Goal: Information Seeking & Learning: Check status

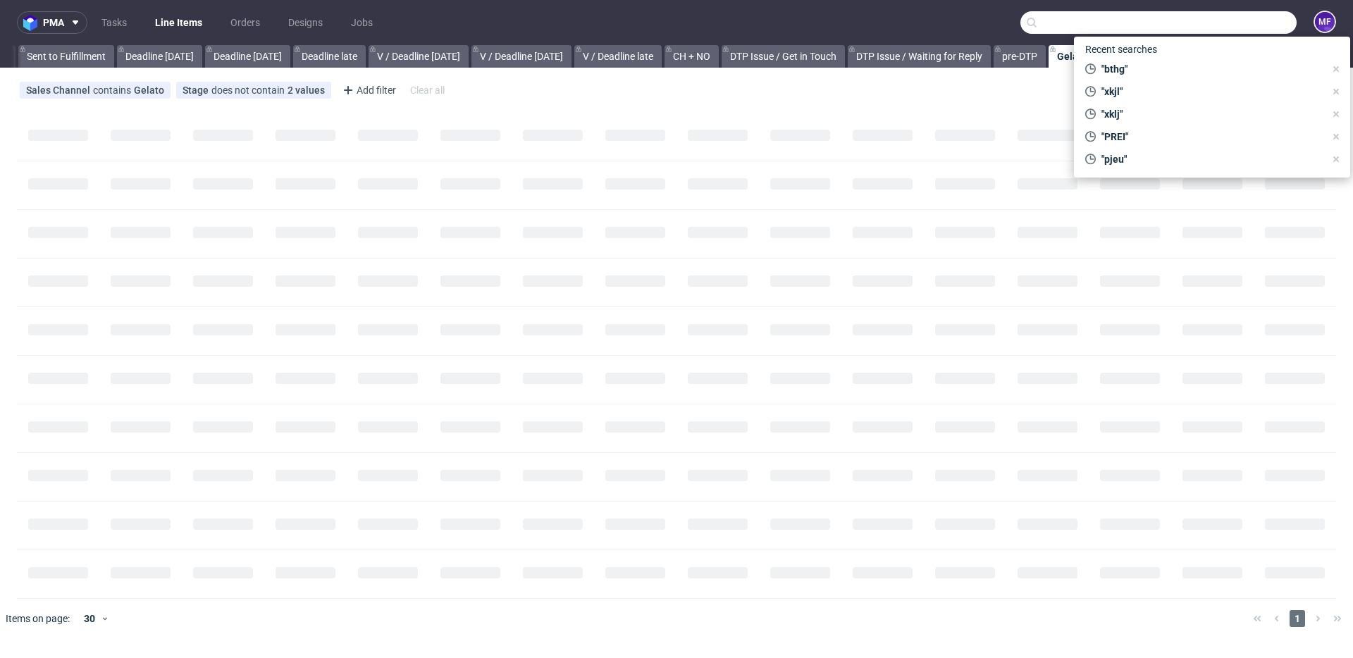
click at [1267, 31] on input "text" at bounding box center [1159, 22] width 276 height 23
paste input "MKHF"
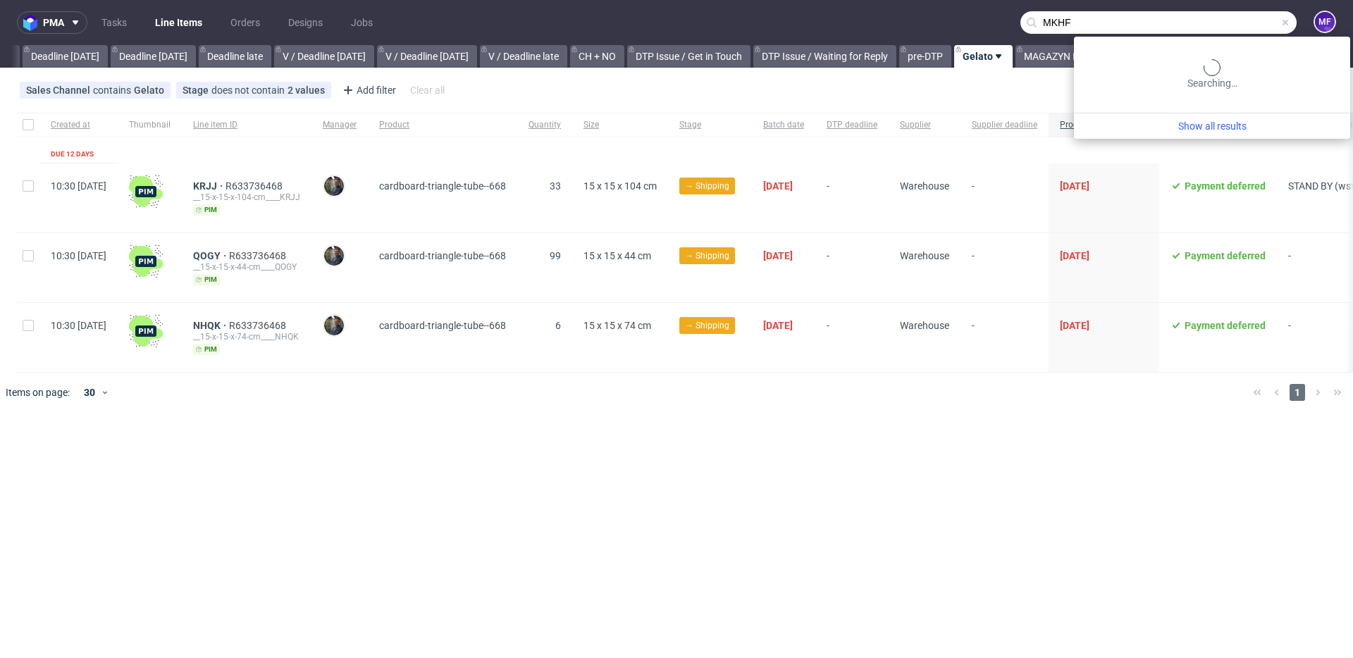
scroll to position [0, 1506]
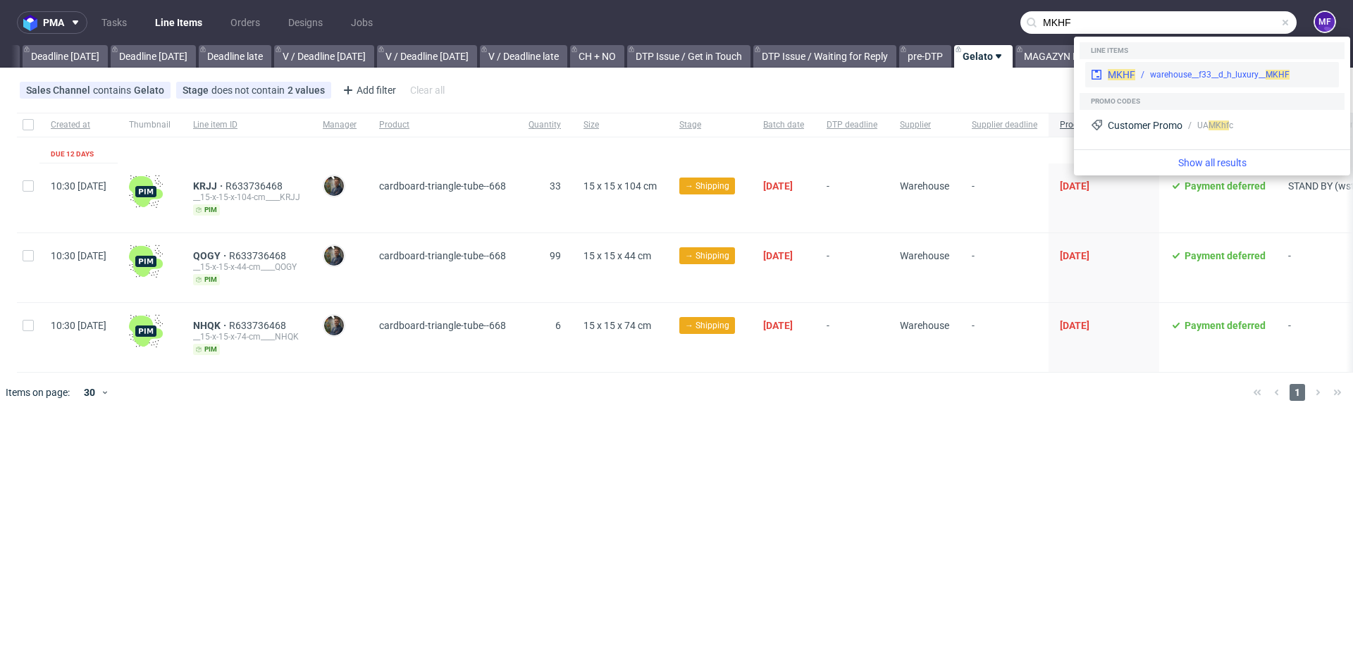
type input "MKHF"
click at [1174, 77] on div "warehouse__f33__d_h_luxury__ MKHF" at bounding box center [1220, 74] width 140 height 13
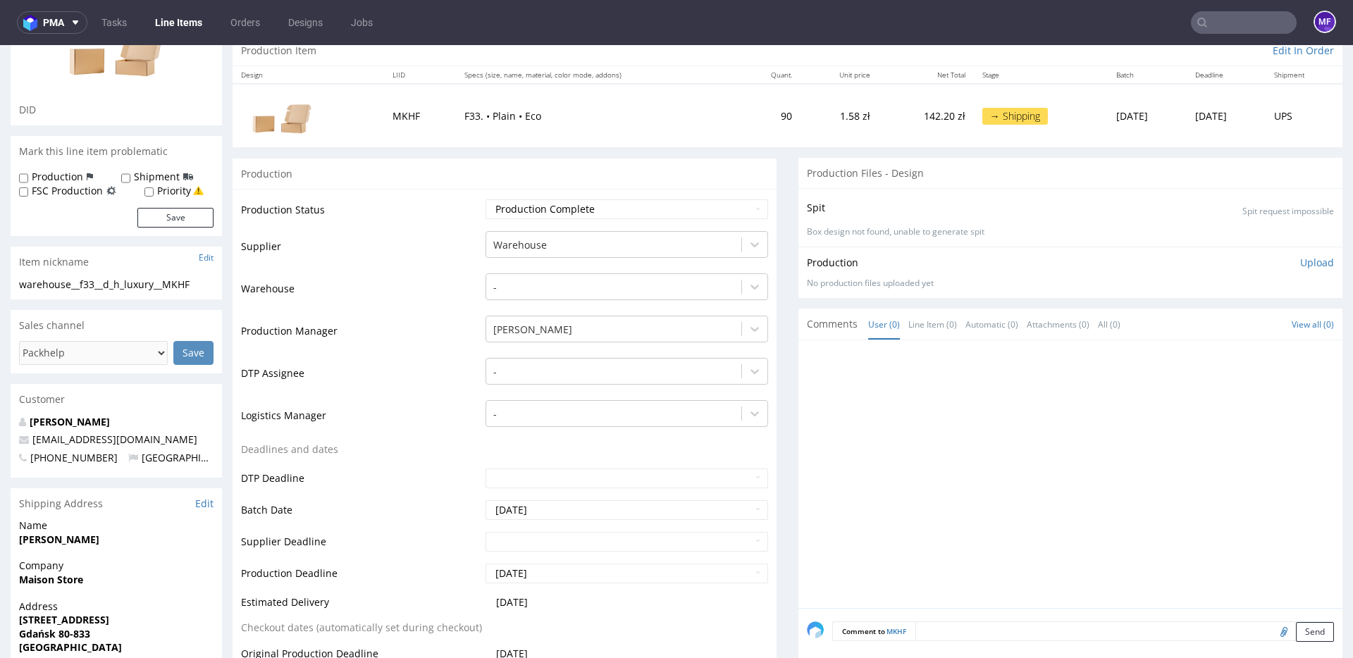
scroll to position [149, 0]
click at [1205, 25] on input "text" at bounding box center [1244, 22] width 106 height 23
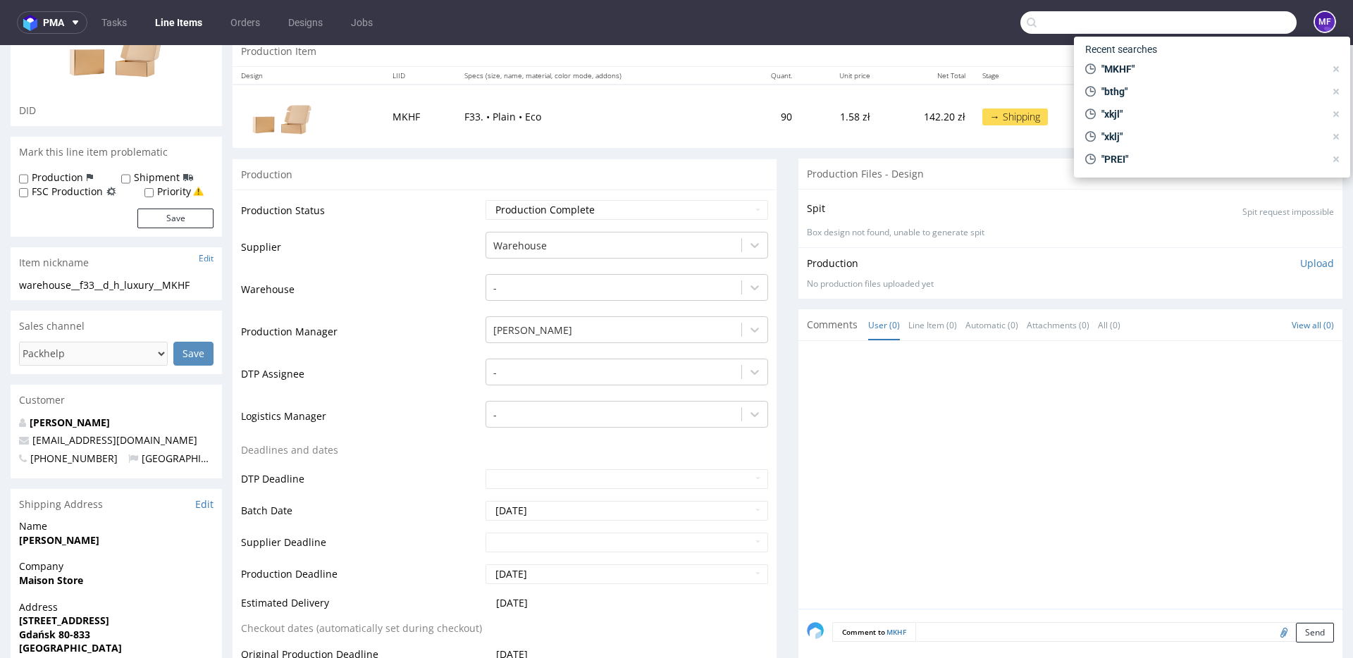
paste input "SOBB"
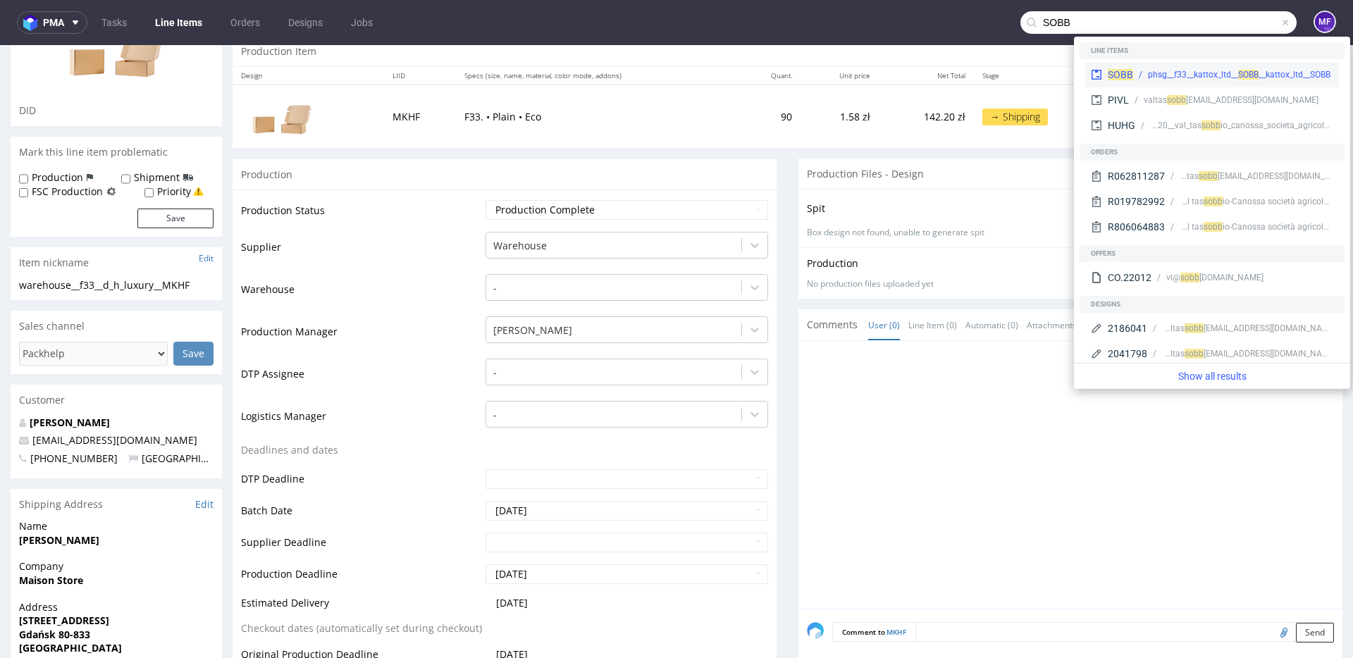
type input "SOBB"
click at [1143, 78] on div "phsg__f33__kattox_ltd__ SO BB __kattox_ltd__SOBB" at bounding box center [1233, 74] width 200 height 13
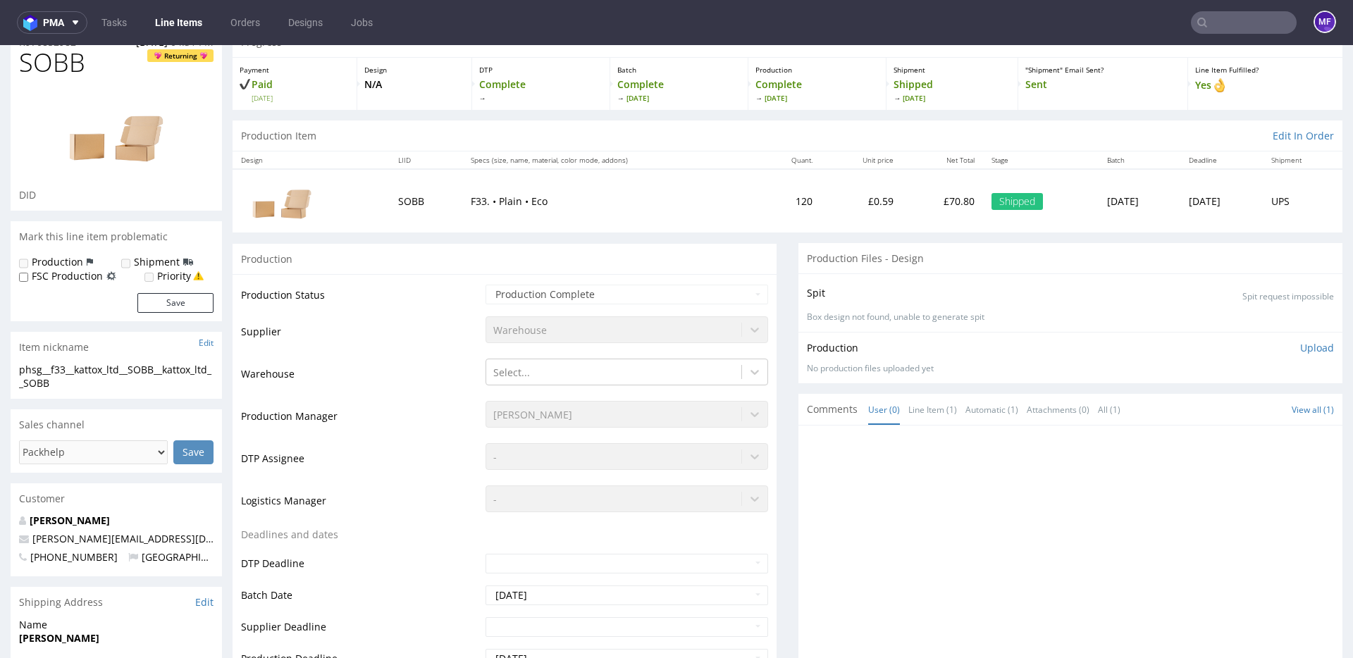
scroll to position [62, 0]
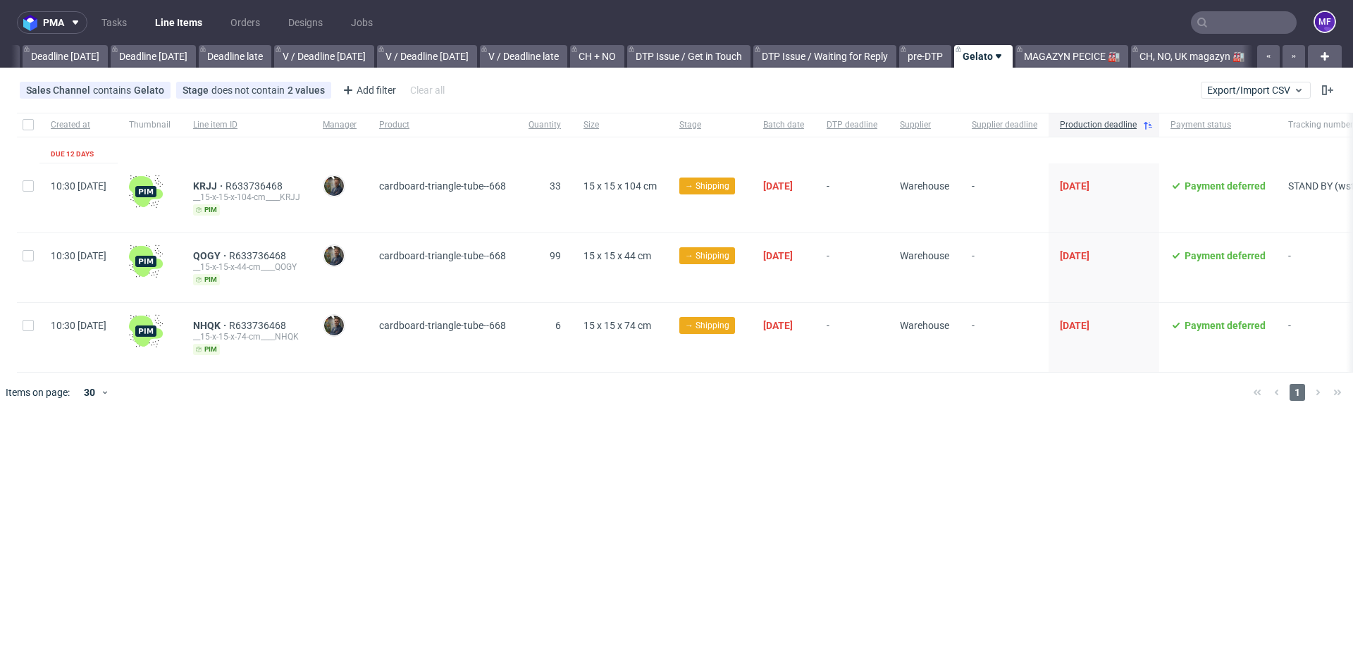
click at [1243, 27] on input "text" at bounding box center [1244, 22] width 106 height 23
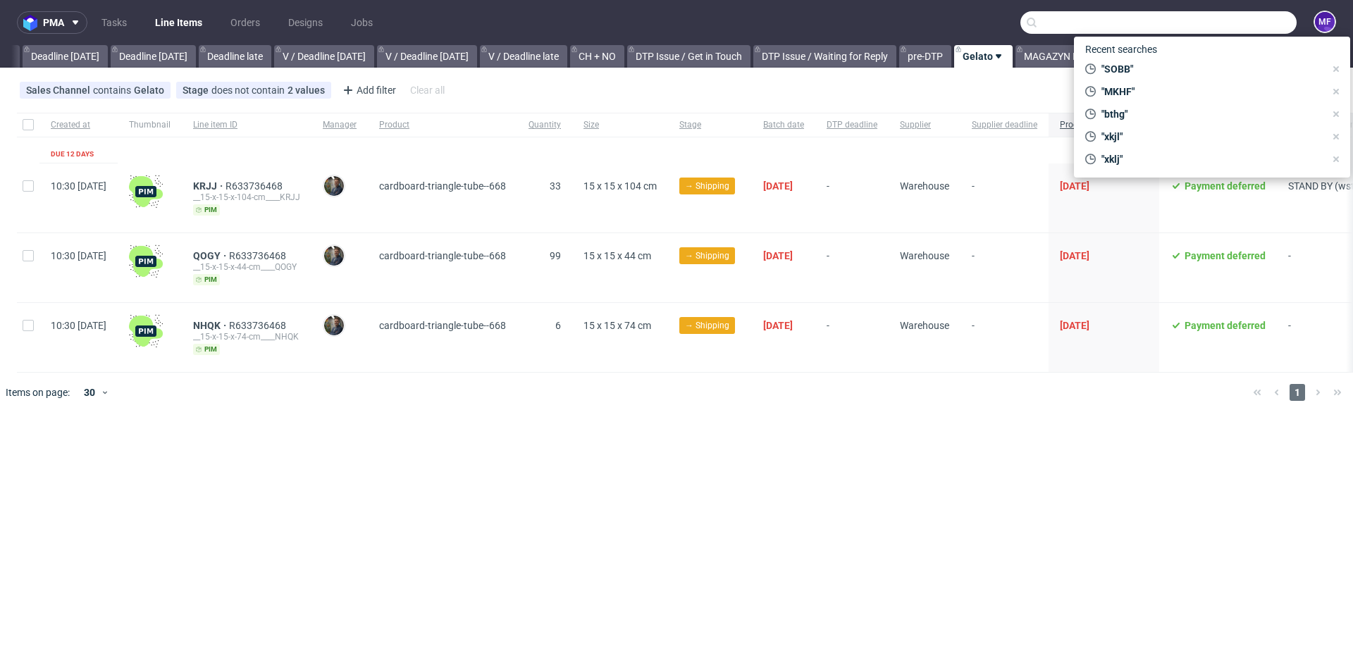
scroll to position [0, 1506]
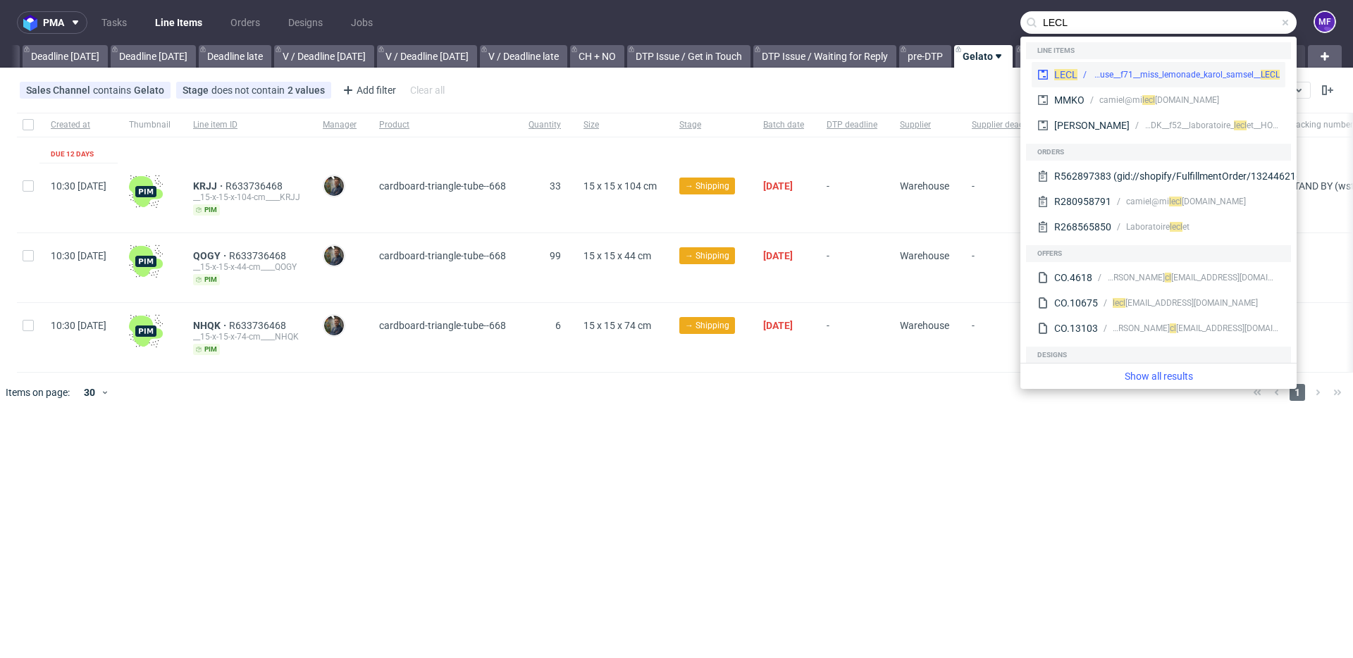
type input "LECL"
click at [1163, 82] on div "LECL warehouse__f71__miss_lemonade_karol_samsel__ LECL" at bounding box center [1159, 74] width 254 height 25
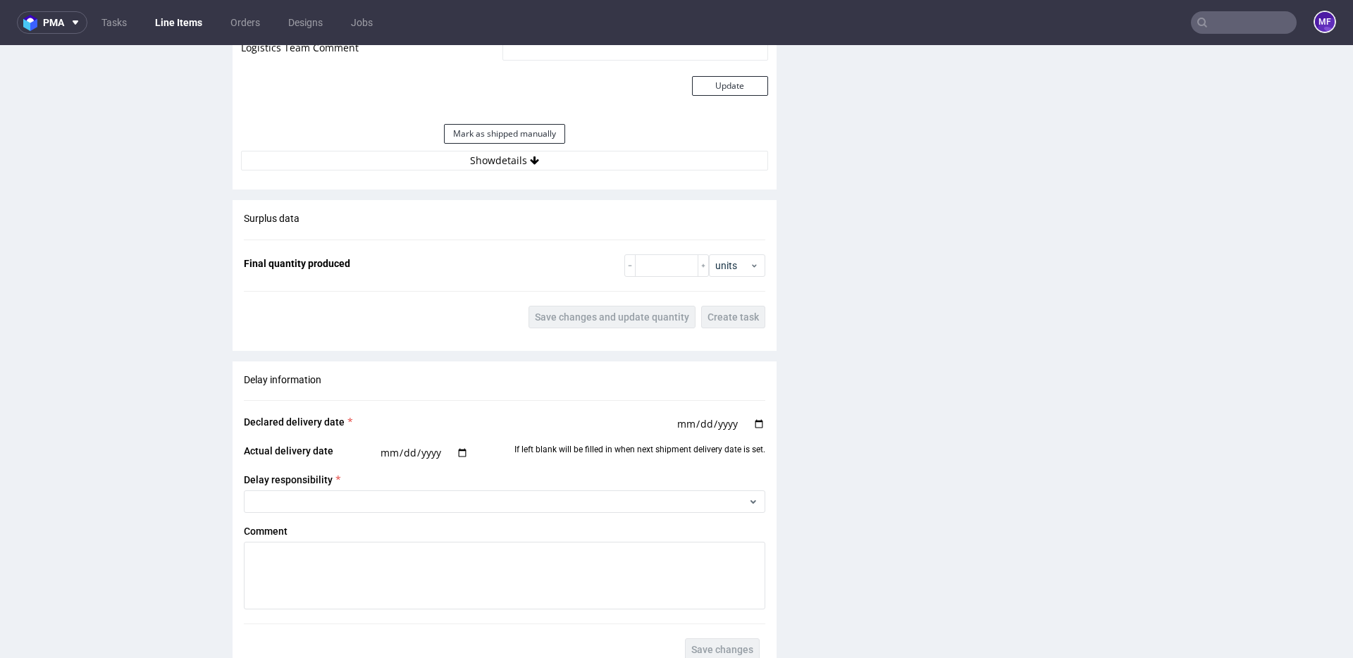
scroll to position [1539, 0]
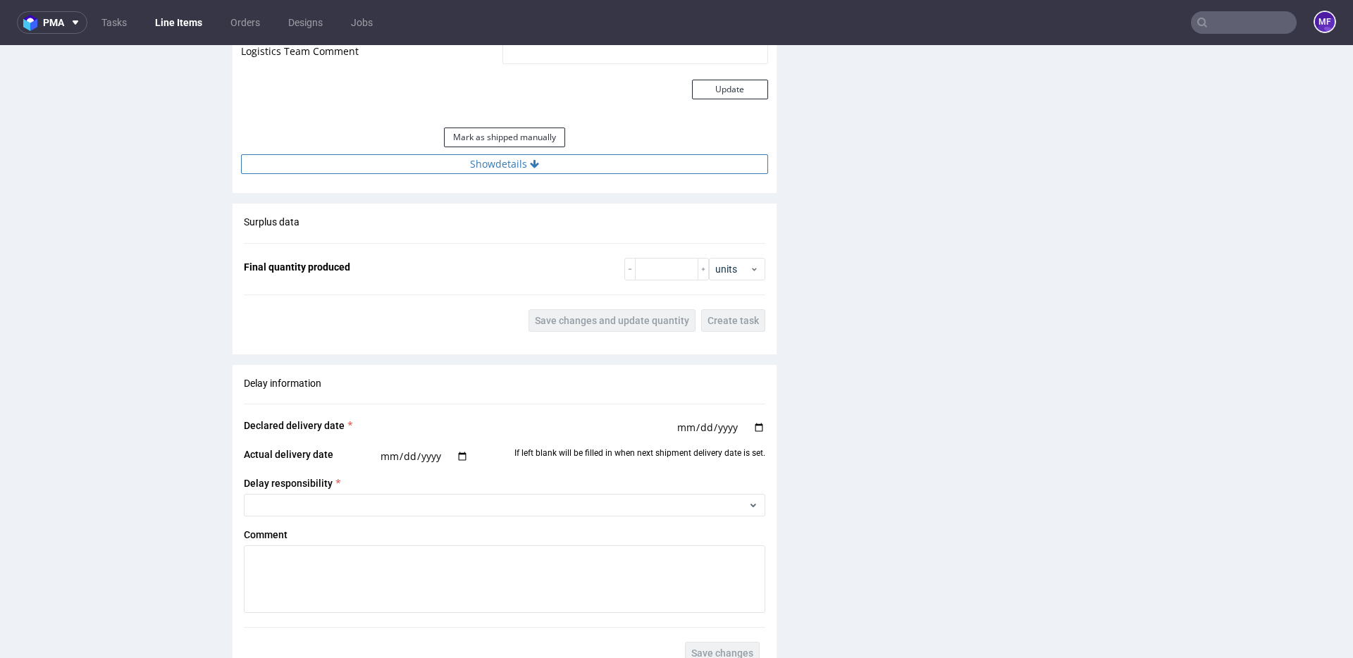
click at [503, 166] on button "Show details" at bounding box center [504, 164] width 527 height 20
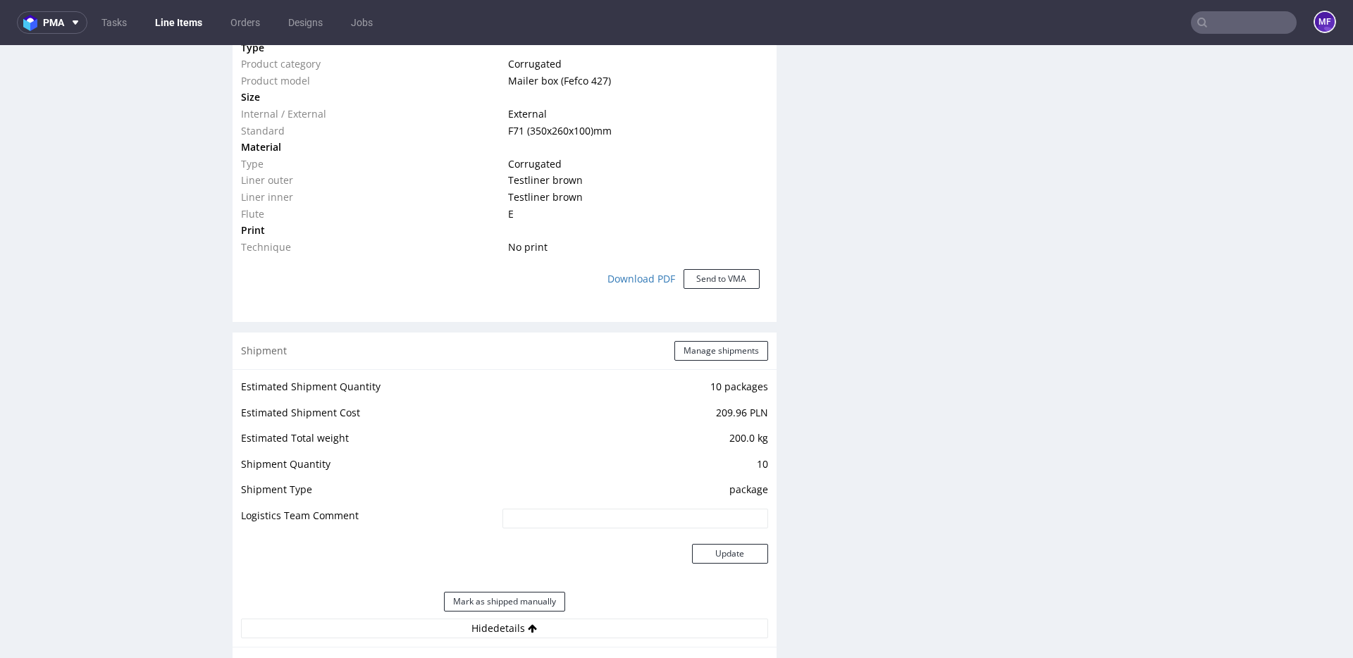
scroll to position [1071, 0]
click at [696, 357] on button "Manage shipments" at bounding box center [722, 355] width 94 height 20
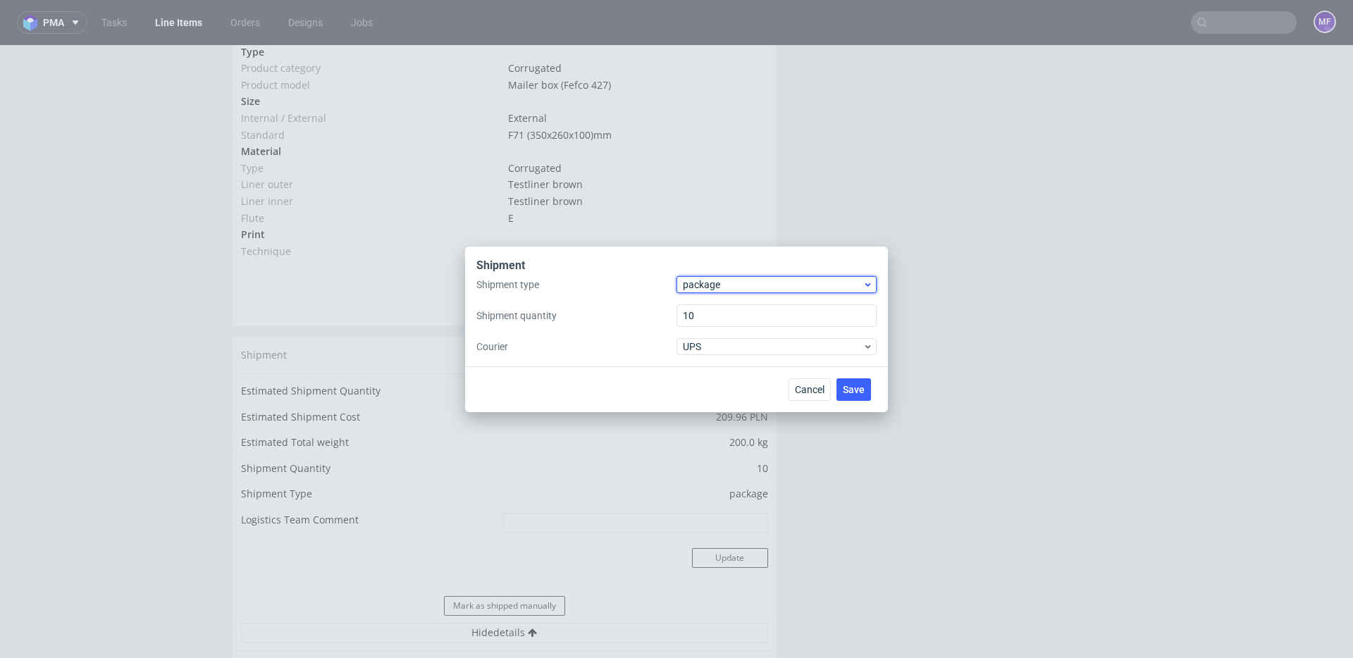
click at [727, 281] on span "package" at bounding box center [773, 285] width 180 height 14
click at [727, 313] on div "pallet" at bounding box center [776, 314] width 189 height 25
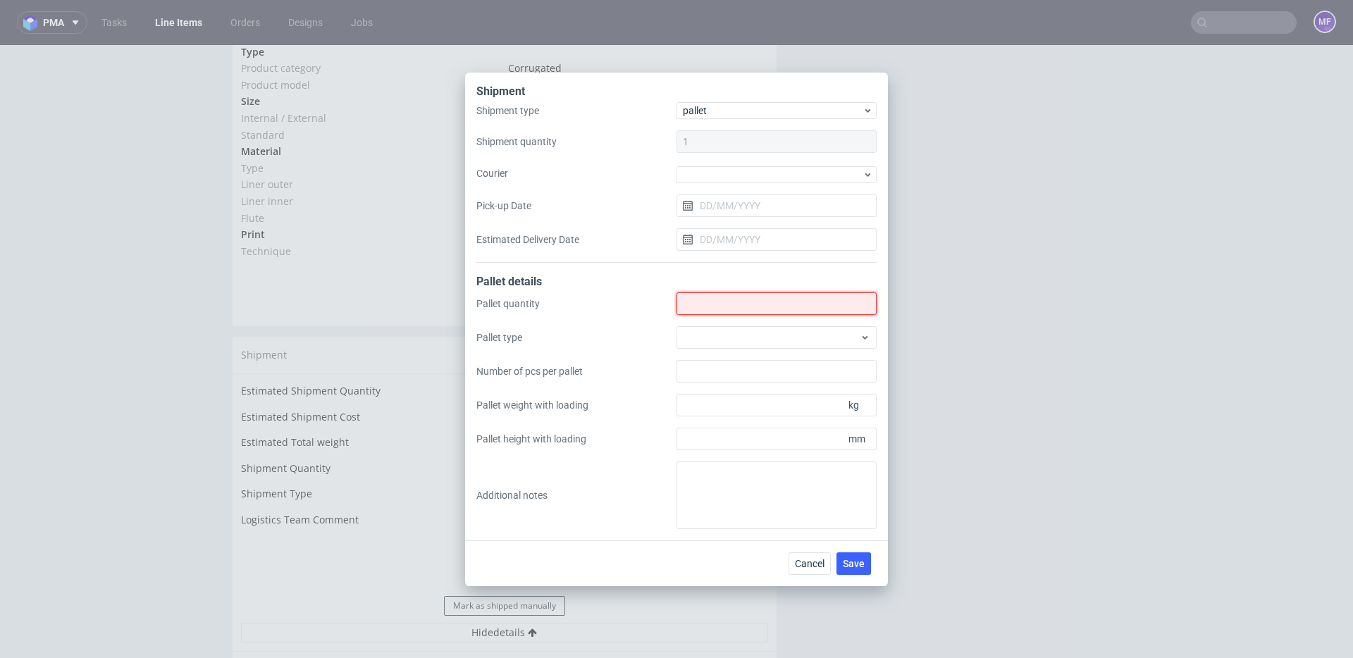
click at [710, 304] on input "Shipment type" at bounding box center [777, 303] width 200 height 23
type input "1"
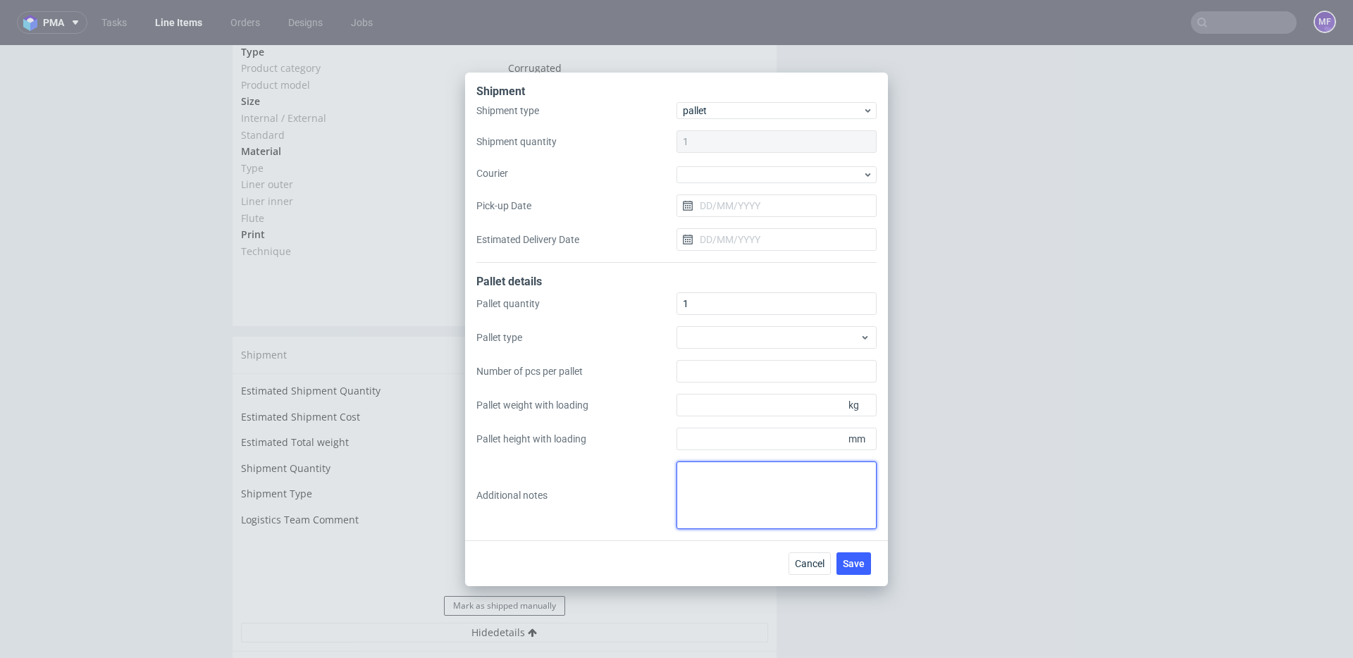
click at [745, 475] on textarea at bounding box center [777, 496] width 200 height 68
type textarea "1"
click at [708, 490] on textarea "wys x szer x dl x waga" at bounding box center [777, 496] width 200 height 68
type textarea "wys x szer x dl x waga 200 x 80 x 120 x 227 kg"
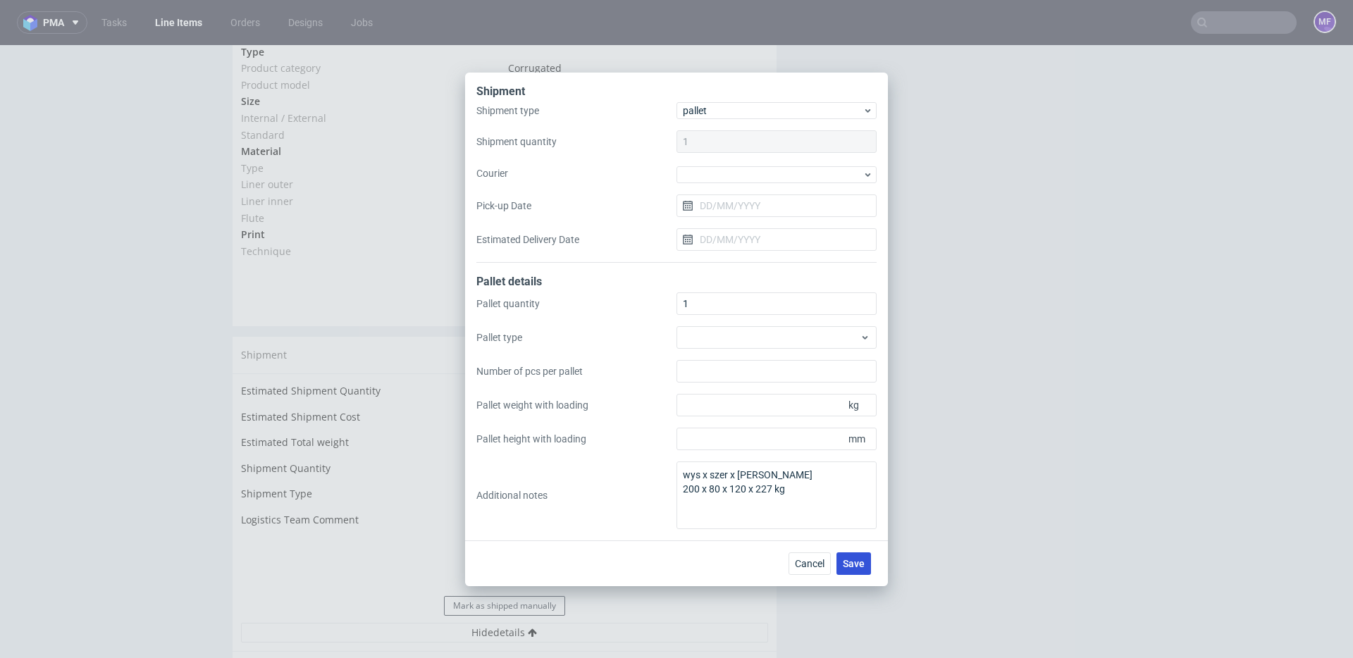
click at [859, 563] on span "Save" at bounding box center [854, 564] width 22 height 10
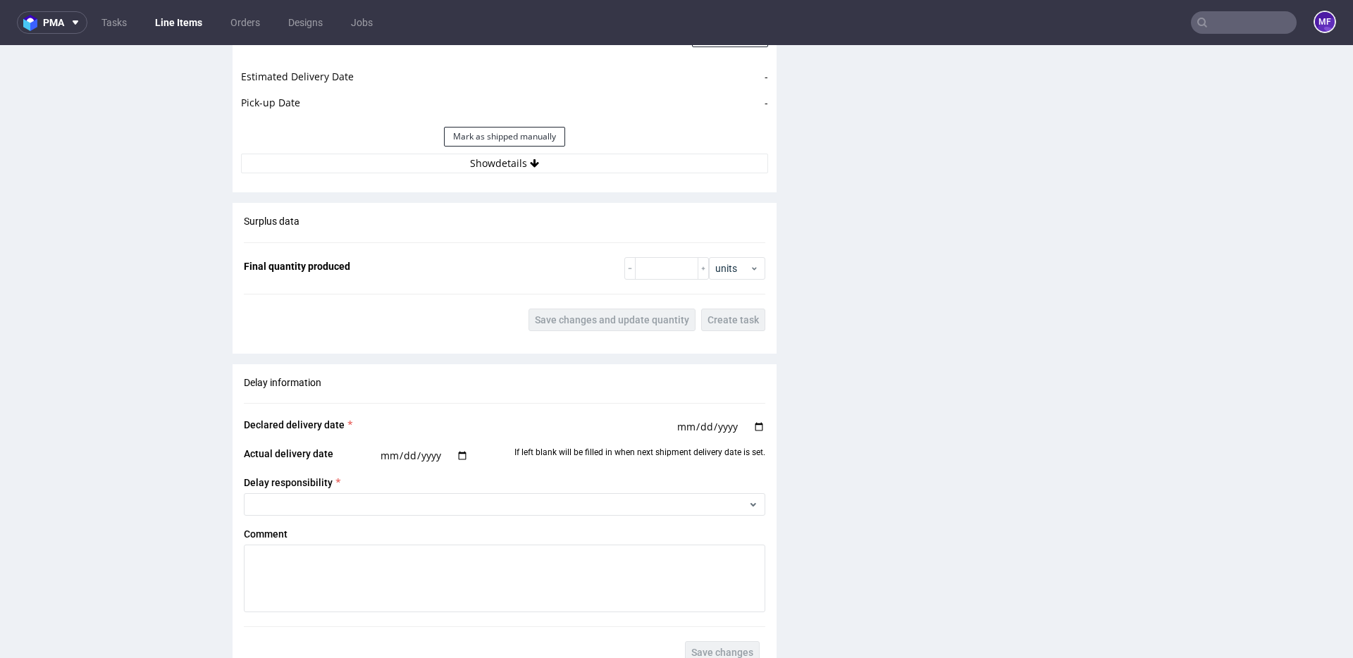
scroll to position [1650, 0]
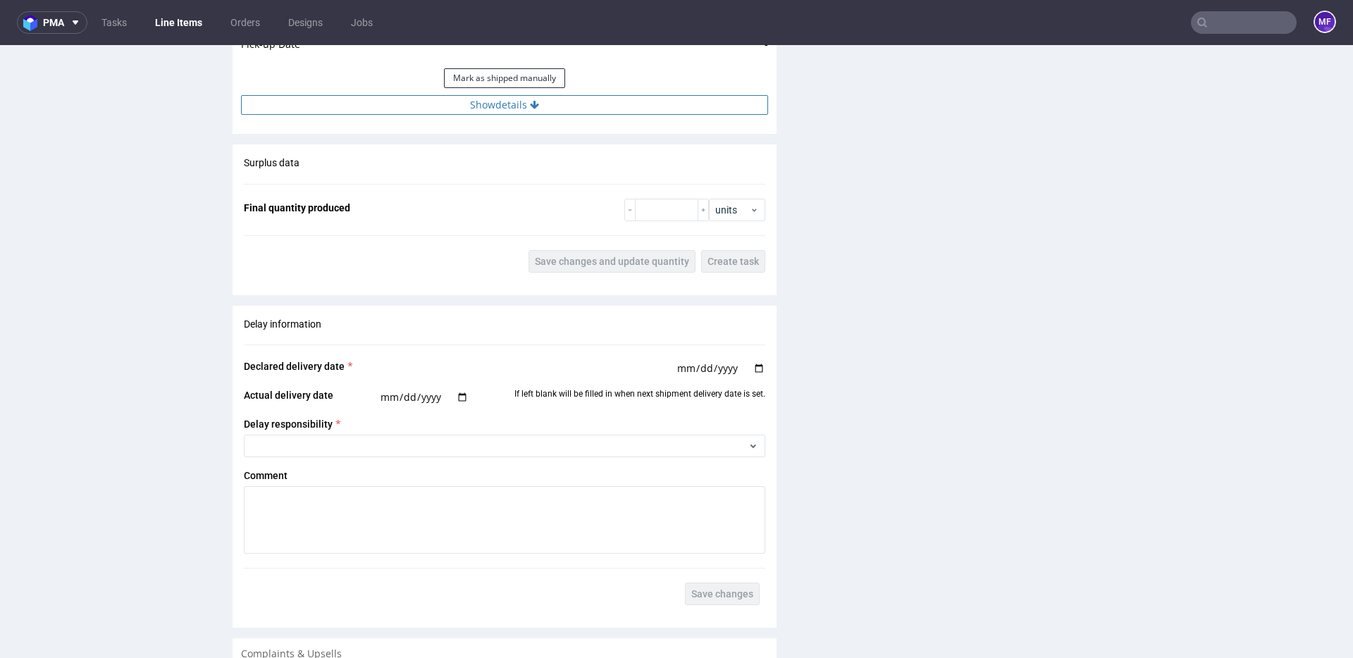
click at [517, 110] on button "Show details" at bounding box center [504, 105] width 527 height 20
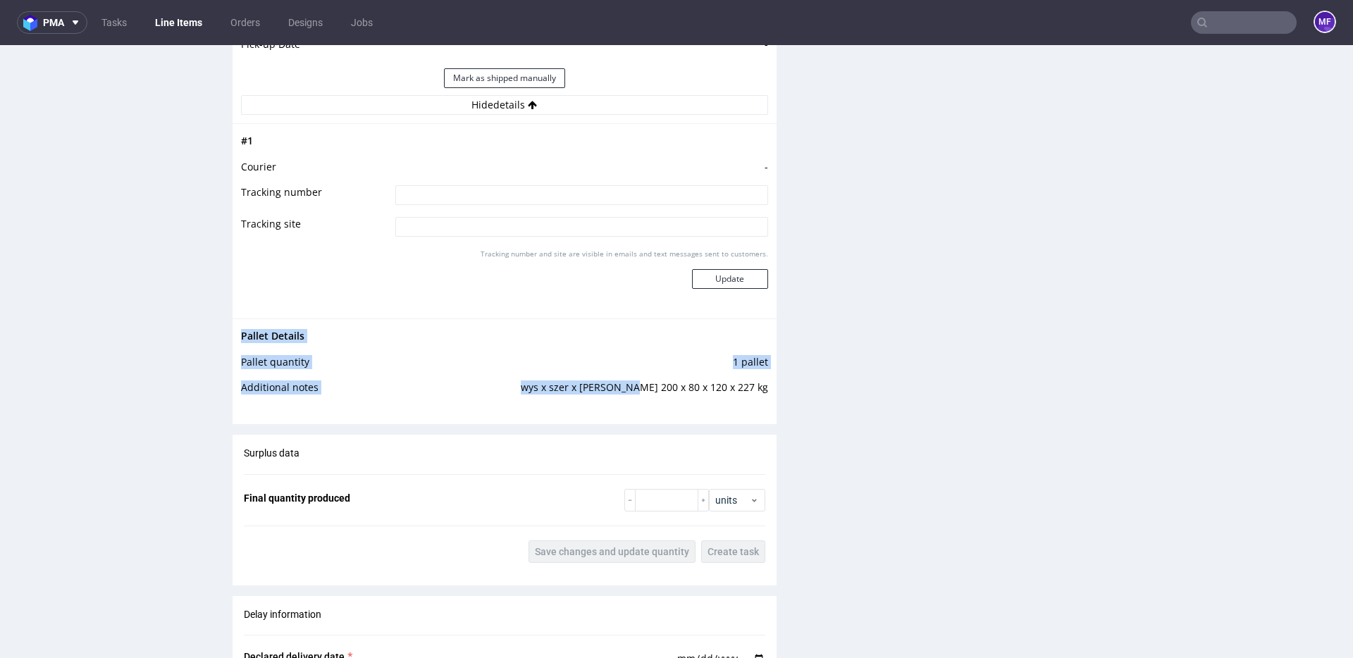
drag, startPoint x: 655, startPoint y: 389, endPoint x: 766, endPoint y: 393, distance: 111.4
click at [766, 393] on div "Pallet Details Pallet quantity 1 pallet Additional notes wys x szer x dl x waga…" at bounding box center [505, 366] width 544 height 95
copy tbody "Pallet Details Pallet quantity 1 pallet Additional notes wys x szer x dl x waga"
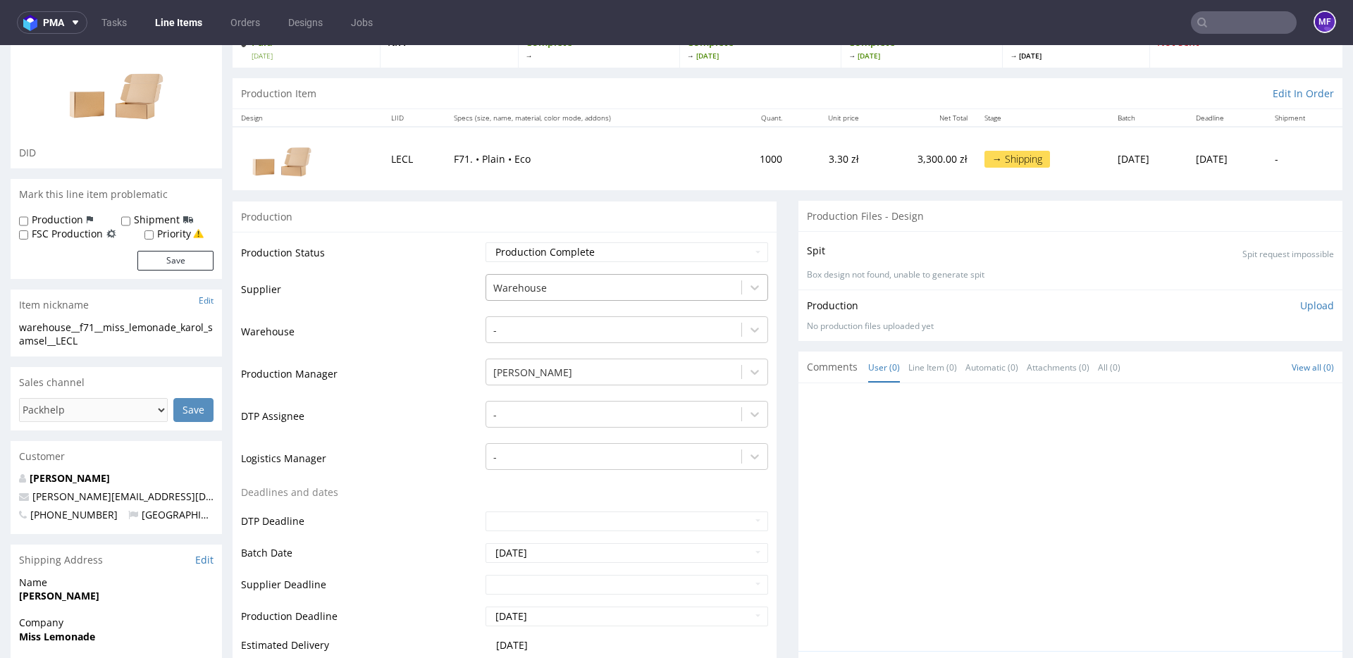
scroll to position [0, 0]
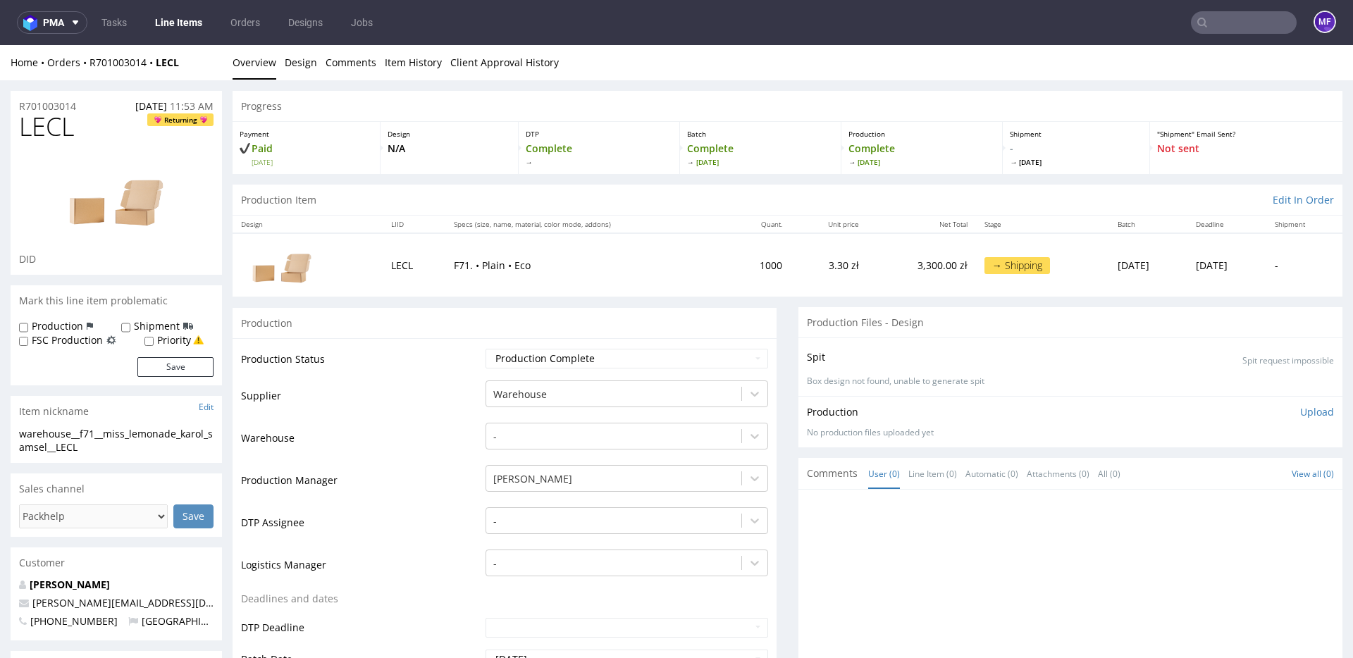
click at [137, 24] on ul "Tasks Line Items Orders Designs Jobs" at bounding box center [237, 22] width 300 height 23
click at [128, 25] on link "Tasks" at bounding box center [114, 22] width 42 height 23
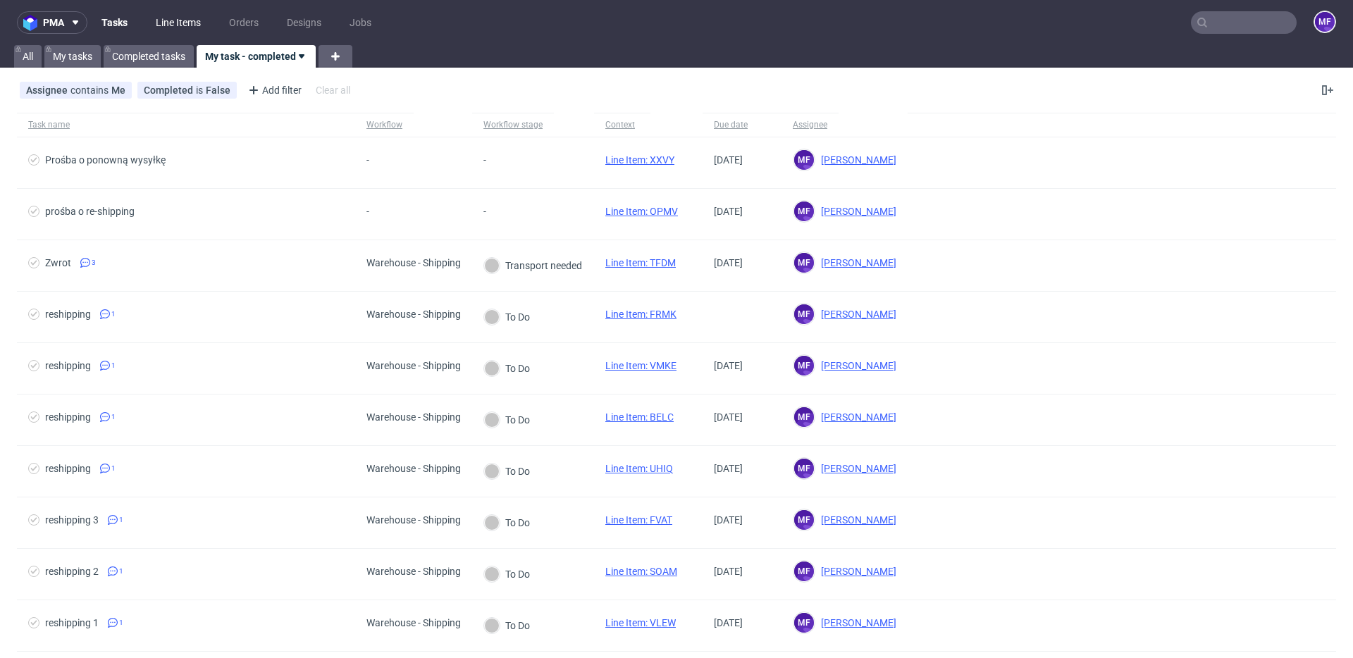
click at [185, 25] on link "Line Items" at bounding box center [178, 22] width 62 height 23
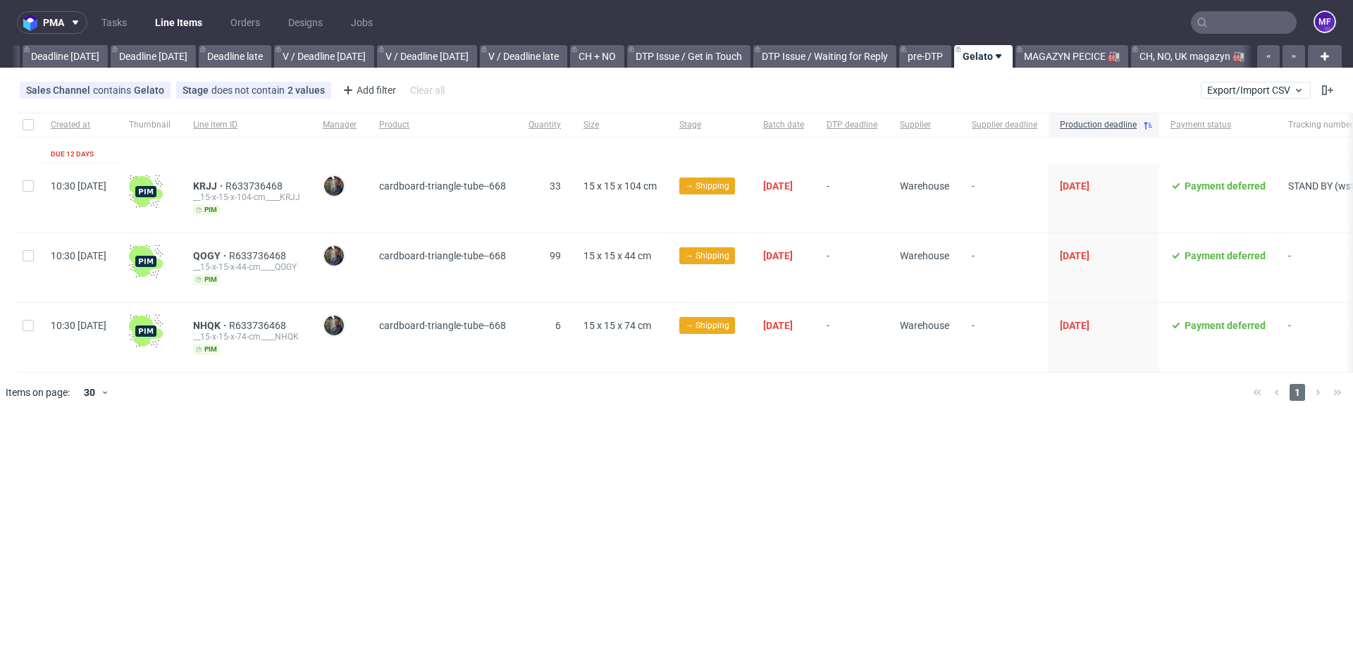
scroll to position [0, 1506]
click at [1221, 21] on input "text" at bounding box center [1244, 22] width 106 height 23
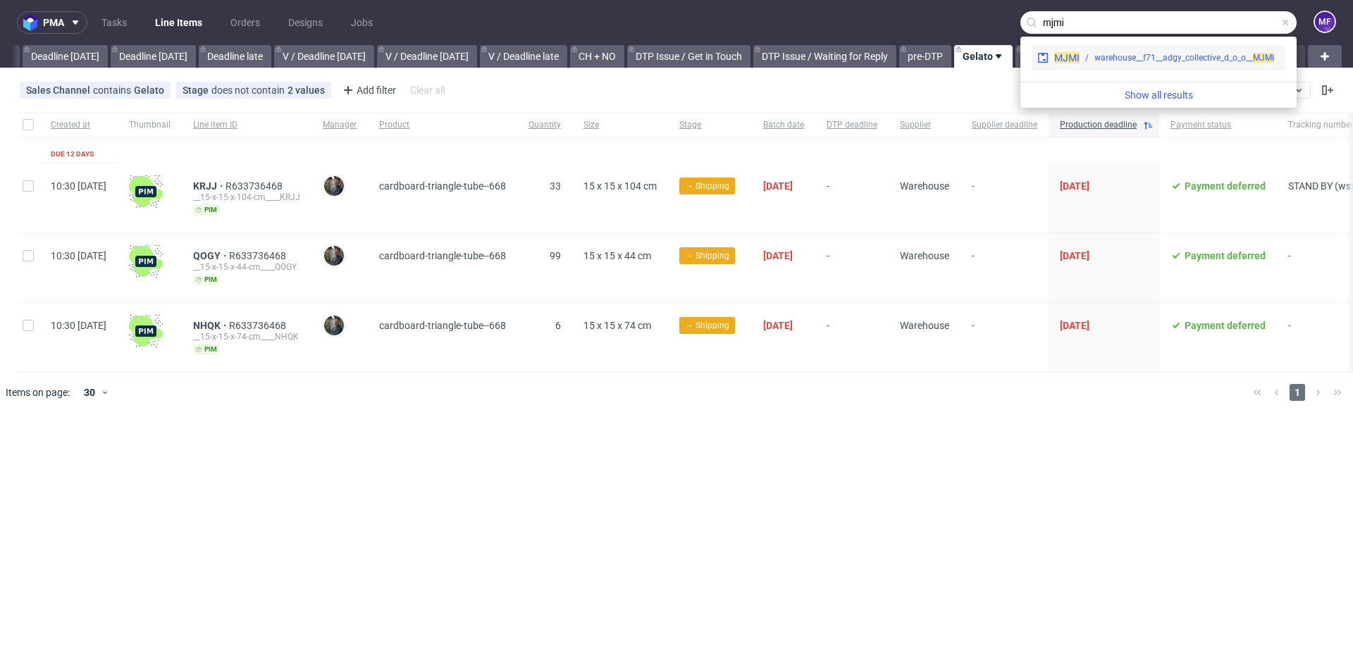
type input "mjmi"
click at [1190, 57] on div "warehouse__f71__adgy_collective_d_o_o__ MJMI" at bounding box center [1185, 57] width 180 height 13
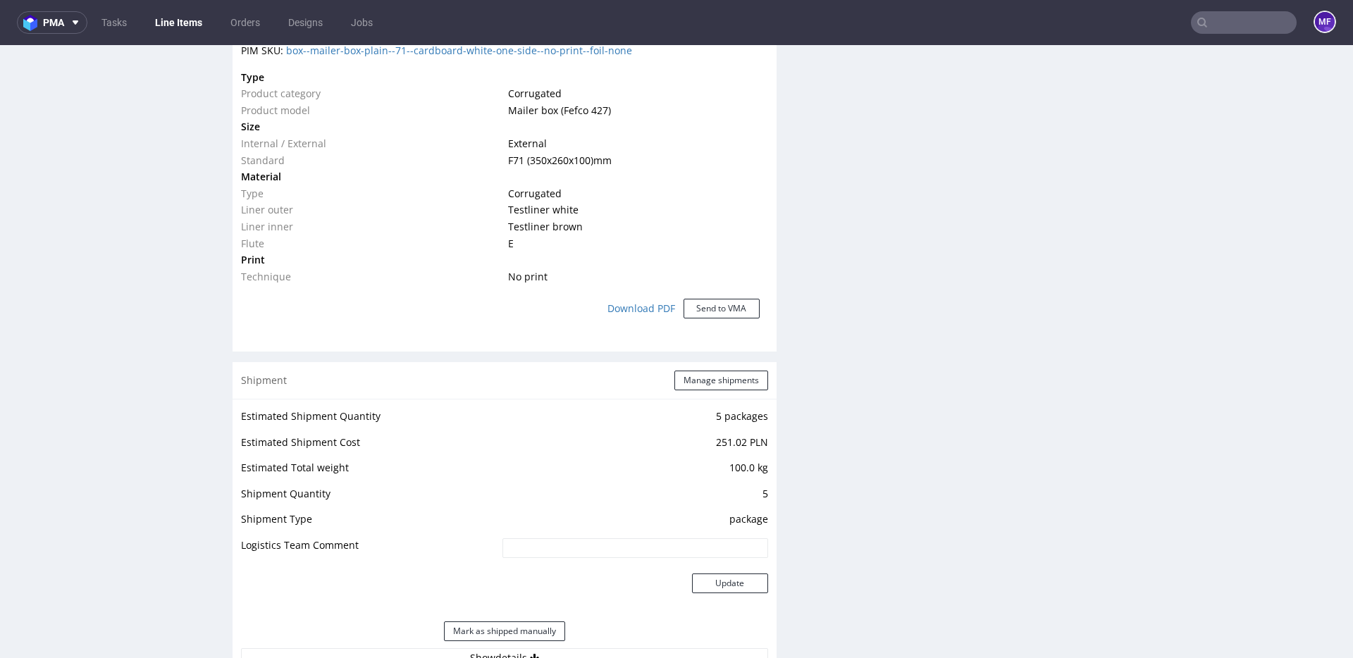
scroll to position [1049, 0]
click at [688, 368] on button "Manage shipments" at bounding box center [722, 377] width 94 height 20
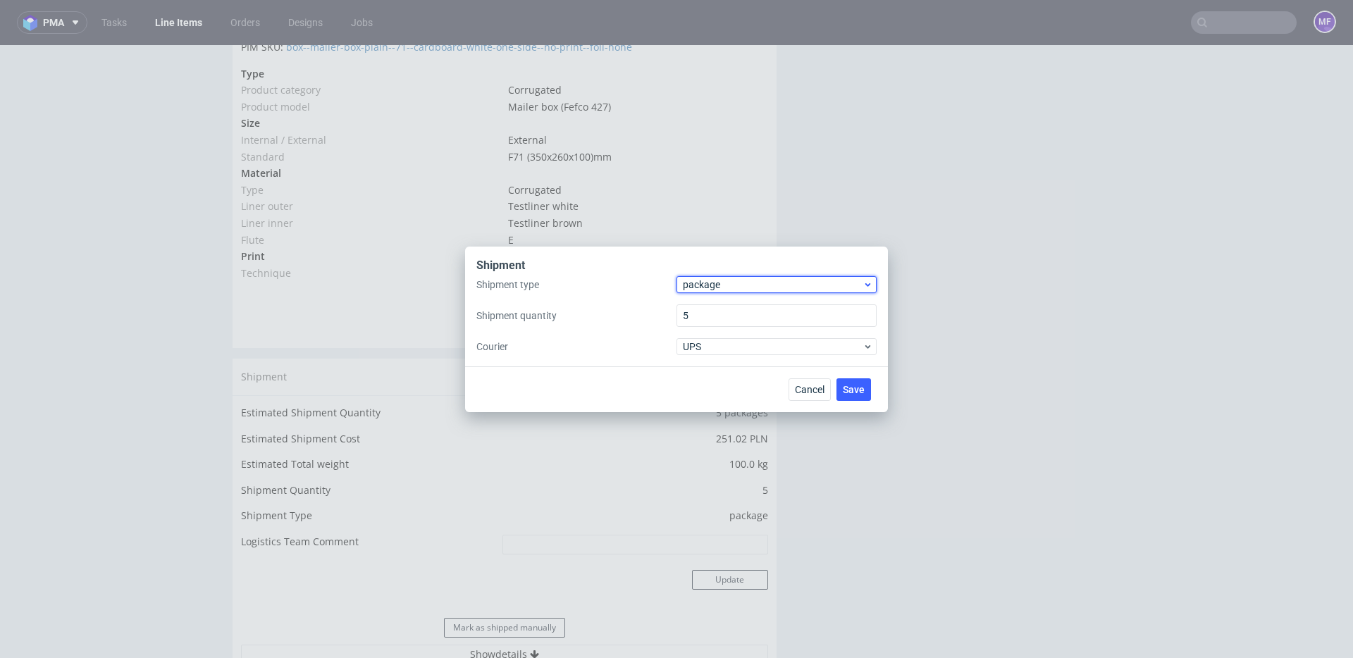
click at [744, 289] on span "package" at bounding box center [773, 285] width 180 height 14
click at [718, 315] on div "pallet" at bounding box center [776, 314] width 189 height 25
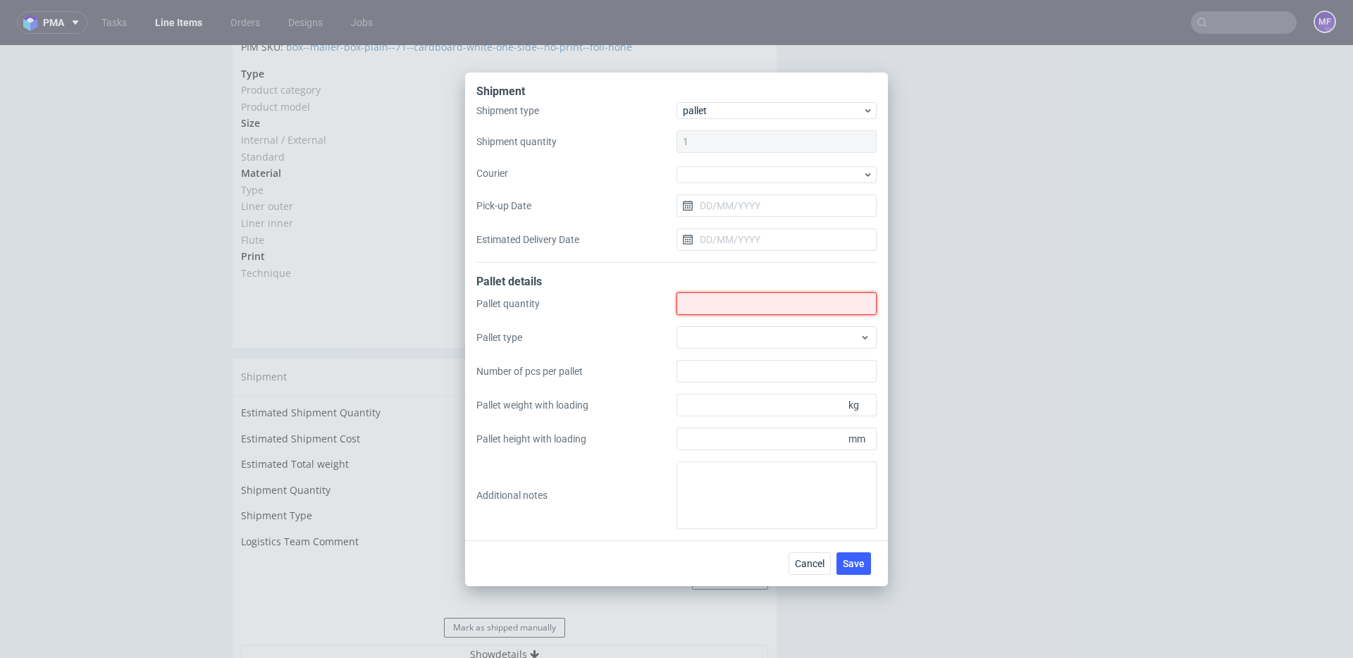
click at [719, 304] on input "Shipment type" at bounding box center [777, 303] width 200 height 23
type input "1"
drag, startPoint x: 737, startPoint y: 531, endPoint x: 737, endPoint y: 509, distance: 21.8
click at [737, 530] on div "Shipment Shipment type pallet Shipment quantity 1 Courier Pick-up Date Estimate…" at bounding box center [676, 307] width 423 height 468
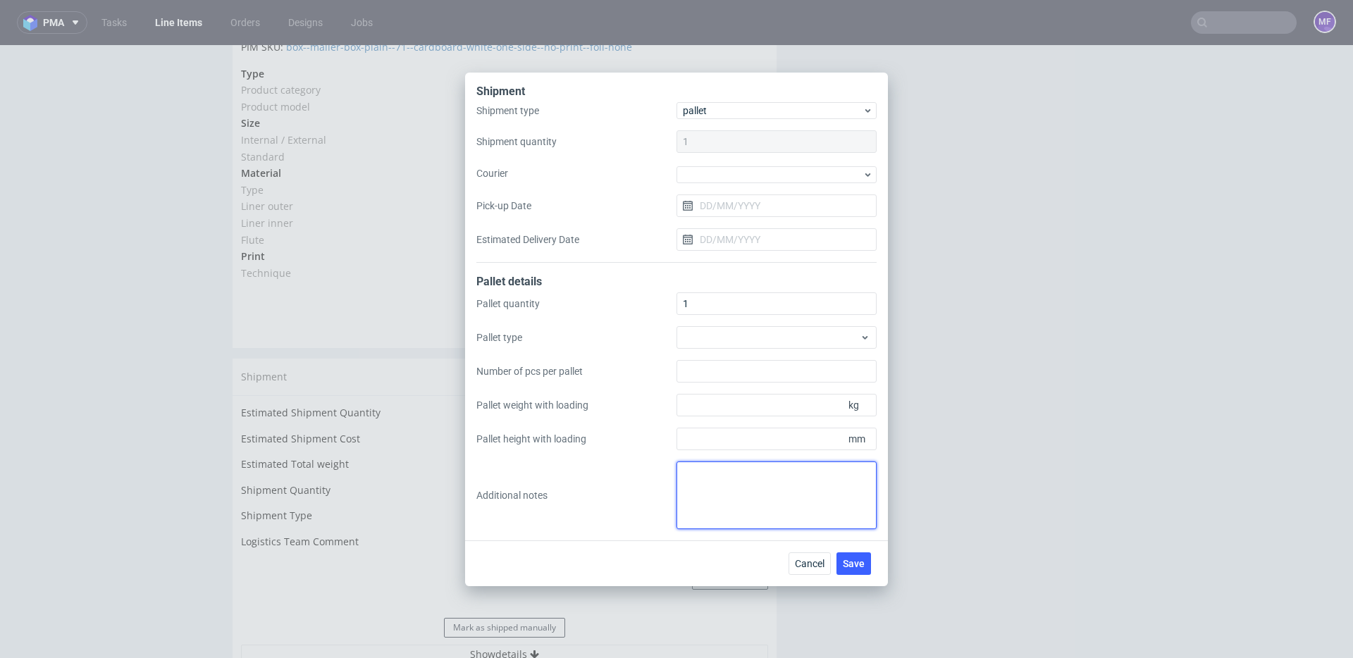
click at [737, 508] on textarea at bounding box center [777, 496] width 200 height 68
paste textarea "1 pal 93x80x120x109kg"
drag, startPoint x: 708, startPoint y: 475, endPoint x: 664, endPoint y: 474, distance: 43.7
click at [664, 474] on div "Pallet quantity 1 Pallet type Number of pcs per pallet Pallet weight with loadi…" at bounding box center [676, 410] width 400 height 237
type textarea "wys x szer x dl x waga: 1 pal 93x80x120x109kg"
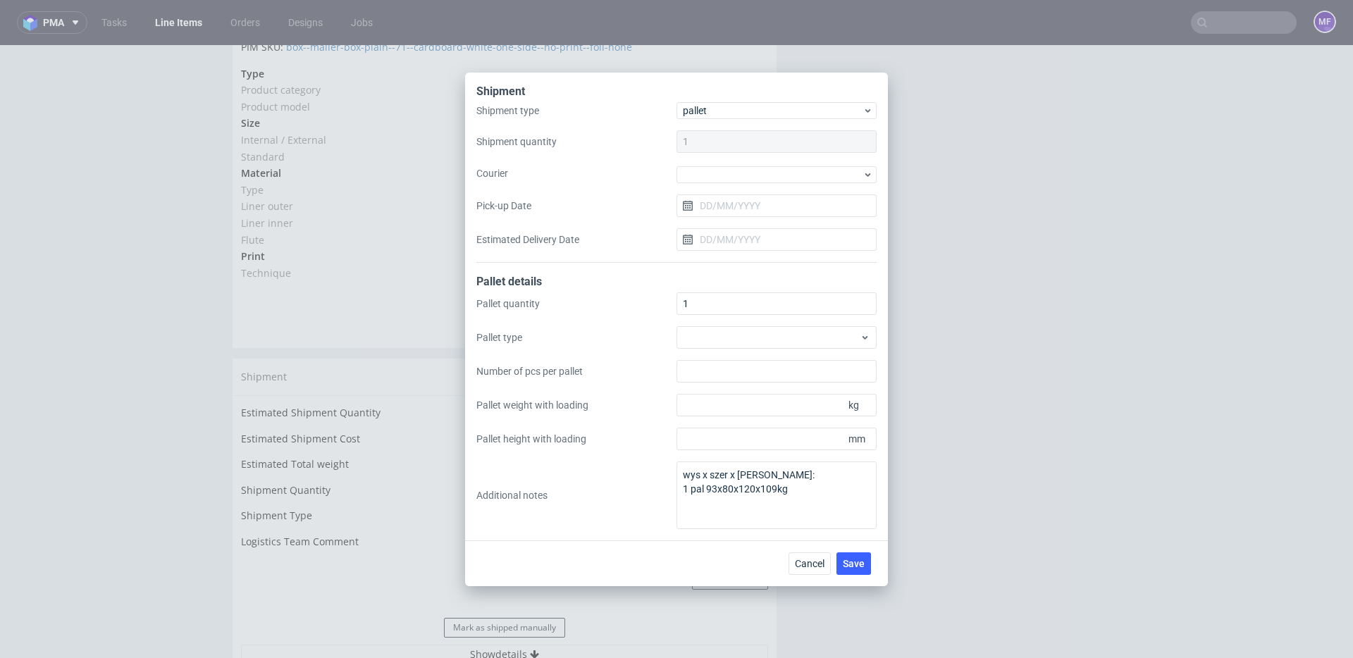
click at [698, 544] on div "Cancel Save" at bounding box center [676, 564] width 423 height 46
click at [856, 563] on span "Save" at bounding box center [854, 564] width 22 height 10
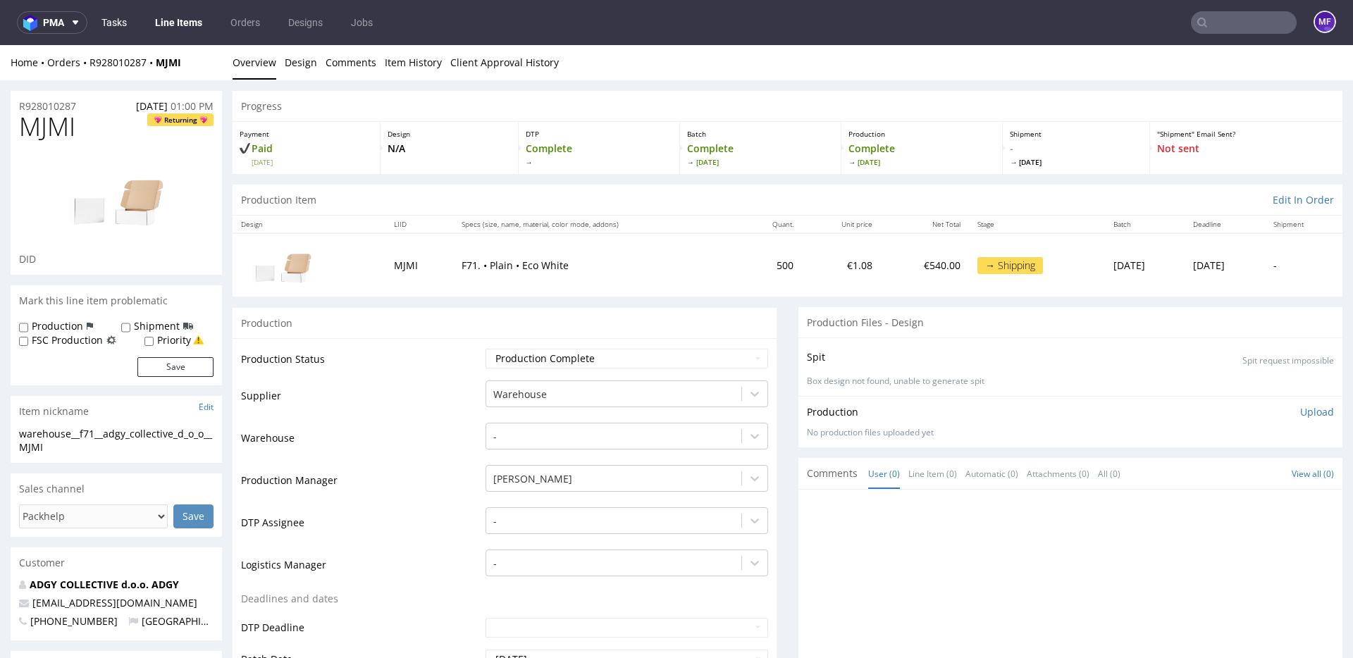
click at [123, 22] on link "Tasks" at bounding box center [114, 22] width 42 height 23
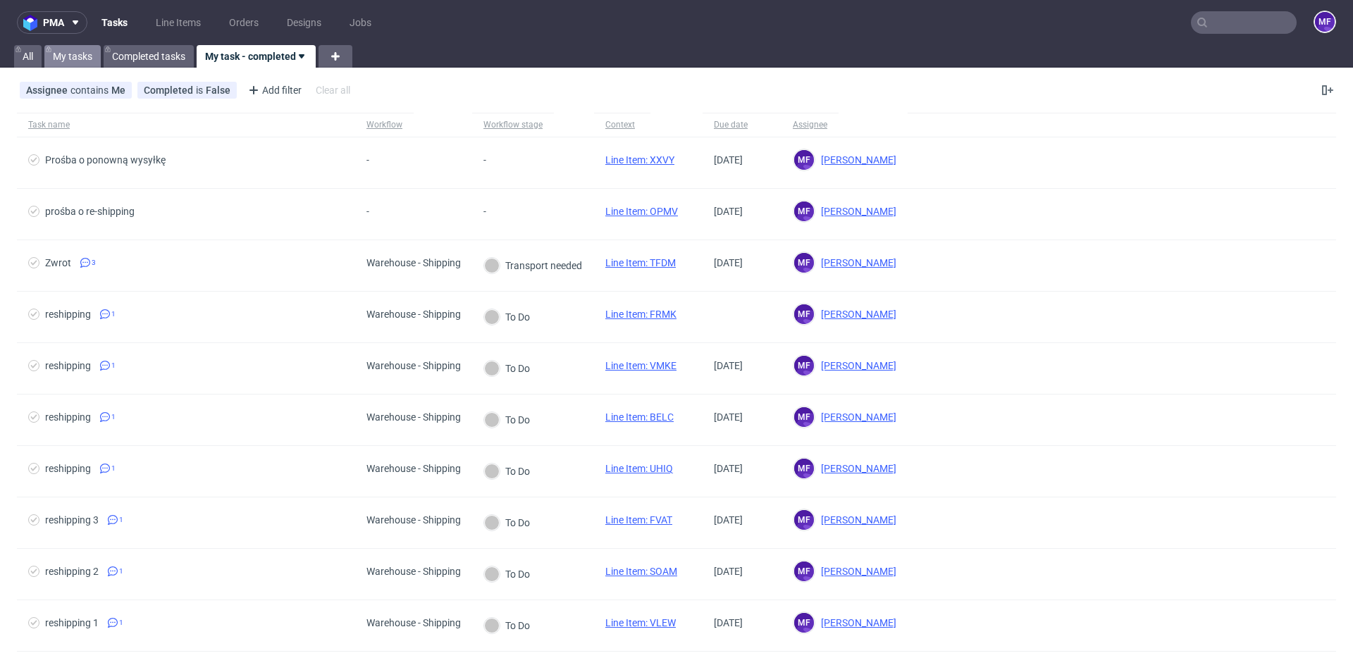
click at [80, 66] on link "My tasks" at bounding box center [72, 56] width 56 height 23
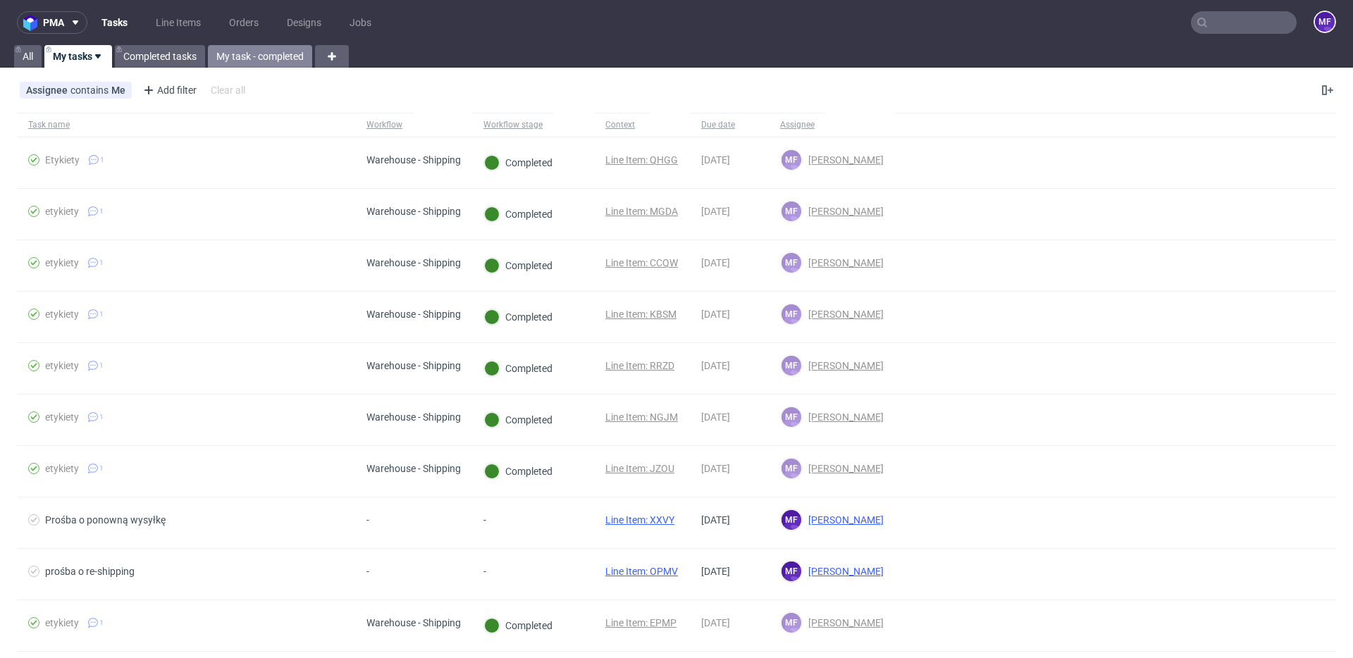
click at [228, 51] on link "My task - completed" at bounding box center [260, 56] width 104 height 23
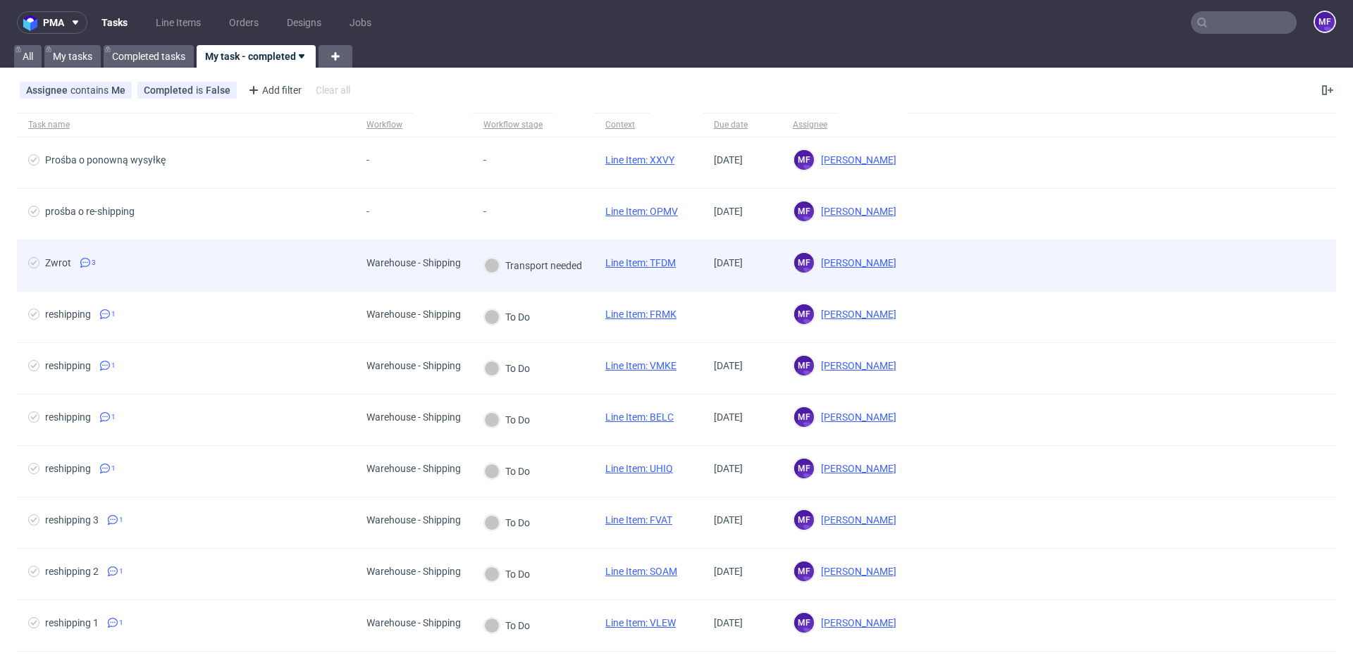
scroll to position [142, 0]
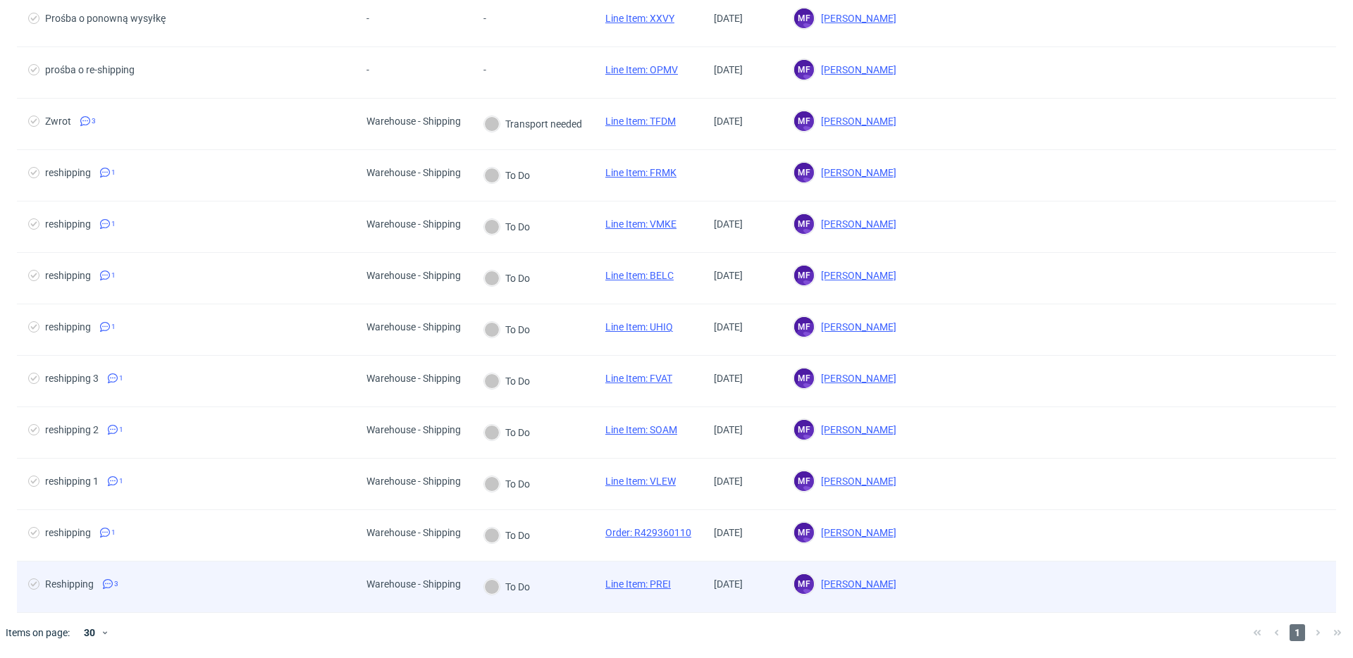
click at [567, 584] on div "To Do" at bounding box center [533, 587] width 122 height 51
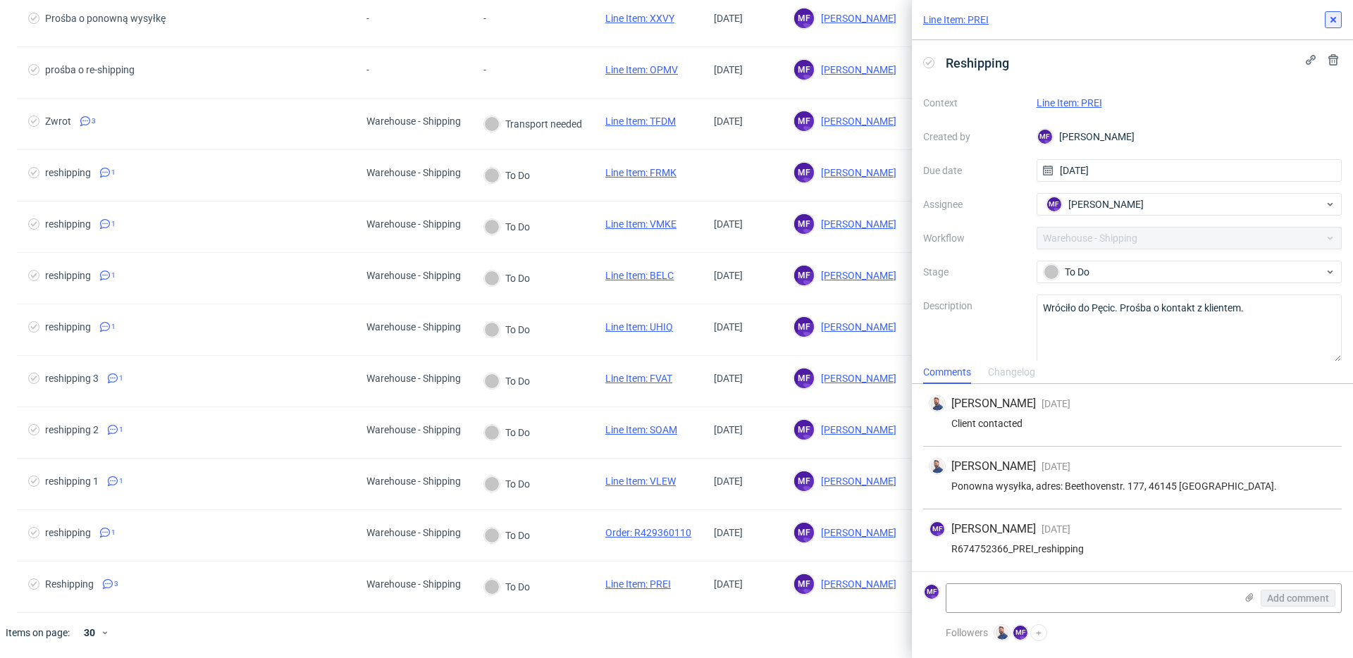
click at [1335, 18] on use at bounding box center [1334, 20] width 6 height 6
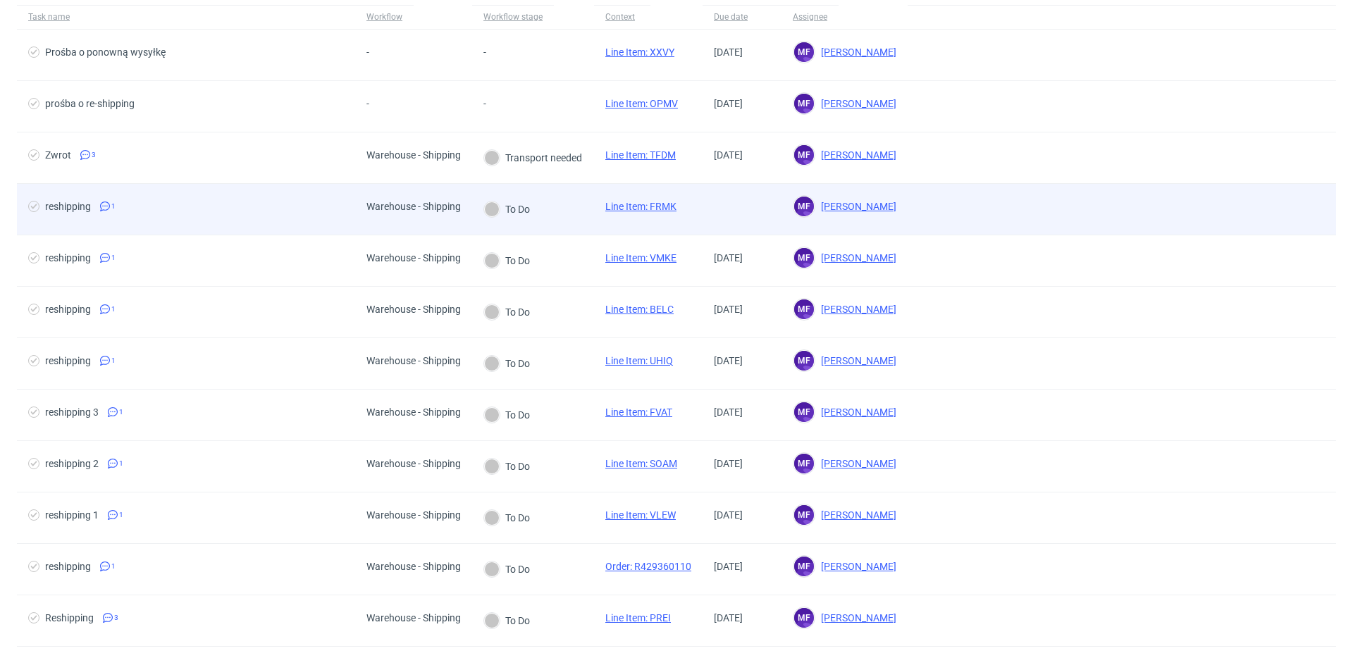
scroll to position [142, 0]
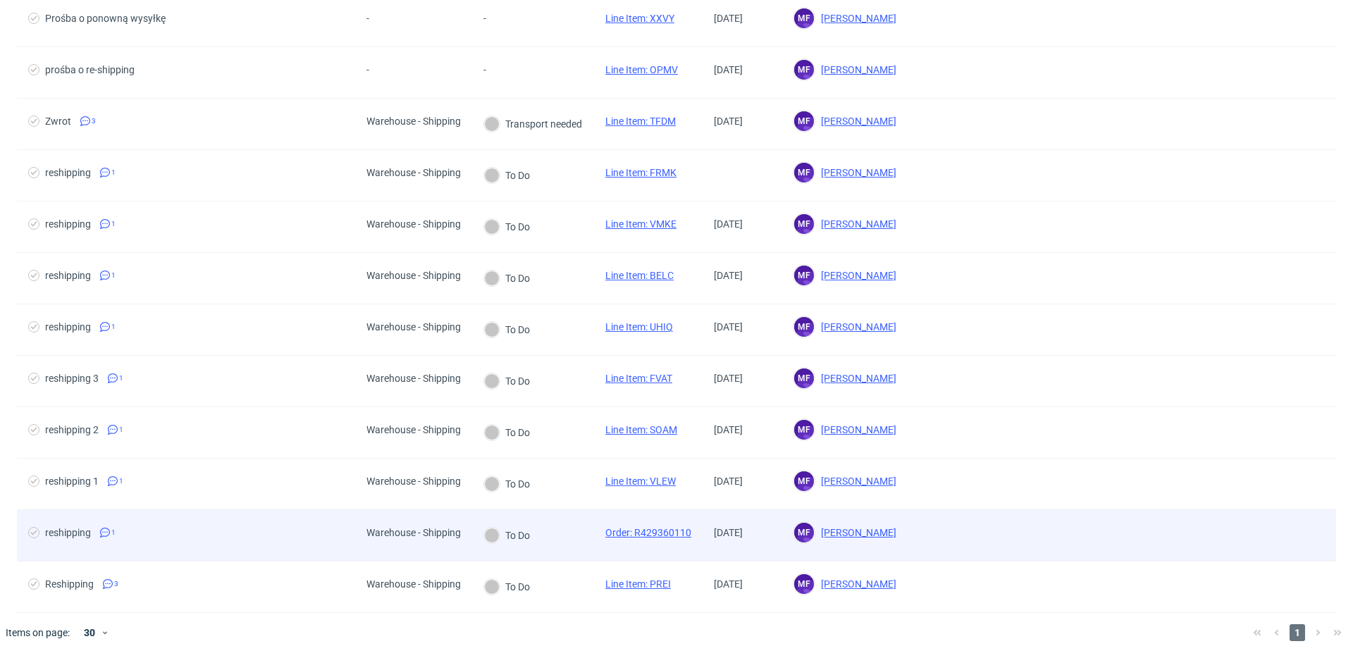
click at [575, 538] on div "To Do" at bounding box center [533, 535] width 122 height 51
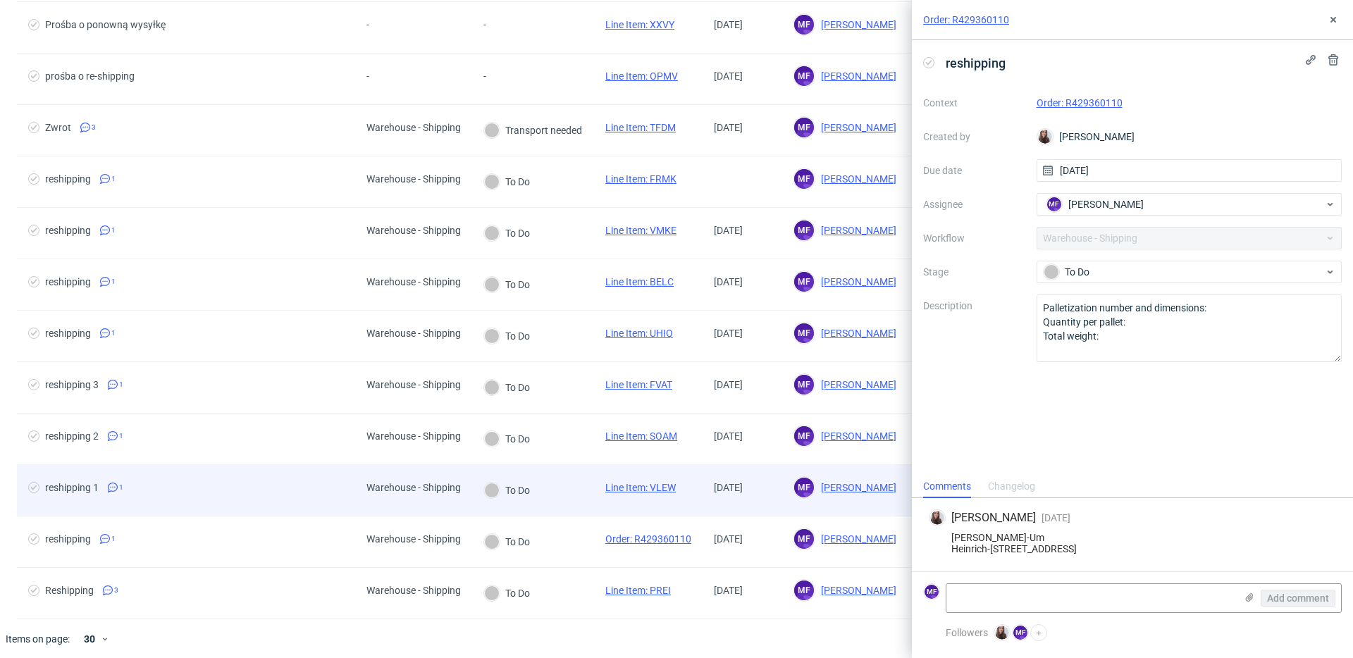
scroll to position [142, 0]
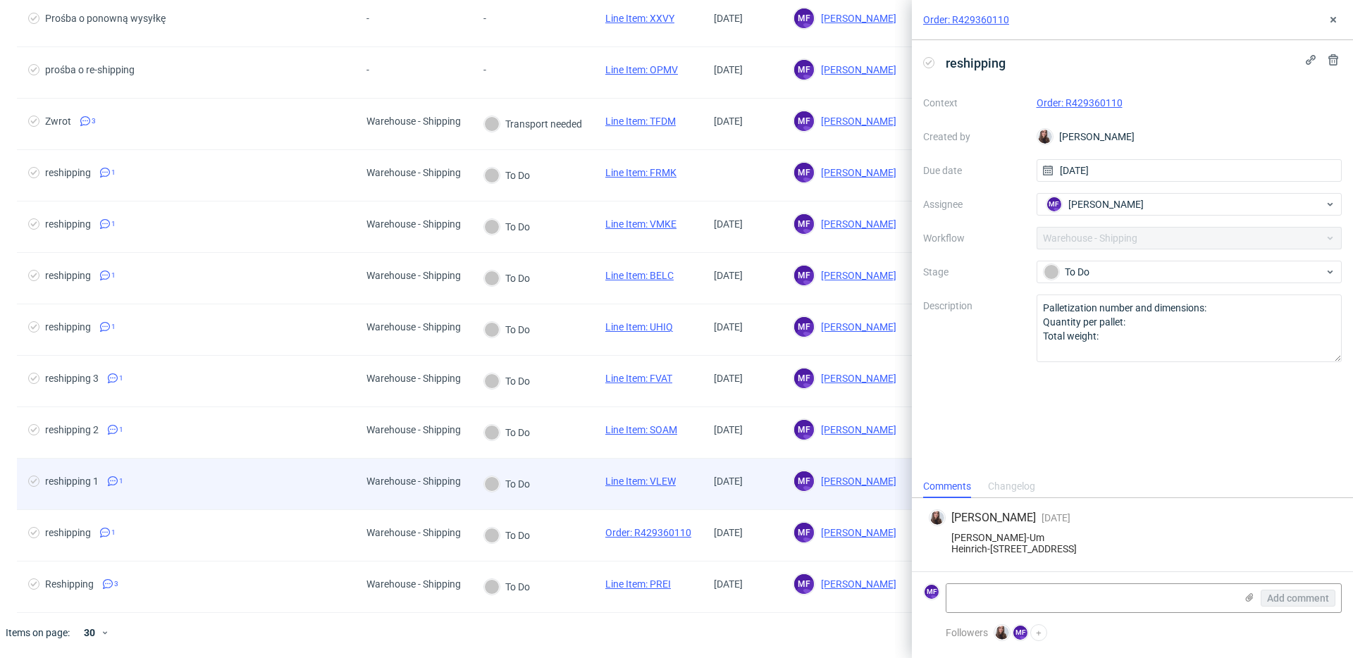
click at [574, 492] on div "To Do" at bounding box center [533, 484] width 122 height 51
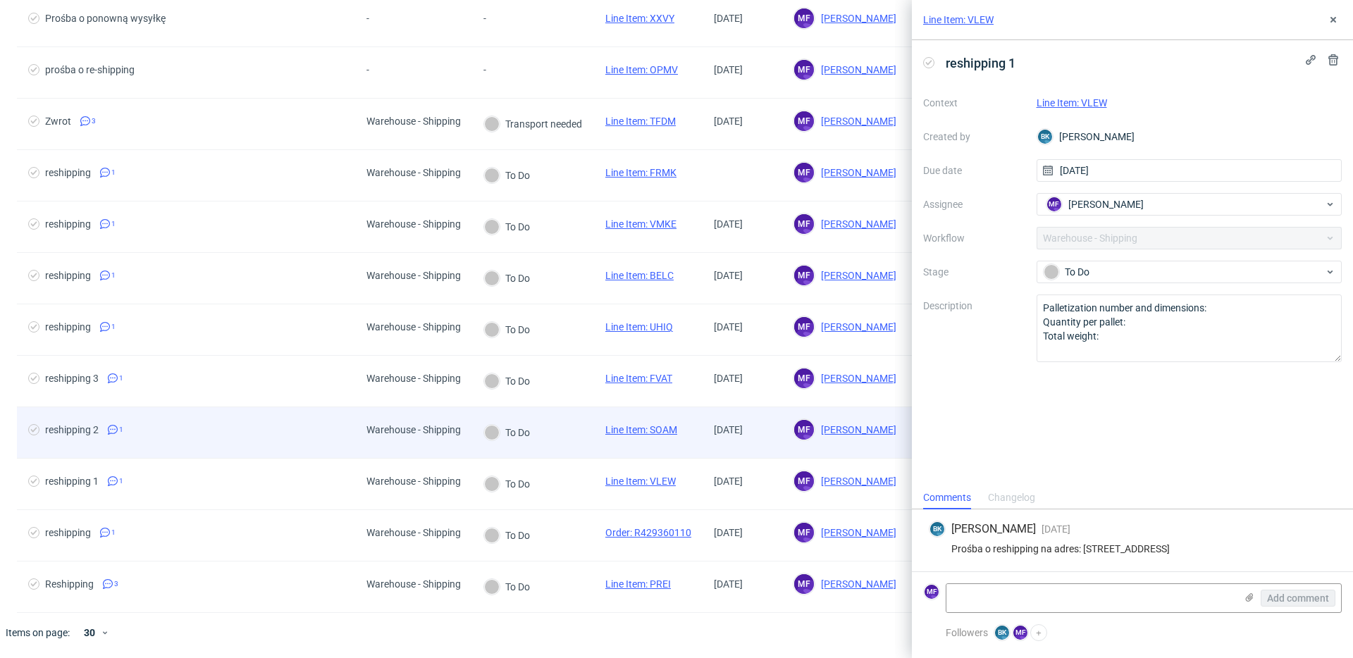
click at [560, 438] on div "To Do" at bounding box center [533, 432] width 122 height 51
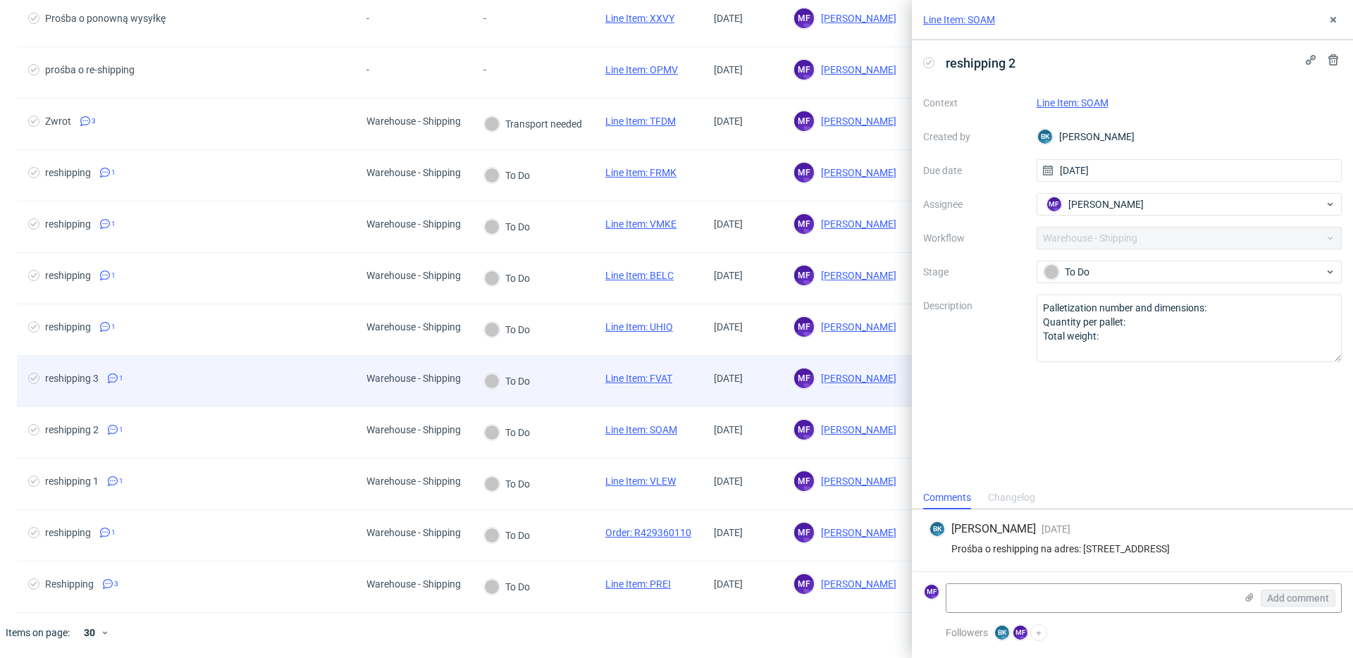
click at [561, 387] on div "To Do" at bounding box center [533, 381] width 122 height 51
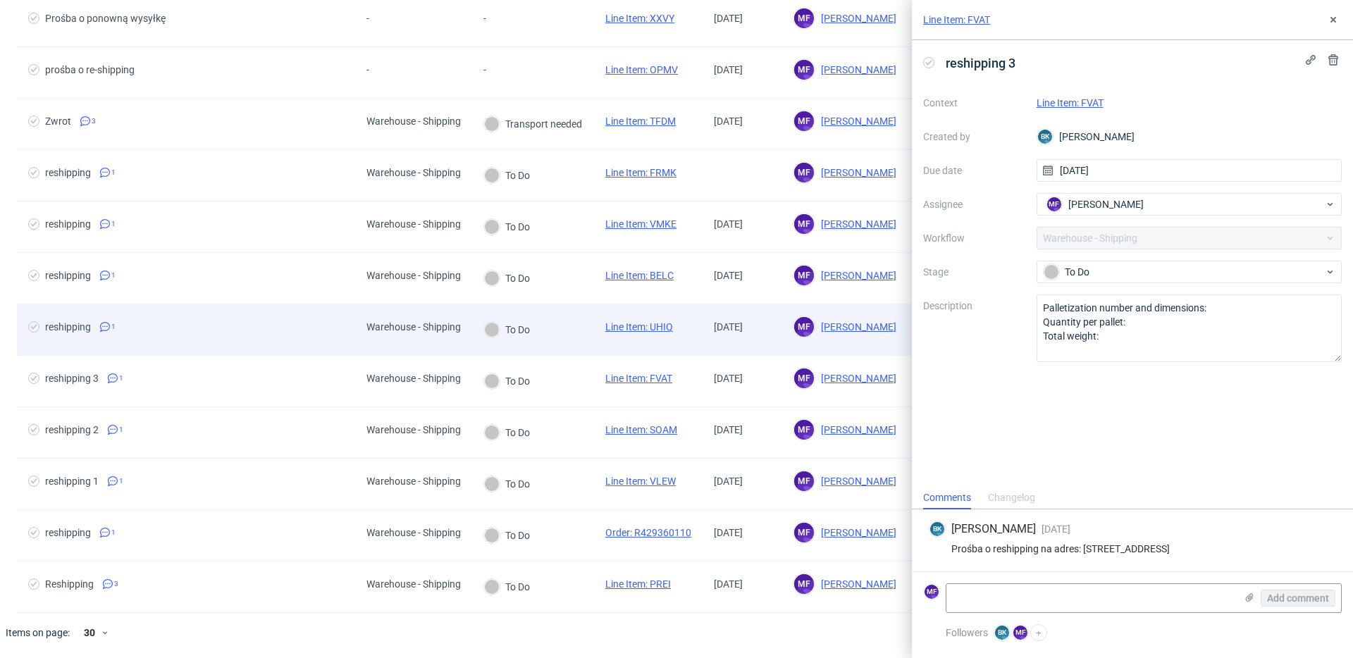
click at [567, 337] on div "To Do" at bounding box center [533, 329] width 122 height 51
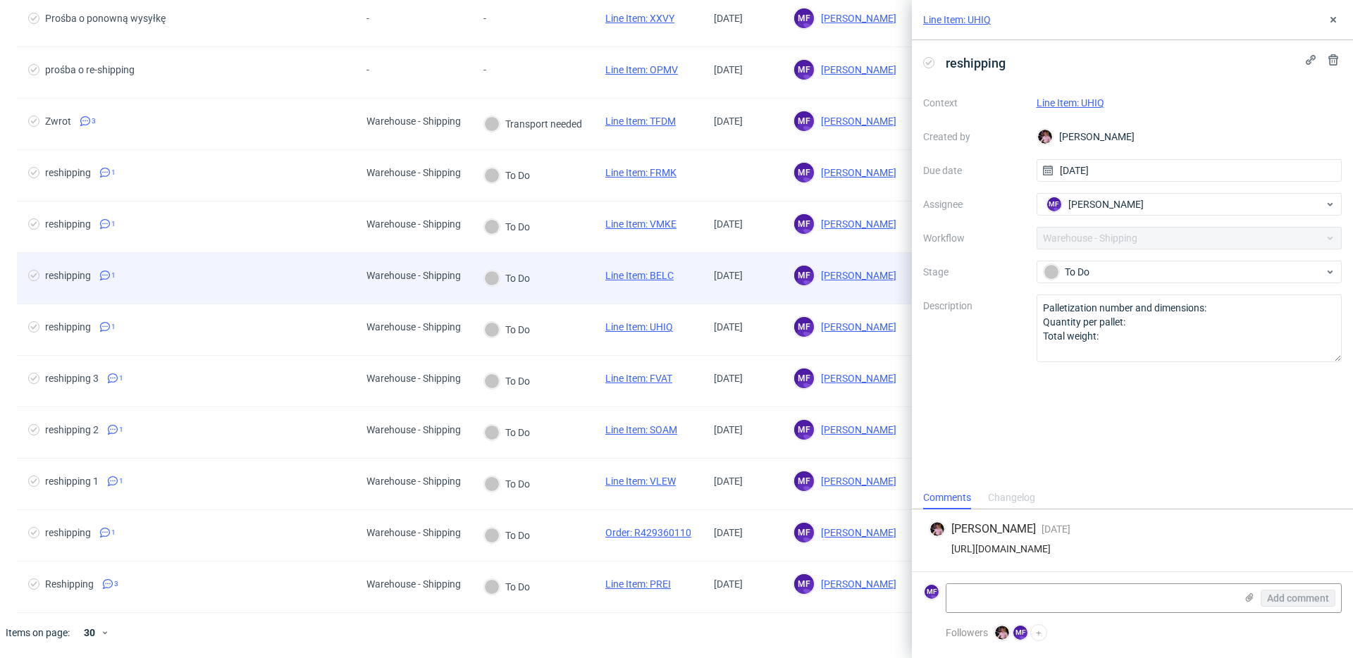
click at [557, 266] on div "To Do" at bounding box center [533, 278] width 122 height 51
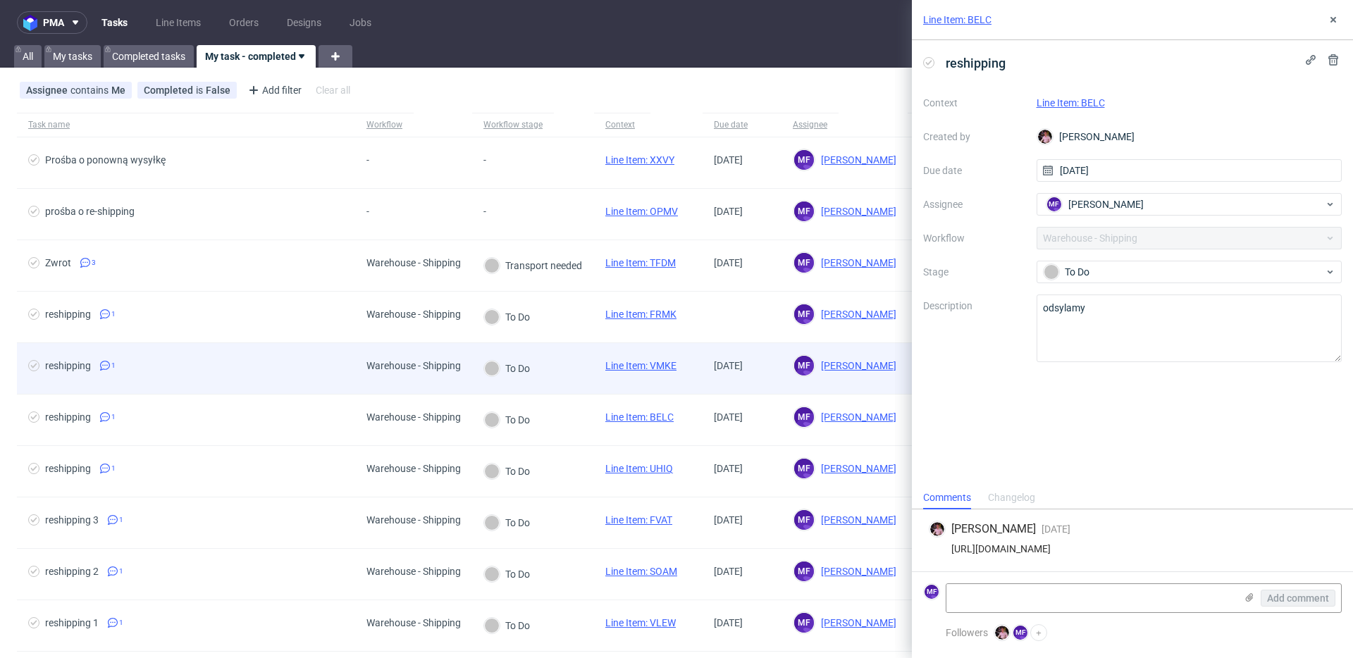
click at [669, 376] on span "Line Item: VMKE" at bounding box center [640, 368] width 71 height 17
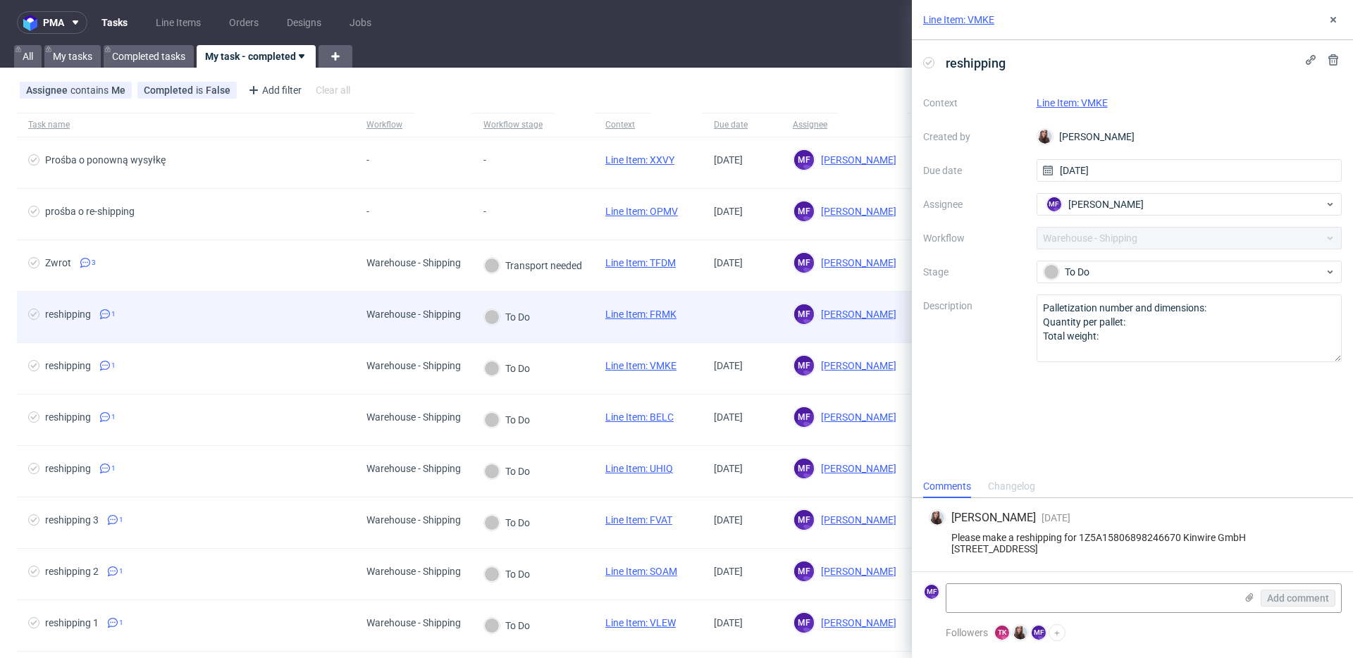
click at [575, 318] on div "To Do" at bounding box center [533, 317] width 122 height 51
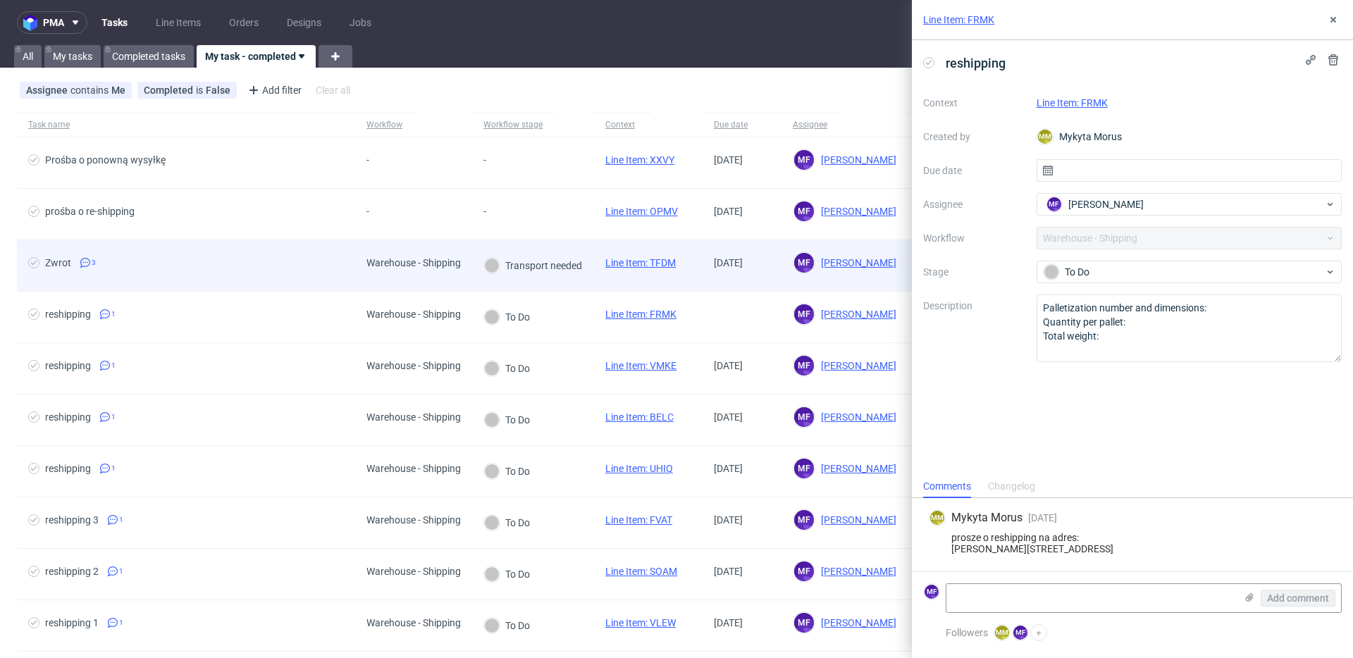
click at [569, 278] on div "Transport needed" at bounding box center [533, 265] width 122 height 51
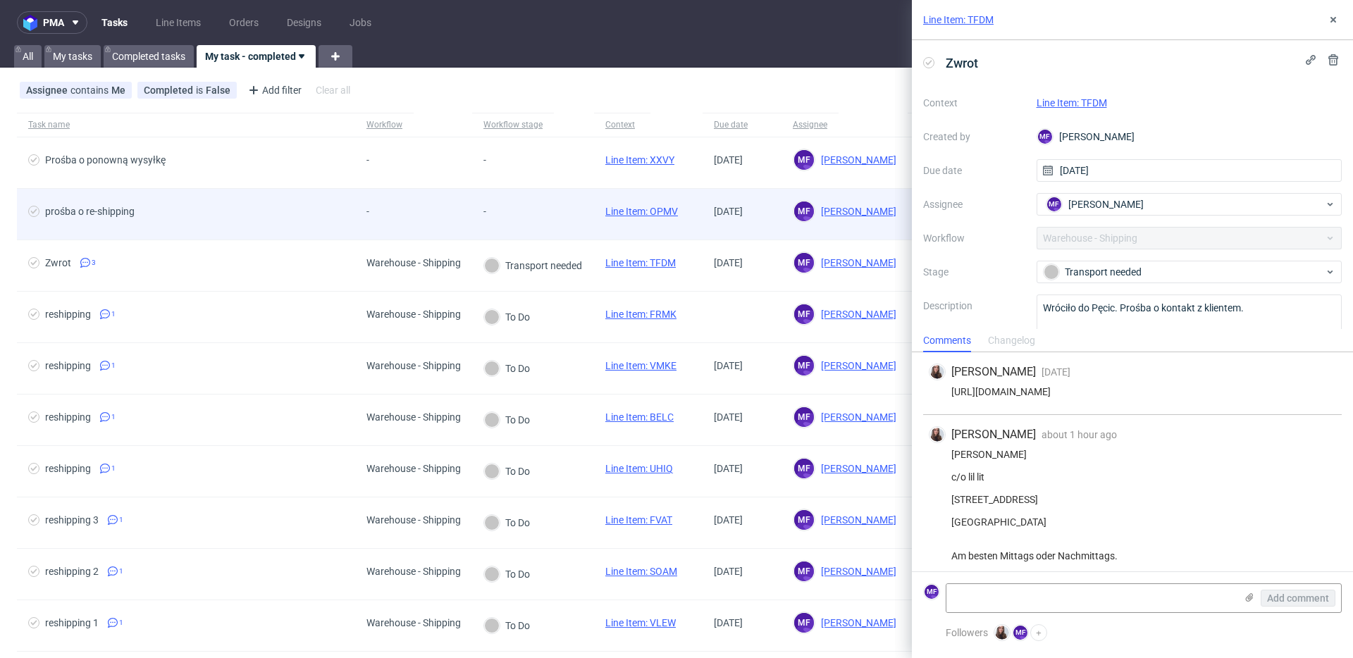
click at [534, 204] on div "-" at bounding box center [533, 214] width 122 height 51
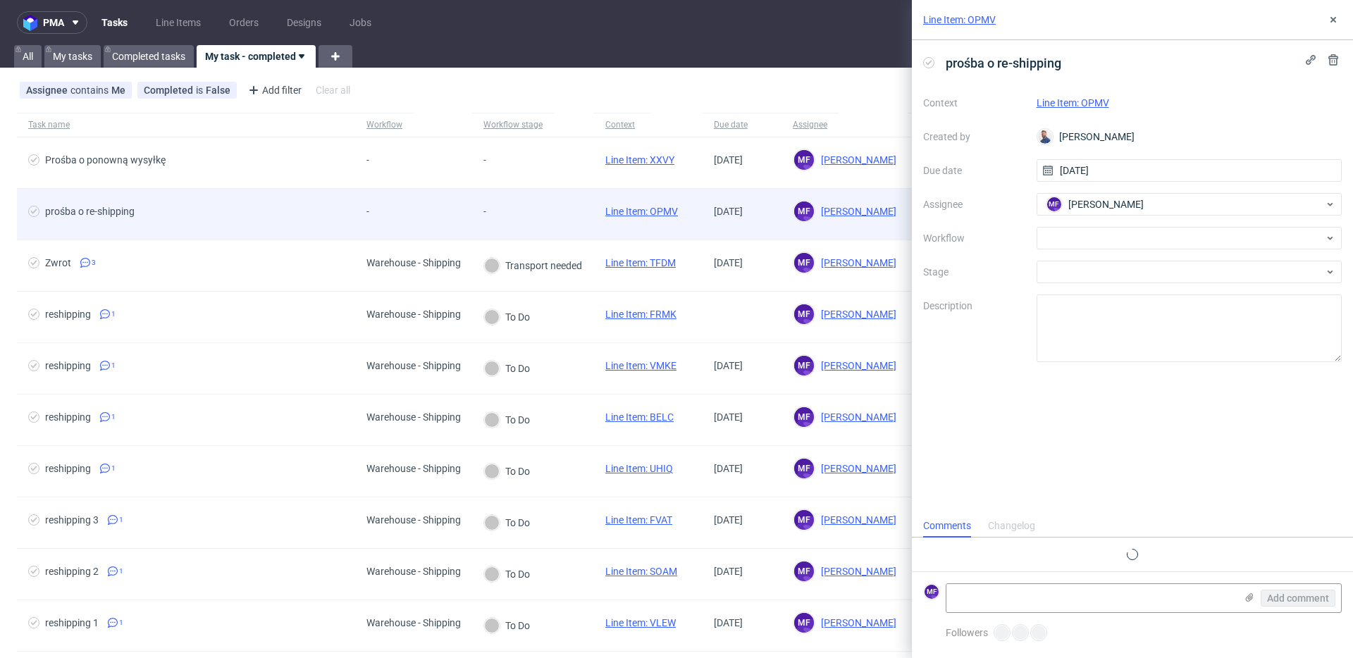
scroll to position [11, 0]
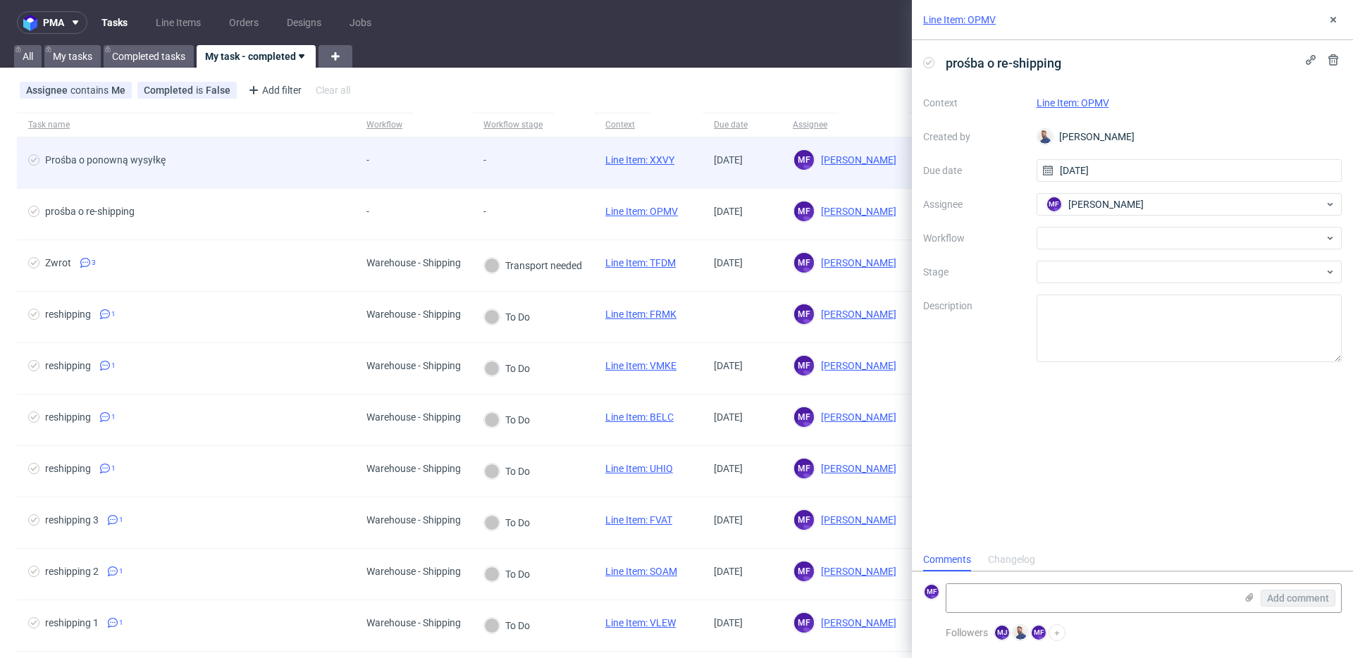
click at [541, 173] on div "-" at bounding box center [533, 162] width 122 height 51
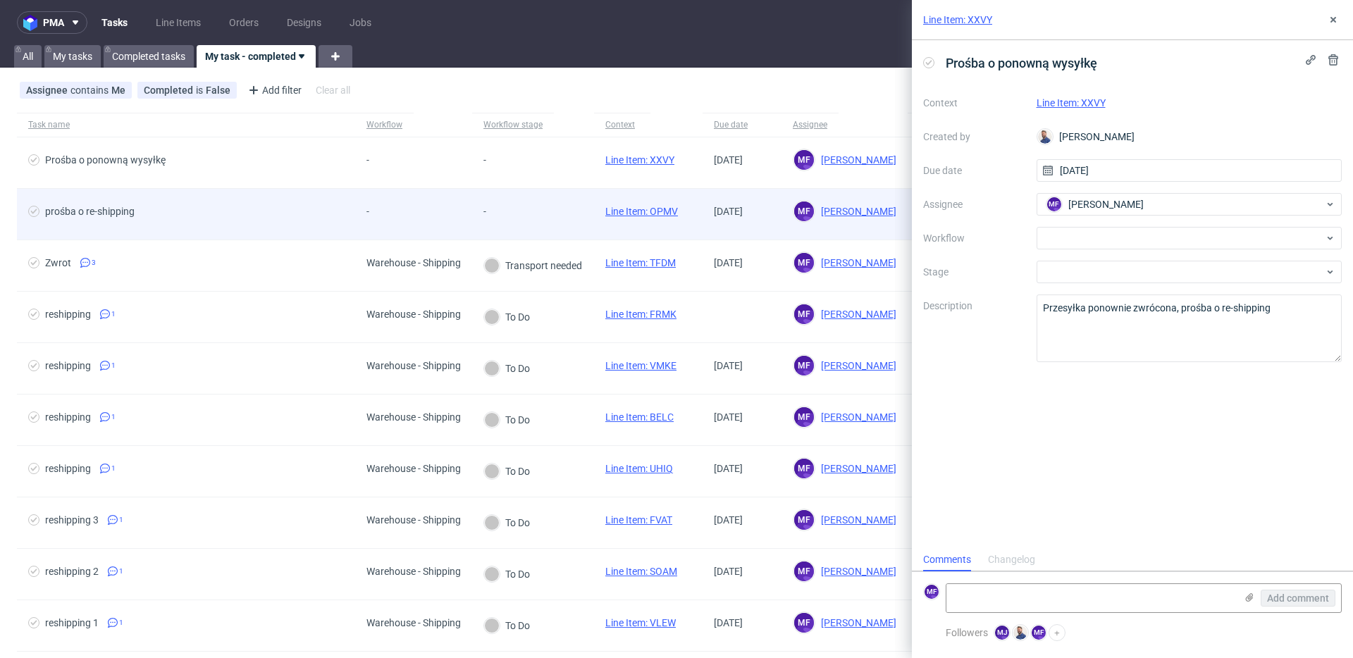
scroll to position [11, 0]
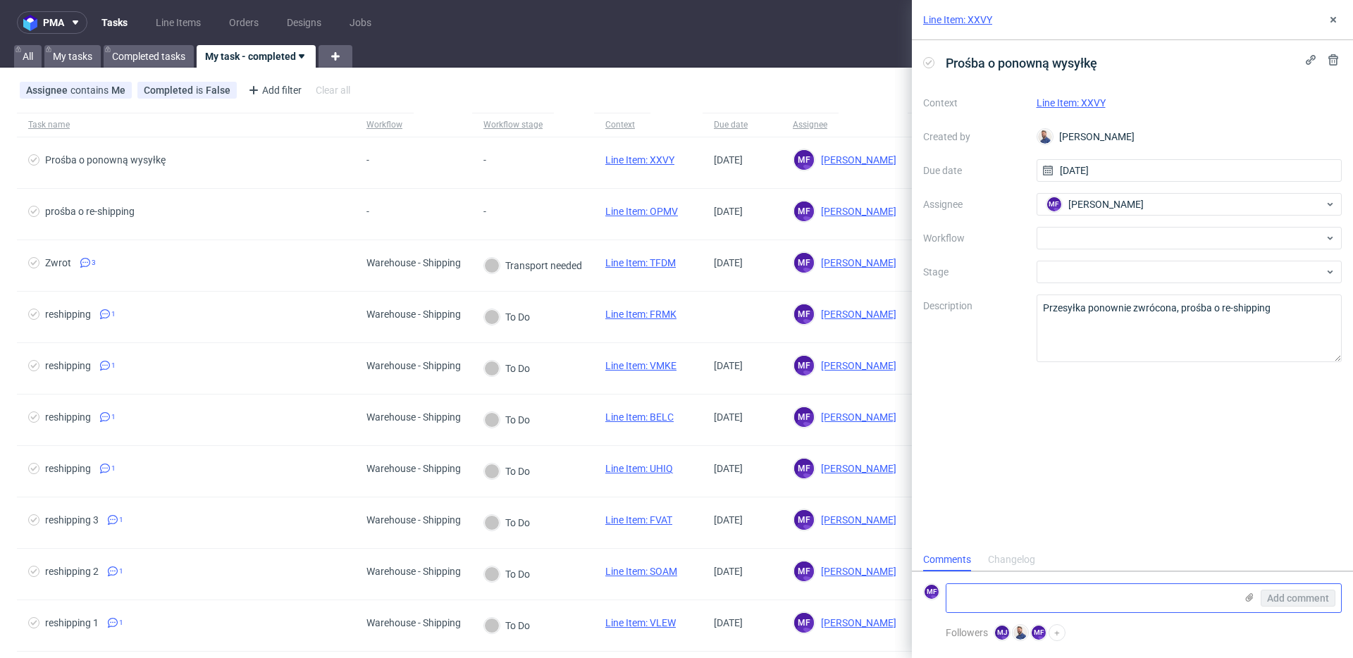
click at [1245, 595] on icon at bounding box center [1249, 597] width 11 height 11
click at [0, 0] on input "file" at bounding box center [0, 0] width 0 height 0
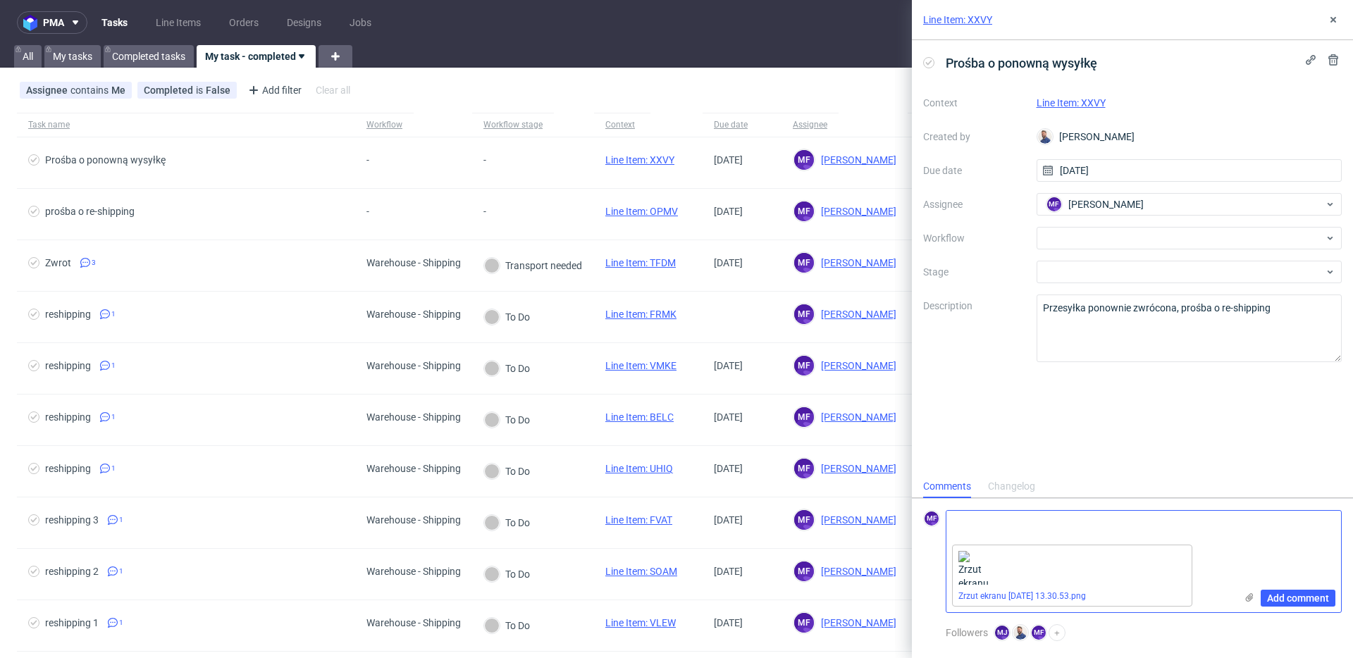
click at [967, 522] on textarea at bounding box center [1091, 525] width 289 height 28
type textarea "Paczka czeka na odbiór jeszcze przez klienta do jutra 30.10:"
click at [1293, 593] on span "Add comment" at bounding box center [1298, 598] width 62 height 10
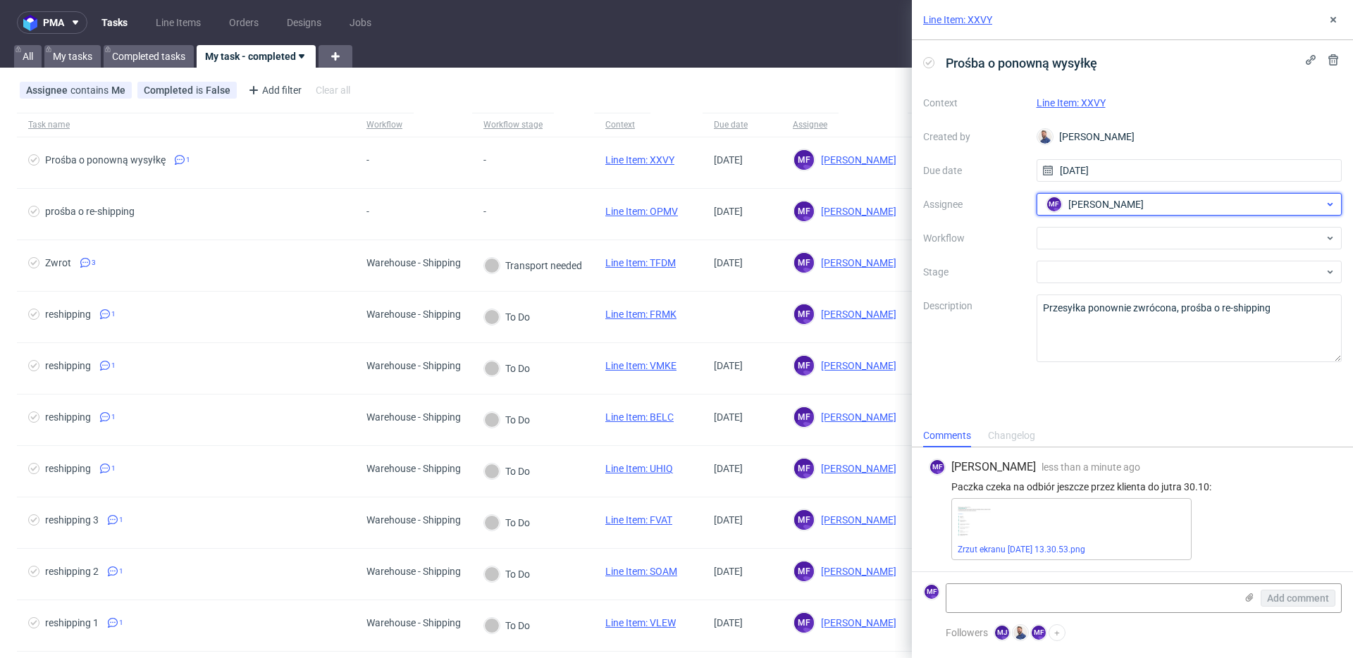
click at [1126, 202] on span "Michał Fedorowicz" at bounding box center [1105, 204] width 75 height 14
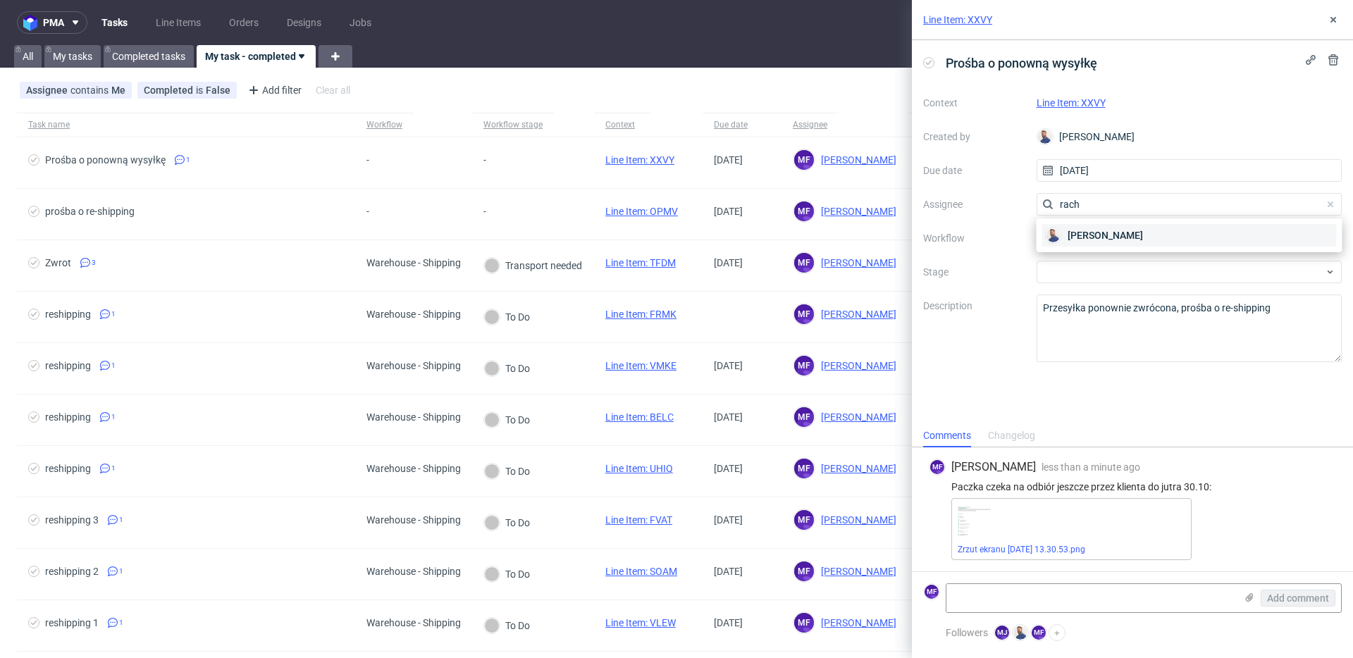
type input "rach"
click at [1131, 238] on span "Michał Rachański" at bounding box center [1105, 235] width 75 height 14
click at [1333, 22] on icon at bounding box center [1333, 19] width 11 height 11
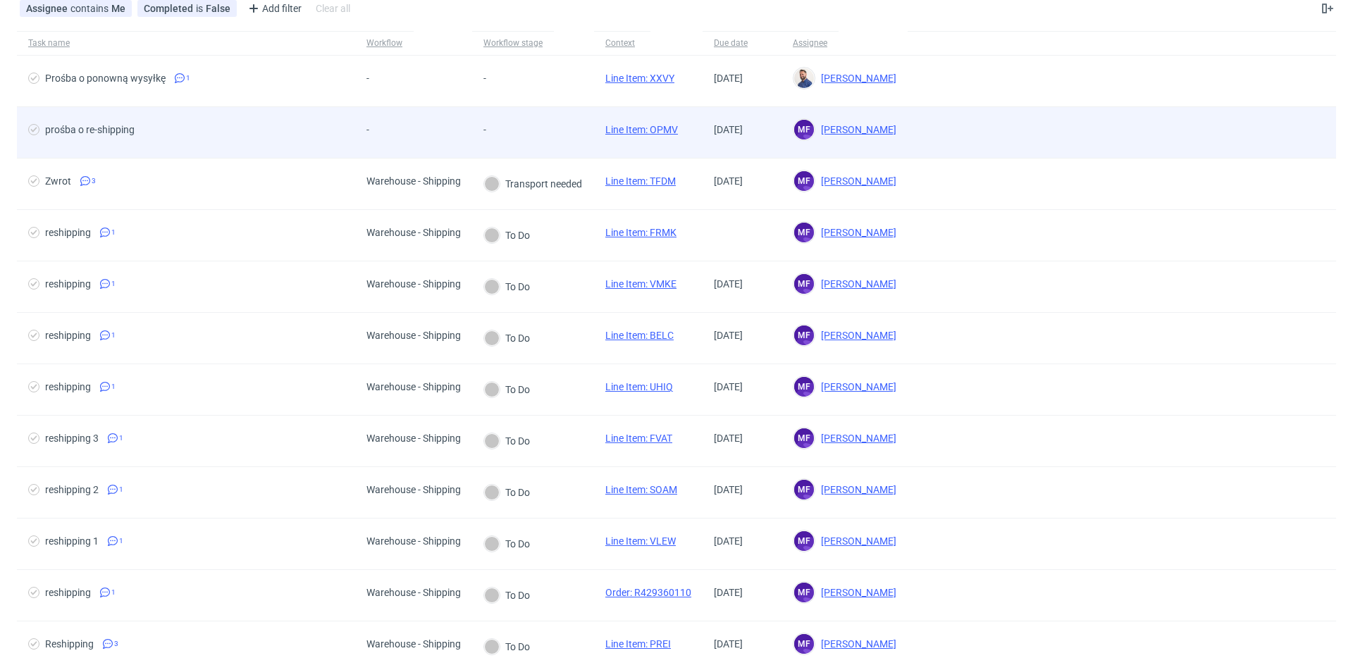
scroll to position [82, 0]
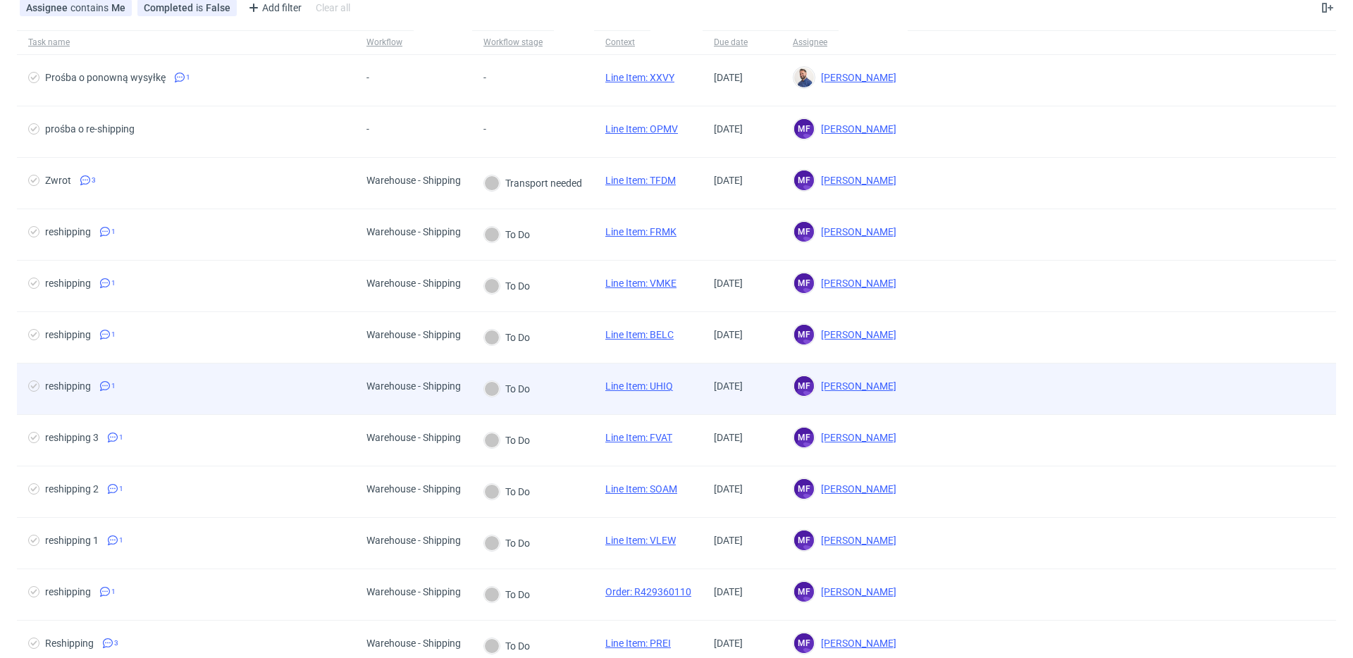
click at [565, 390] on div "To Do" at bounding box center [533, 389] width 122 height 51
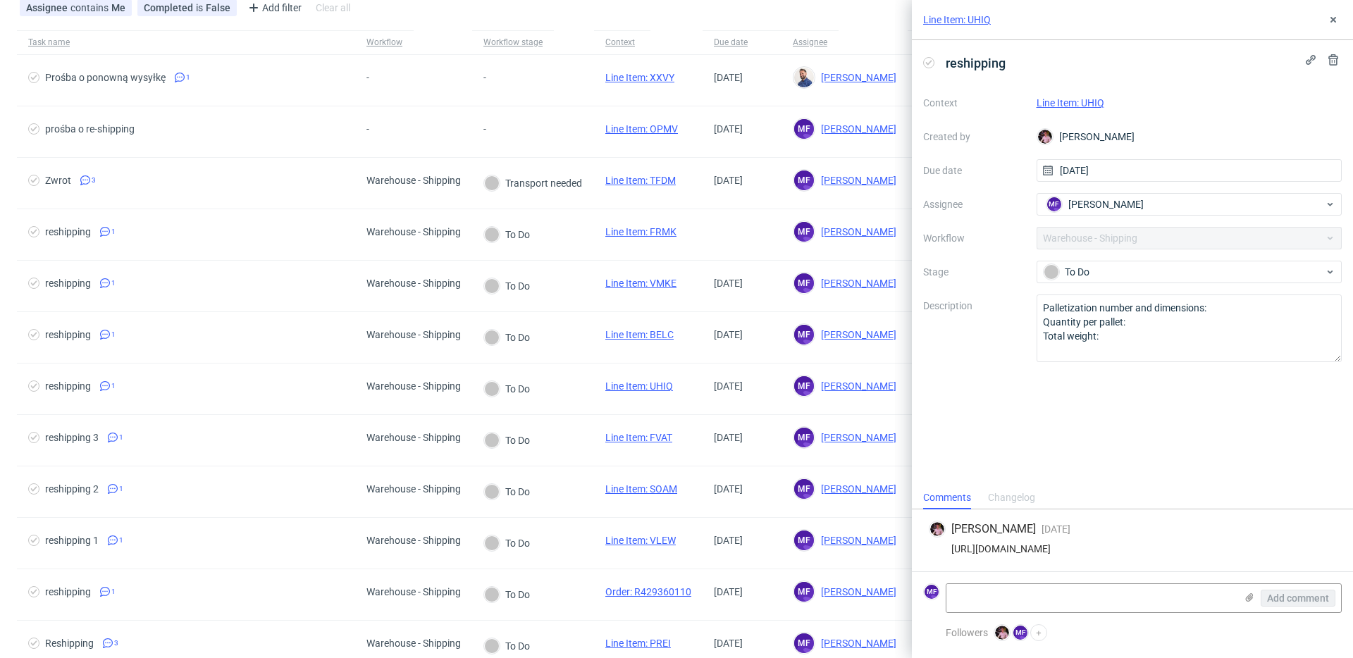
click at [1083, 104] on link "Line Item: UHIQ" at bounding box center [1071, 102] width 68 height 11
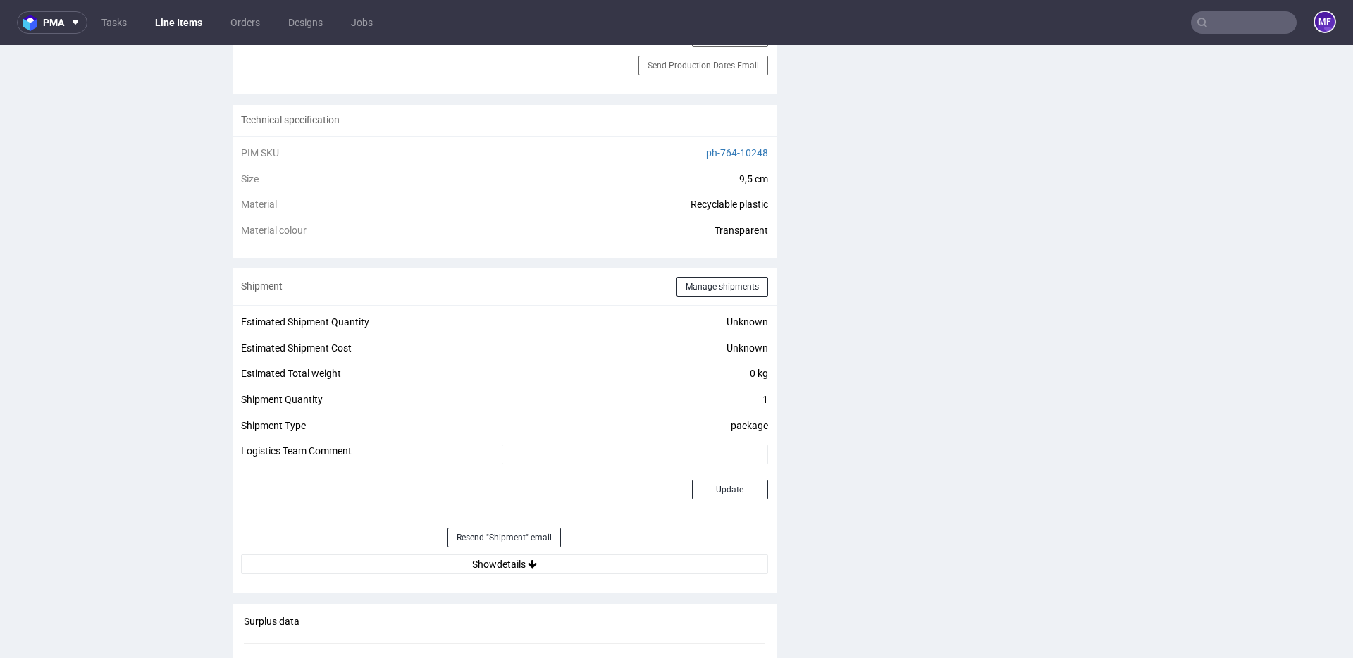
scroll to position [945, 0]
click at [497, 567] on button "Show details" at bounding box center [504, 563] width 527 height 20
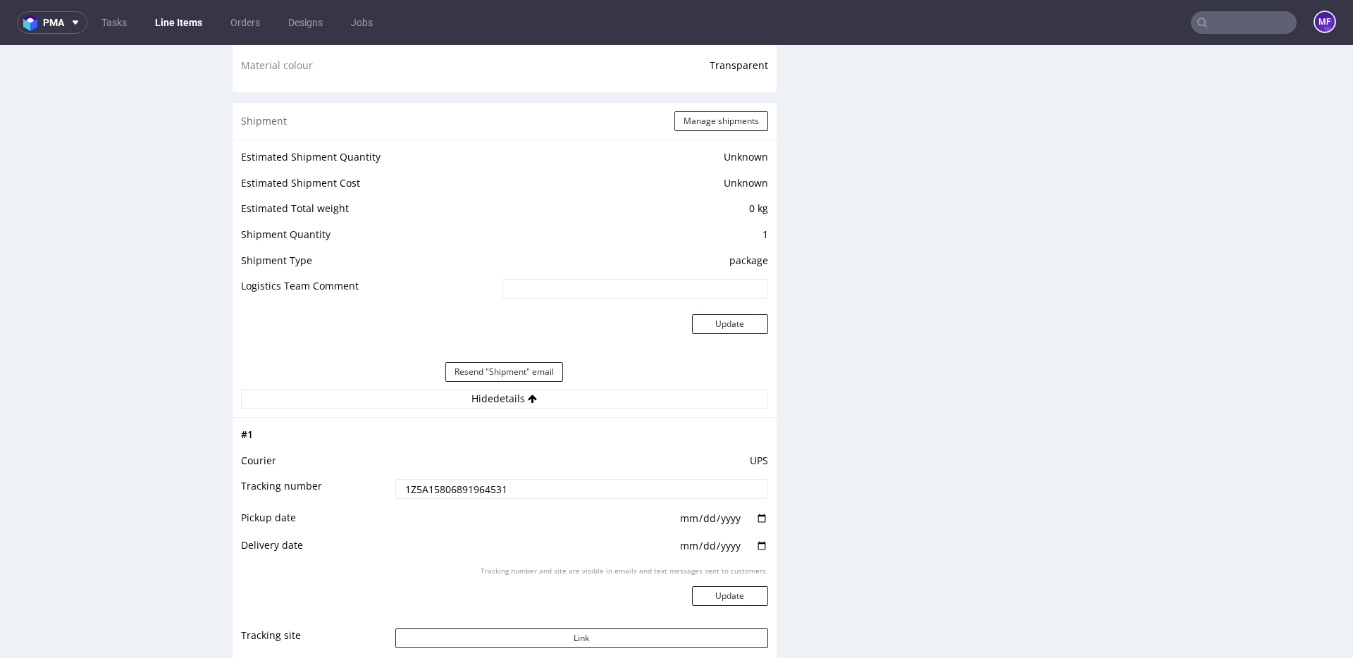
scroll to position [1114, 0]
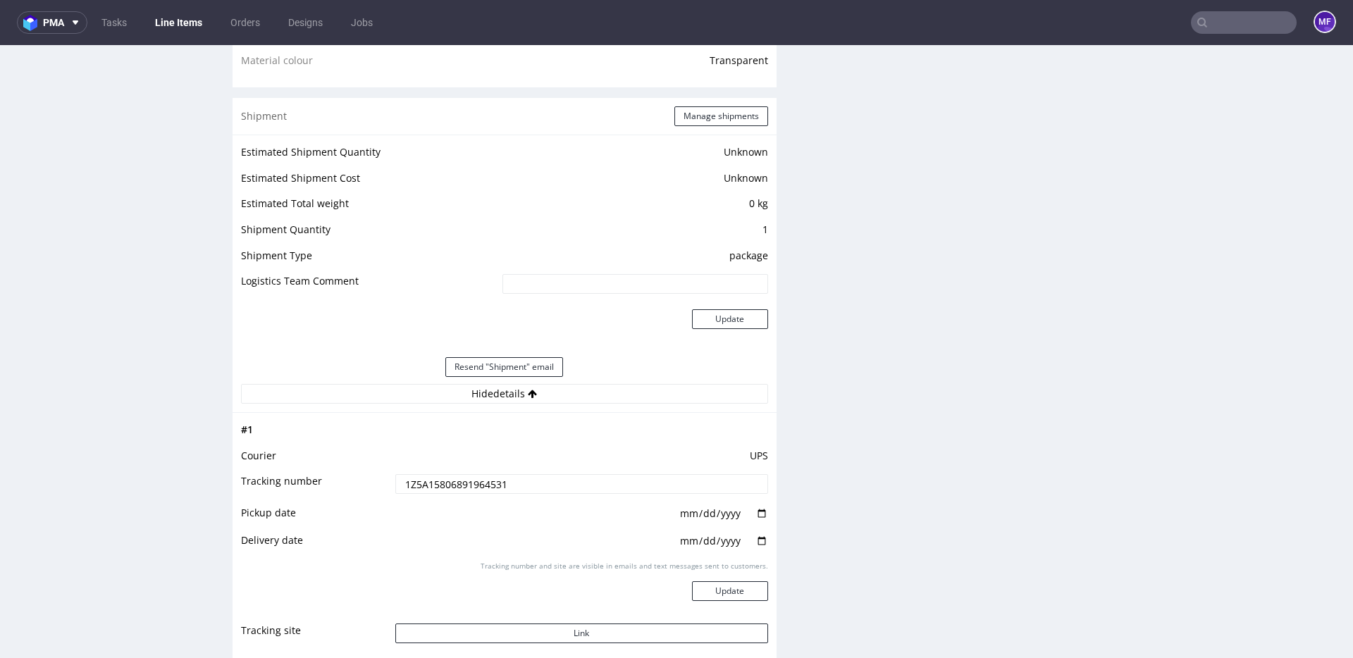
drag, startPoint x: 510, startPoint y: 487, endPoint x: 363, endPoint y: 484, distance: 147.3
click at [363, 484] on tr "Tracking number 1Z5A15806891964531" at bounding box center [504, 489] width 527 height 32
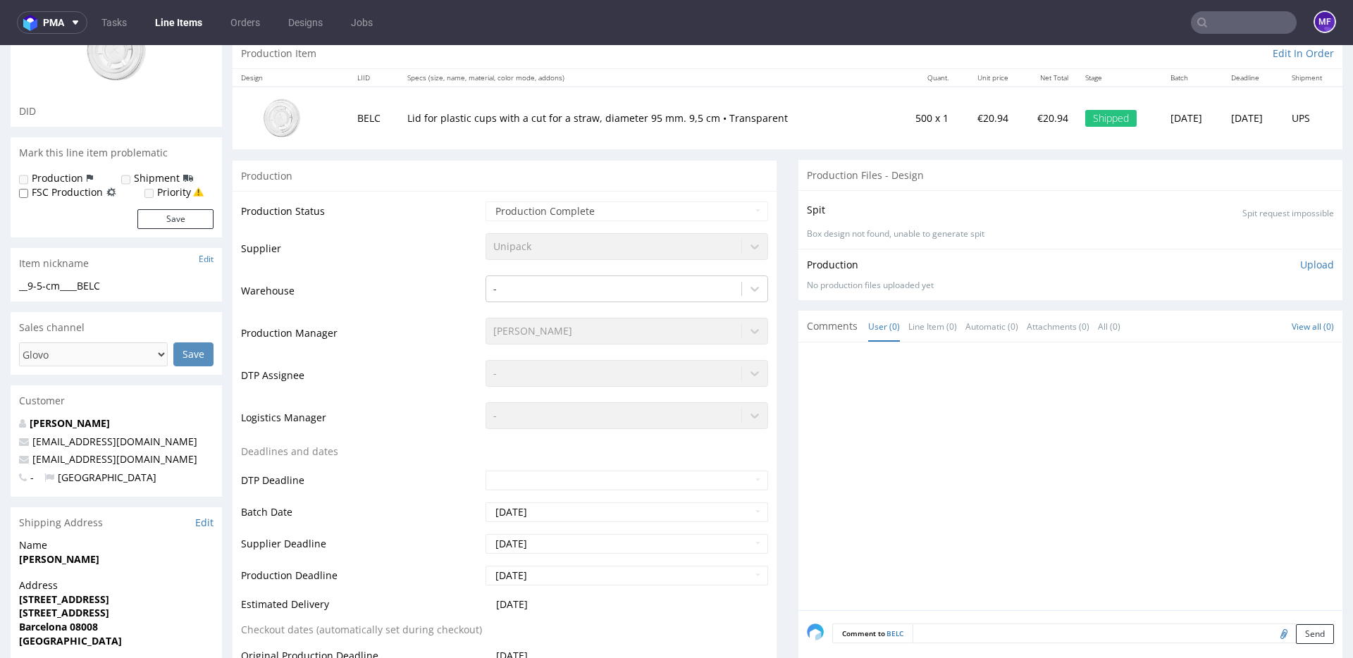
scroll to position [0, 0]
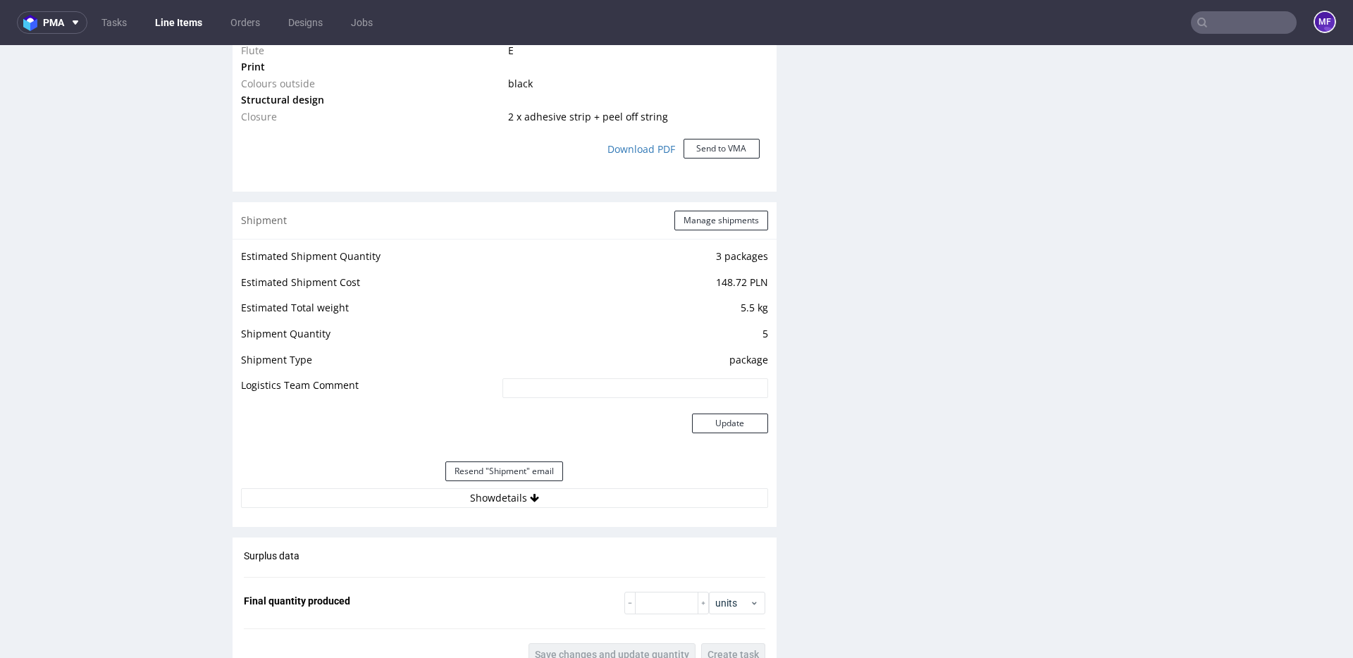
scroll to position [1271, 0]
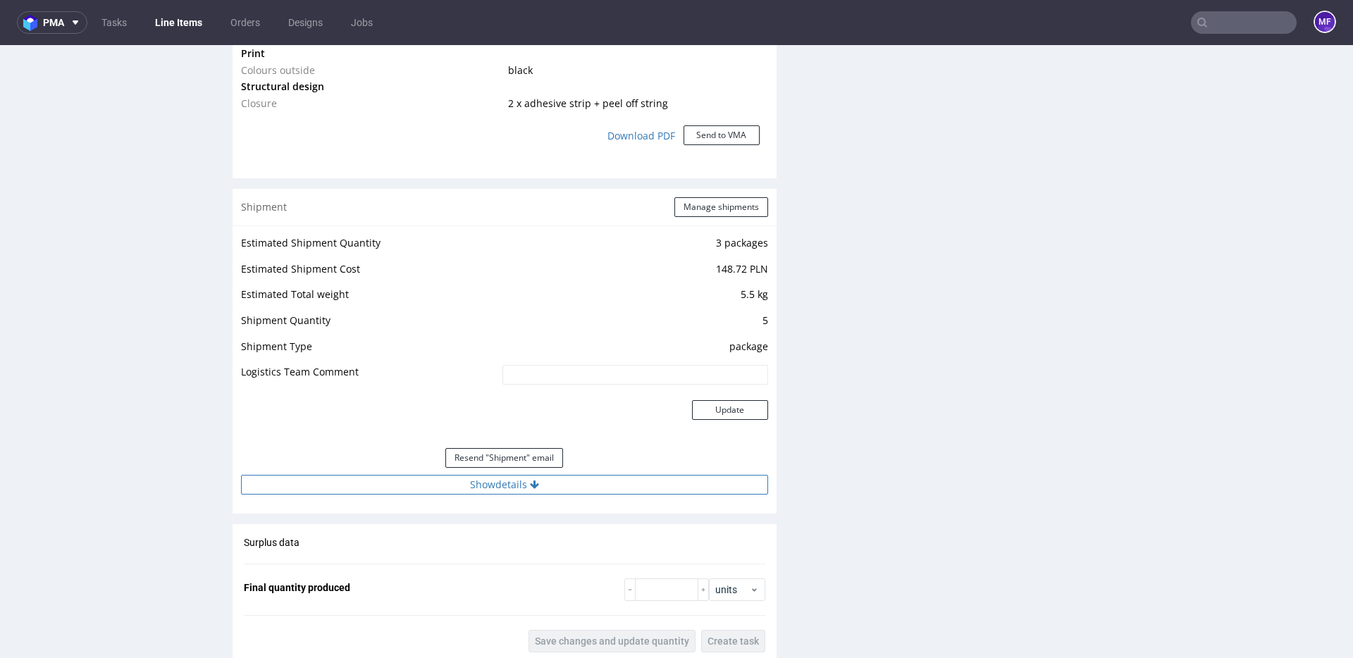
click at [508, 486] on button "Show details" at bounding box center [504, 485] width 527 height 20
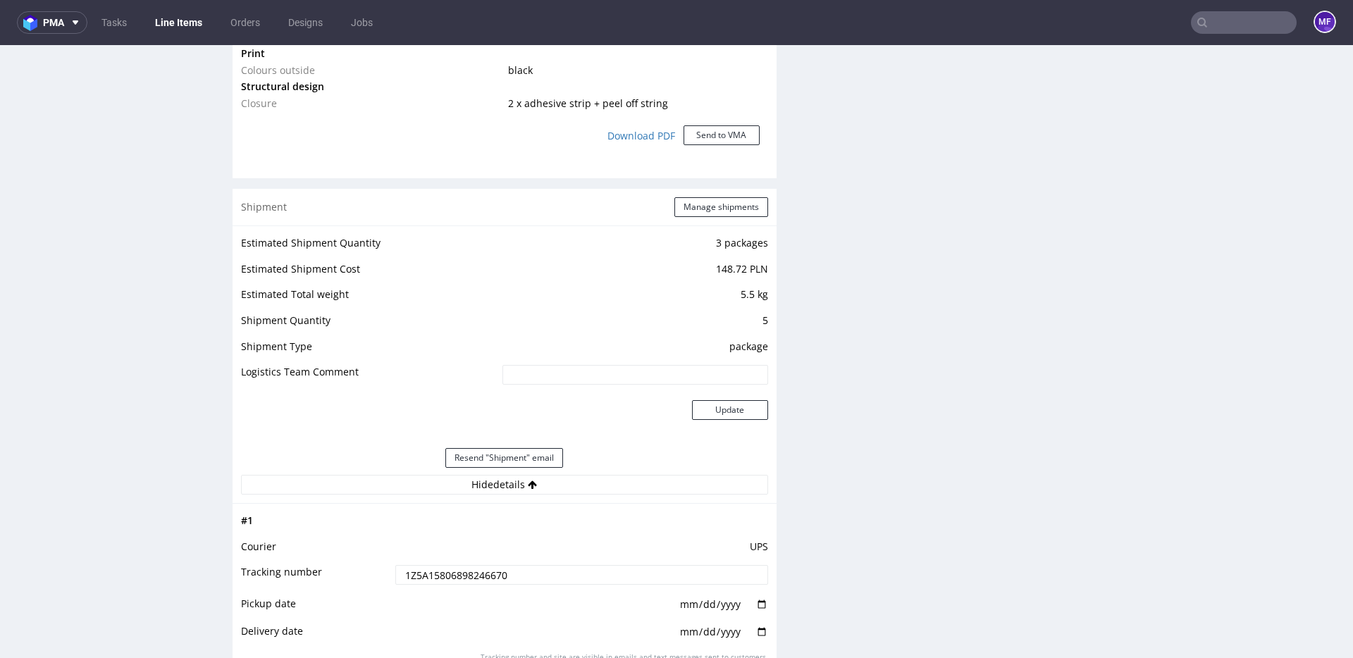
drag, startPoint x: 386, startPoint y: 570, endPoint x: 329, endPoint y: 566, distance: 57.2
click at [329, 566] on tr "Tracking number 1Z5A15806898246670" at bounding box center [504, 580] width 527 height 32
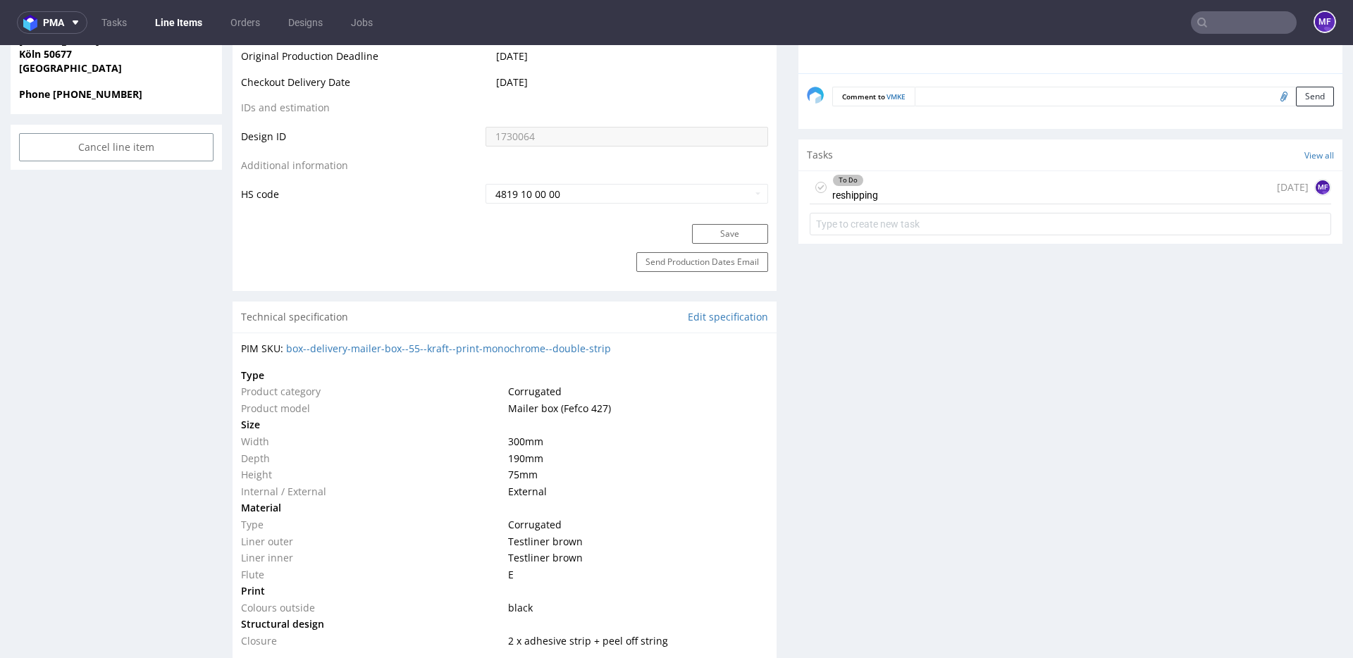
scroll to position [730, 0]
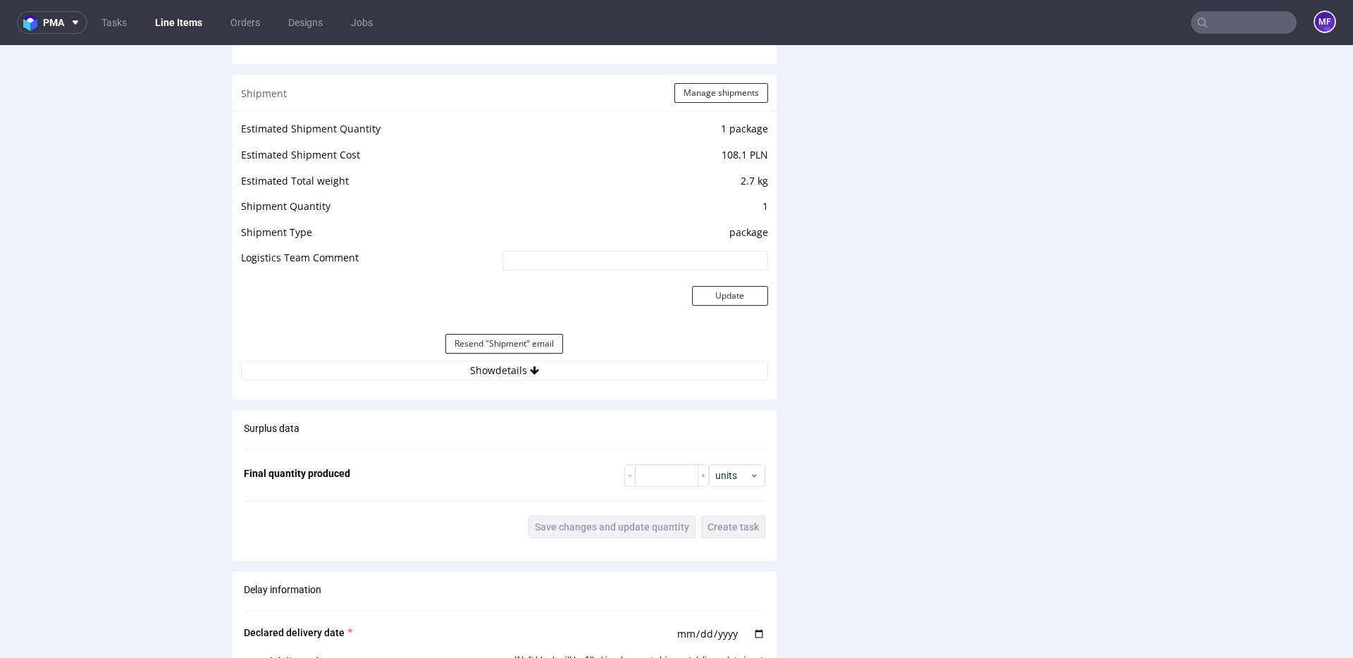
scroll to position [1428, 0]
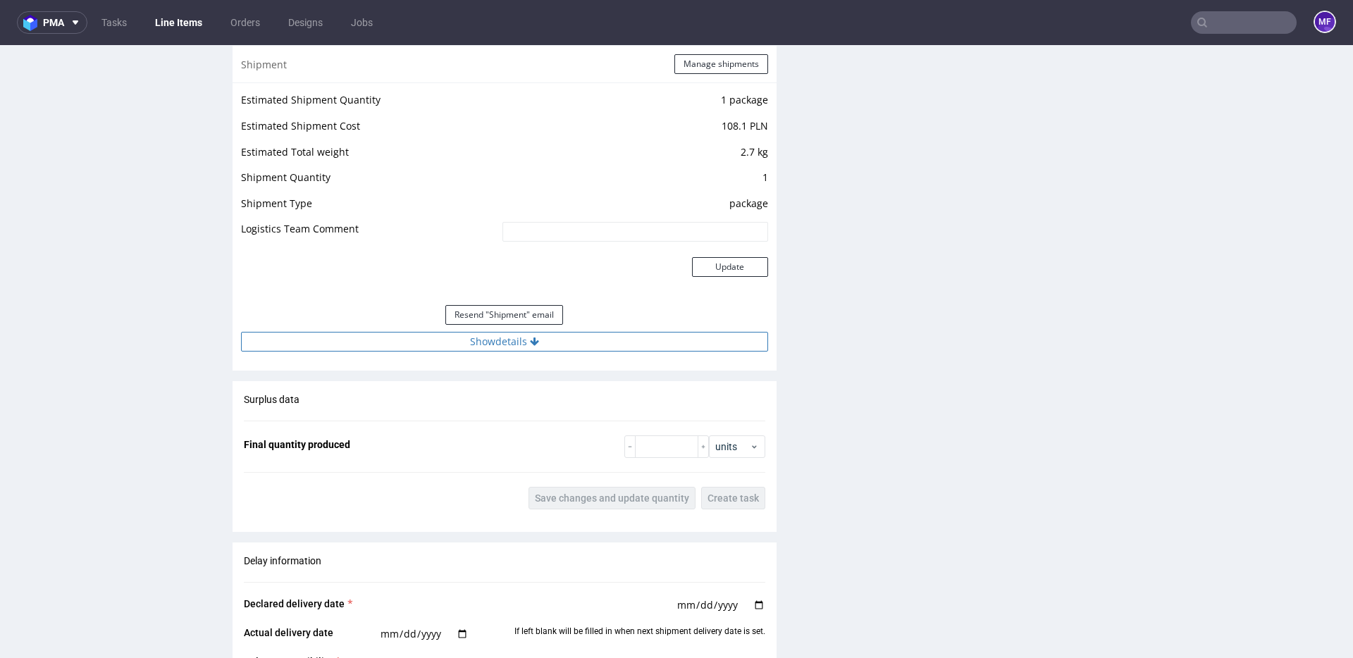
click at [506, 340] on button "Show details" at bounding box center [504, 342] width 527 height 20
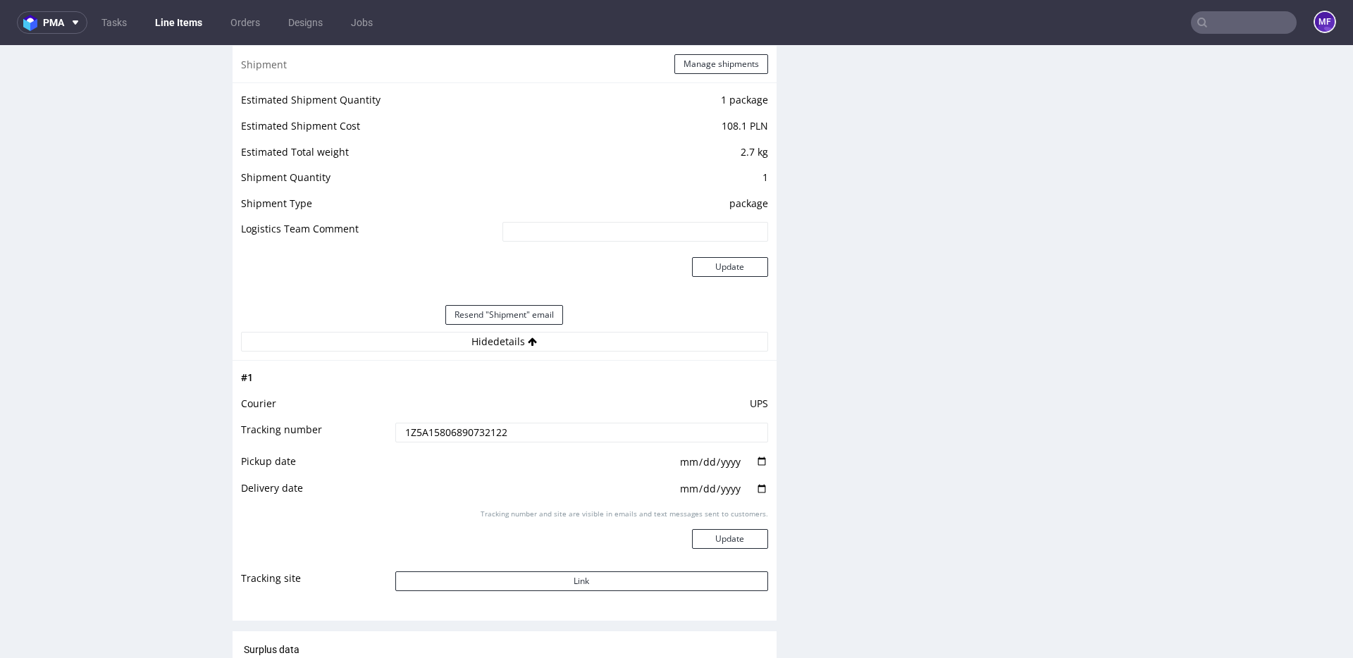
drag, startPoint x: 332, startPoint y: 426, endPoint x: 297, endPoint y: 424, distance: 34.6
click at [297, 424] on tr "Tracking number 1Z5A15806890732122" at bounding box center [504, 437] width 527 height 32
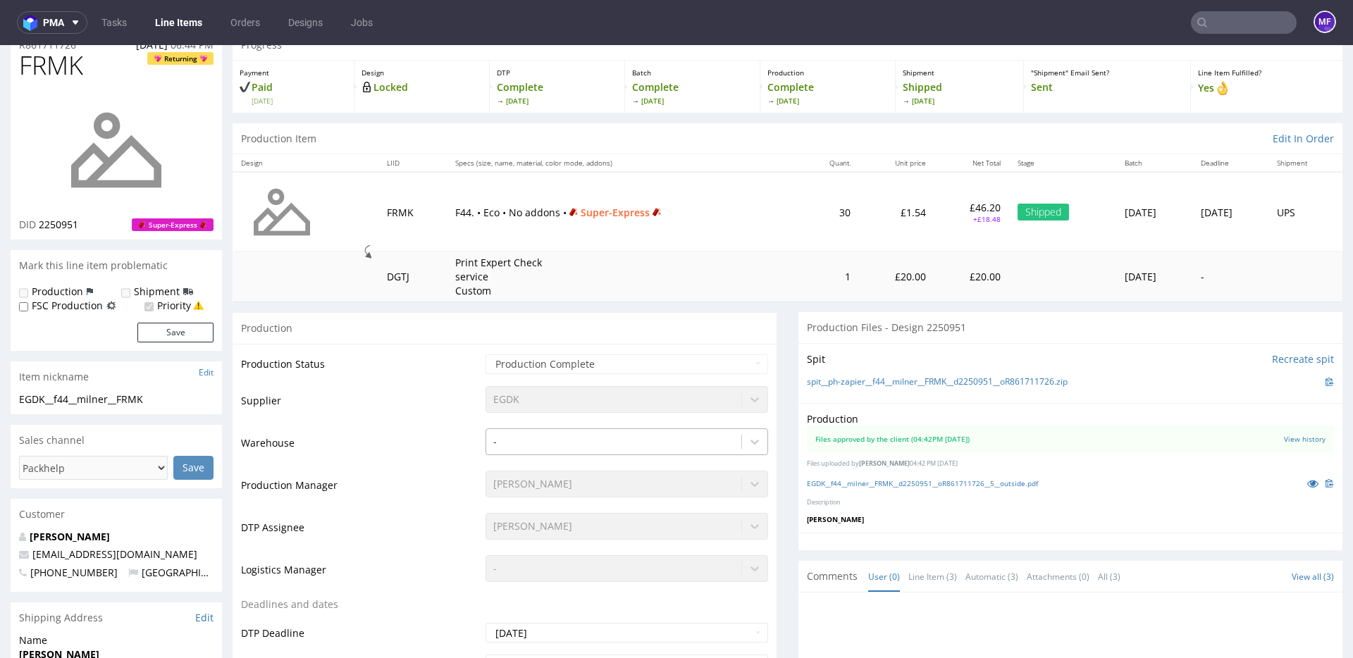
scroll to position [0, 0]
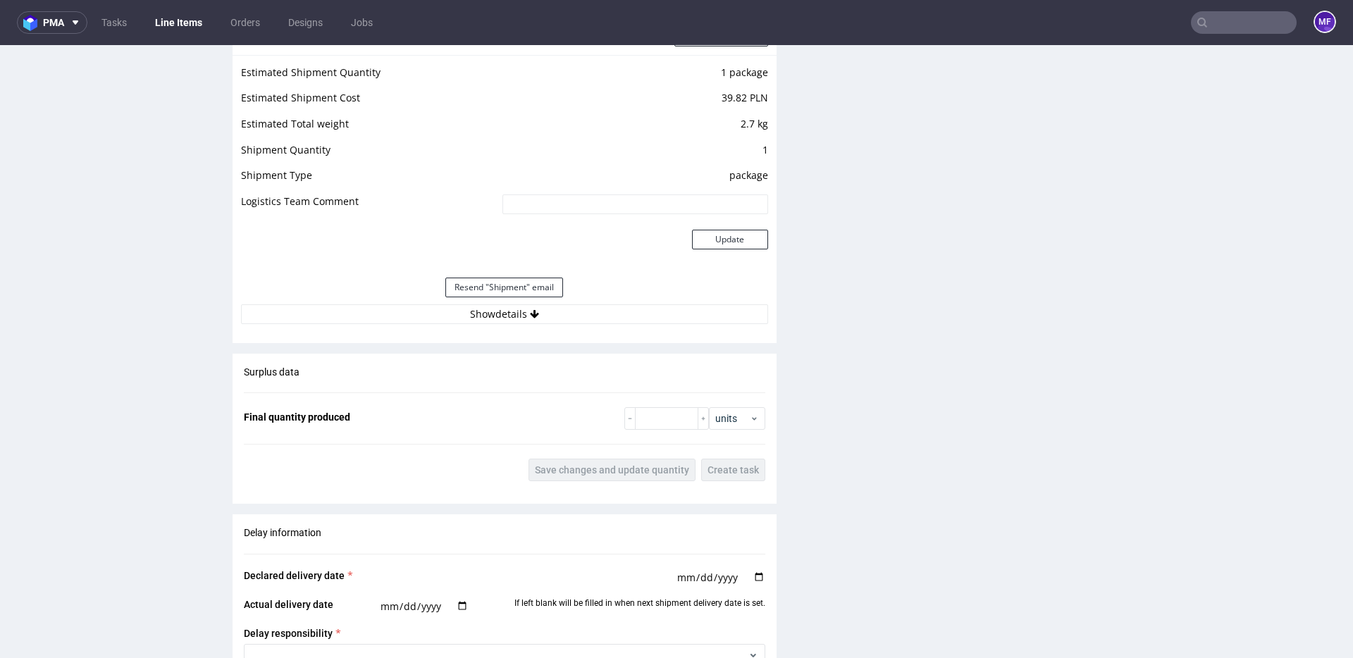
scroll to position [1618, 0]
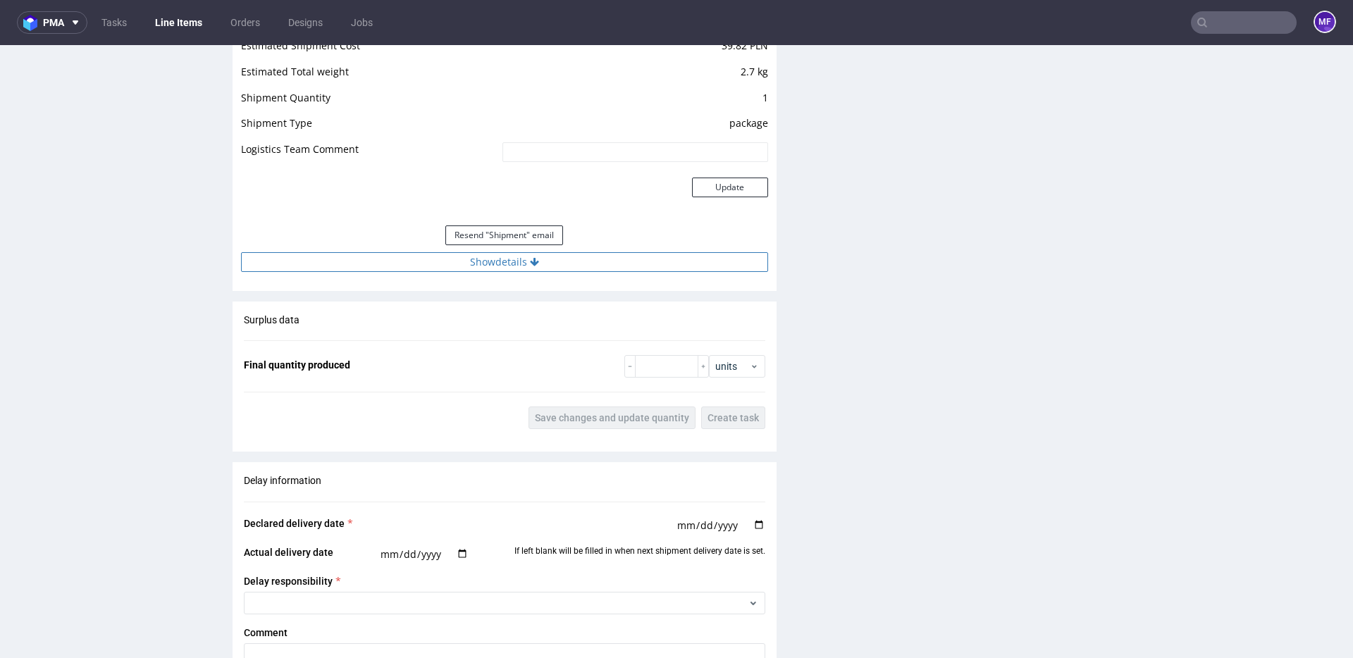
click at [499, 262] on button "Show details" at bounding box center [504, 262] width 527 height 20
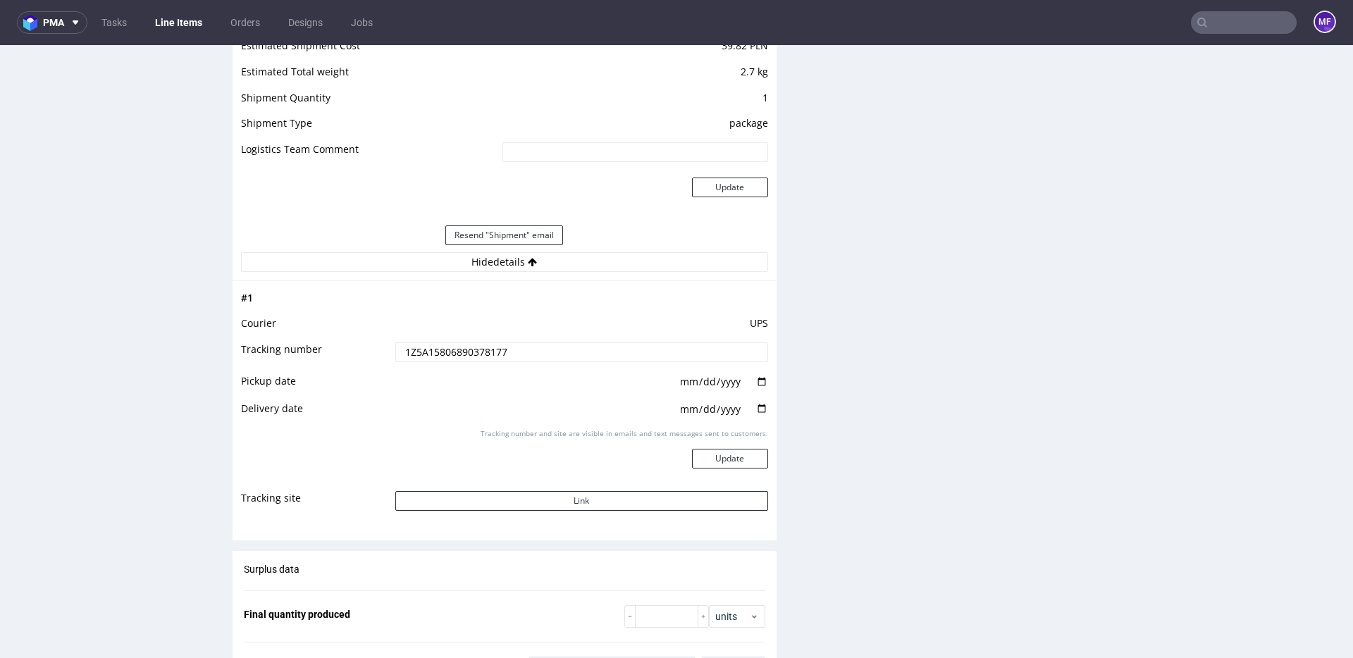
drag, startPoint x: 507, startPoint y: 351, endPoint x: 376, endPoint y: 347, distance: 131.2
click at [376, 347] on tr "Tracking number 1Z5A15806890378177" at bounding box center [504, 357] width 527 height 32
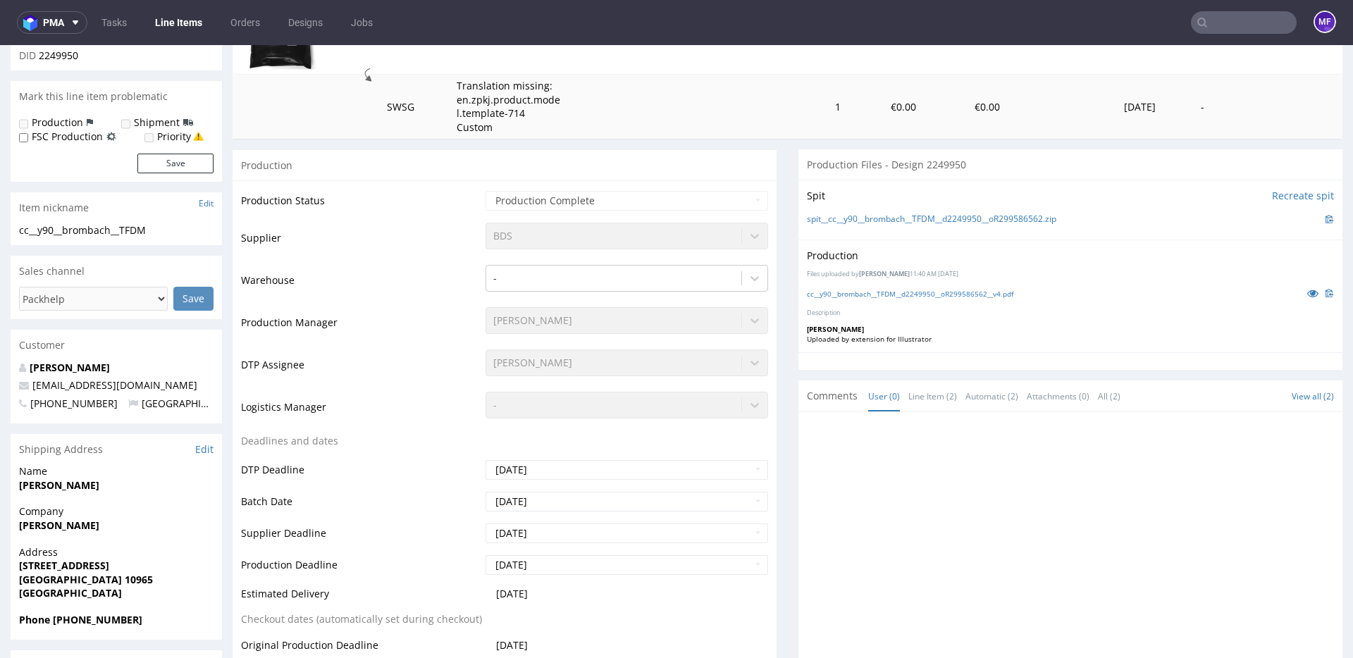
scroll to position [0, 0]
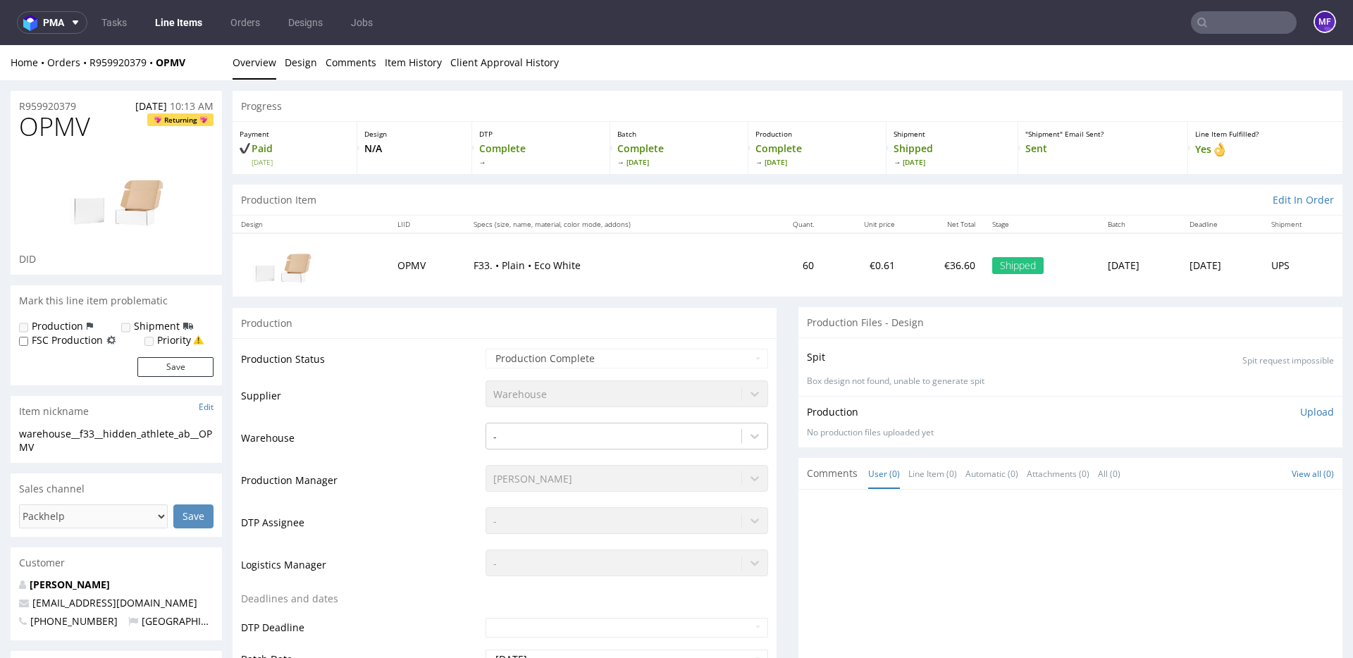
click at [1205, 18] on input "text" at bounding box center [1244, 22] width 106 height 23
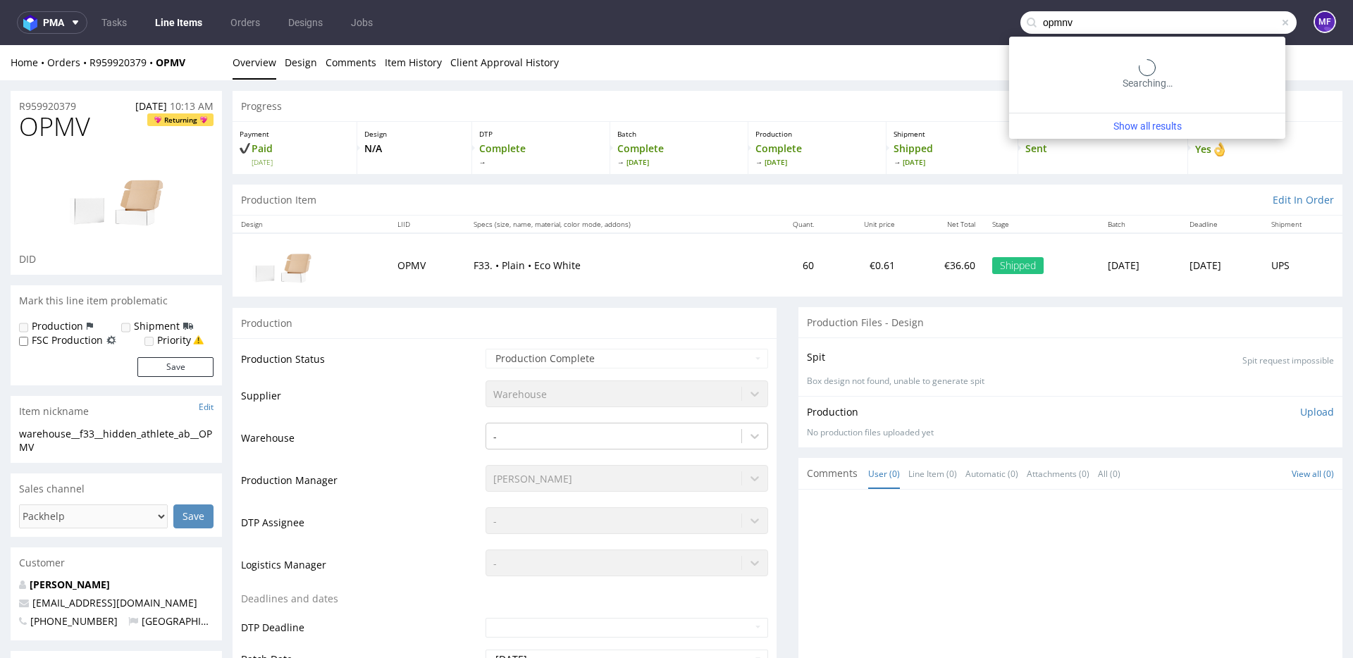
type input "opmnv"
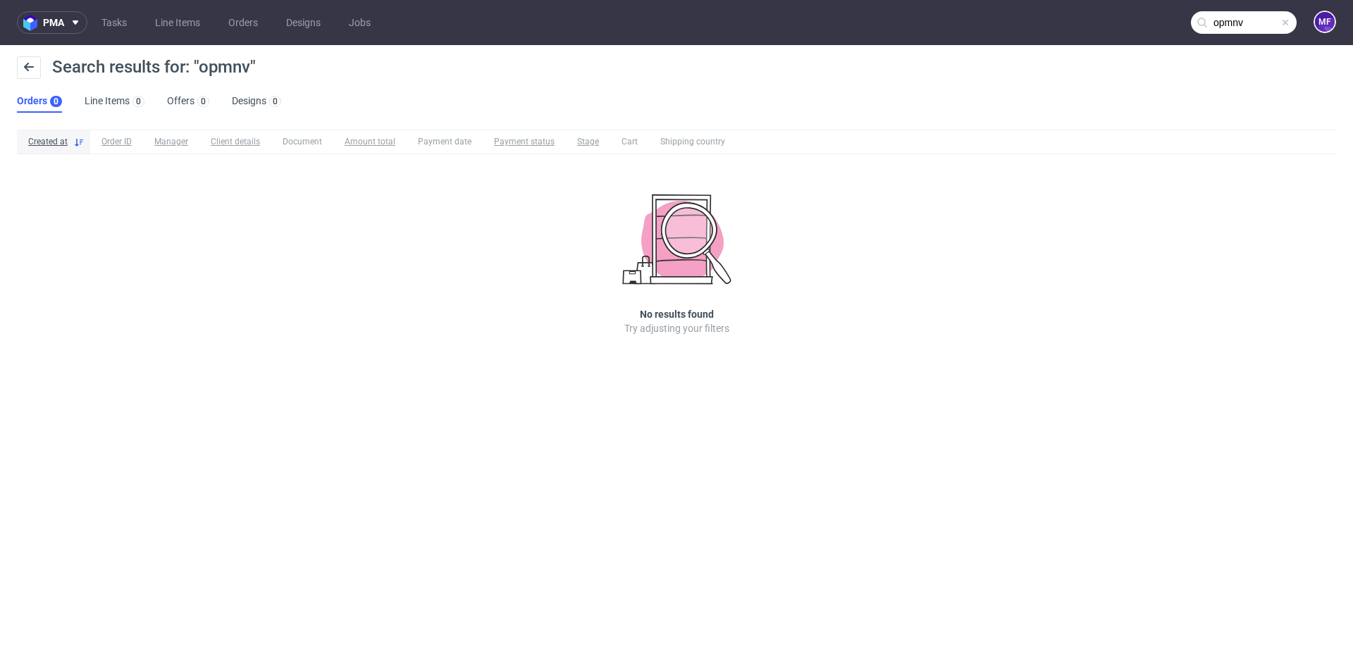
click at [1288, 22] on span at bounding box center [1285, 22] width 11 height 11
click at [1249, 23] on input "text" at bounding box center [1244, 22] width 106 height 23
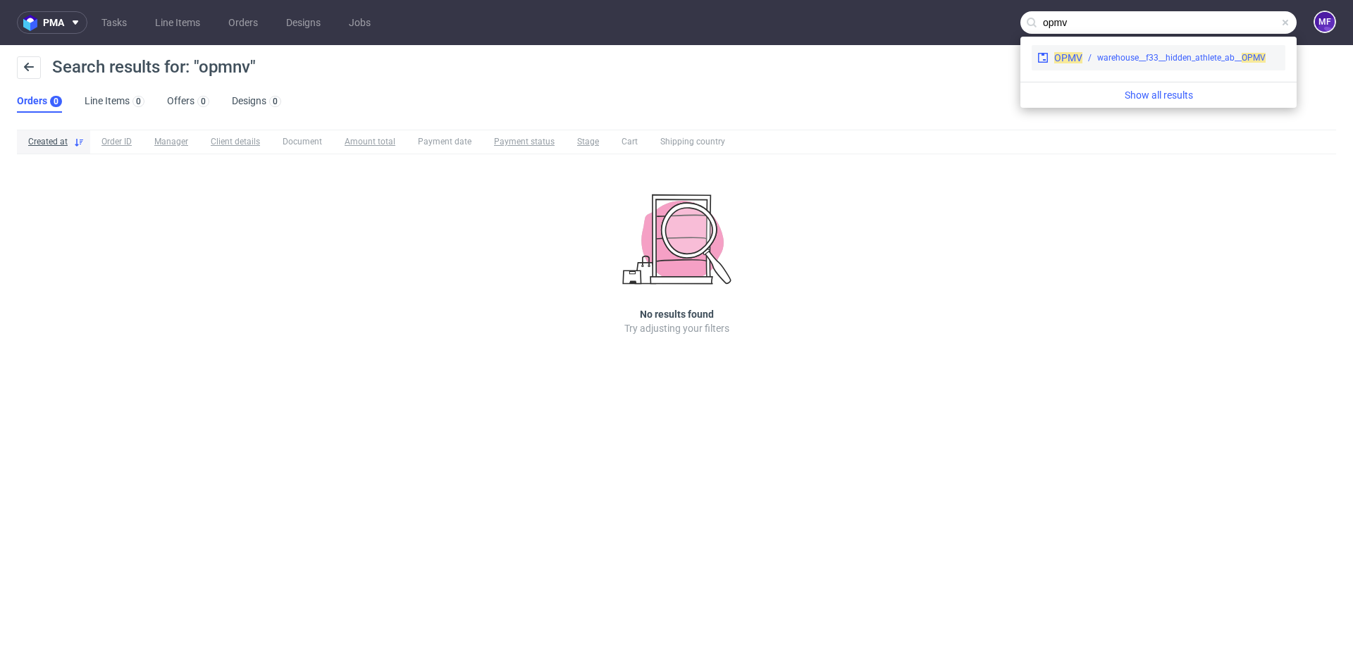
type input "opmv"
click at [1179, 64] on div "OPMV warehouse__f33__hidden_athlete_ab__ OPMV" at bounding box center [1159, 57] width 254 height 25
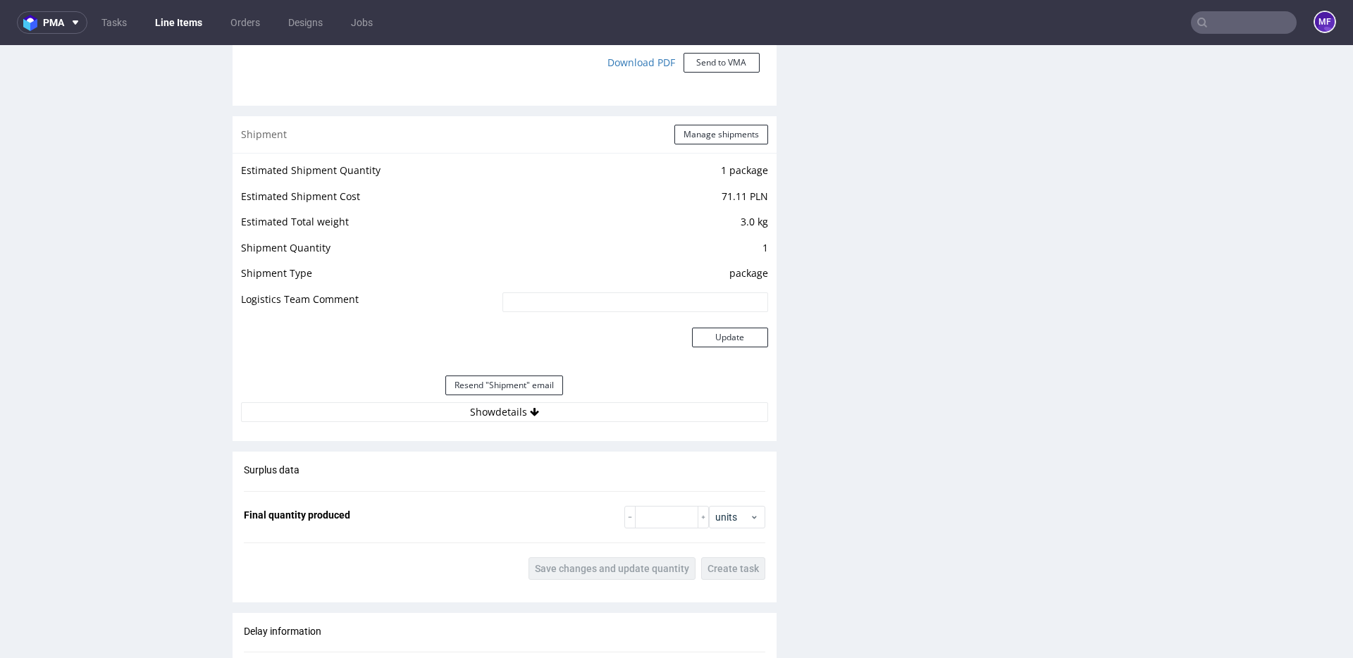
scroll to position [1294, 0]
click at [533, 411] on icon at bounding box center [534, 410] width 9 height 10
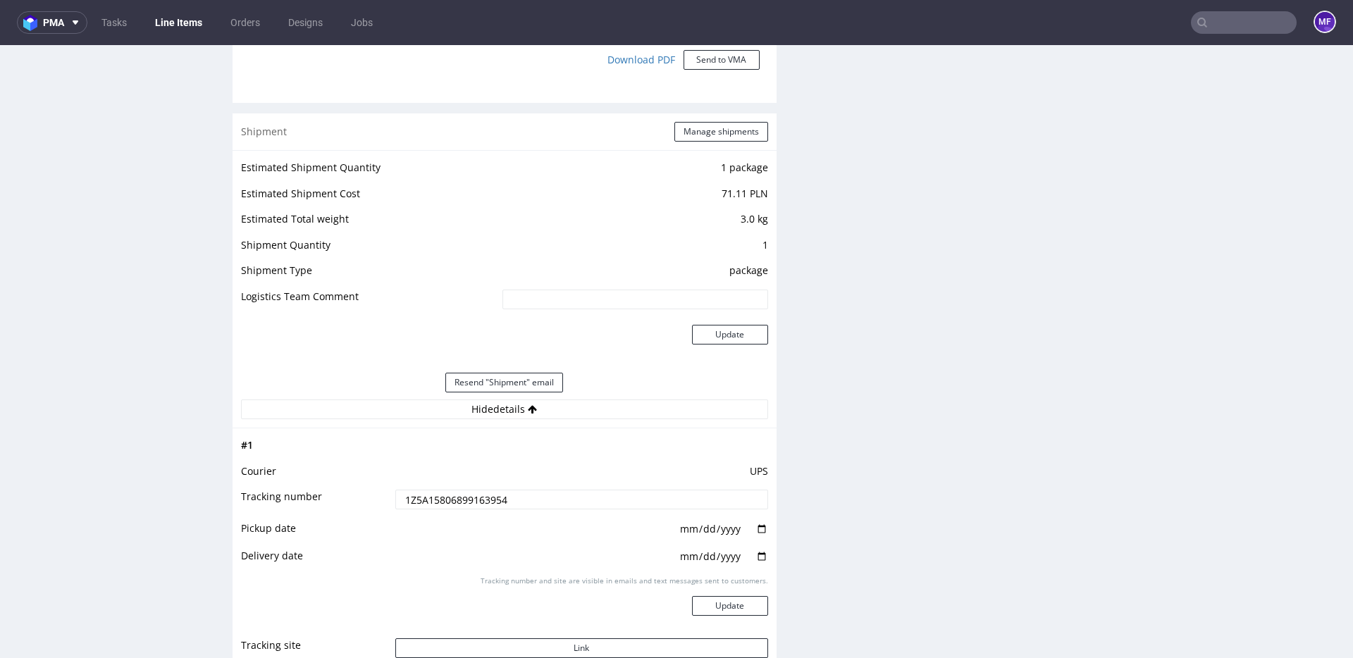
drag, startPoint x: 492, startPoint y: 504, endPoint x: 337, endPoint y: 493, distance: 155.4
click at [338, 493] on tr "Tracking number 1Z5A15806899163954" at bounding box center [504, 504] width 527 height 32
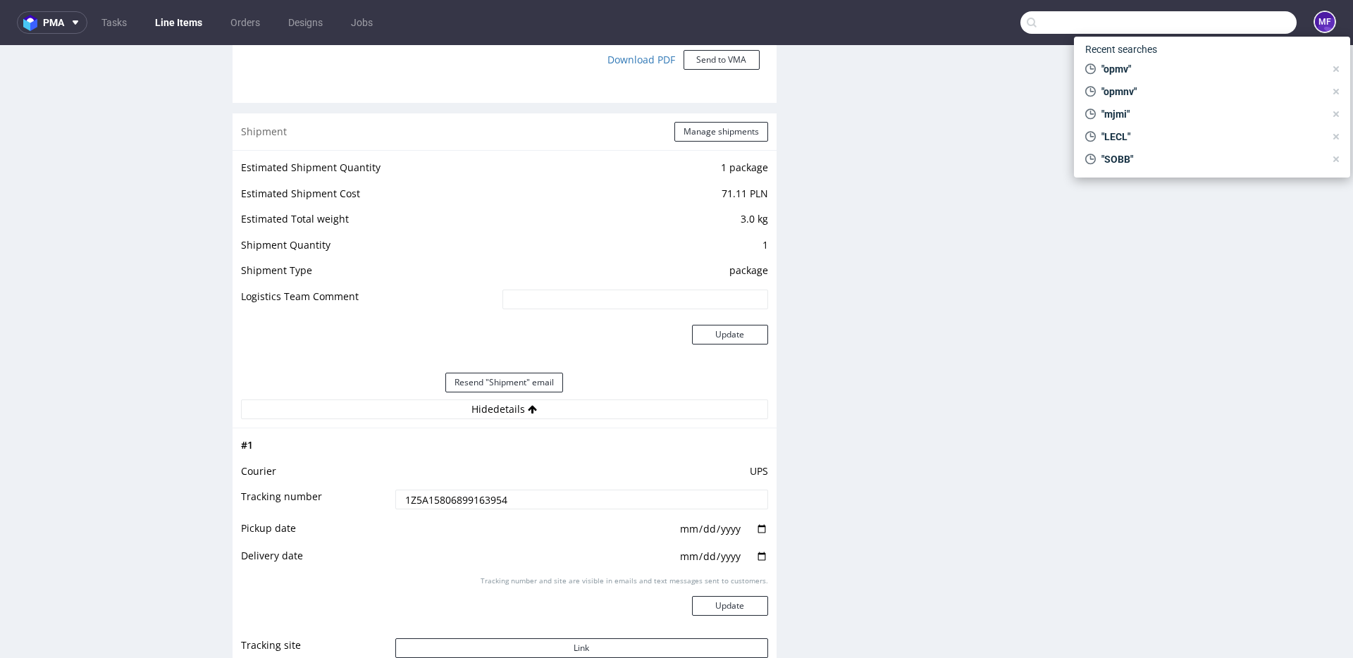
click at [1202, 16] on input "text" at bounding box center [1159, 22] width 276 height 23
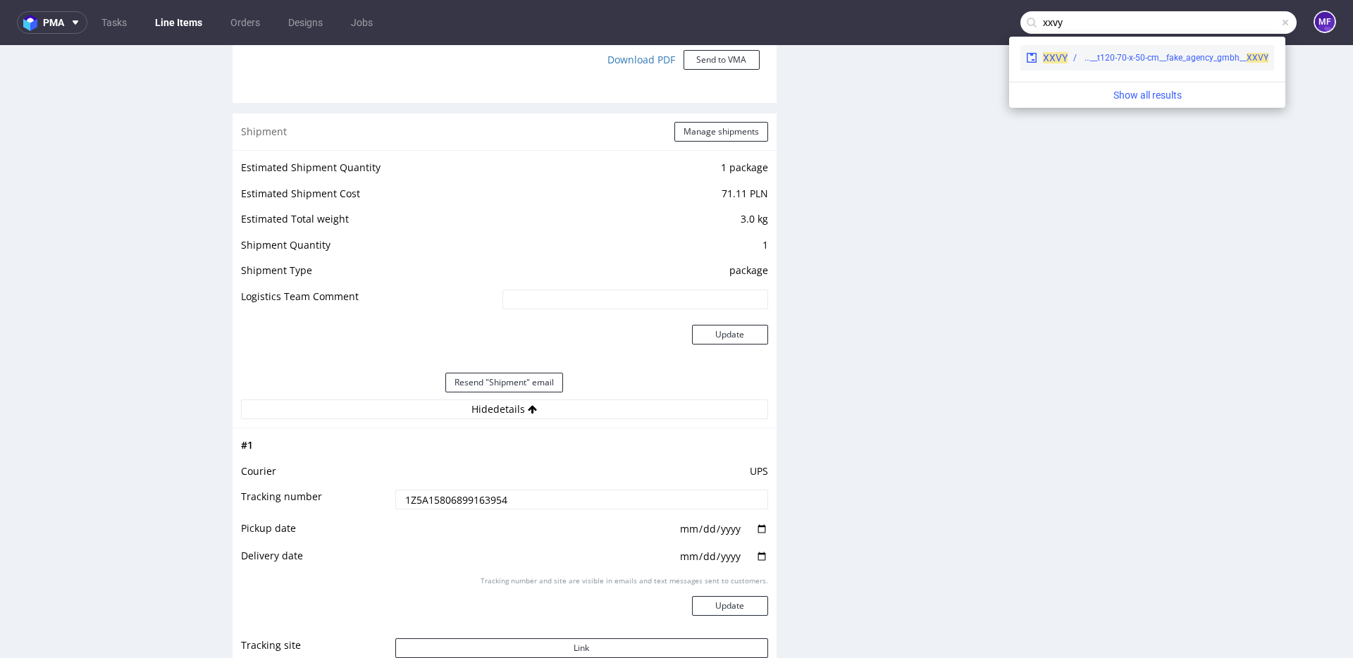
type input "xxvy"
click at [1140, 61] on div "bds__t120-70-x-50-cm__fake_agency_gmbh__ XXVY" at bounding box center [1176, 57] width 186 height 13
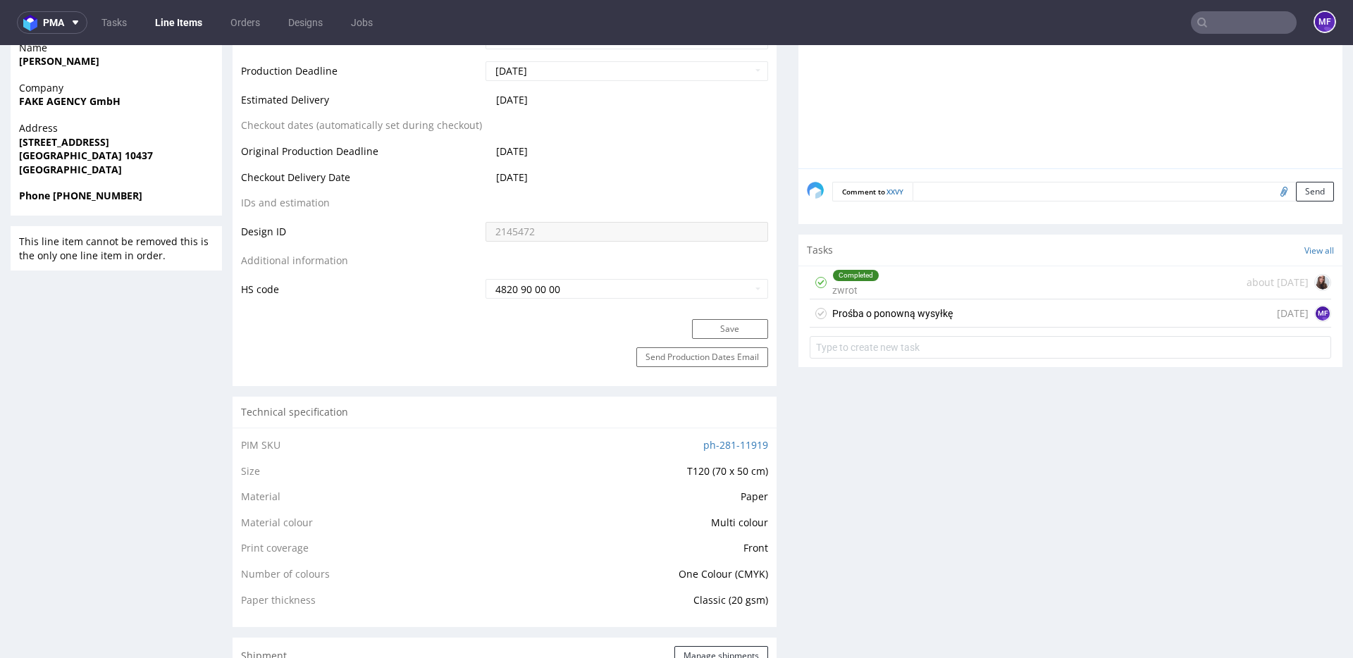
scroll to position [655, 0]
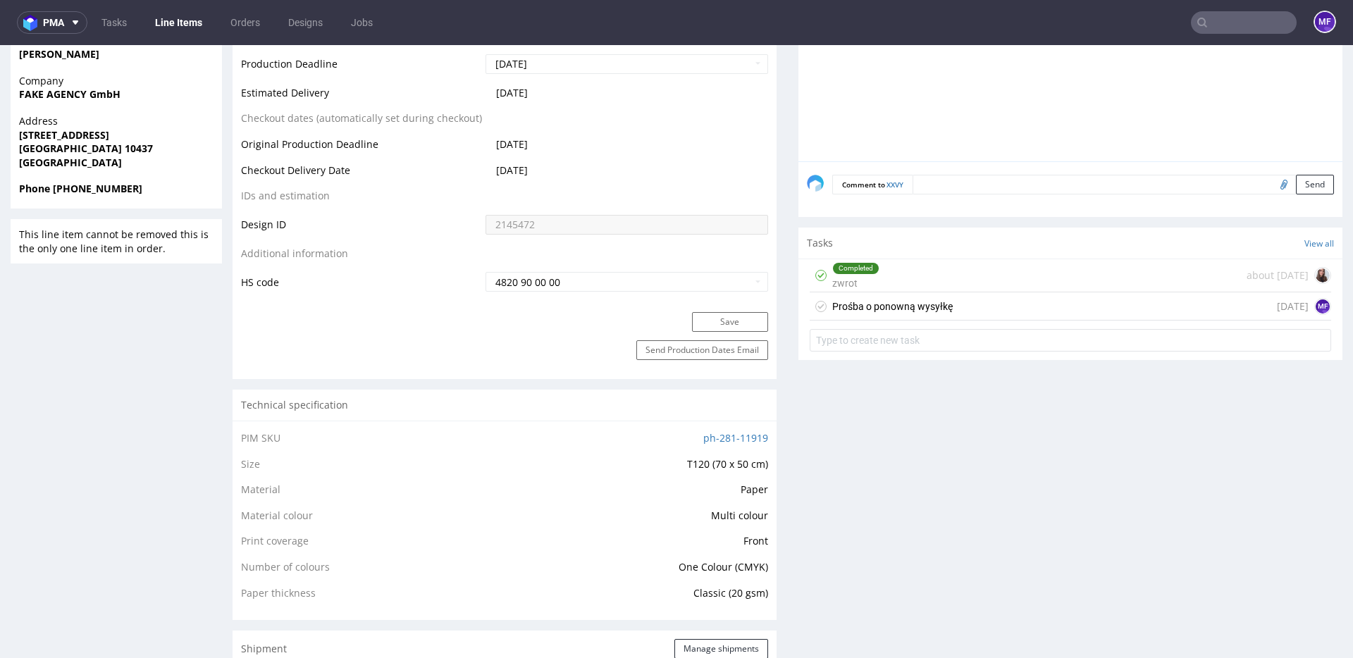
click at [910, 281] on div "Completed zwrot about 2 months ago" at bounding box center [1071, 275] width 522 height 33
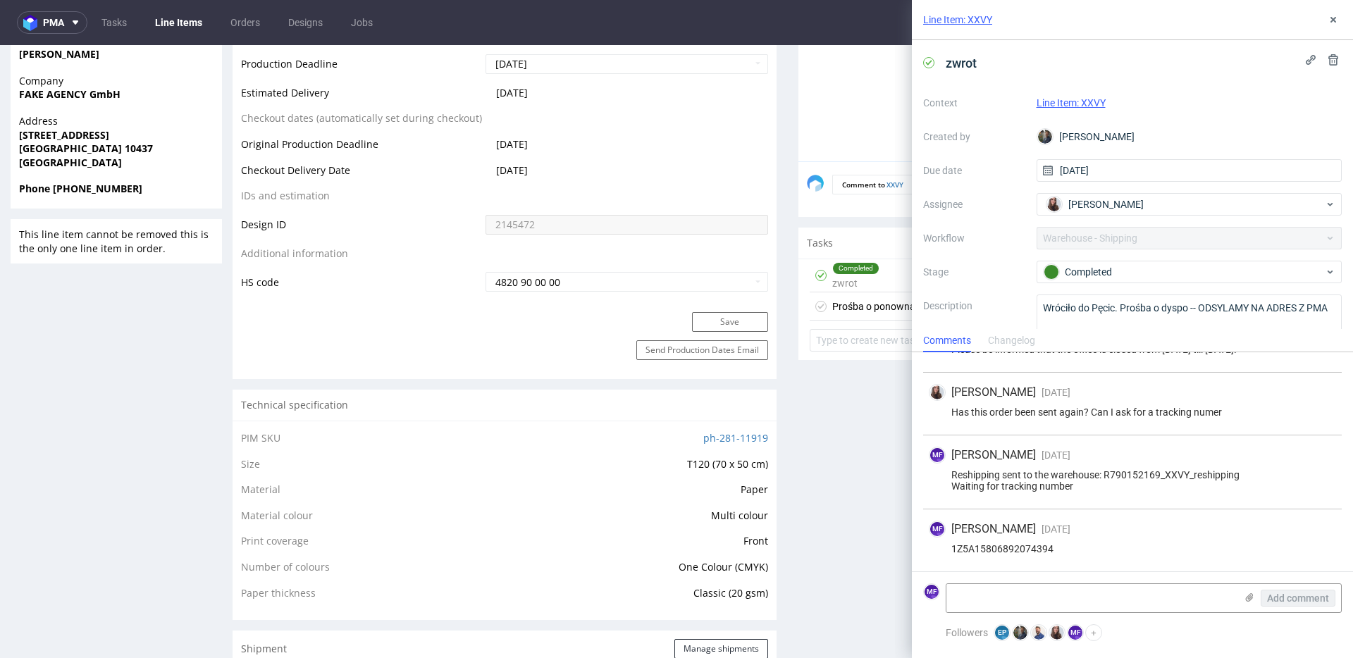
scroll to position [116, 0]
drag, startPoint x: 1060, startPoint y: 550, endPoint x: 916, endPoint y: 549, distance: 143.8
click at [916, 549] on div "Michał Rachański 24 days ago 5th Sep 2025, 13:36 Prośba o ponowną wysyłkę Sandr…" at bounding box center [1132, 409] width 441 height 324
copy div "1Z5A15806892074394"
click at [810, 443] on div "Production Files - Design 2145472 Spit Request spit Spit not generated Producti…" at bounding box center [1071, 656] width 544 height 2016
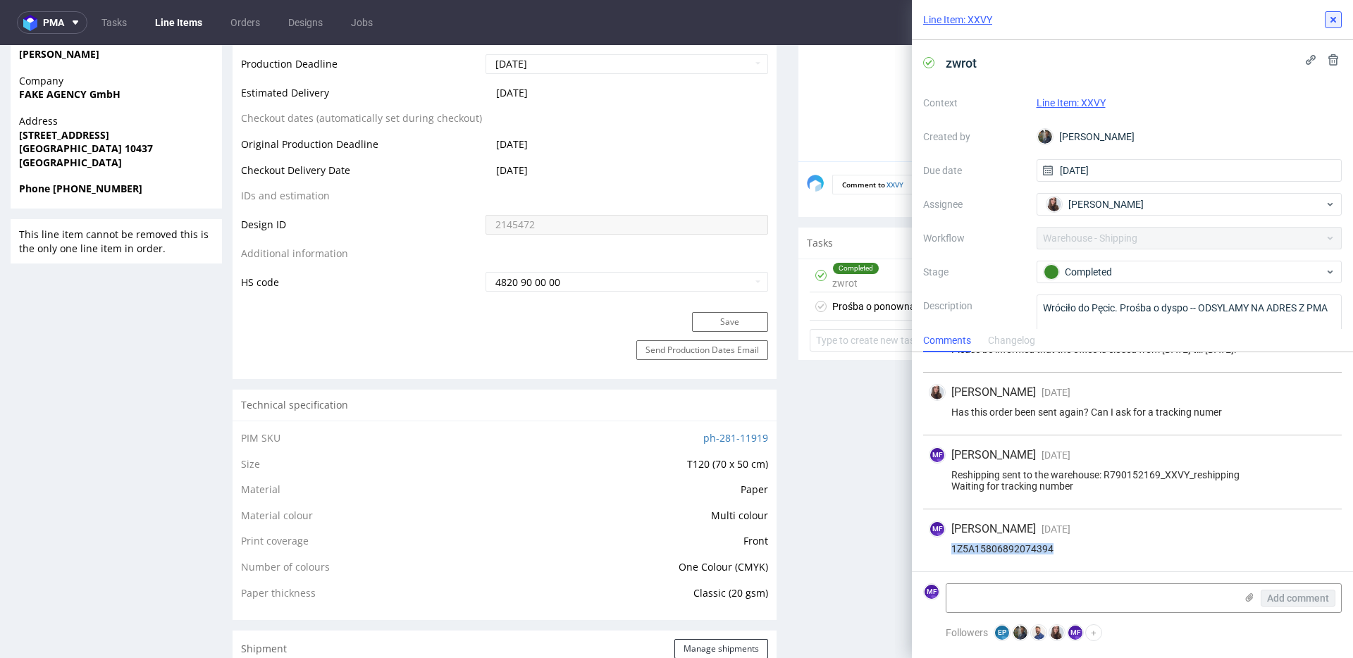
click at [1334, 25] on icon at bounding box center [1333, 19] width 11 height 11
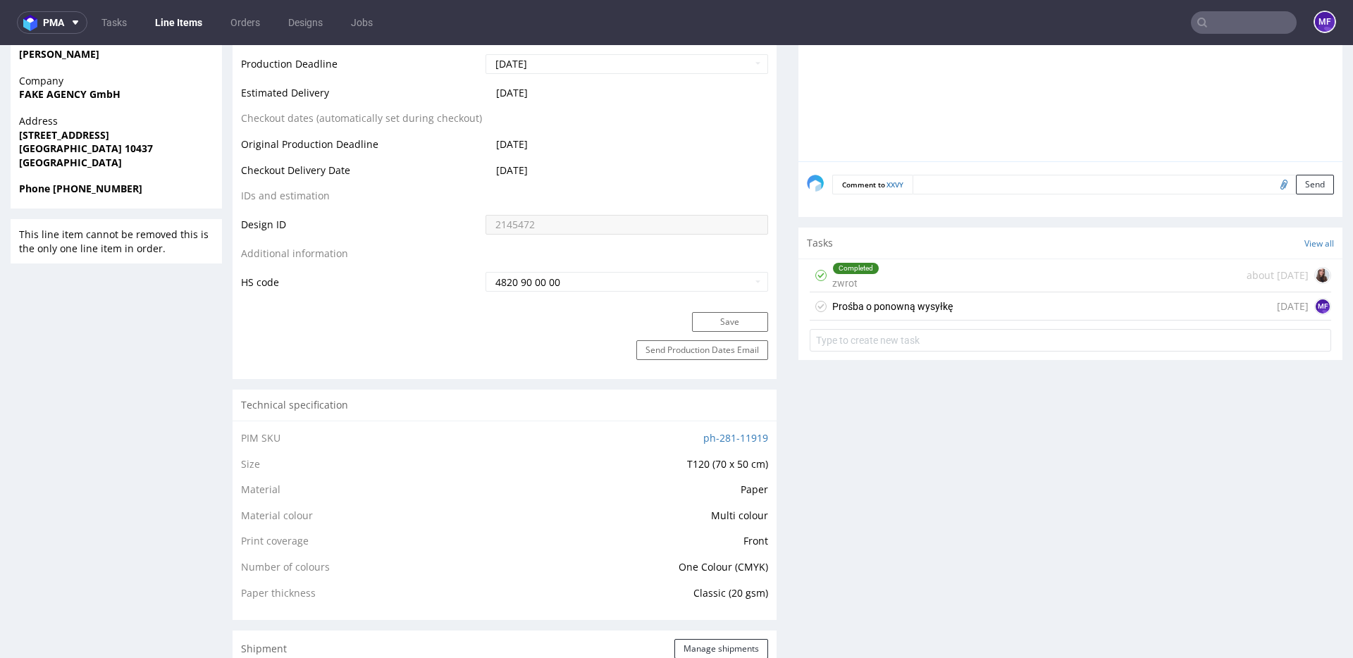
click at [964, 300] on div "Prośba o ponowną wysyłkę today MF" at bounding box center [1071, 306] width 522 height 28
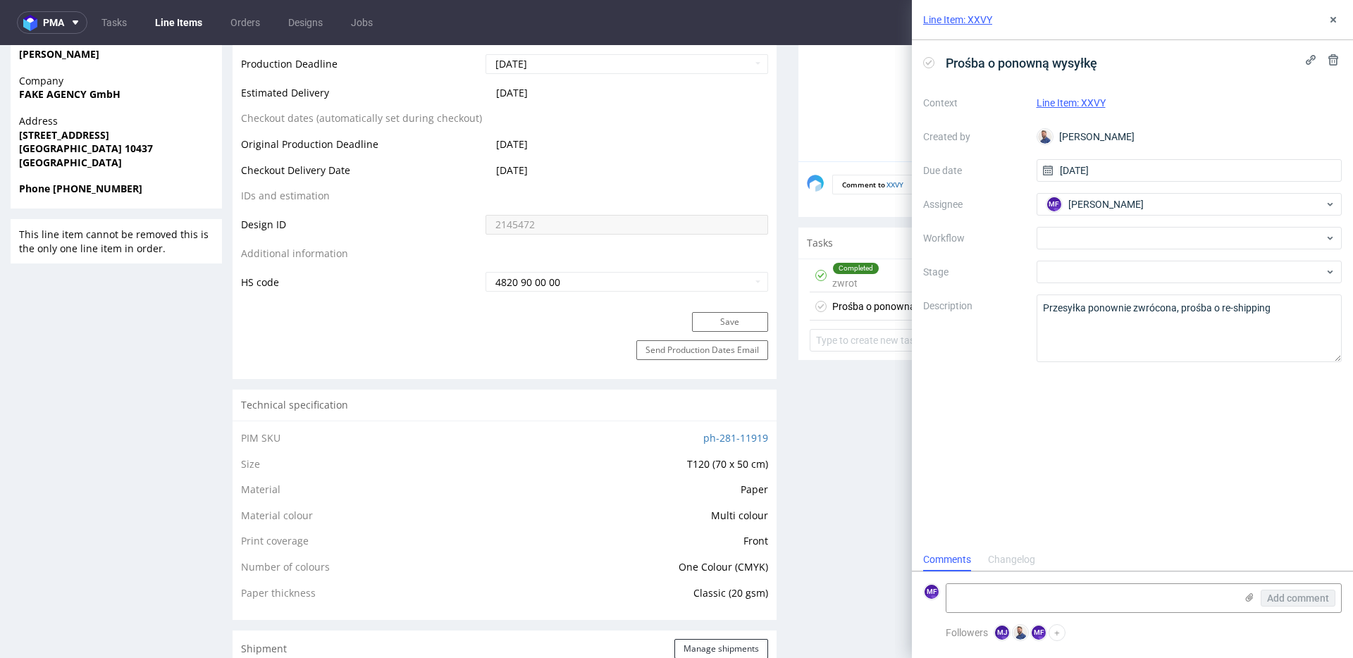
scroll to position [11, 0]
click at [1033, 592] on textarea at bounding box center [1091, 598] width 289 height 28
click at [1251, 596] on icon at bounding box center [1249, 597] width 11 height 11
click at [0, 0] on input "file" at bounding box center [0, 0] width 0 height 0
click at [1334, 20] on icon at bounding box center [1333, 19] width 11 height 11
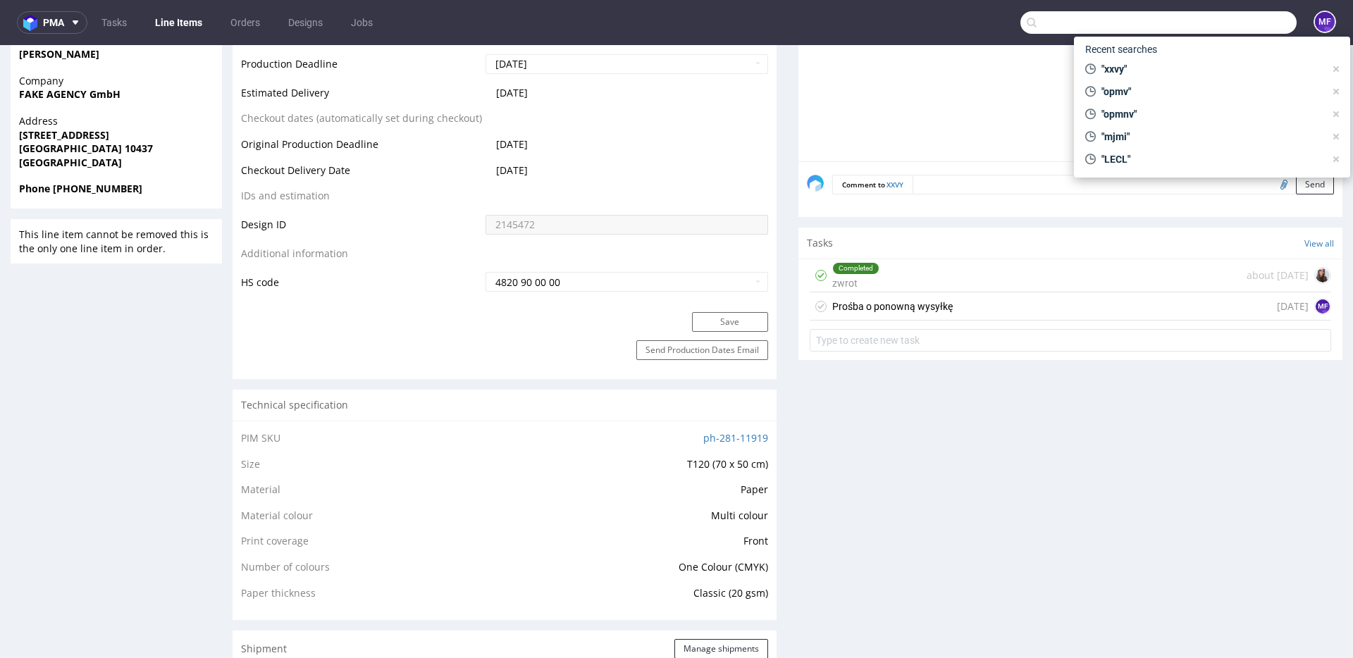
click at [1215, 27] on input "text" at bounding box center [1159, 22] width 276 height 23
paste input "TFDM"
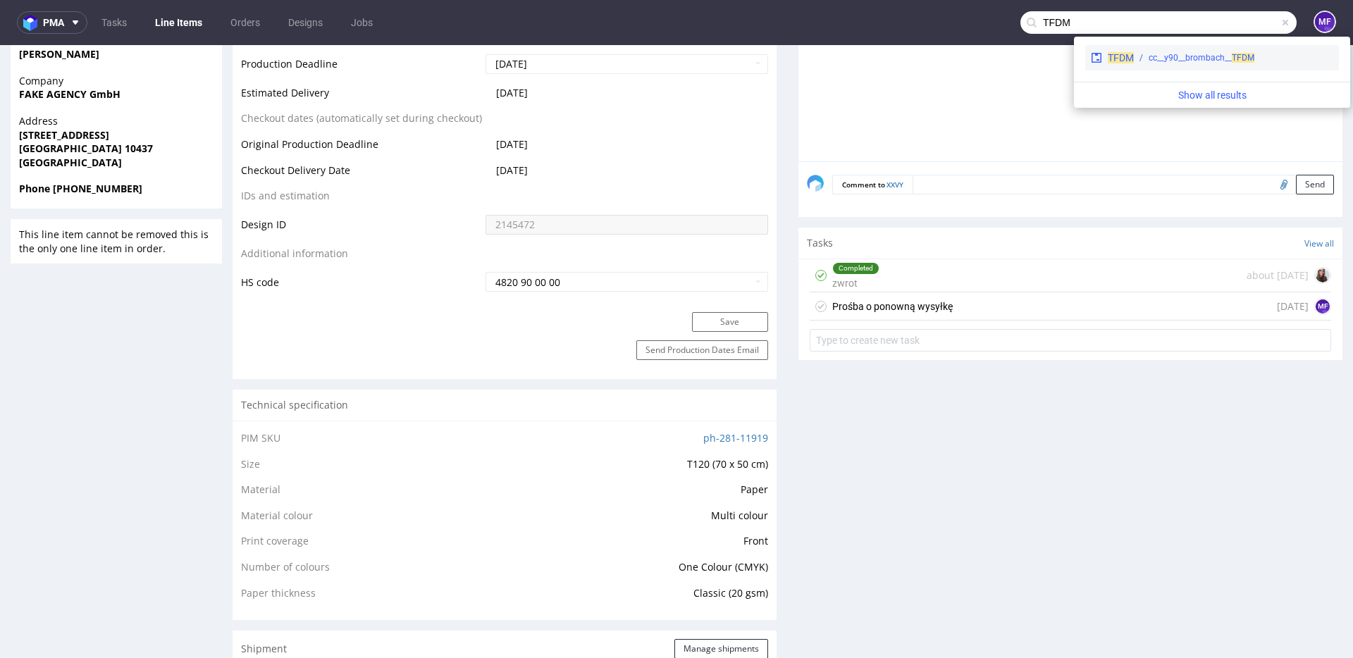
type input "TFDM"
click at [1154, 62] on div "cc__y90__brombach__ TFDM" at bounding box center [1202, 57] width 106 height 13
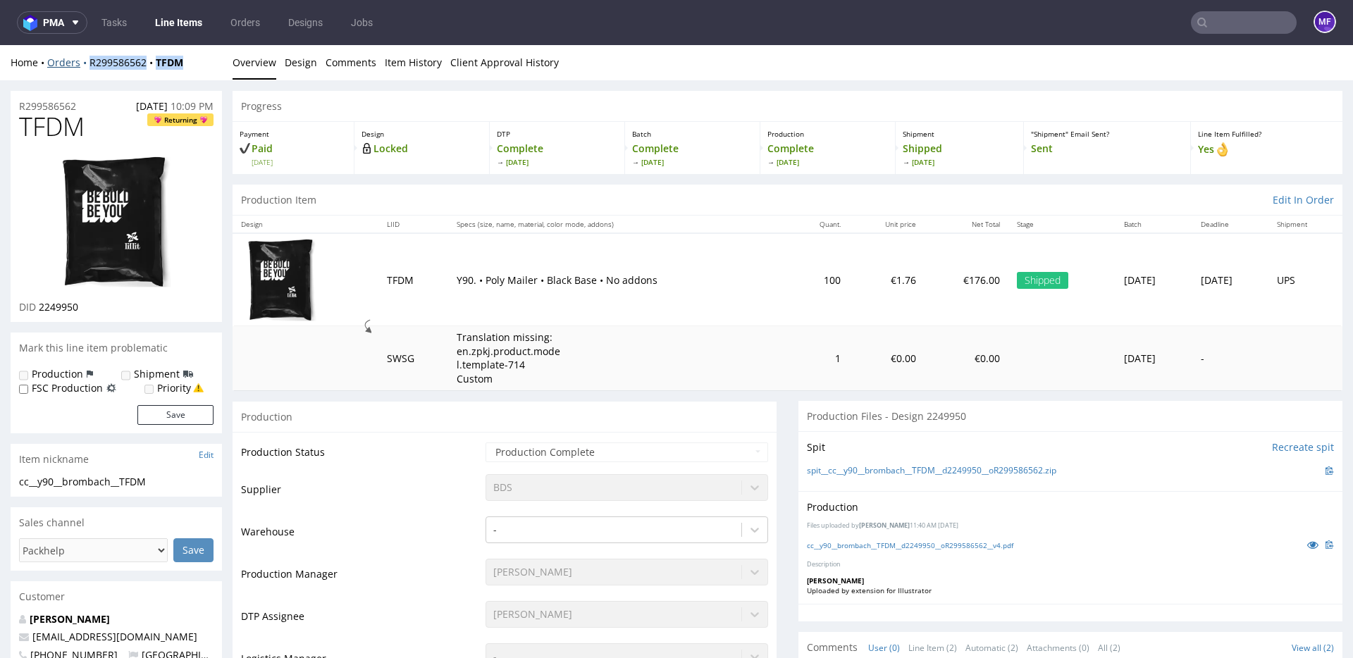
drag, startPoint x: 195, startPoint y: 64, endPoint x: 88, endPoint y: 64, distance: 106.4
click at [88, 64] on div "Home Orders R299586562 TFDM" at bounding box center [116, 63] width 211 height 14
copy div "R299586562 TFDM"
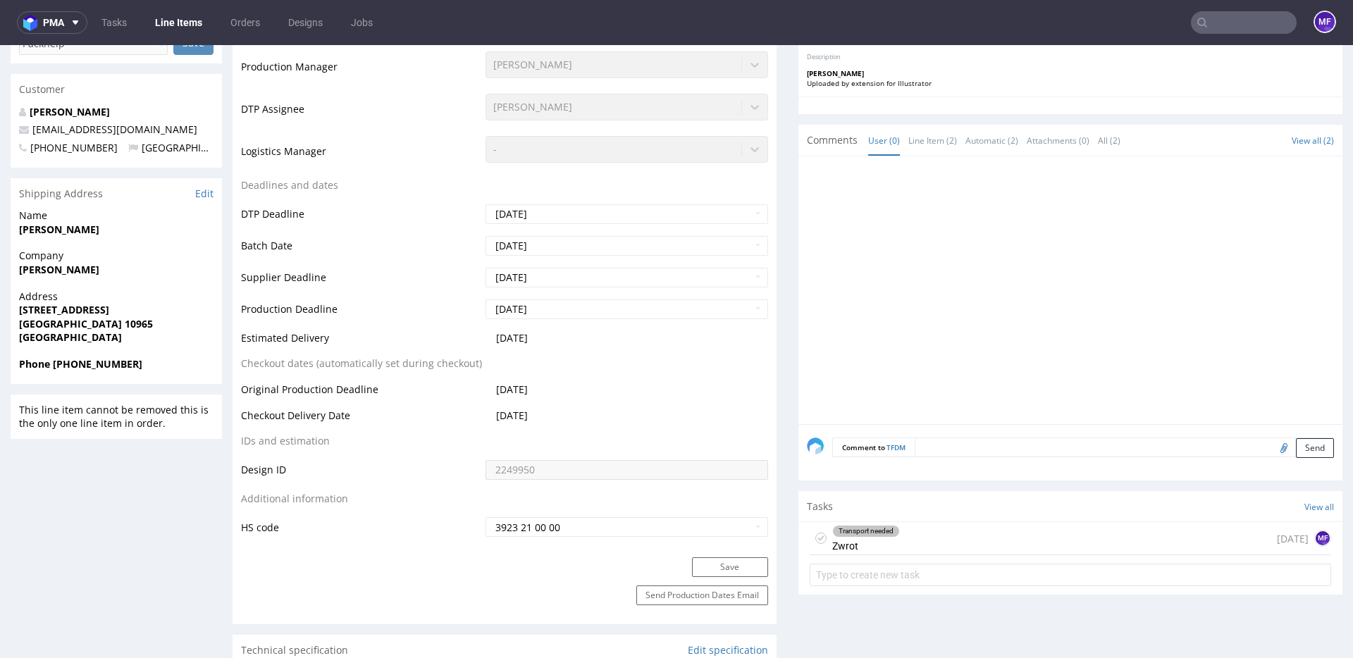
scroll to position [510, 0]
click at [924, 531] on div "Transport needed Zwrot 7 days ago MF" at bounding box center [1071, 536] width 522 height 33
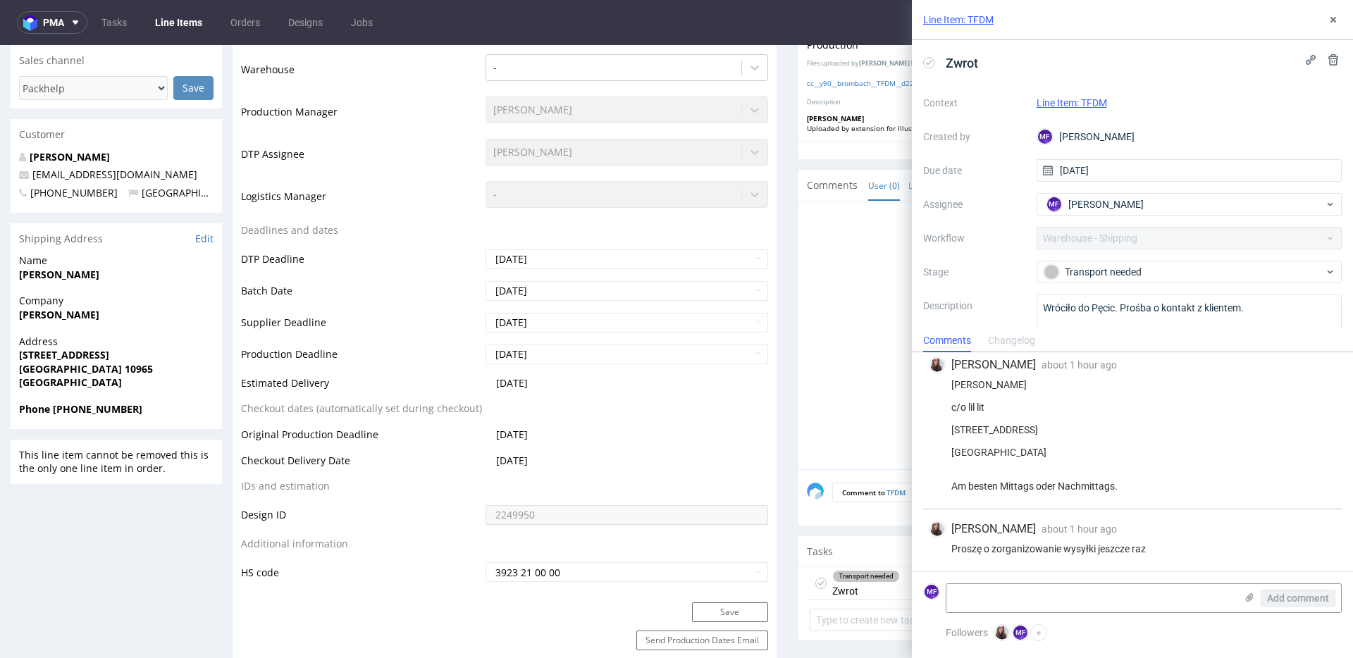
scroll to position [462, 0]
drag, startPoint x: 129, startPoint y: 276, endPoint x: 17, endPoint y: 281, distance: 112.2
click at [17, 281] on div "Name Jeane-Sari Brombach" at bounding box center [116, 274] width 211 height 40
copy strong "Jeane-Sari Brombach"
drag, startPoint x: 992, startPoint y: 453, endPoint x: 949, endPoint y: 379, distance: 85.6
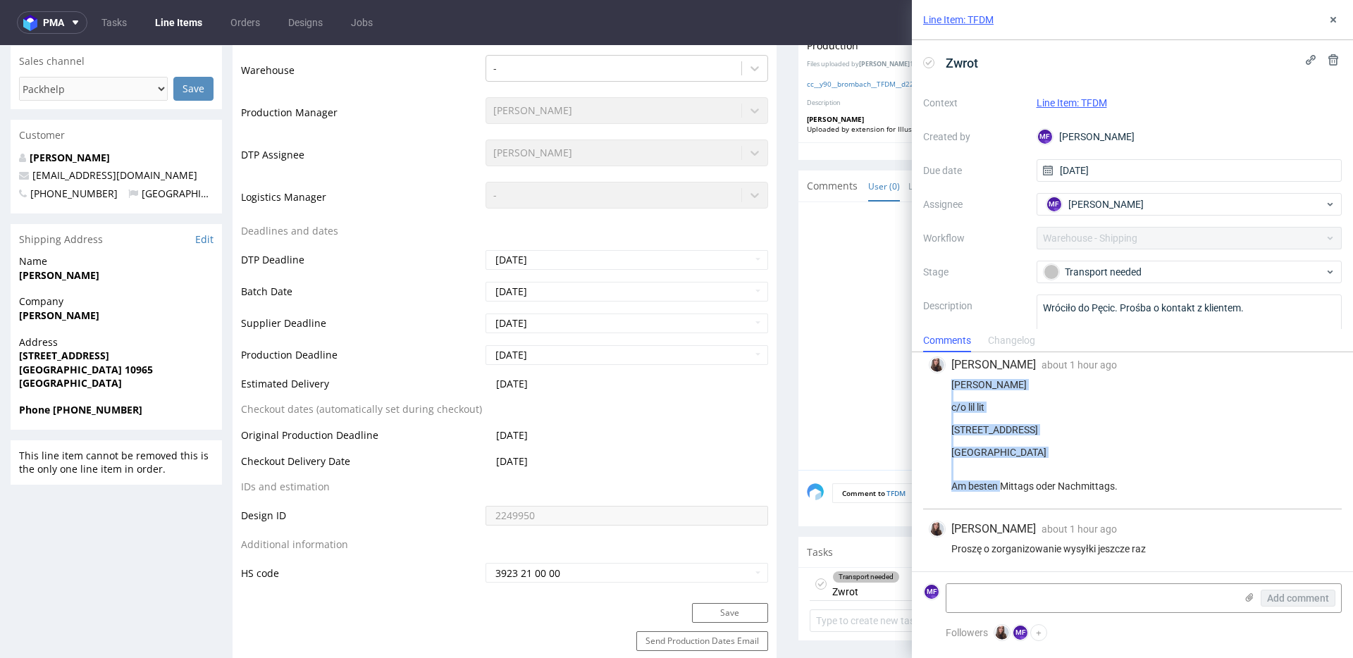
click at [949, 379] on div "Jeane-Sari Brombach c/o lil lit Kreuzbergstrasse 1 10965 Berlin Deutschland Am …" at bounding box center [1132, 435] width 407 height 113
copy div "Jeane-Sari Brombach c/o lil lit Kreuzbergstrasse 1 10965 Berlin Deutschland"
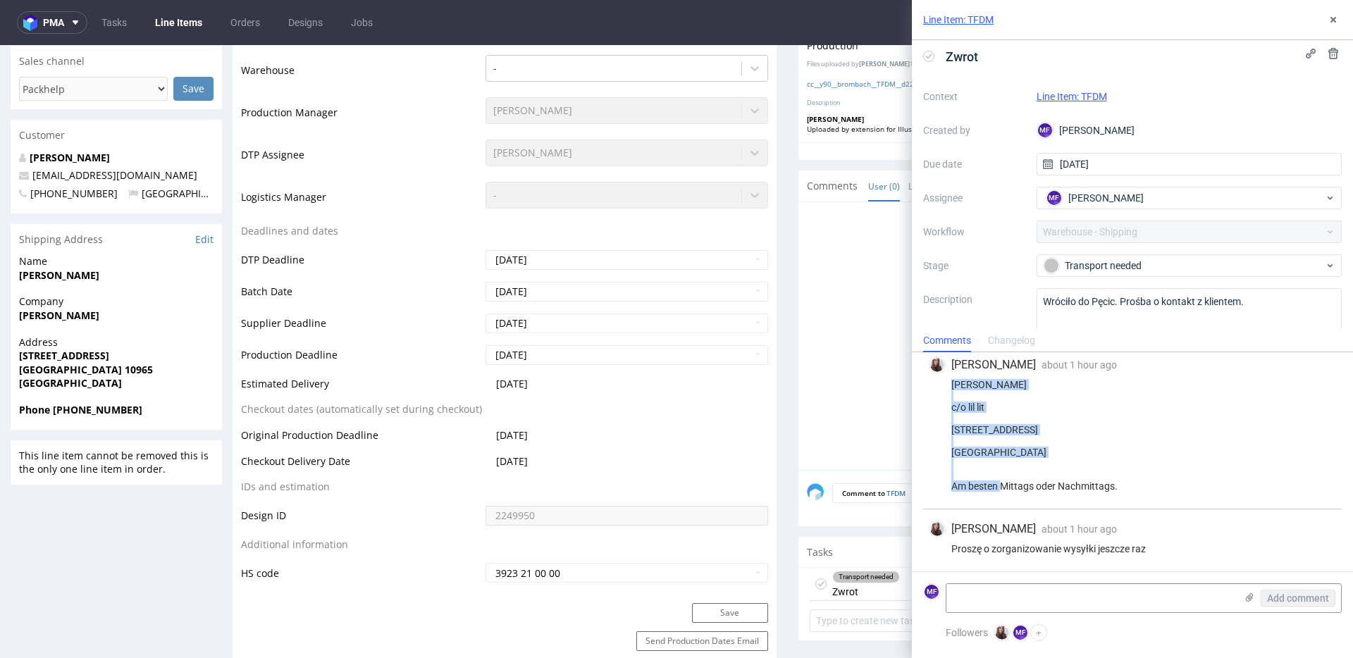
click at [1037, 407] on div "Jeane-Sari Brombach c/o lil lit Kreuzbergstrasse 1 10965 Berlin Deutschland Am …" at bounding box center [1132, 435] width 407 height 113
drag, startPoint x: 975, startPoint y: 402, endPoint x: 947, endPoint y: 402, distance: 28.2
click at [947, 402] on div "Jeane-Sari Brombach c/o lil lit Kreuzbergstrasse 1 10965 Berlin Deutschland Am …" at bounding box center [1132, 435] width 407 height 113
copy div "c/o lil lit"
drag, startPoint x: 1038, startPoint y: 419, endPoint x: 949, endPoint y: 418, distance: 89.5
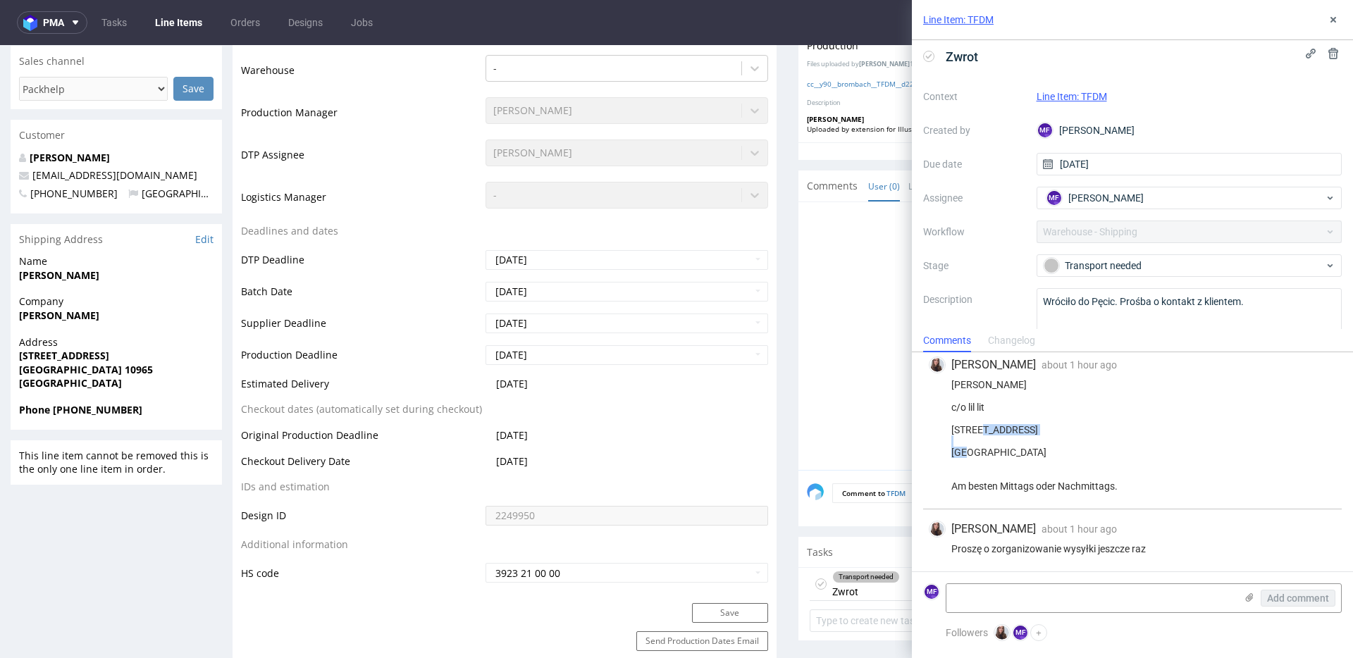
click at [949, 418] on div "Jeane-Sari Brombach c/o lil lit Kreuzbergstrasse 1 10965 Berlin Deutschland Am …" at bounding box center [1132, 435] width 407 height 113
copy div "Kreuzbergstrasse 1"
drag, startPoint x: 164, startPoint y: 414, endPoint x: 52, endPoint y: 416, distance: 112.1
click at [52, 416] on span "Phone +4916090808321" at bounding box center [116, 410] width 195 height 14
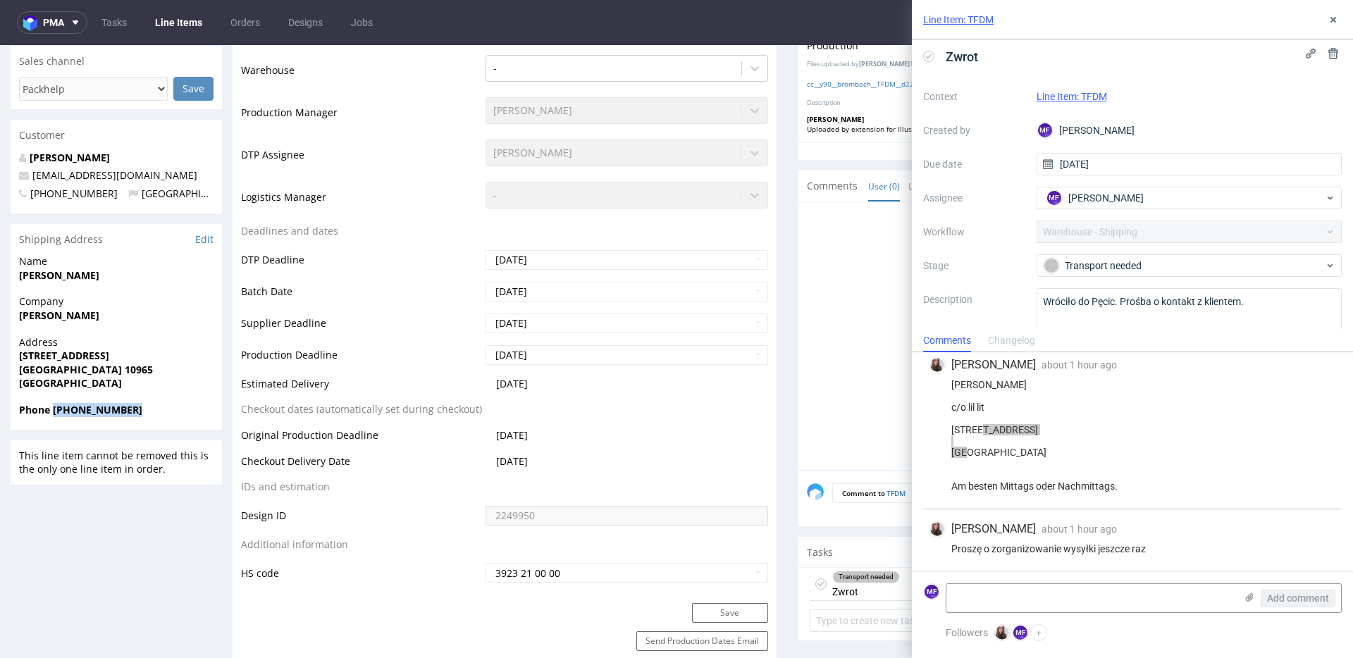
copy strong "+4916090808321"
drag, startPoint x: 104, startPoint y: 176, endPoint x: 33, endPoint y: 178, distance: 71.2
click at [33, 178] on p "sari@lil-lit.com" at bounding box center [116, 175] width 195 height 14
copy link "sari@lil-lit.com"
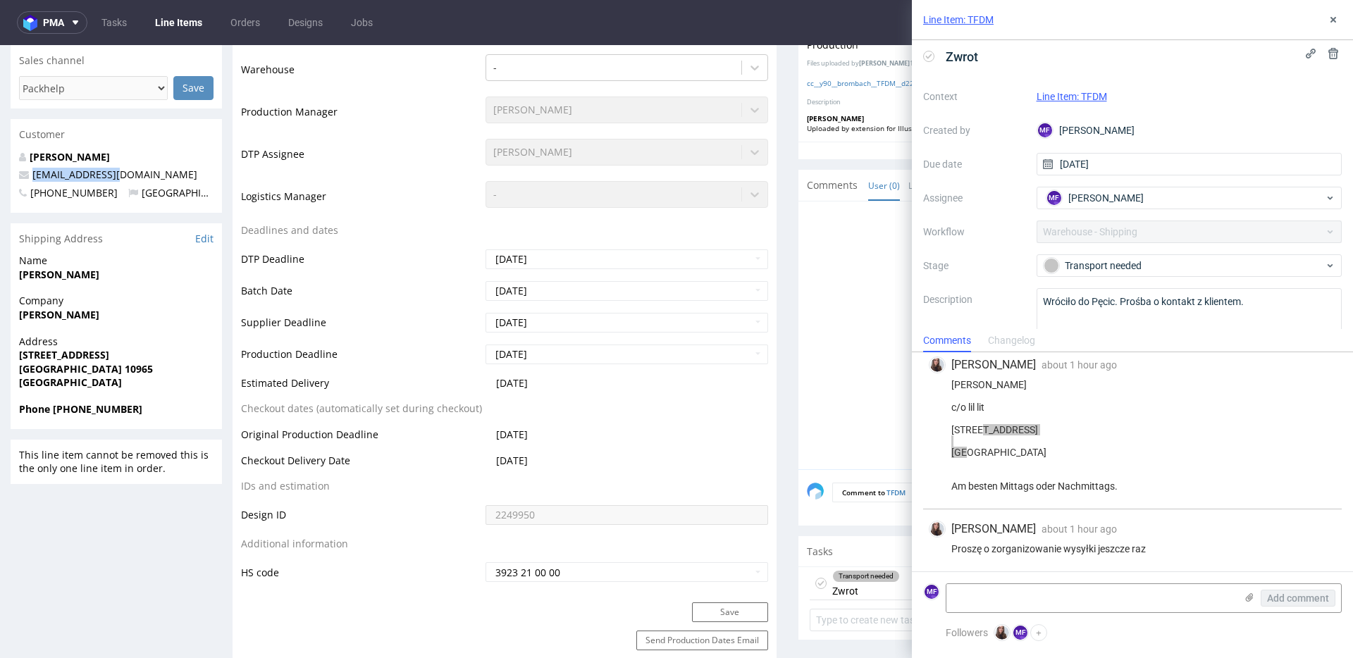
drag, startPoint x: 118, startPoint y: 276, endPoint x: 11, endPoint y: 281, distance: 106.5
click at [11, 281] on div "Name Jeane-Sari Brombach" at bounding box center [116, 274] width 211 height 40
copy strong "Jeane-Sari Brombach"
click at [1004, 605] on textarea at bounding box center [1091, 598] width 289 height 28
paste textarea "R299586562_TFDM_reshipping"
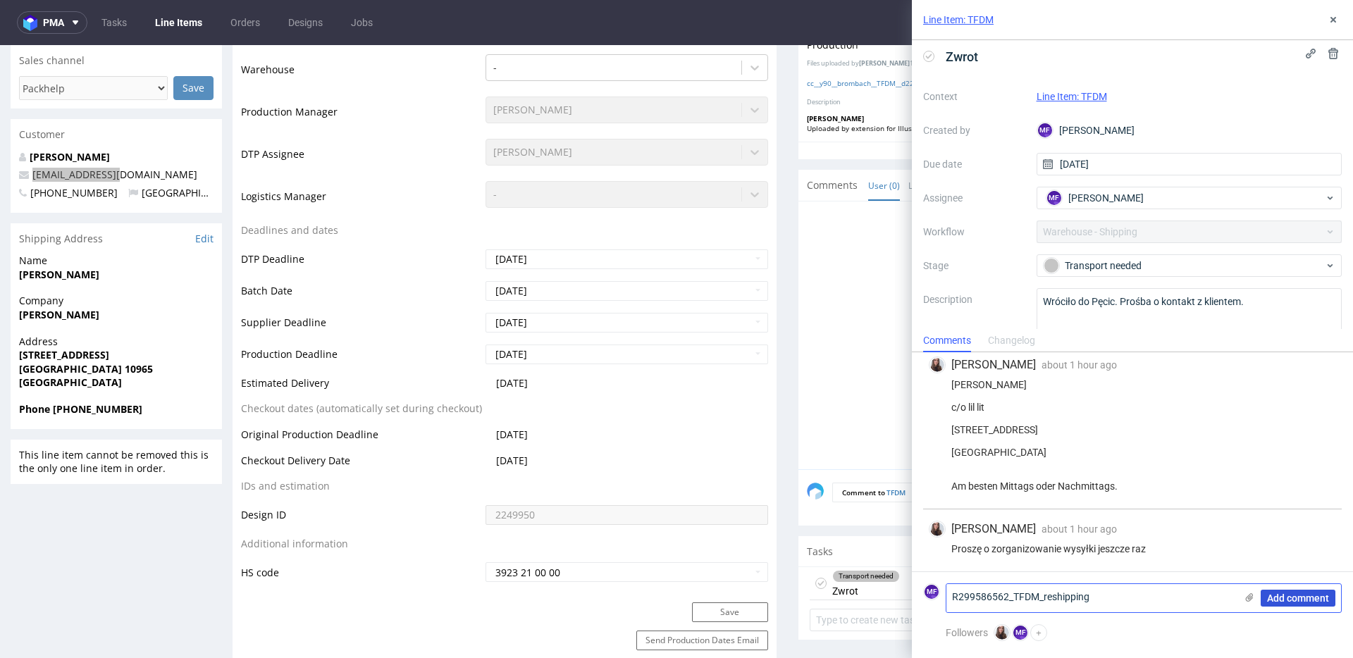
type textarea "R299586562_TFDM_reshipping"
drag, startPoint x: 1297, startPoint y: 603, endPoint x: 1225, endPoint y: 536, distance: 98.2
click at [1294, 603] on span "Add comment" at bounding box center [1298, 598] width 62 height 10
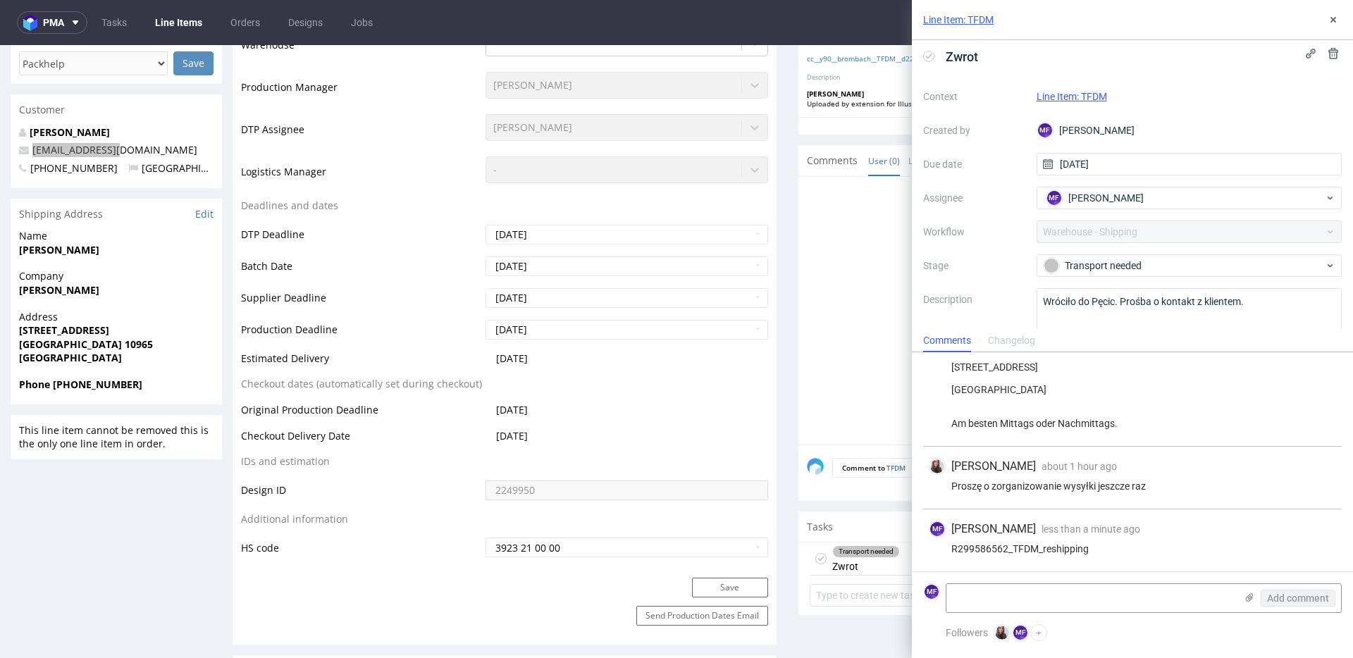
scroll to position [381, 0]
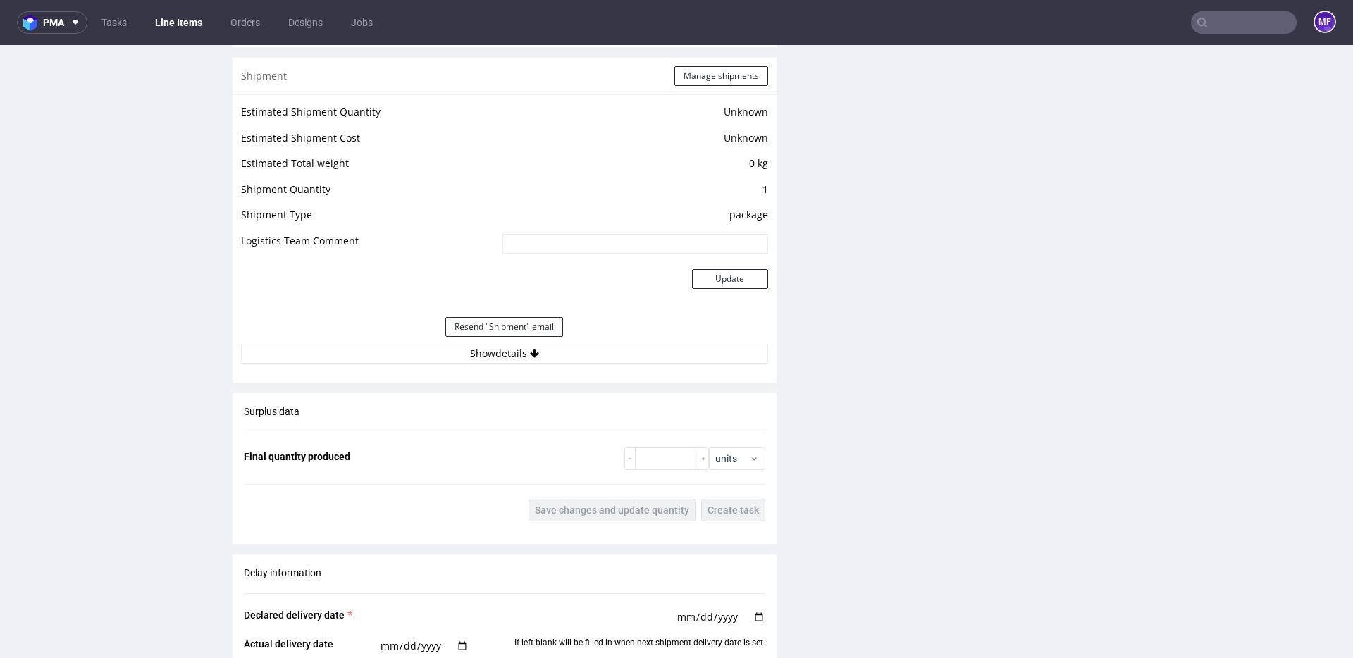
scroll to position [1123, 0]
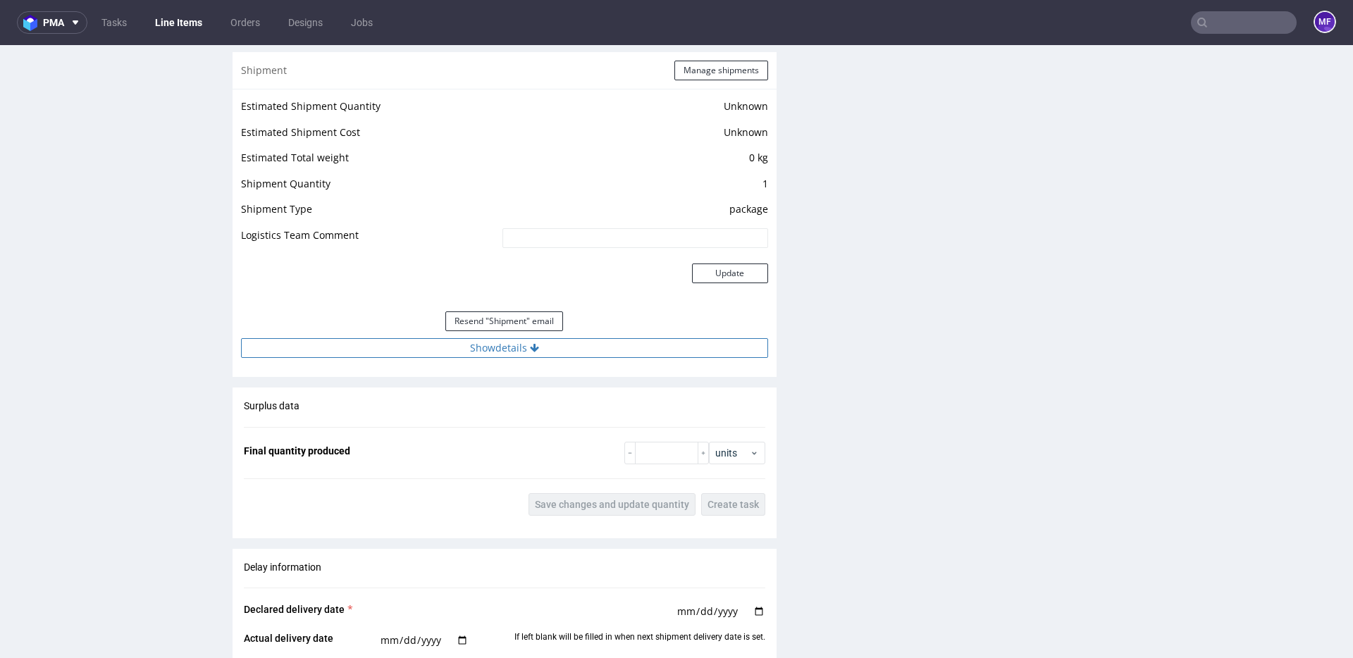
click at [517, 355] on button "Show details" at bounding box center [504, 348] width 527 height 20
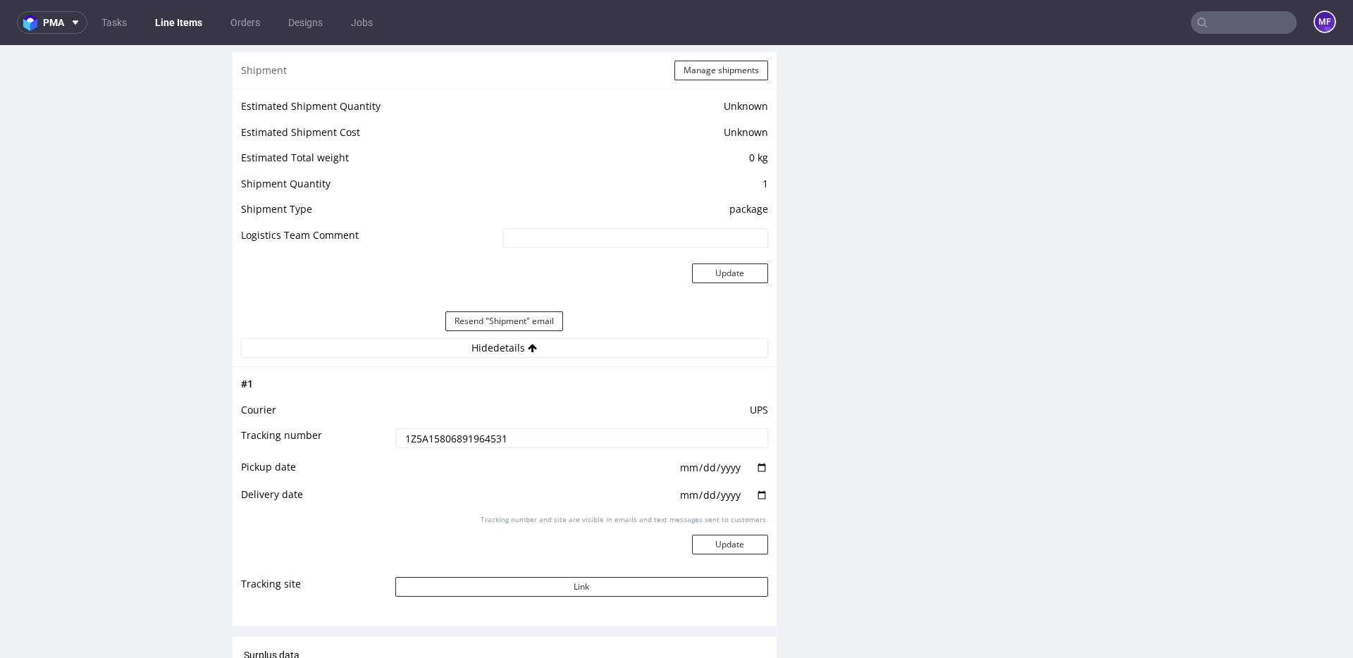
drag, startPoint x: 497, startPoint y: 441, endPoint x: 345, endPoint y: 433, distance: 151.7
click at [345, 433] on tr "Tracking number 1Z5A15806891964531" at bounding box center [504, 443] width 527 height 32
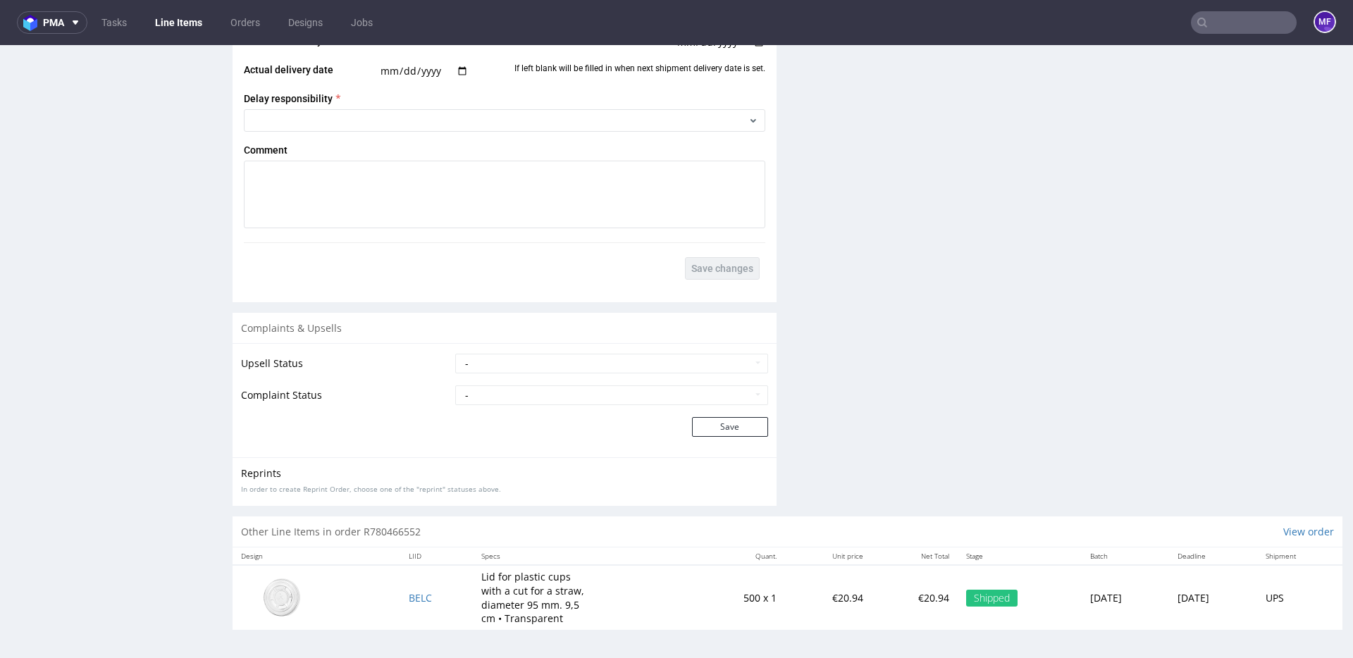
scroll to position [4, 0]
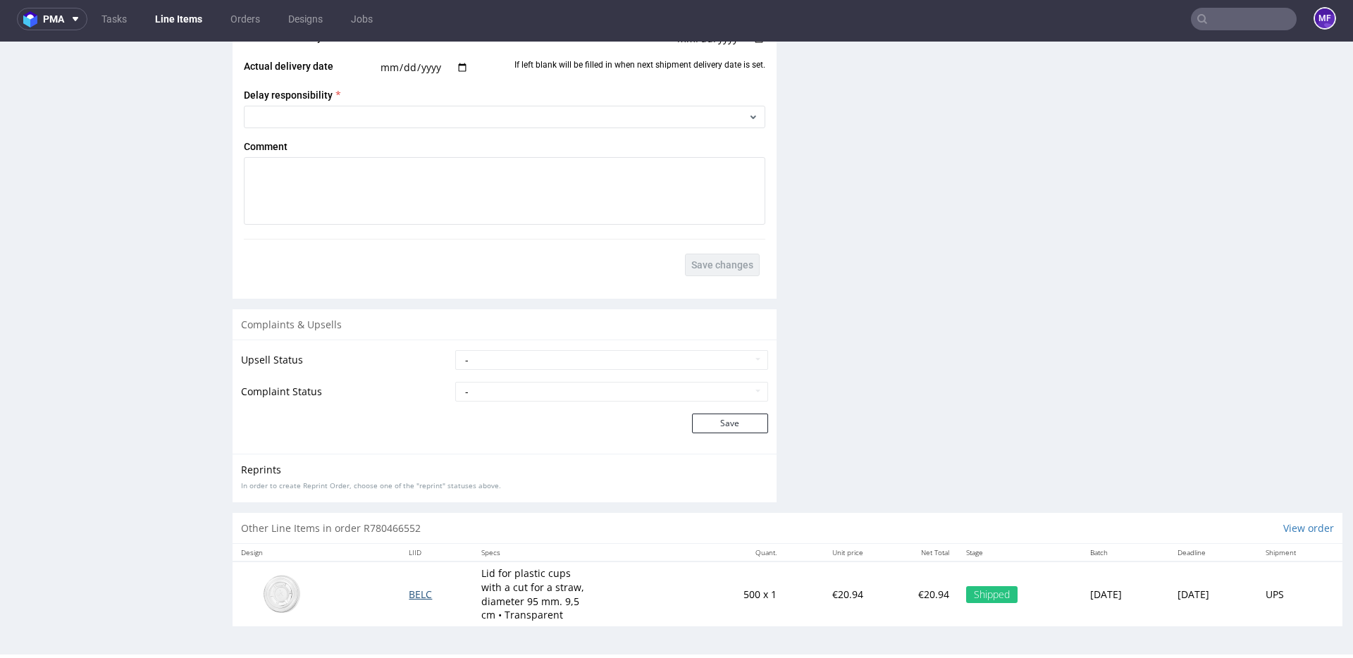
click at [412, 598] on span "BELC" at bounding box center [420, 594] width 23 height 13
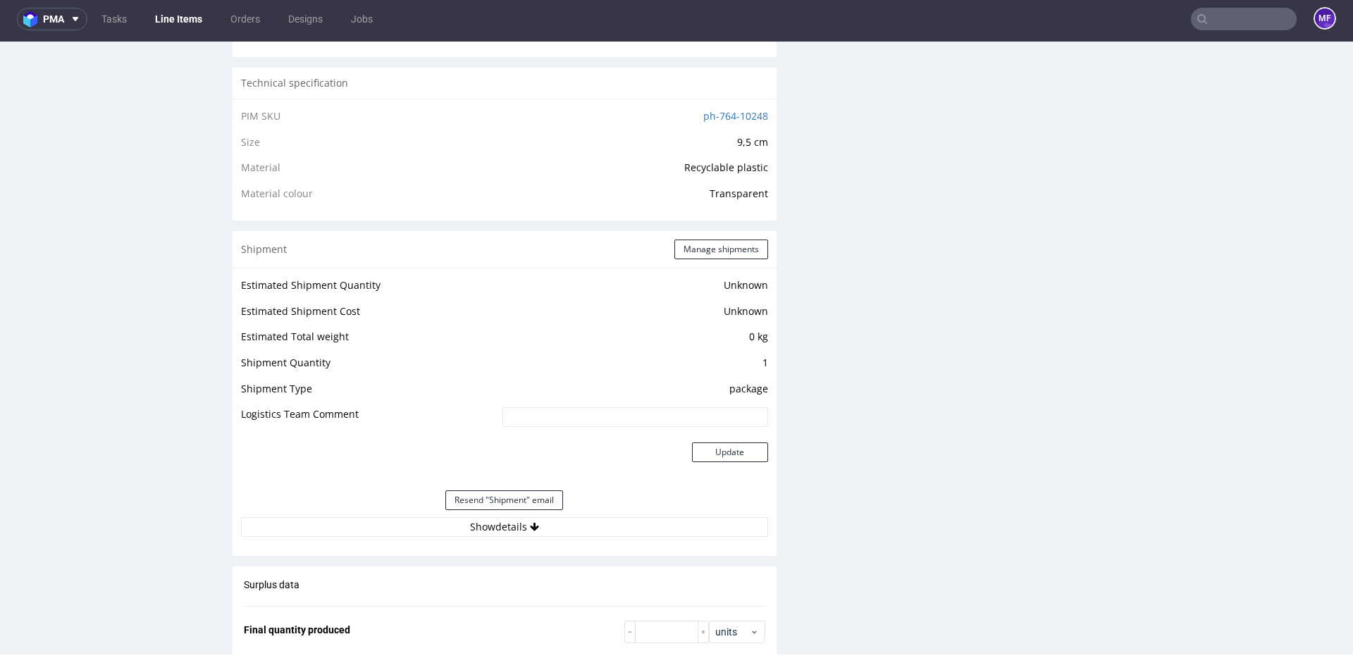
scroll to position [1221, 0]
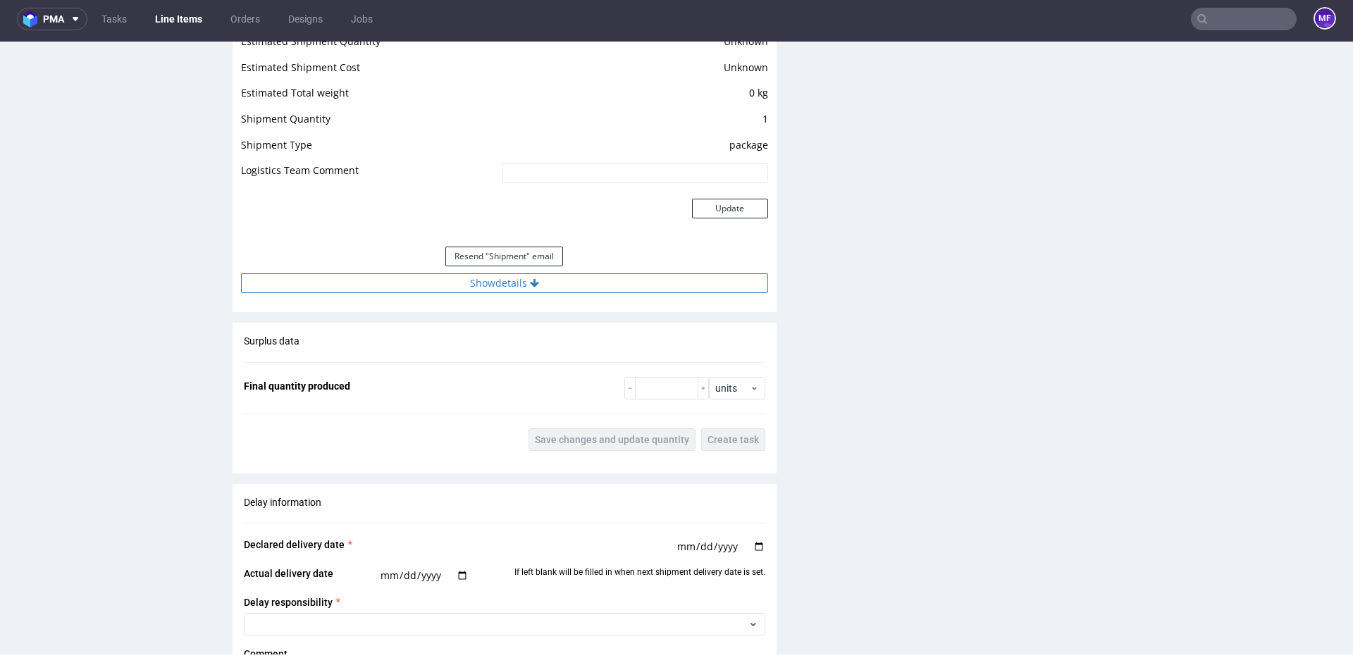
click at [499, 289] on button "Show details" at bounding box center [504, 283] width 527 height 20
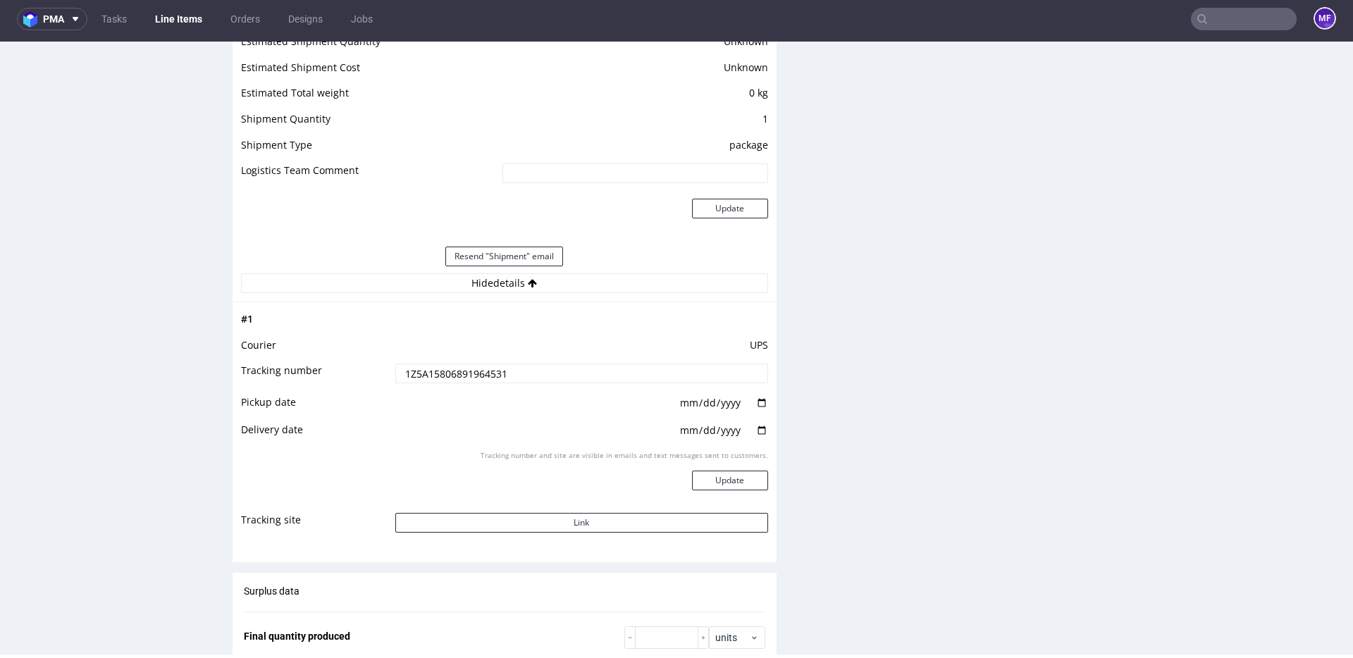
drag, startPoint x: 520, startPoint y: 374, endPoint x: 330, endPoint y: 361, distance: 190.7
click at [330, 361] on tbody "# 1 Courier UPS Tracking number 1Z5A15806891964531 Pickup date 2025-09-01 Deliv…" at bounding box center [504, 427] width 527 height 232
click at [831, 378] on div "Production Files - Design Spit Spit request impossible Box design not found, un…" at bounding box center [1071, 176] width 544 height 2188
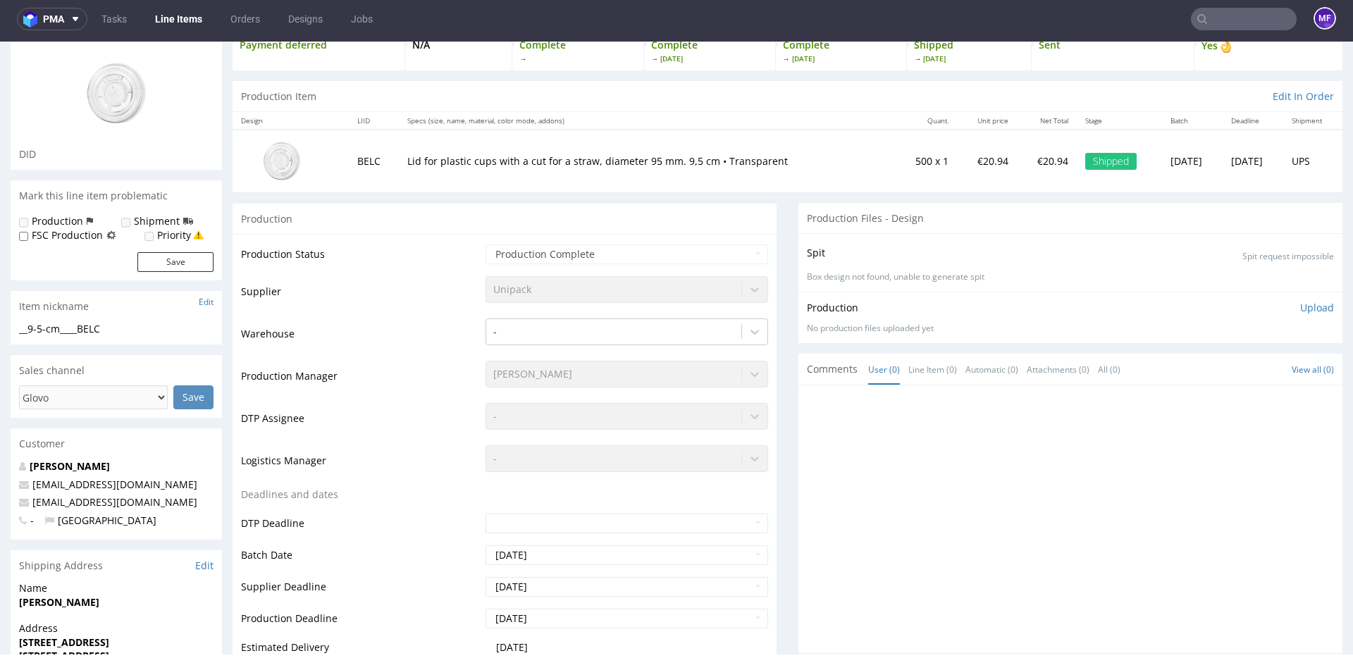
scroll to position [0, 0]
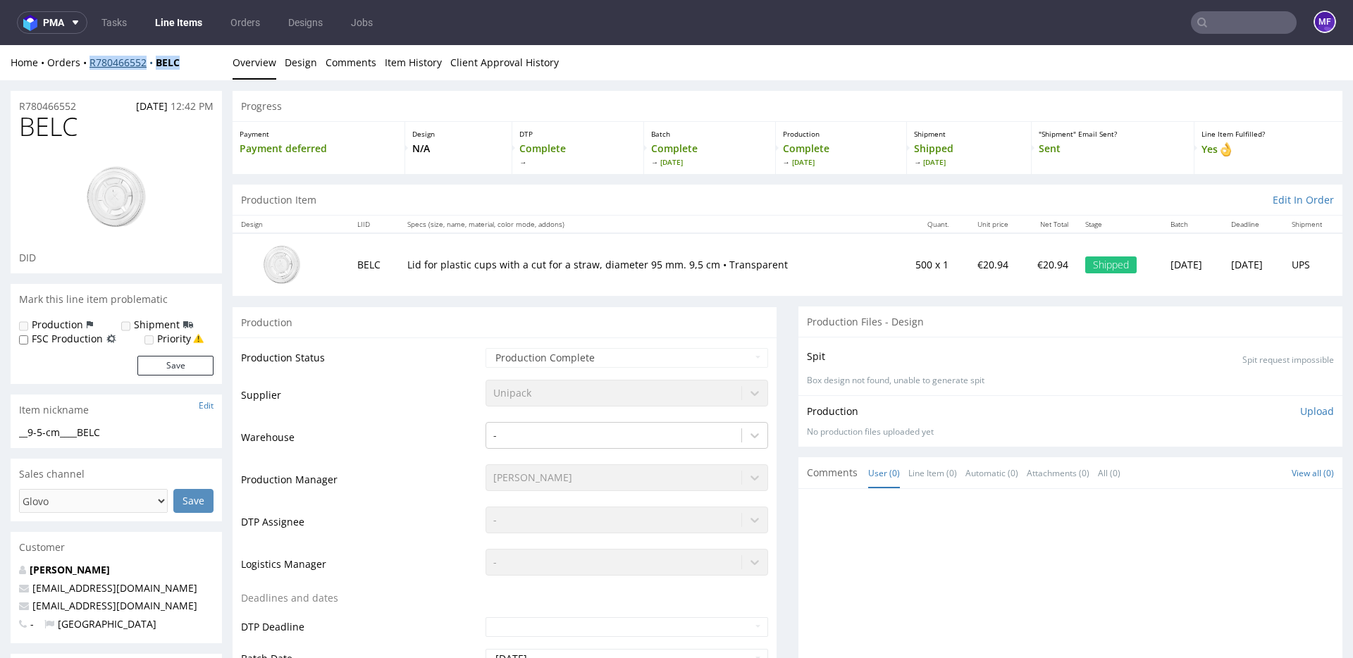
drag, startPoint x: 204, startPoint y: 63, endPoint x: 90, endPoint y: 64, distance: 114.2
click at [90, 64] on div "Home Orders R780466552 BELC" at bounding box center [116, 63] width 211 height 14
copy div "R780466552 BELC"
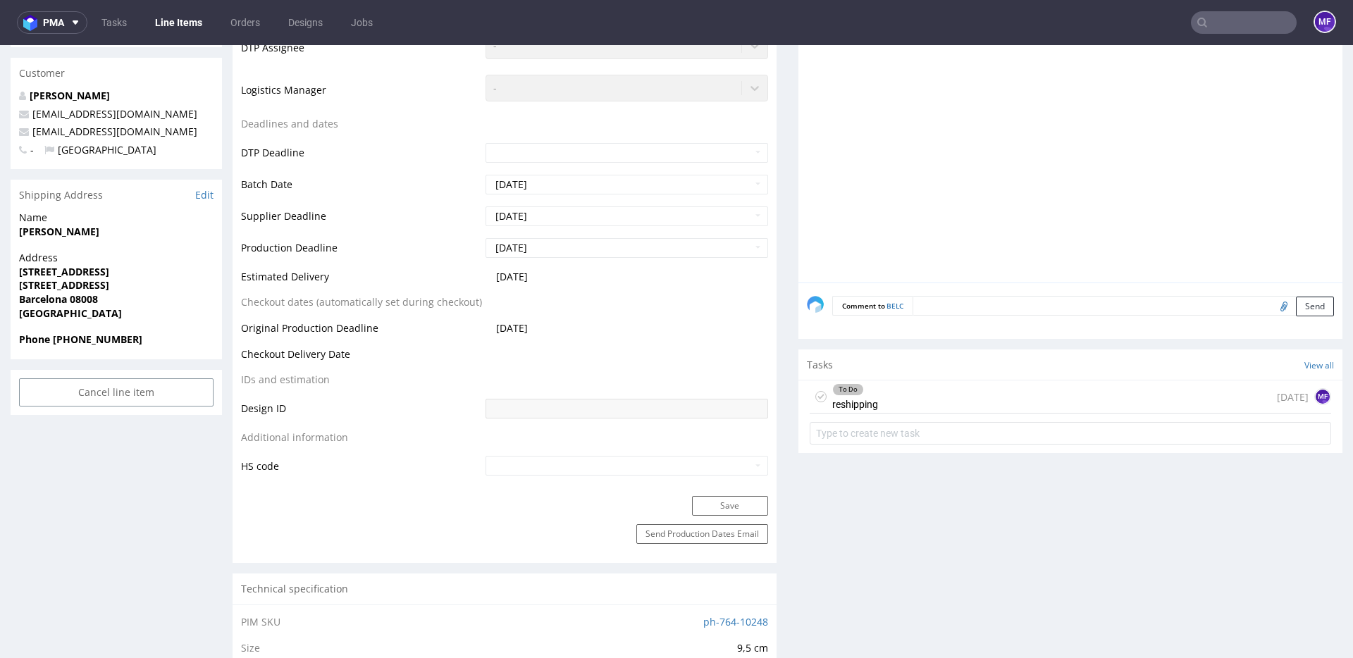
scroll to position [472, 0]
click at [882, 404] on div "To Do reshipping 12 days ago MF" at bounding box center [1071, 399] width 522 height 33
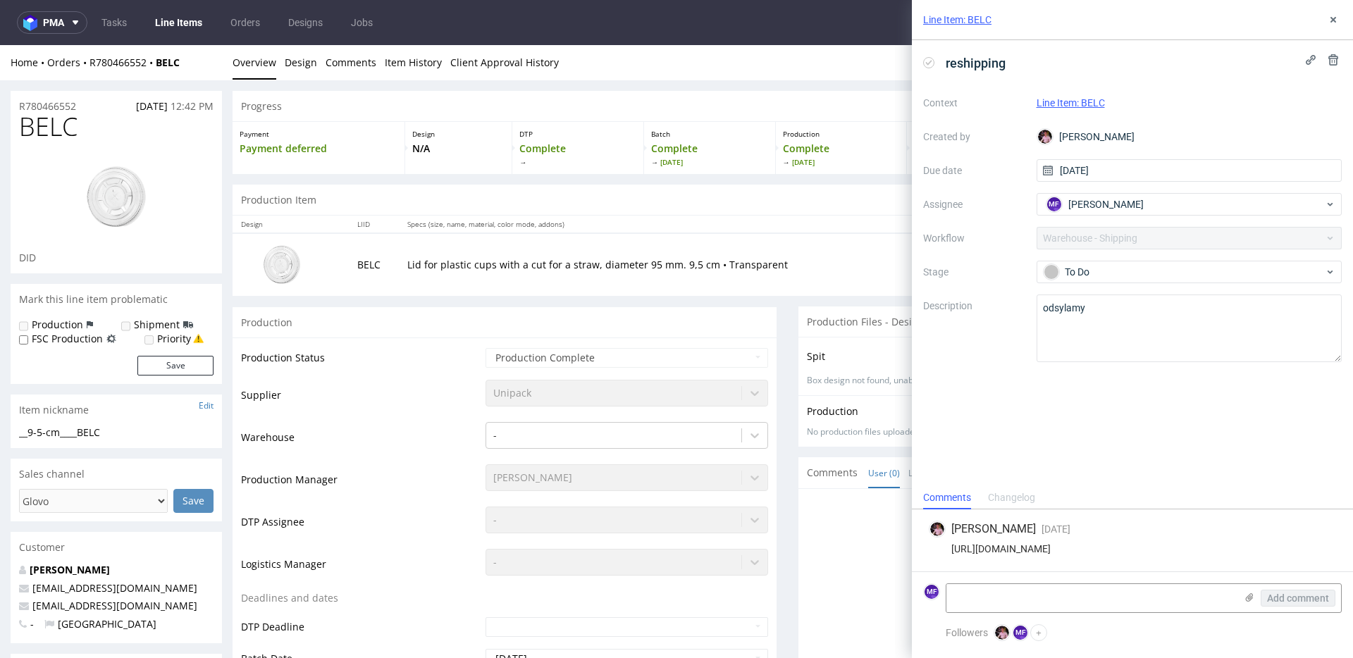
click at [193, 63] on div "Home Orders R780466552 BELC" at bounding box center [116, 63] width 211 height 14
drag, startPoint x: 154, startPoint y: 65, endPoint x: 91, endPoint y: 67, distance: 63.5
click at [91, 67] on div "Home Orders R780466552 BELC" at bounding box center [116, 63] width 211 height 14
copy div "R780466552 BELC"
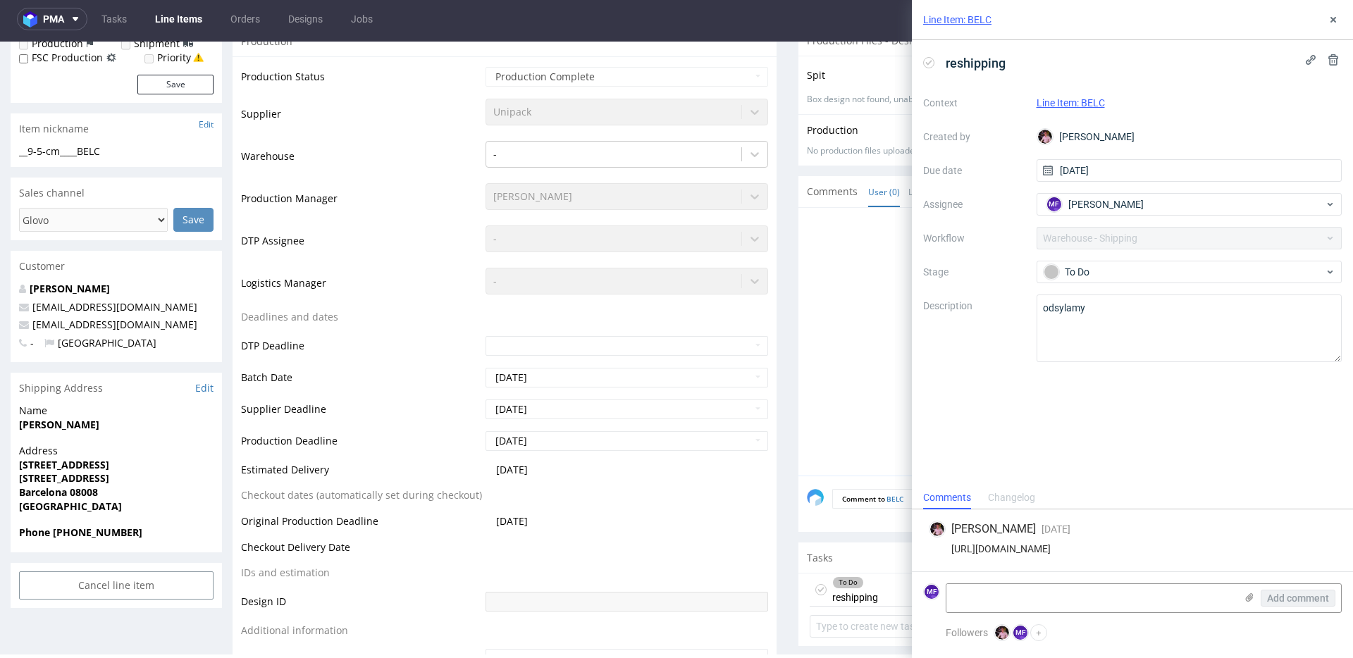
scroll to position [324, 0]
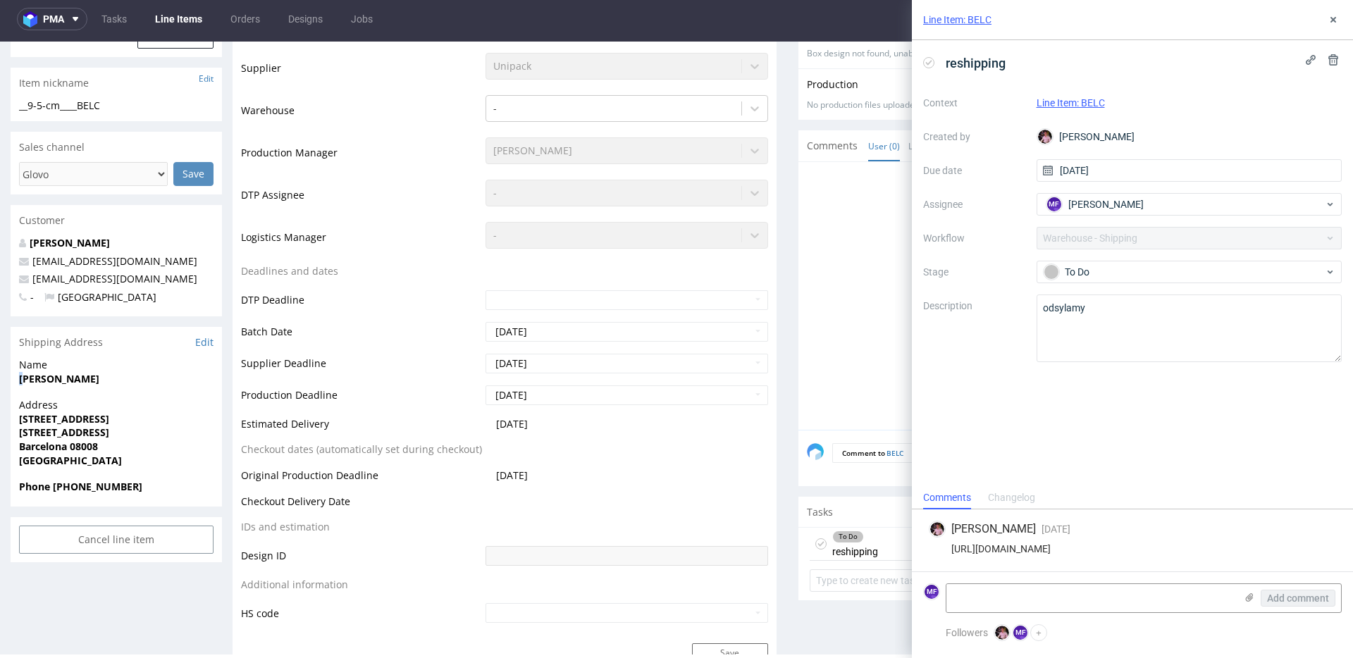
drag, startPoint x: 121, startPoint y: 381, endPoint x: 17, endPoint y: 380, distance: 104.3
click at [17, 380] on div "Name Evergreen Kazakova" at bounding box center [116, 378] width 211 height 40
click at [117, 389] on div "Name Evergreen Kazakova" at bounding box center [116, 378] width 211 height 40
drag, startPoint x: 123, startPoint y: 381, endPoint x: 14, endPoint y: 381, distance: 109.2
click at [14, 381] on div "Name Evergreen Kazakova" at bounding box center [116, 378] width 211 height 40
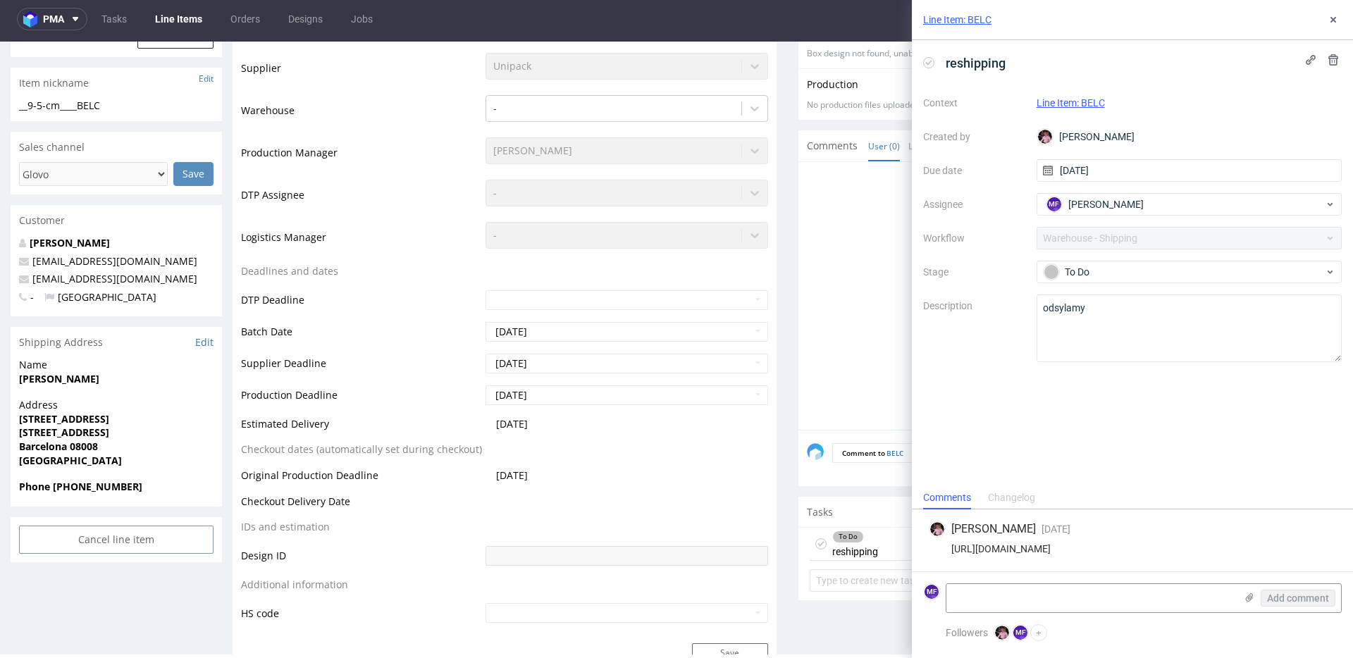
copy strong "Evergreen Kazakova"
drag, startPoint x: 146, startPoint y: 417, endPoint x: 21, endPoint y: 420, distance: 124.8
click at [21, 420] on span "Carrer de Mallorca, 246" at bounding box center [116, 419] width 195 height 14
copy strong "Carrer de Mallorca, 246"
drag, startPoint x: 111, startPoint y: 449, endPoint x: 73, endPoint y: 448, distance: 38.1
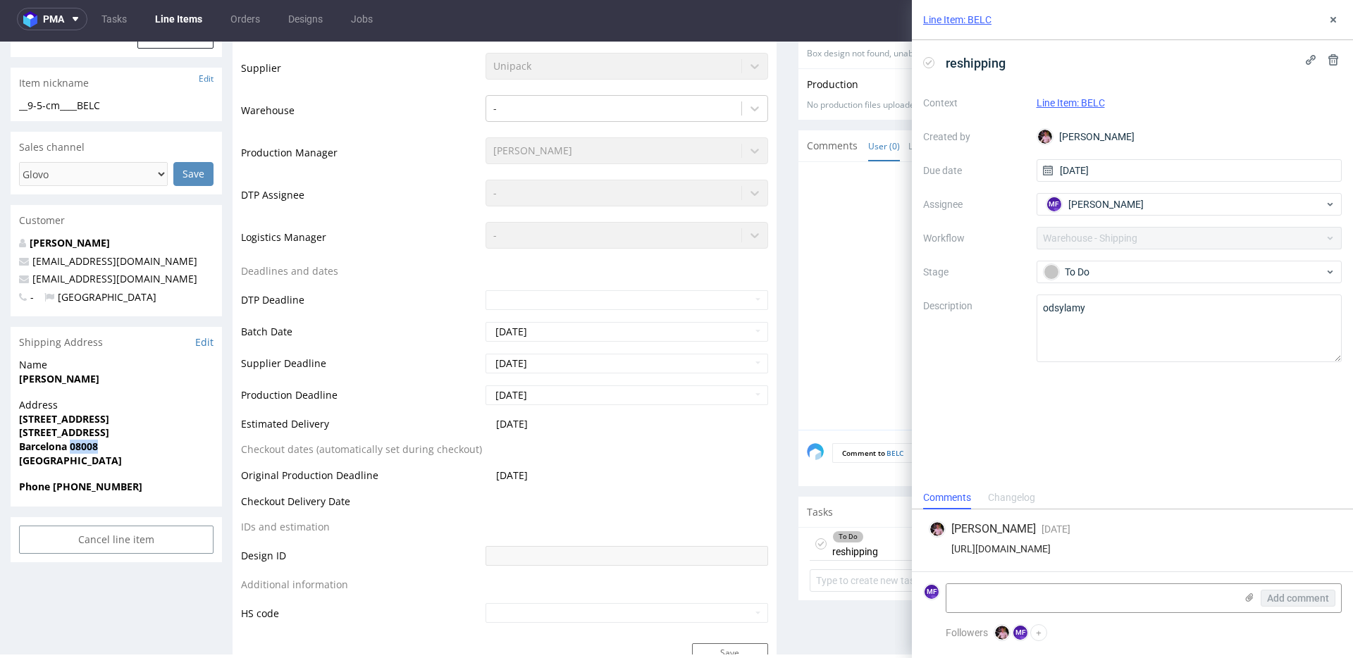
click at [73, 448] on span "Barcelona 08008" at bounding box center [116, 447] width 195 height 14
copy strong "08008"
drag, startPoint x: 130, startPoint y: 488, endPoint x: 52, endPoint y: 488, distance: 77.5
click at [52, 488] on span "Phone +34605330651" at bounding box center [116, 487] width 195 height 14
copy strong "+34605330651"
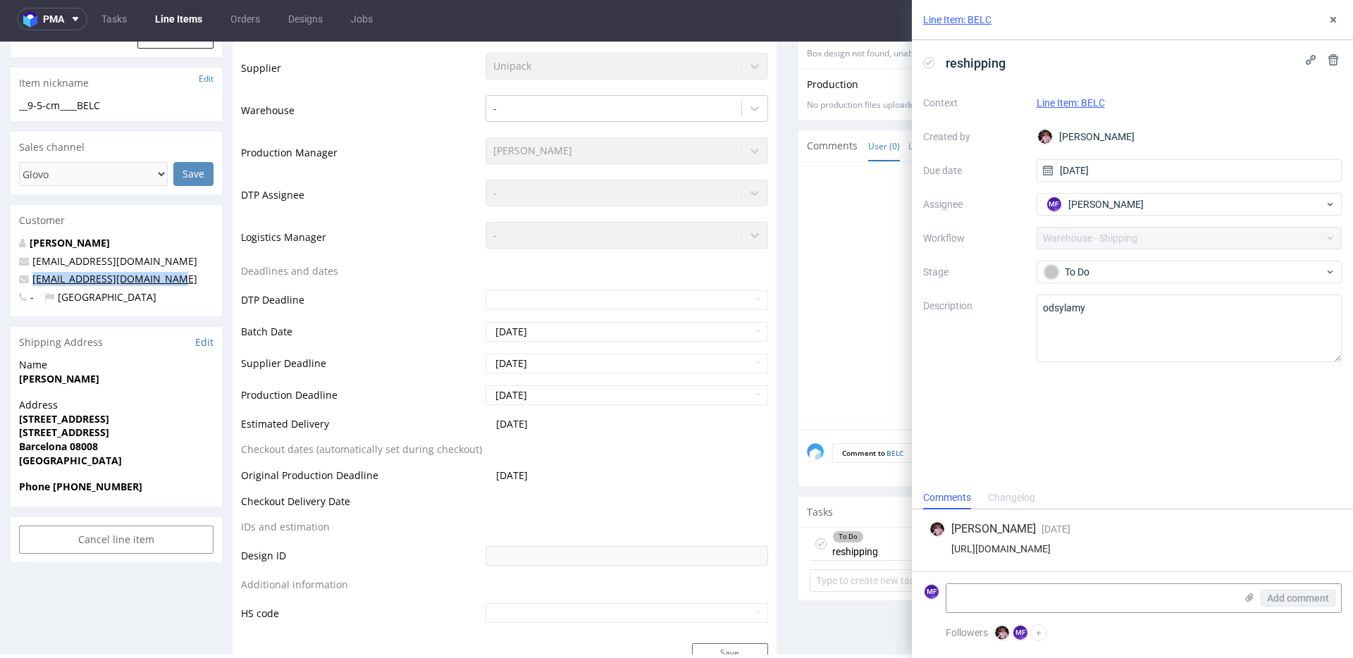
drag, startPoint x: 165, startPoint y: 278, endPoint x: 34, endPoint y: 284, distance: 131.2
click at [34, 284] on p "citrico.mallorca@glovo.com" at bounding box center [116, 279] width 195 height 14
copy link "citrico.mallorca@glovo.com"
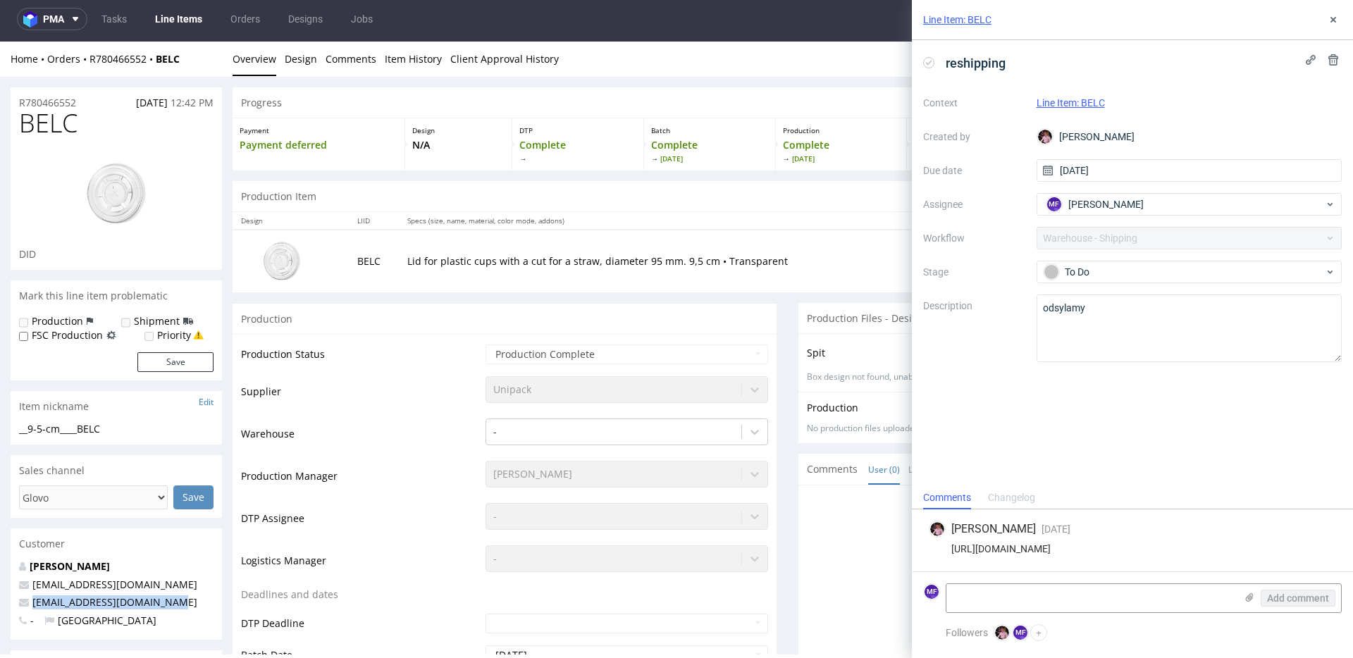
scroll to position [0, 0]
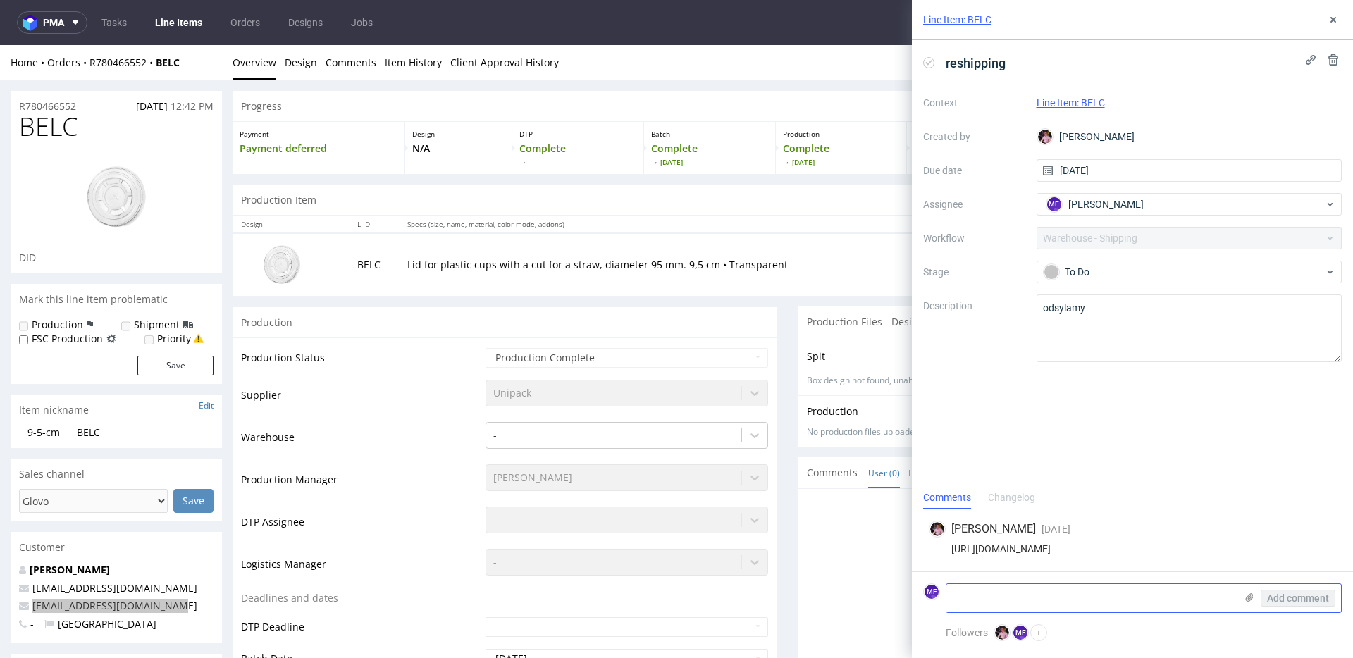
click at [1095, 598] on textarea at bounding box center [1091, 598] width 289 height 28
paste textarea "R780466552_BELC_UHIQ_reshipping"
type textarea "R780466552_BELC_UHIQ_reshipping"
drag, startPoint x: 1295, startPoint y: 598, endPoint x: 1215, endPoint y: 553, distance: 91.5
click at [1295, 598] on span "Add comment" at bounding box center [1298, 598] width 62 height 10
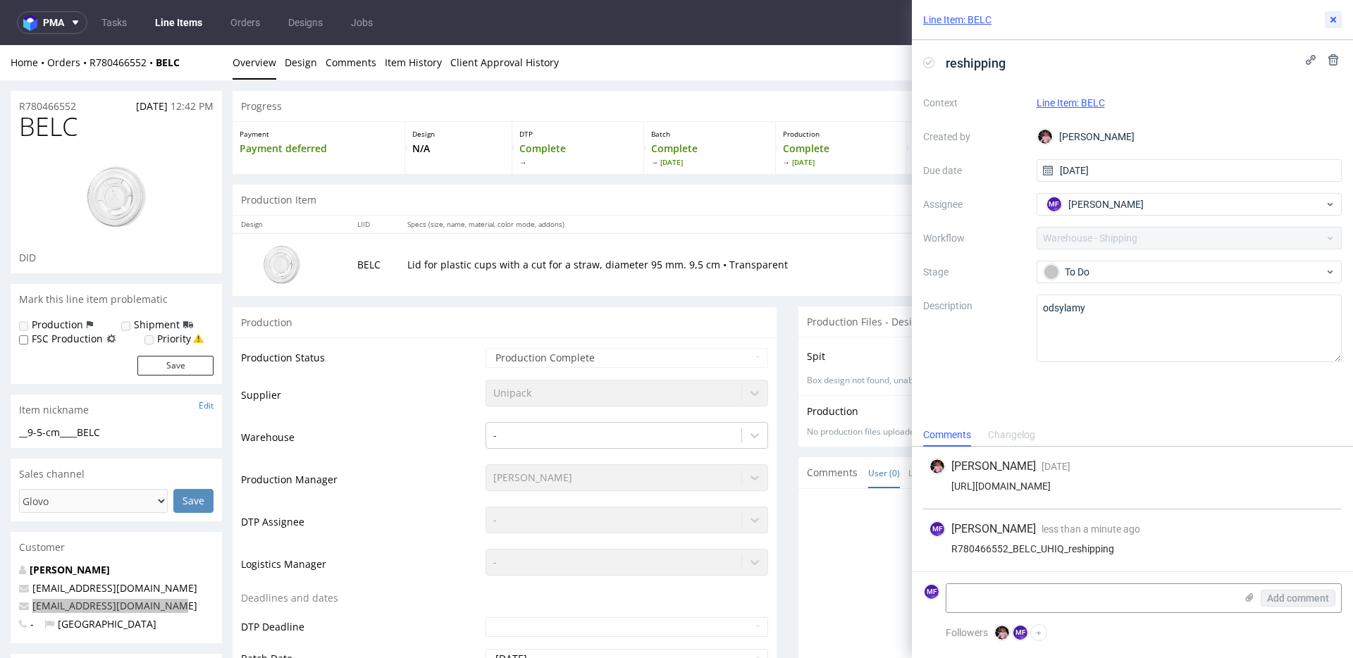
drag, startPoint x: 1333, startPoint y: 23, endPoint x: 1322, endPoint y: 24, distance: 11.4
click at [1333, 23] on icon at bounding box center [1333, 19] width 11 height 11
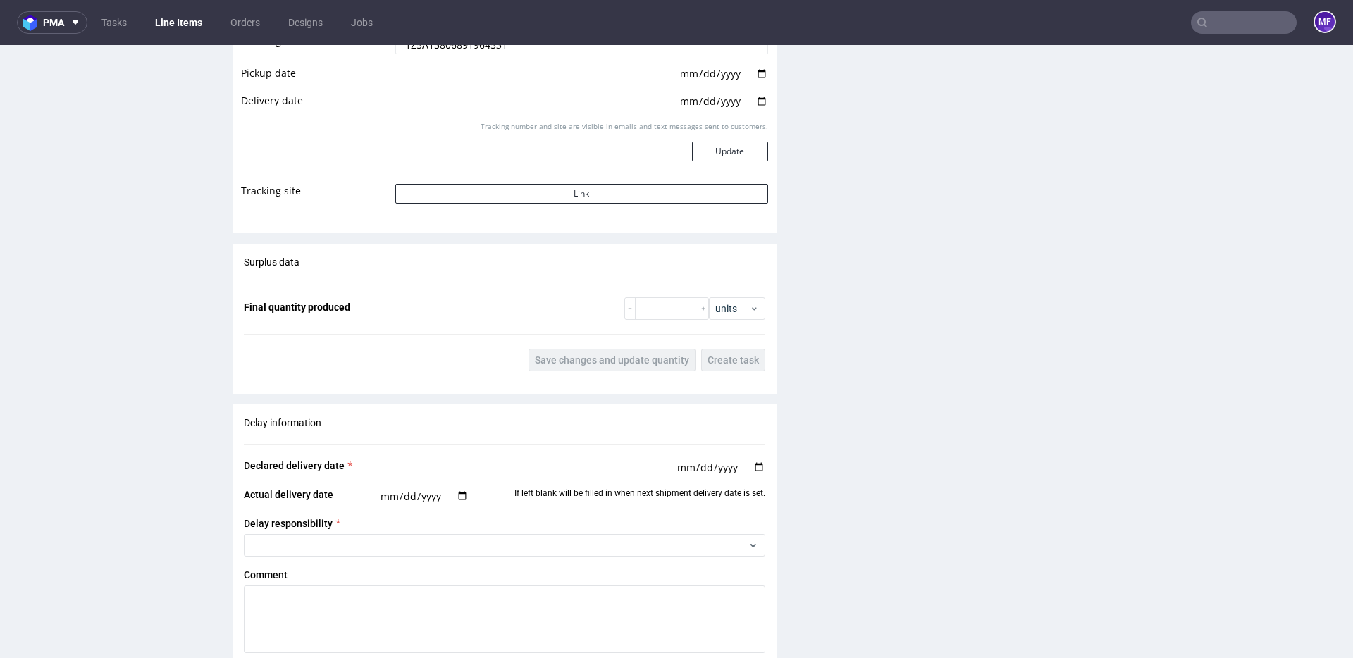
scroll to position [1980, 0]
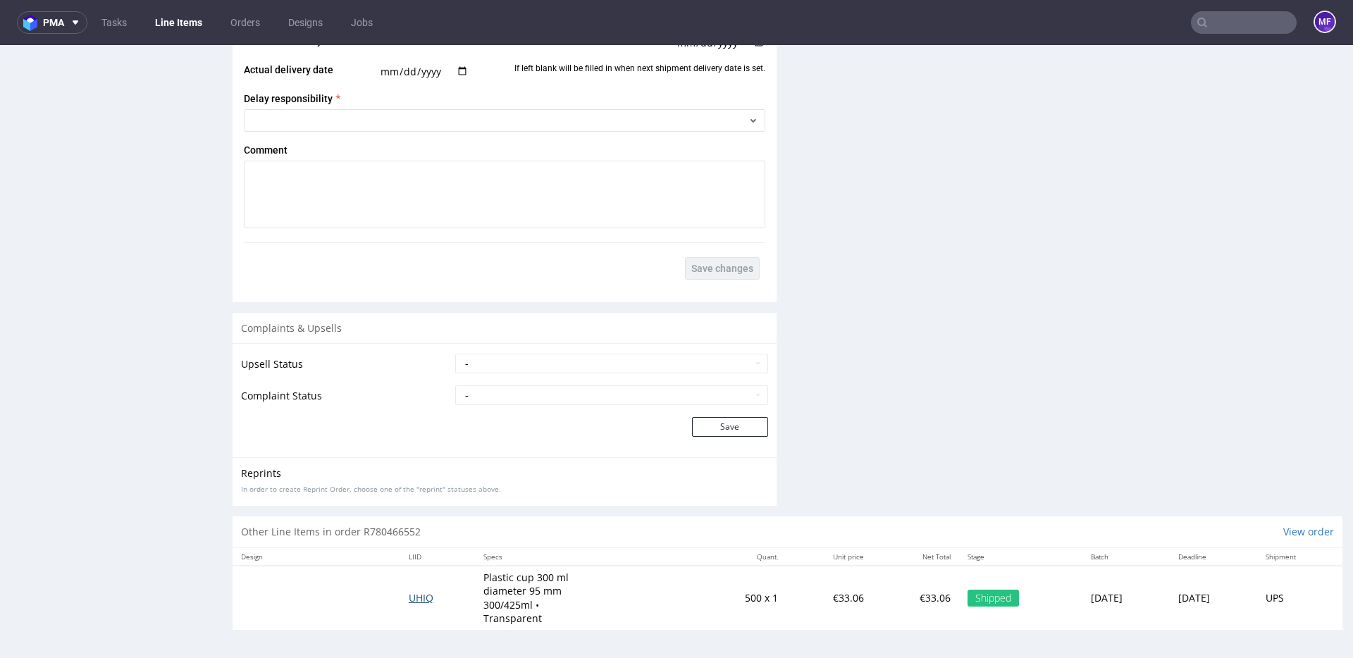
click at [409, 600] on span "UHIQ" at bounding box center [421, 597] width 25 height 13
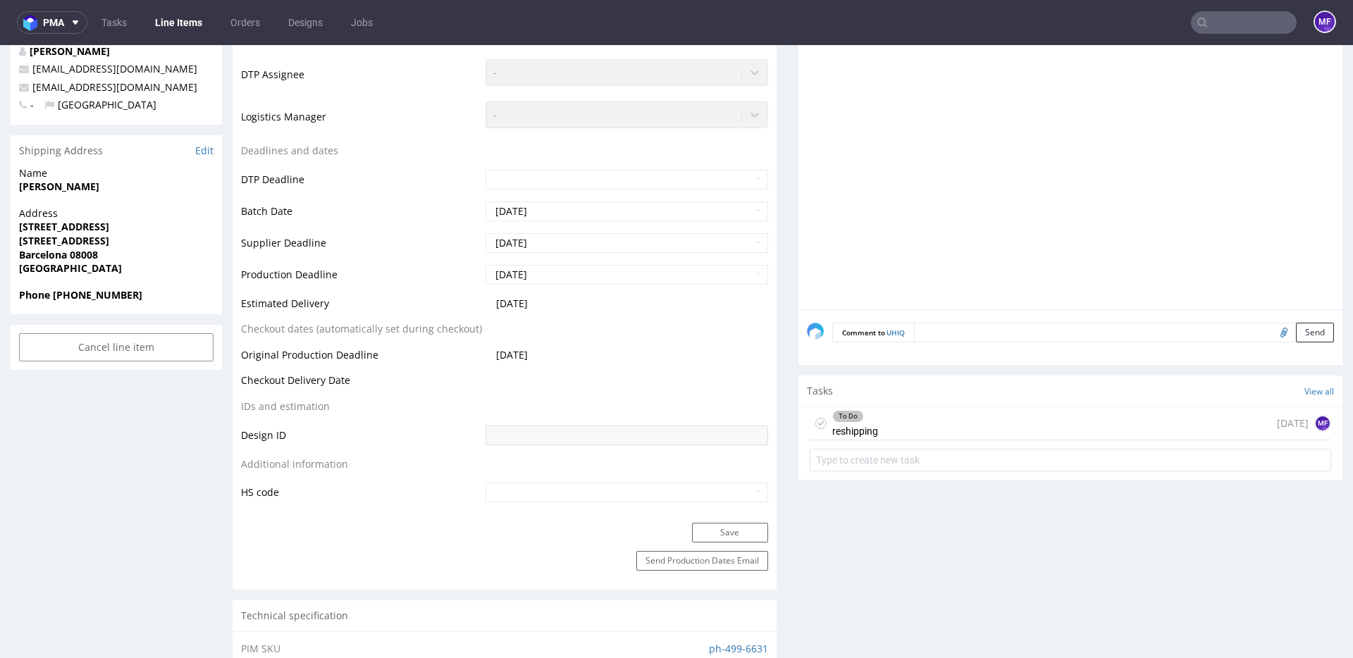
scroll to position [404, 0]
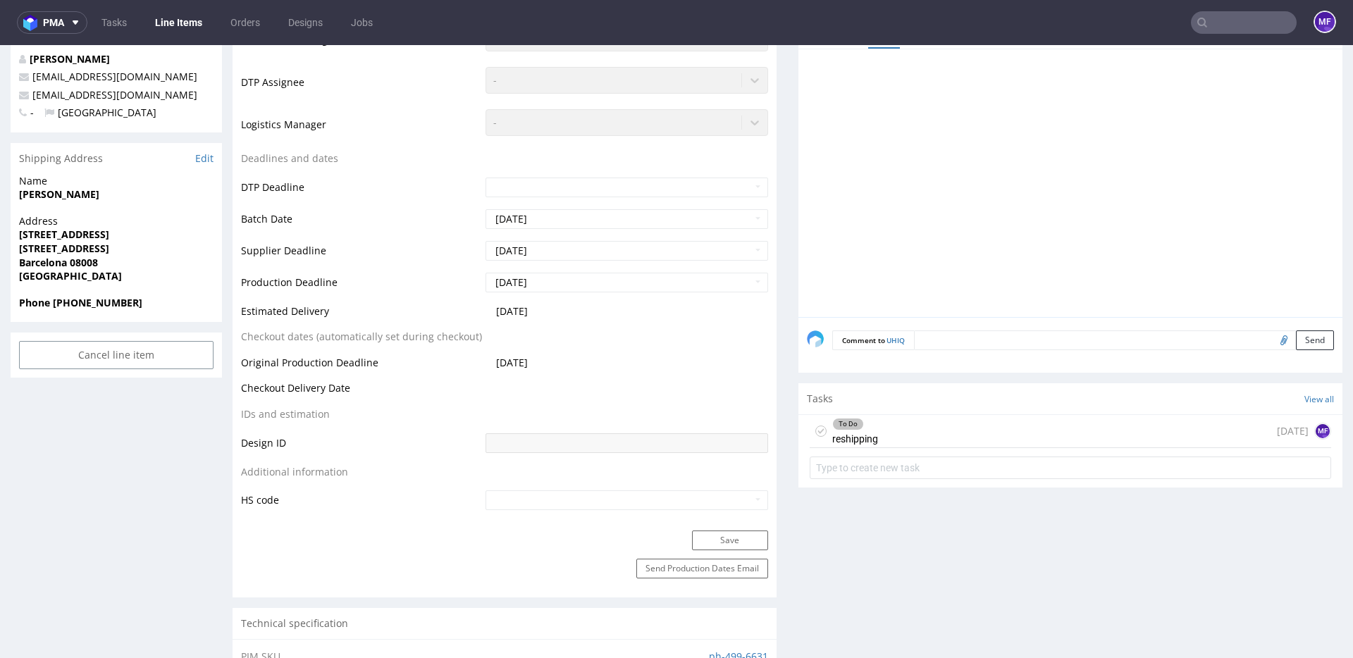
click at [934, 441] on div "To Do reshipping 12 days ago MF" at bounding box center [1071, 431] width 522 height 33
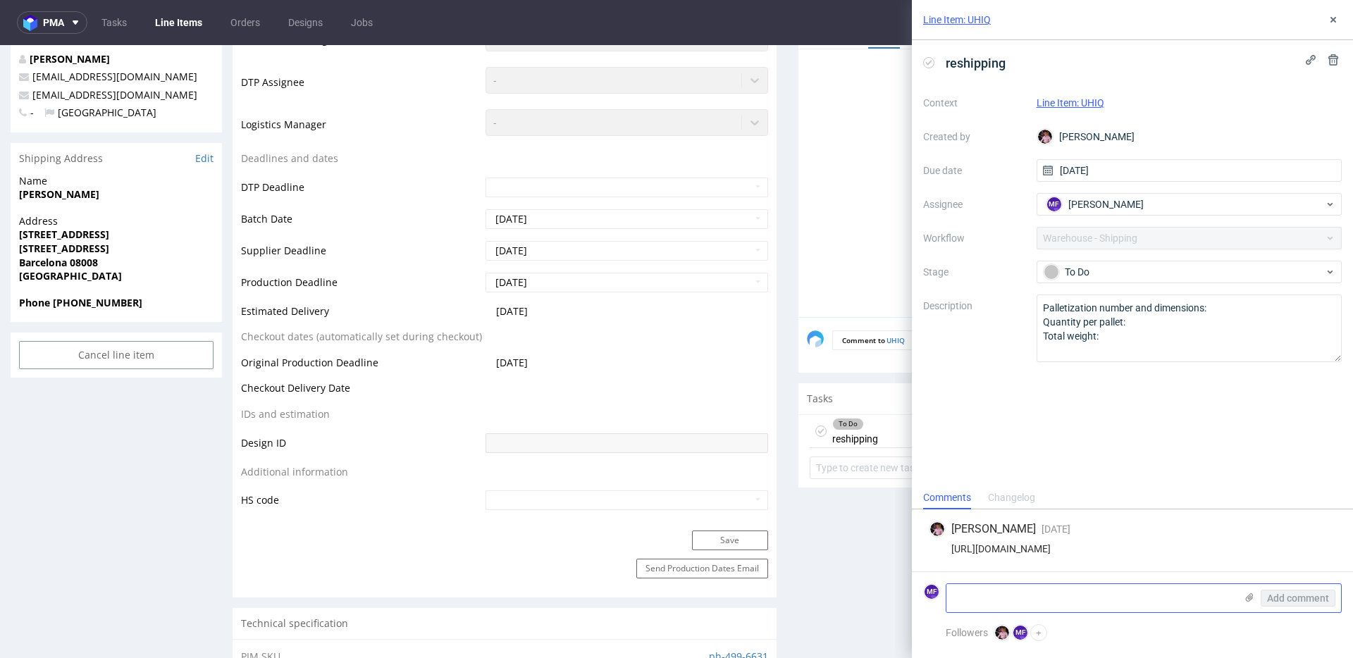
click at [994, 589] on textarea at bounding box center [1091, 598] width 289 height 28
paste textarea "R780466552_BELC_UHIQ_reshipping"
type textarea "R780466552_BELC_UHIQ_reshipping"
click at [1298, 596] on span "Add comment" at bounding box center [1298, 598] width 62 height 10
drag, startPoint x: 1337, startPoint y: 15, endPoint x: 1293, endPoint y: 32, distance: 47.1
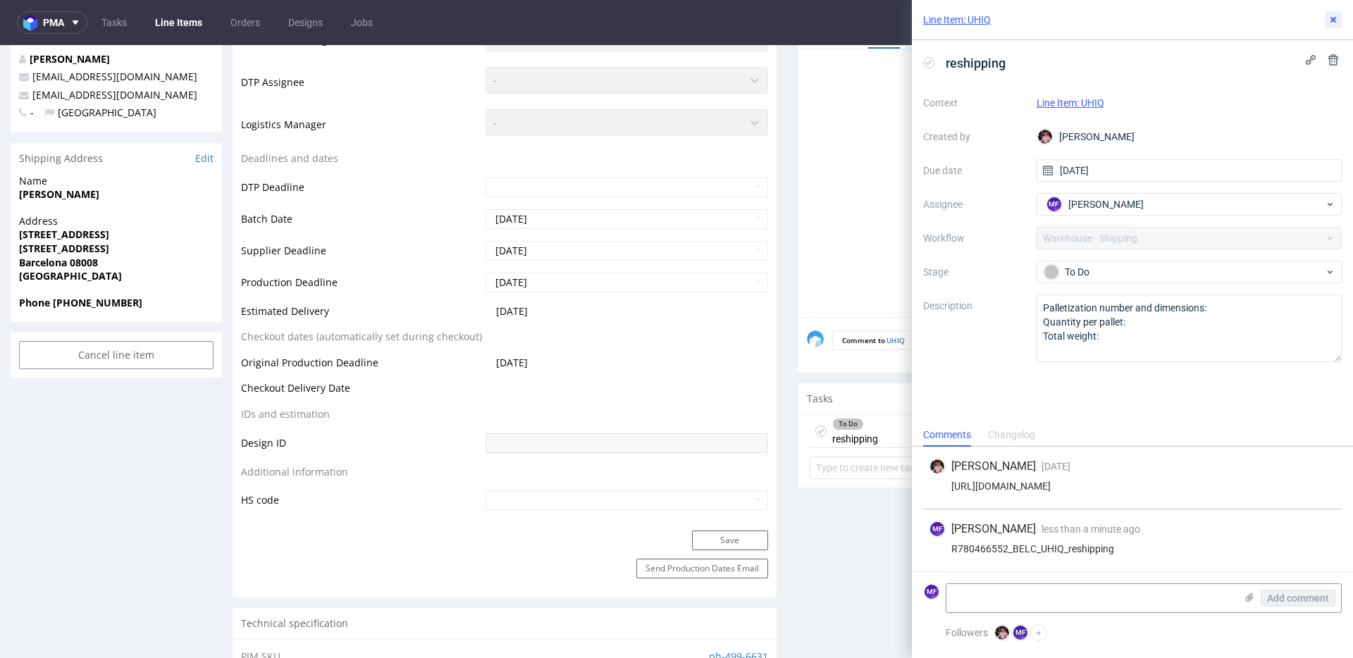
click at [1336, 15] on icon at bounding box center [1333, 19] width 11 height 11
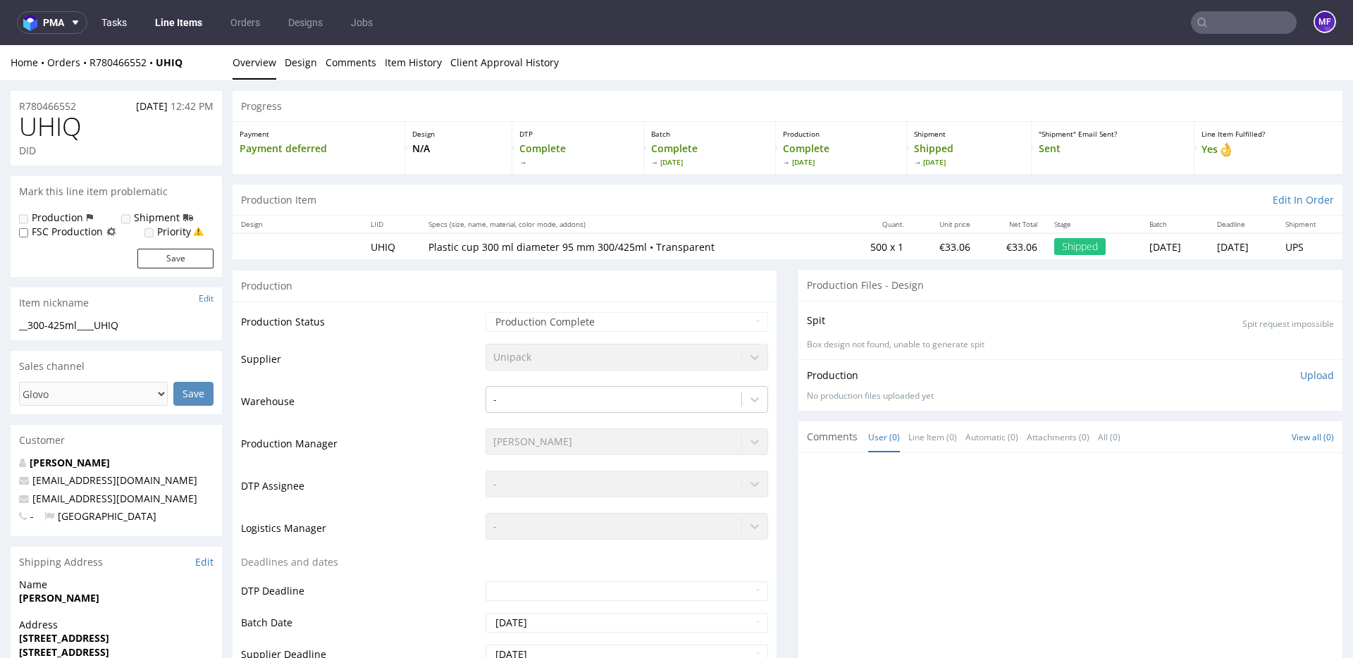
click at [134, 23] on link "Tasks" at bounding box center [114, 22] width 42 height 23
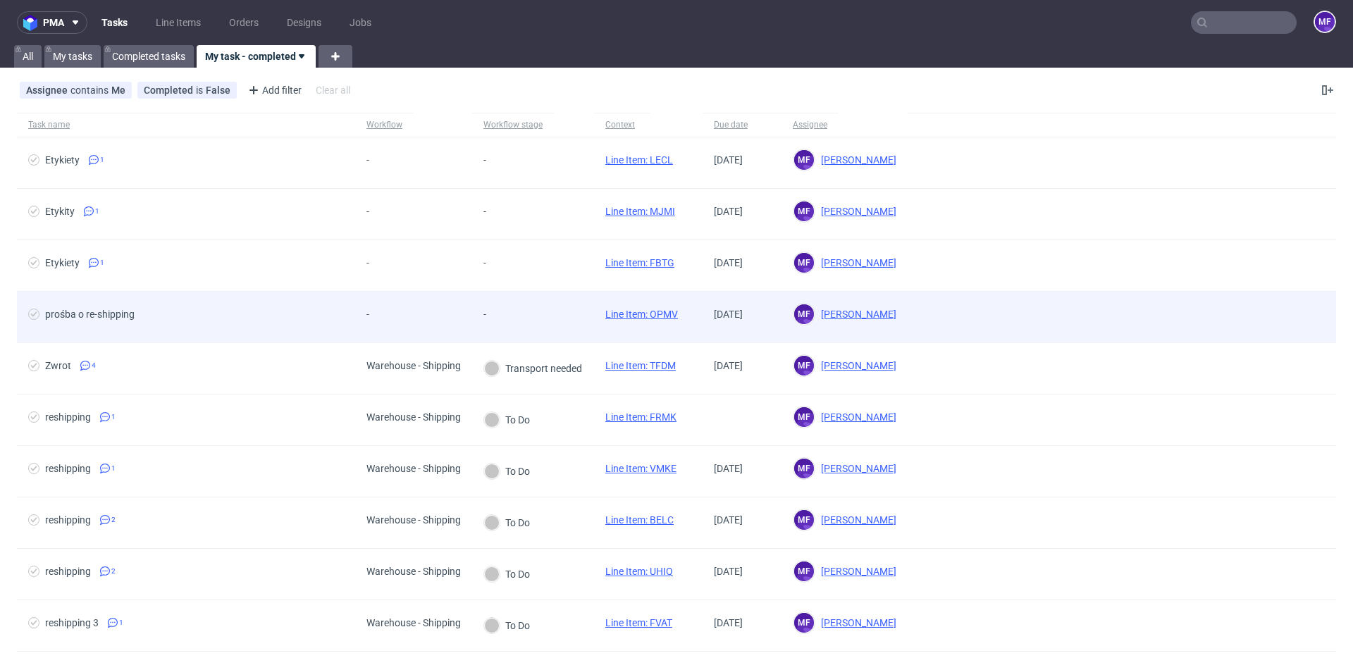
click at [470, 308] on div "-" at bounding box center [413, 317] width 117 height 51
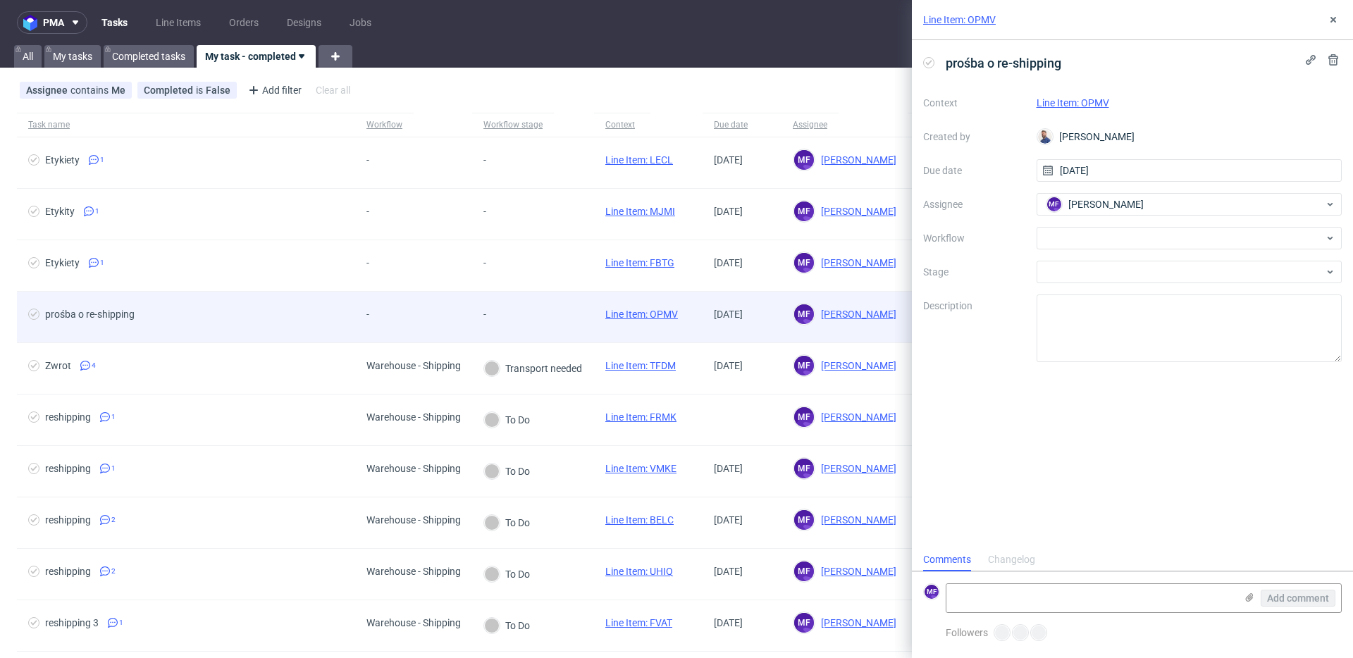
scroll to position [11, 0]
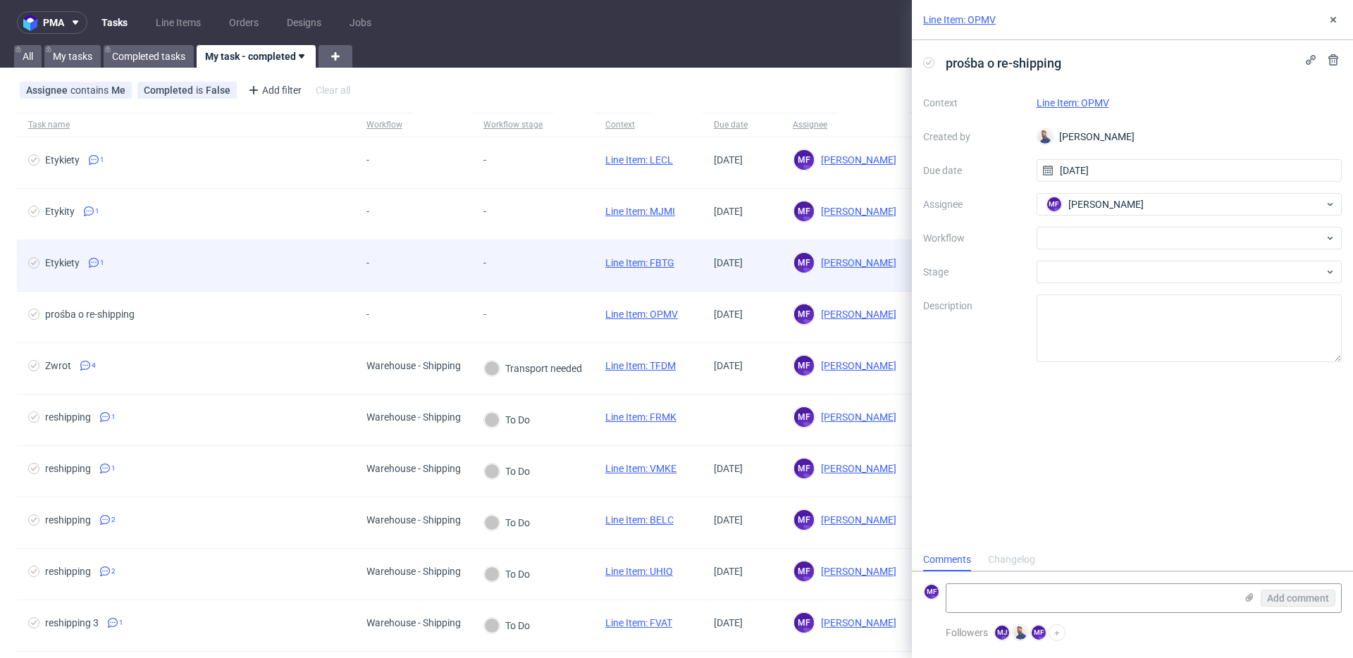
click at [511, 281] on div "-" at bounding box center [500, 265] width 56 height 51
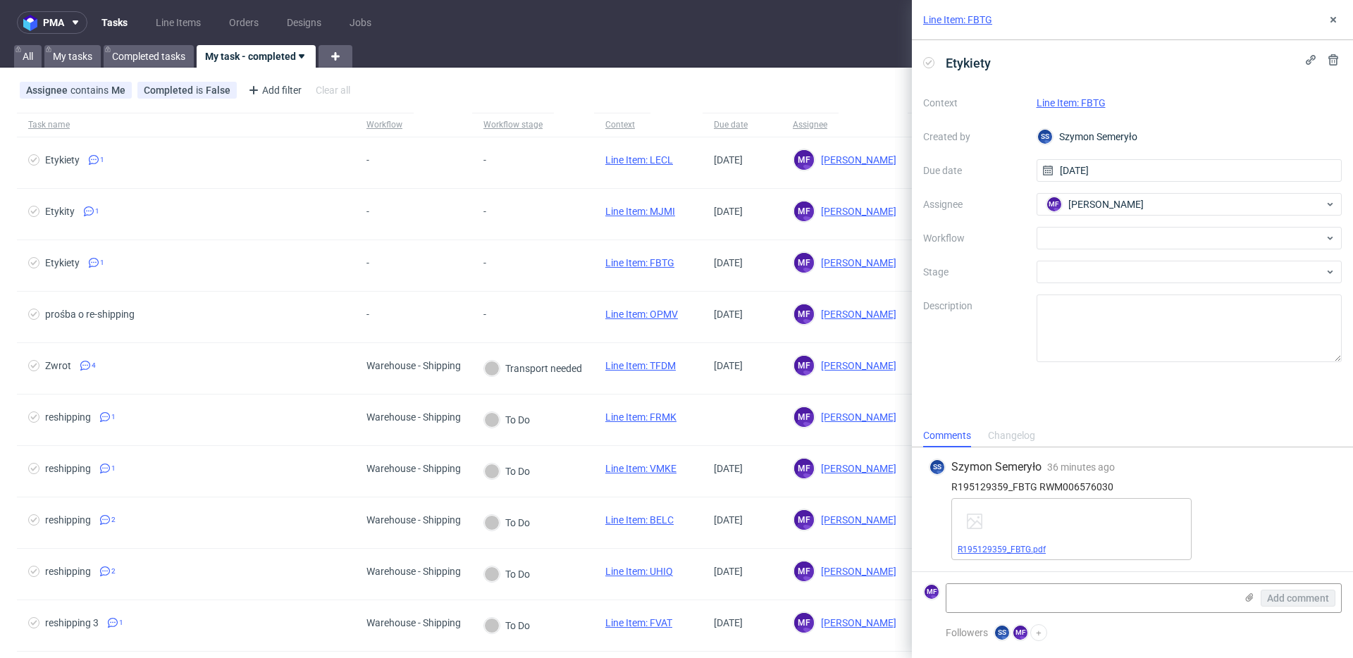
click at [1031, 548] on link "R195129359_FBTG.pdf" at bounding box center [1002, 550] width 88 height 10
click at [1077, 246] on div at bounding box center [1190, 238] width 306 height 23
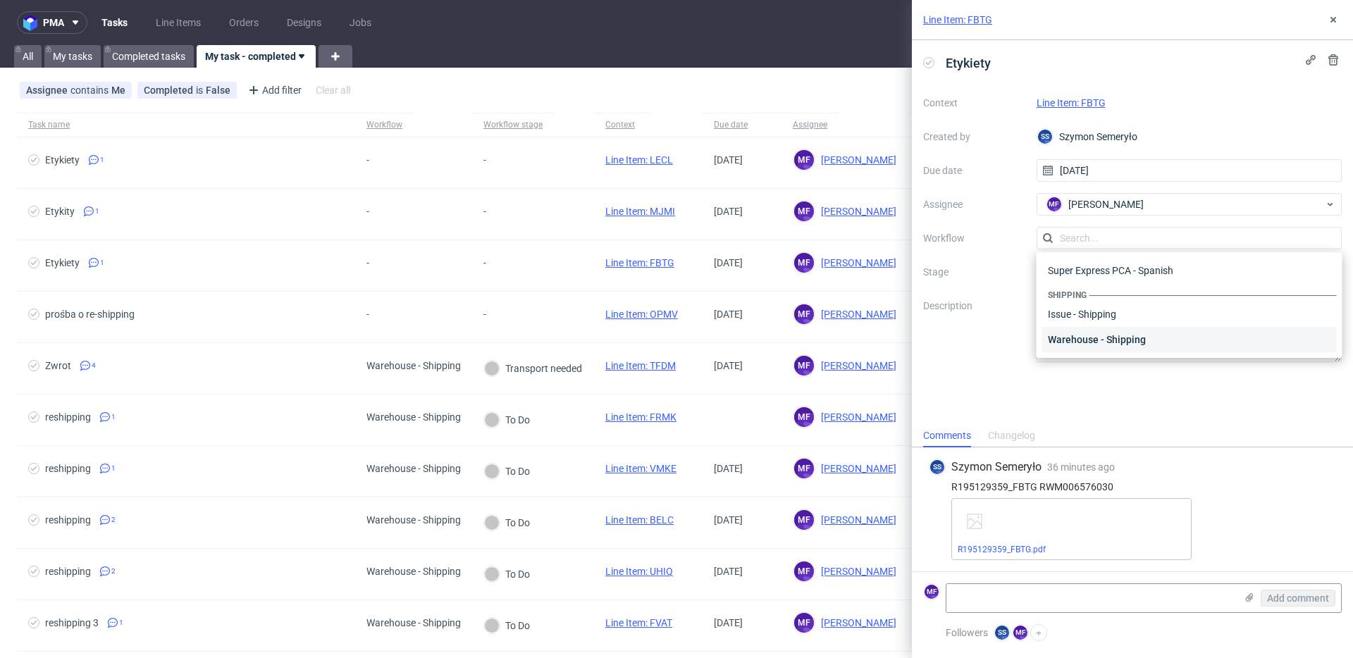
click at [1096, 335] on div "Warehouse - Shipping" at bounding box center [1189, 339] width 295 height 25
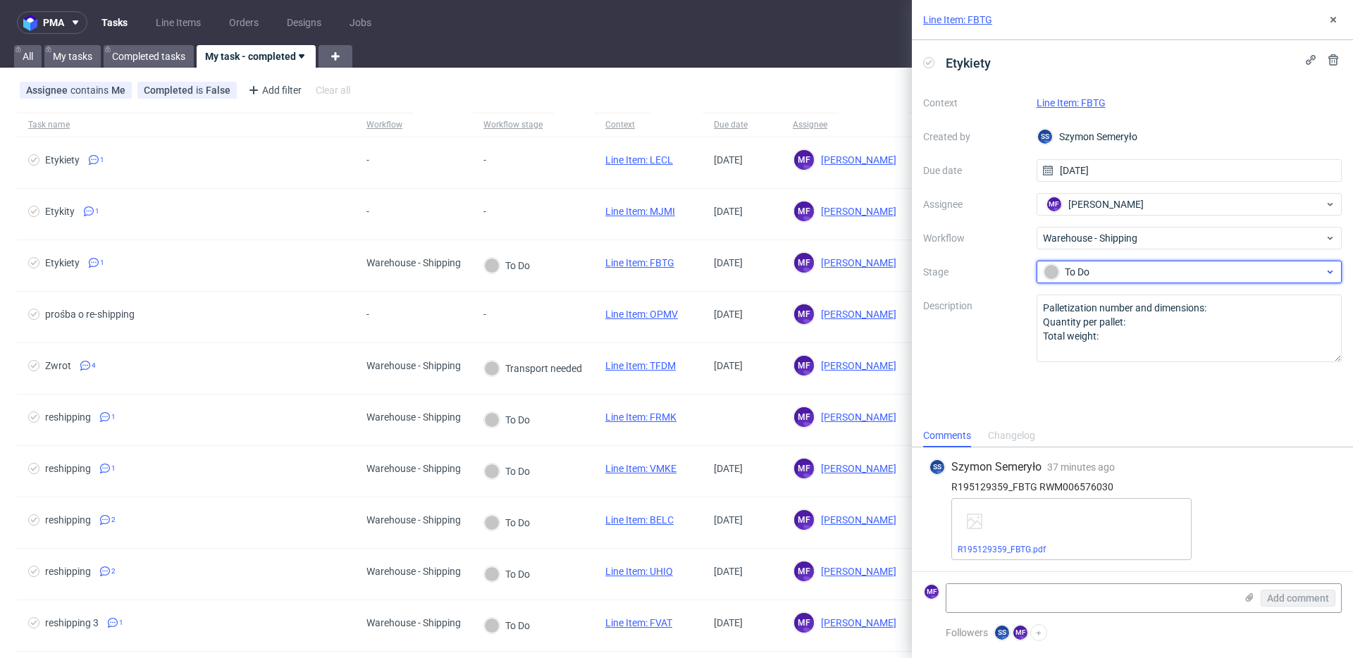
click at [1093, 279] on div "To Do" at bounding box center [1184, 272] width 281 height 16
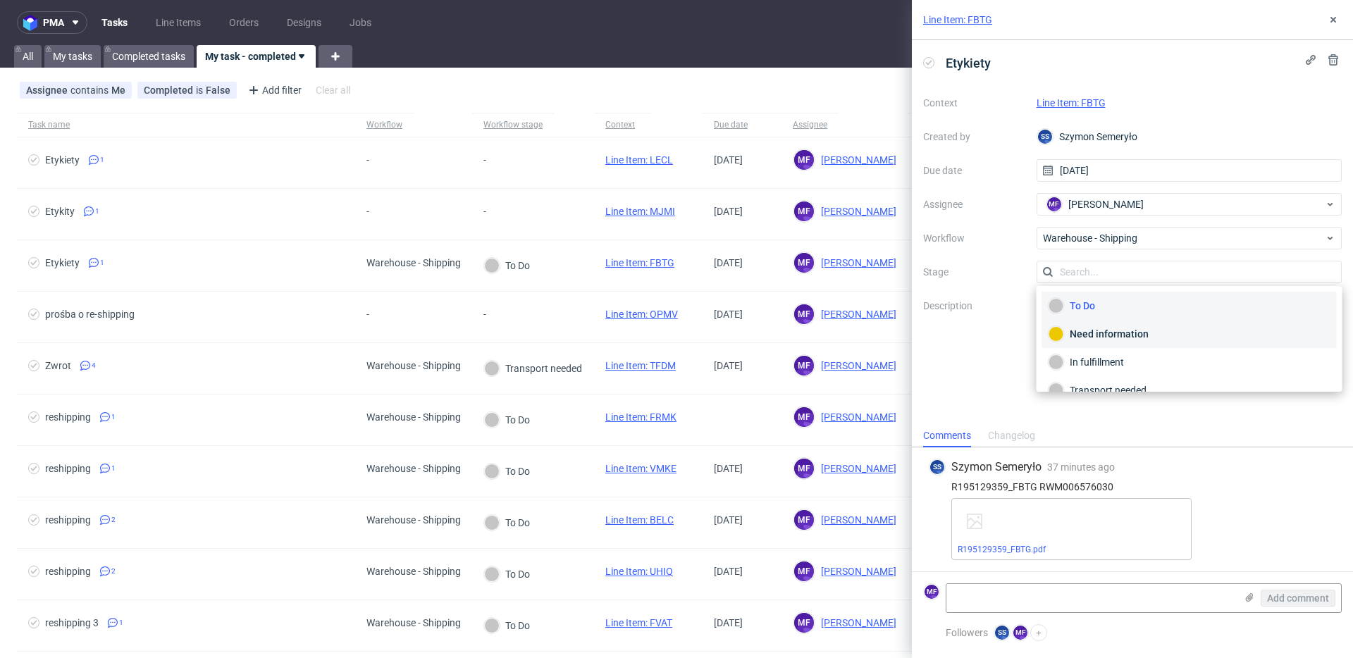
scroll to position [75, 0]
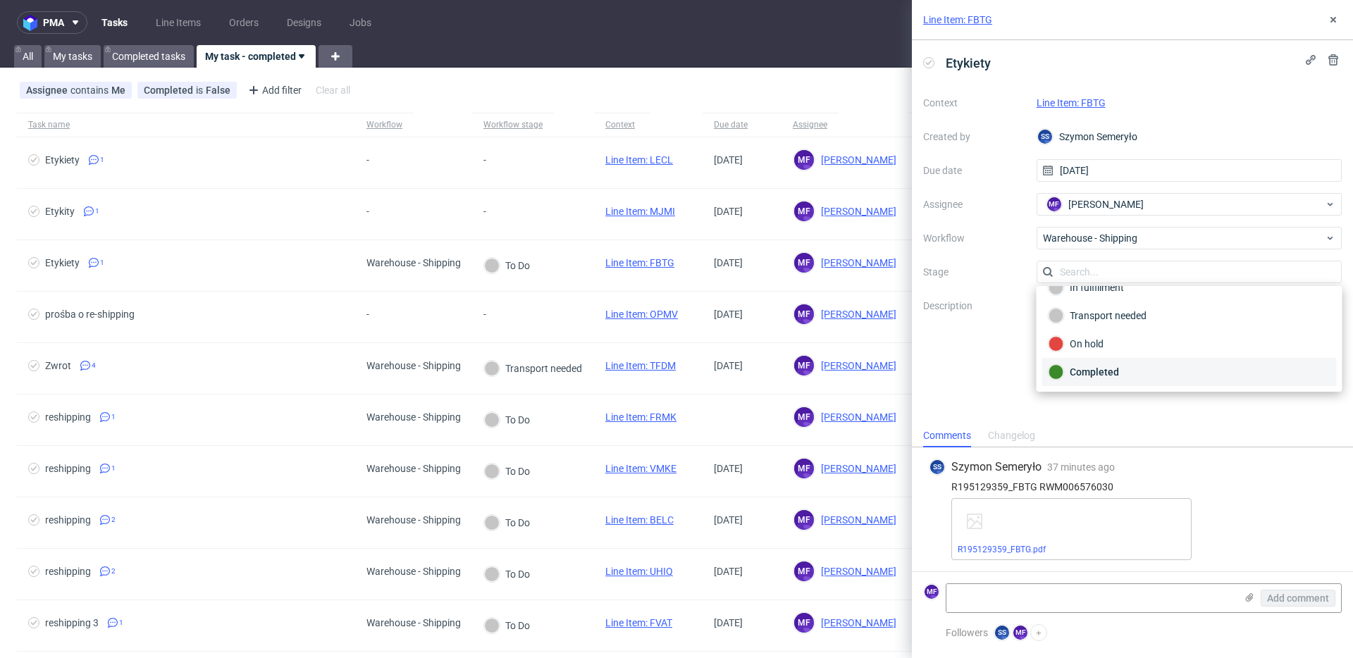
click at [1103, 369] on div "Completed" at bounding box center [1190, 372] width 282 height 16
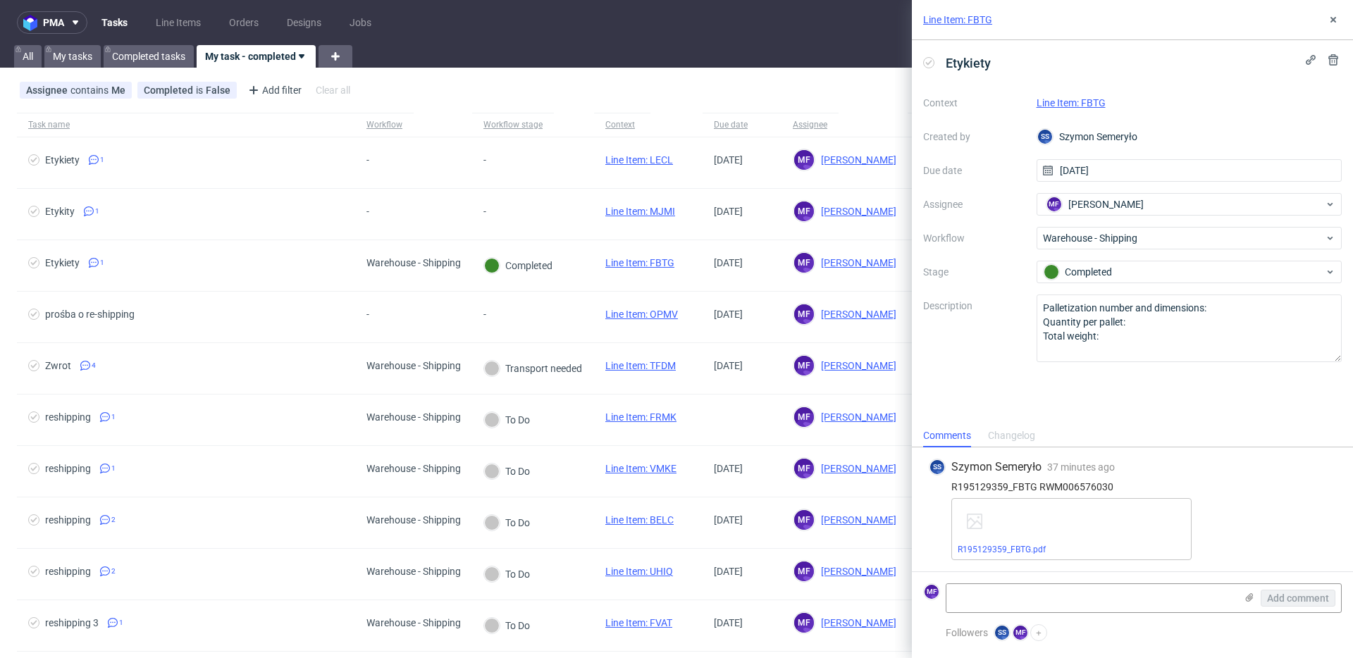
click at [1055, 99] on link "Line Item: FBTG" at bounding box center [1071, 102] width 69 height 11
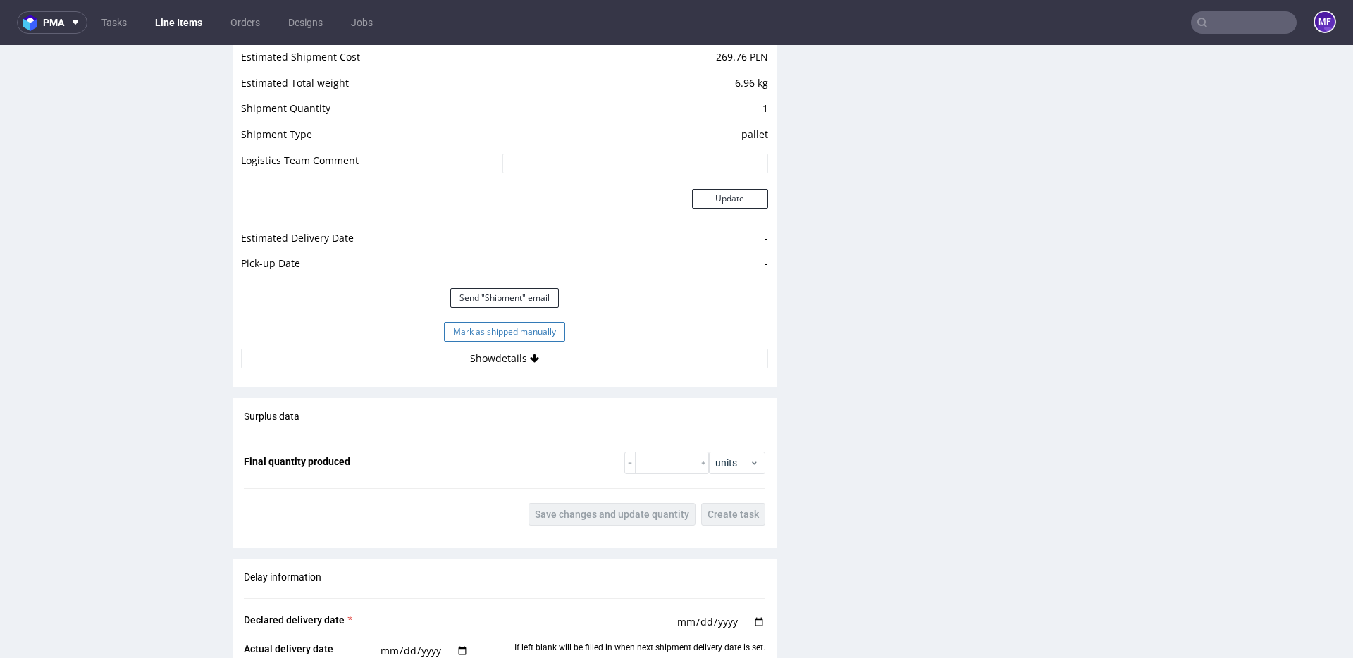
click at [497, 328] on button "Mark as shipped manually" at bounding box center [504, 332] width 121 height 20
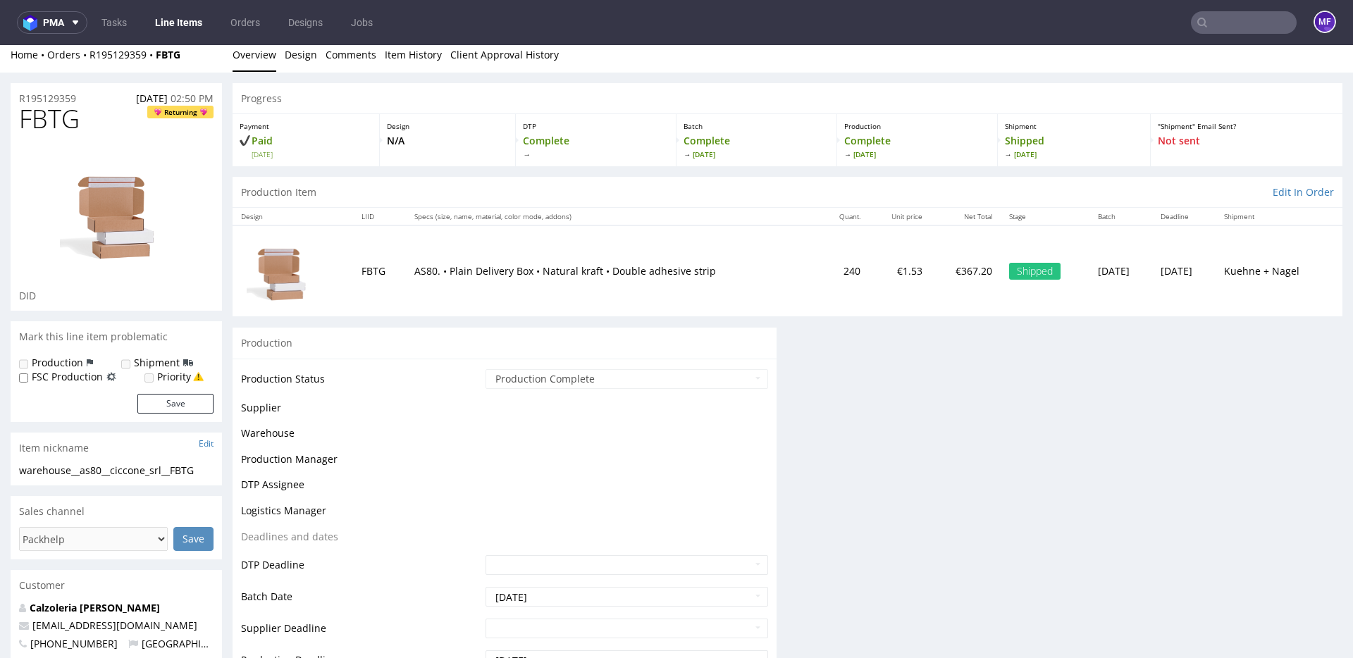
scroll to position [8, 0]
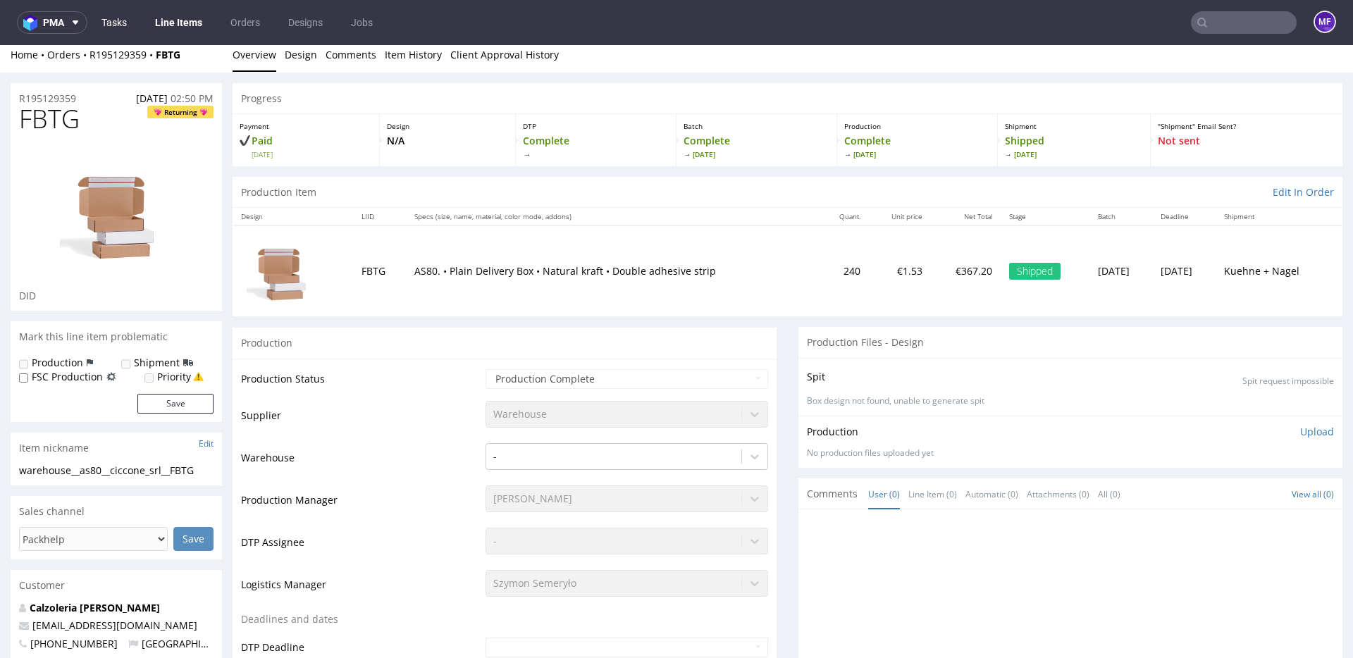
click at [126, 23] on link "Tasks" at bounding box center [114, 22] width 42 height 23
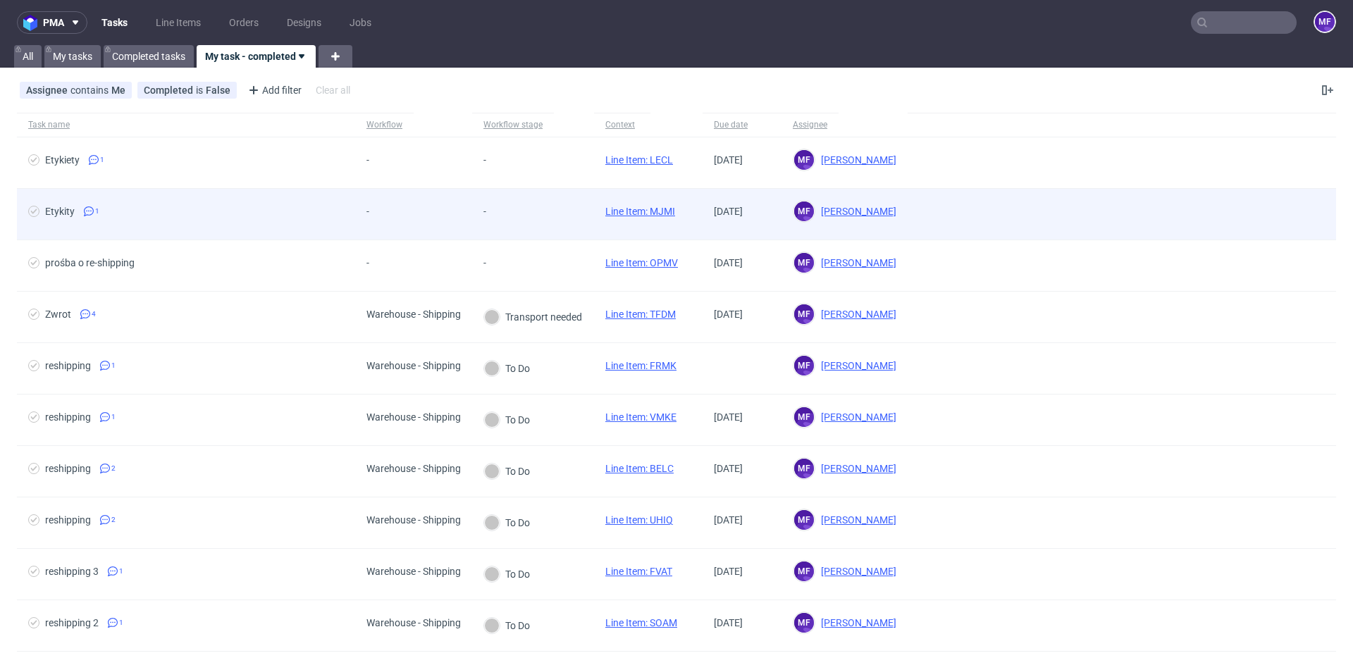
click at [493, 211] on div "-" at bounding box center [501, 211] width 34 height 11
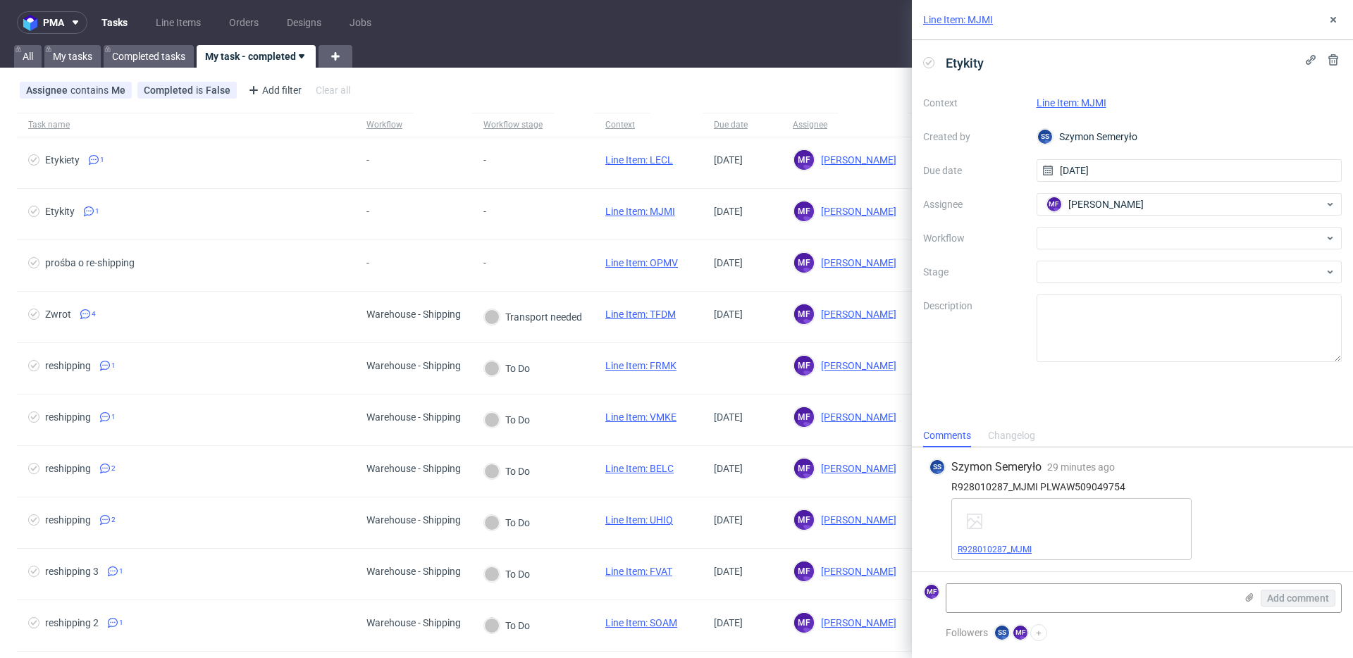
click at [1022, 548] on link "R928010287_MJMI" at bounding box center [995, 550] width 74 height 10
click at [1068, 101] on link "Line Item: MJMI" at bounding box center [1072, 102] width 70 height 11
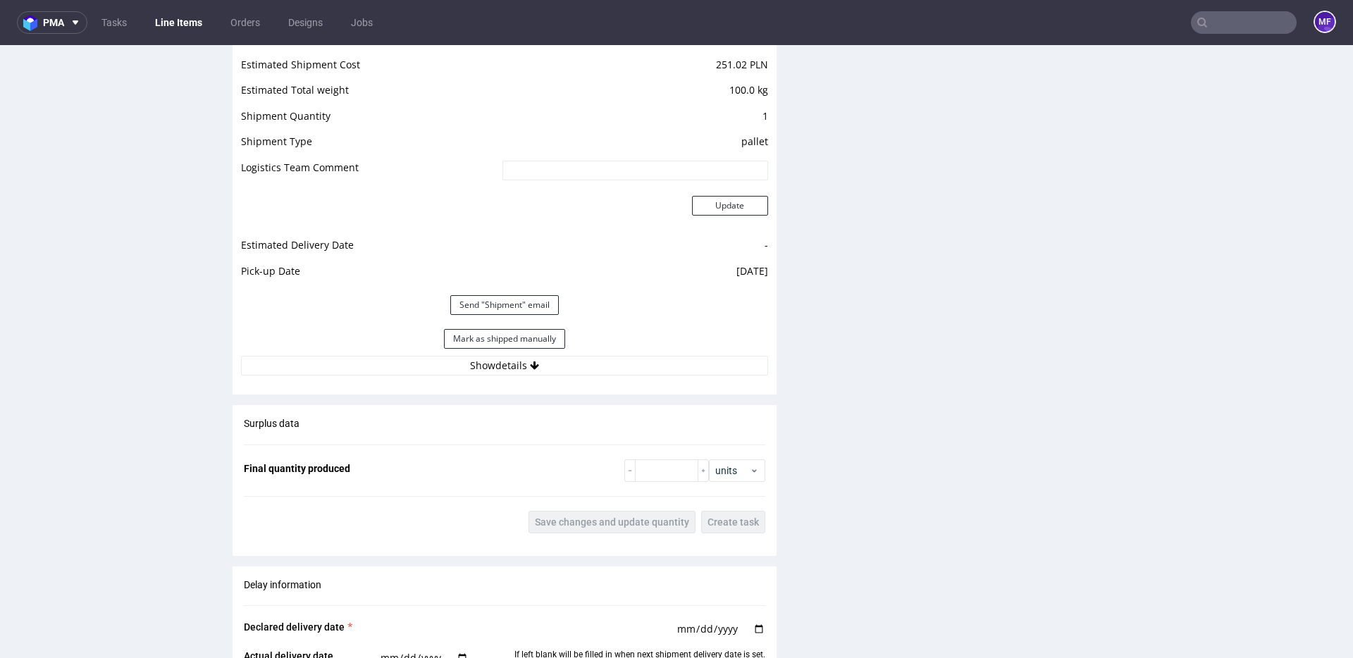
scroll to position [1370, 0]
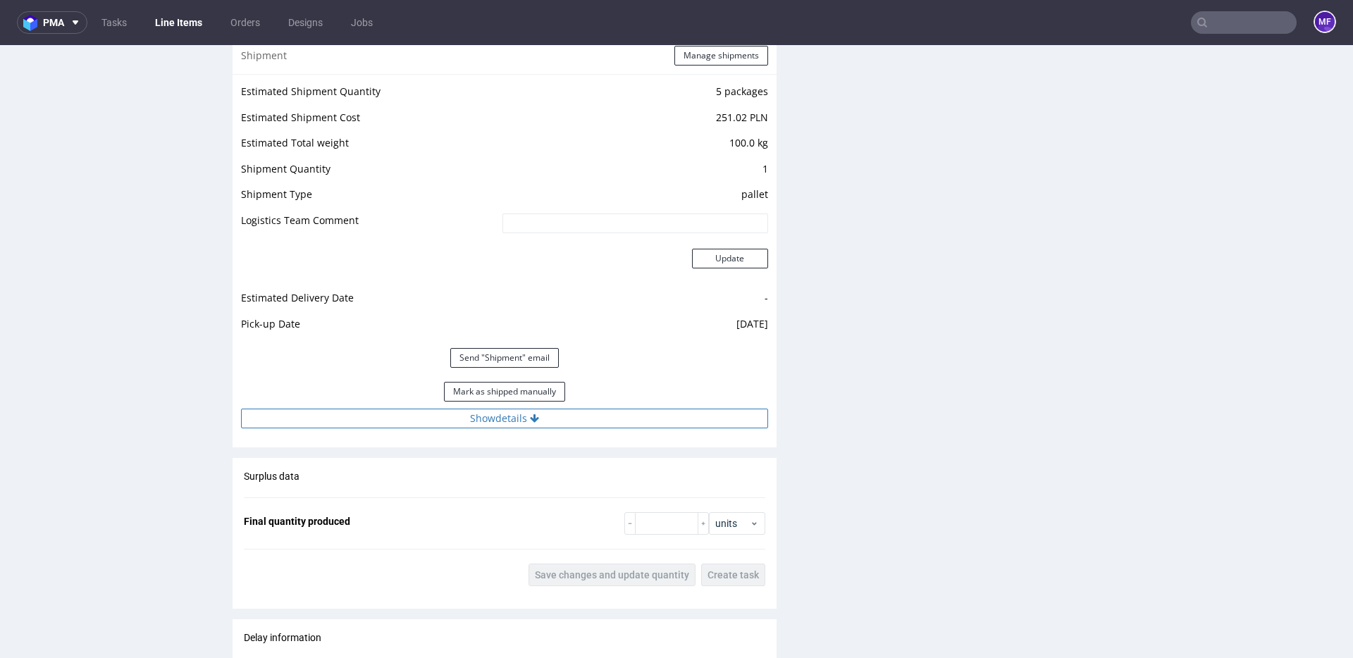
click at [497, 424] on button "Show details" at bounding box center [504, 419] width 527 height 20
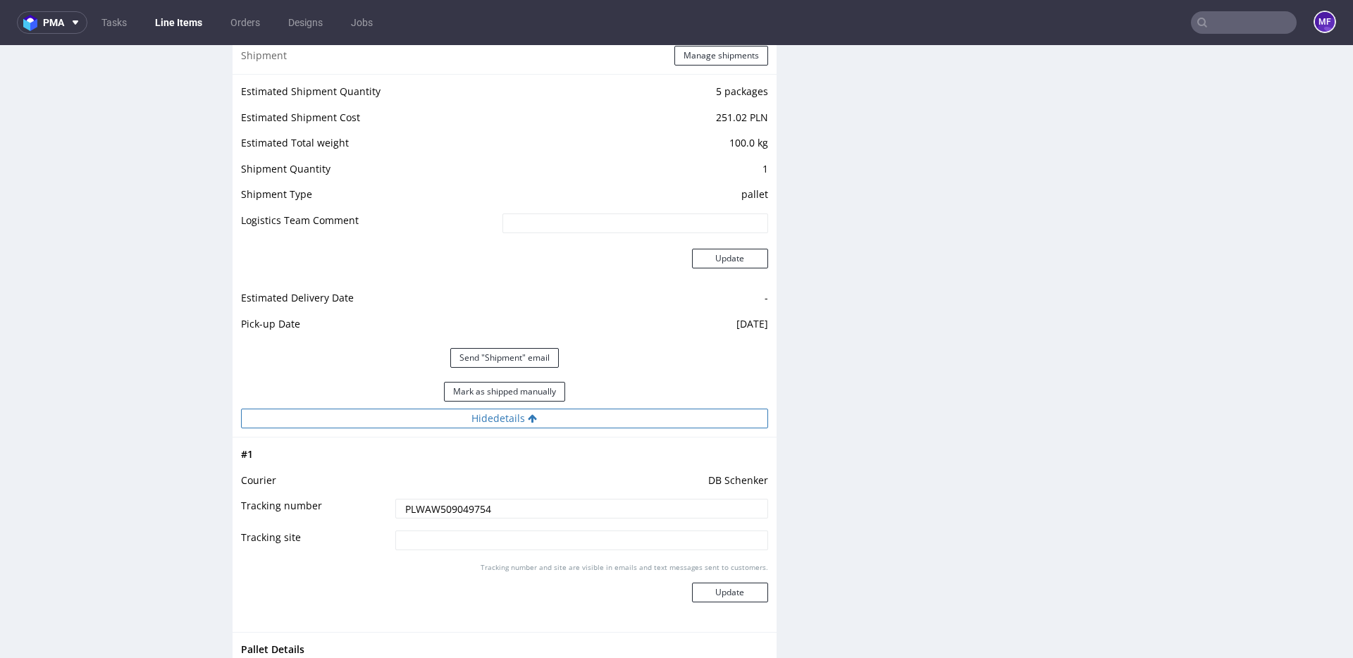
click at [498, 422] on button "Hide details" at bounding box center [504, 419] width 527 height 20
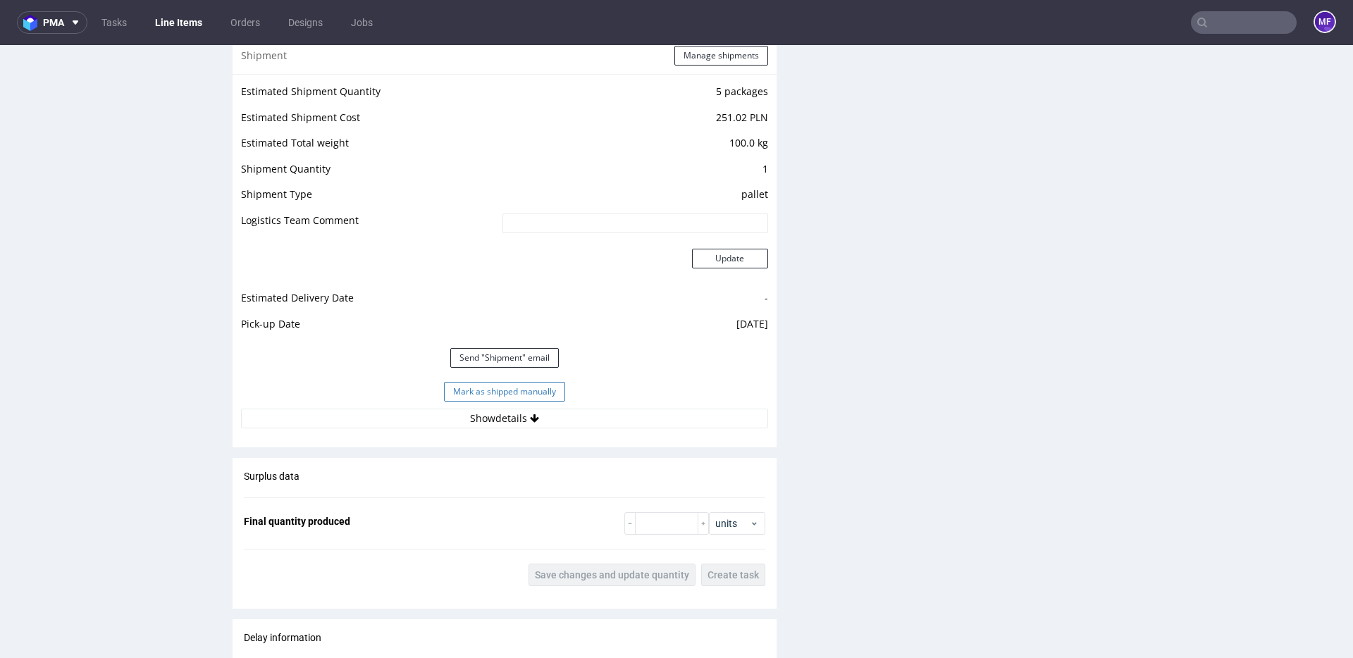
click at [495, 390] on button "Mark as shipped manually" at bounding box center [504, 392] width 121 height 20
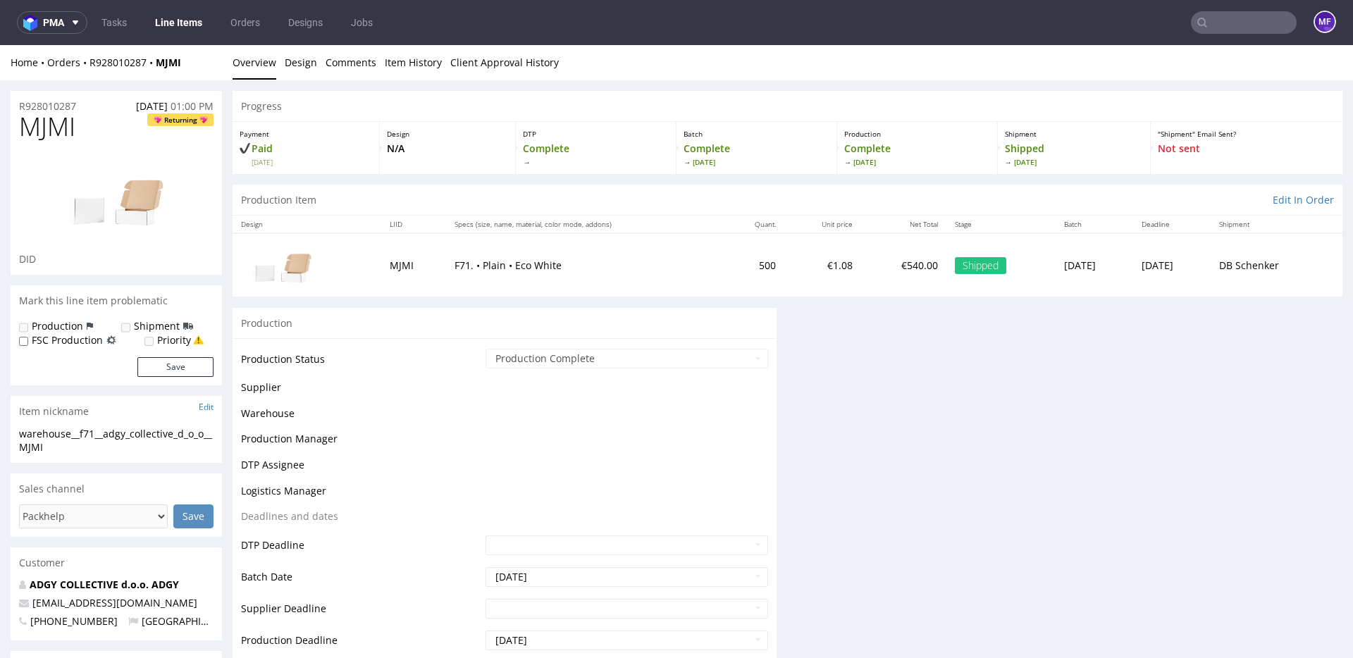
scroll to position [454, 0]
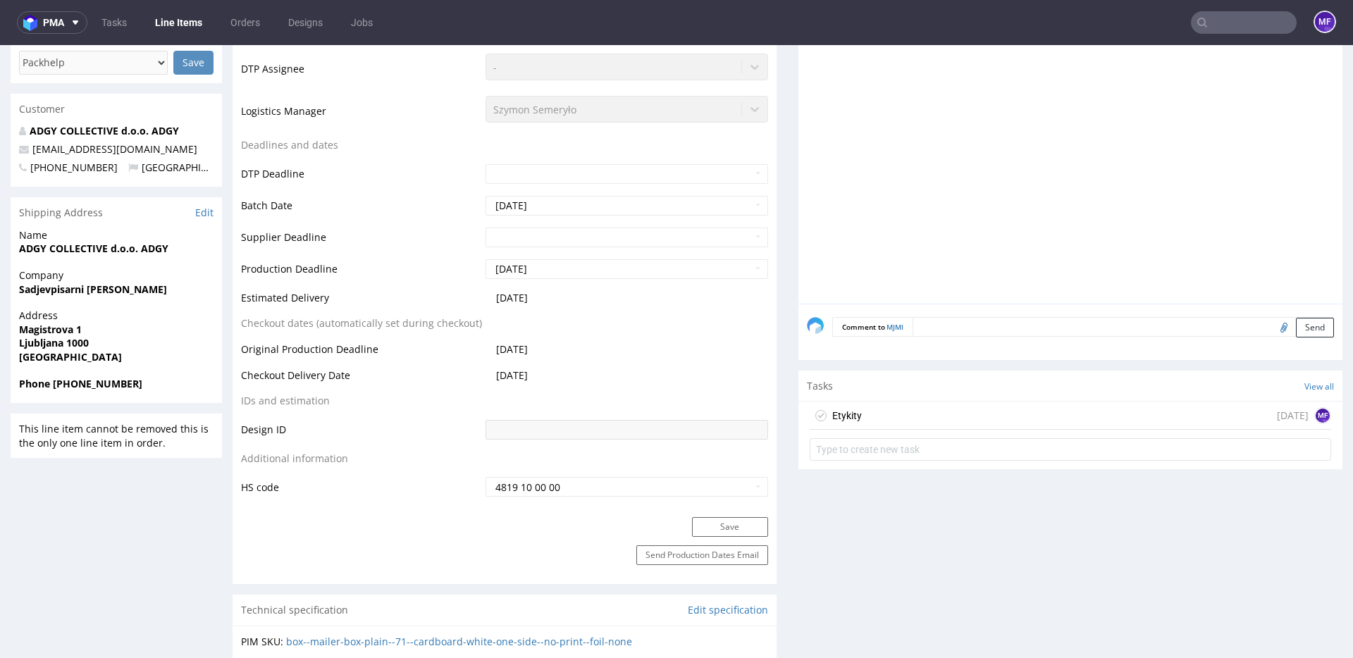
click at [887, 419] on div "Etykity [DATE] MF" at bounding box center [1071, 416] width 522 height 28
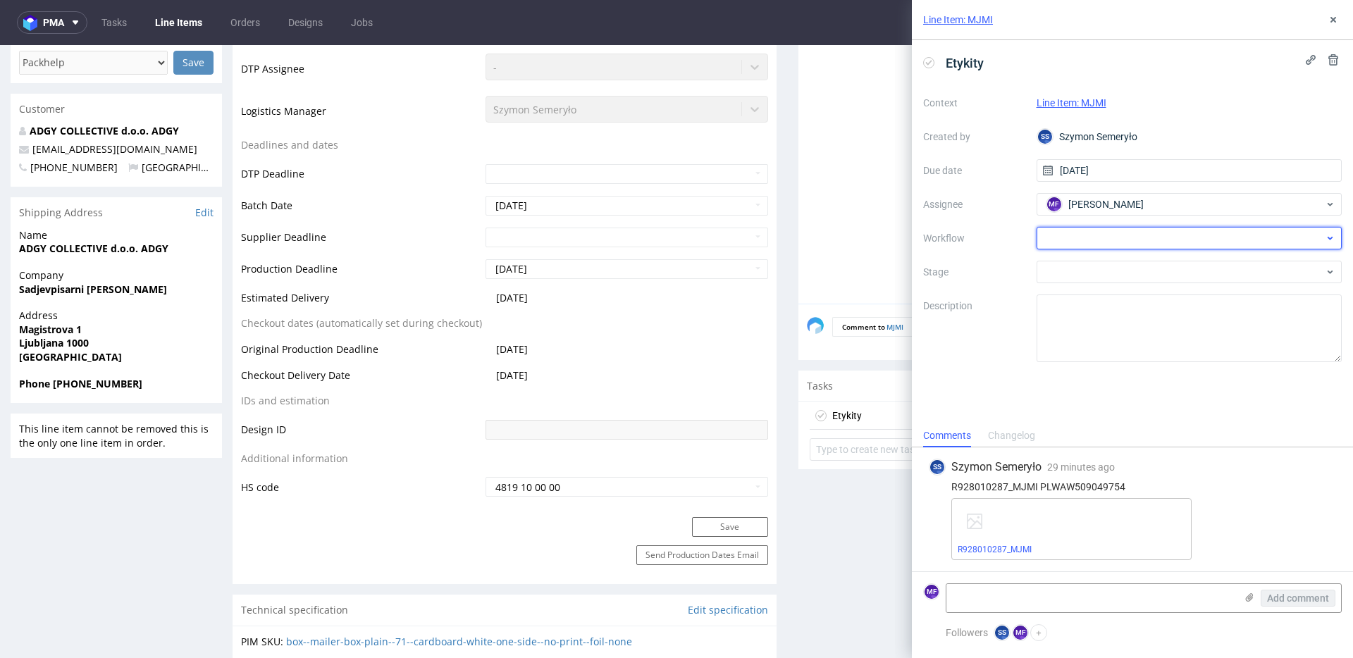
click at [1098, 243] on div at bounding box center [1190, 238] width 306 height 23
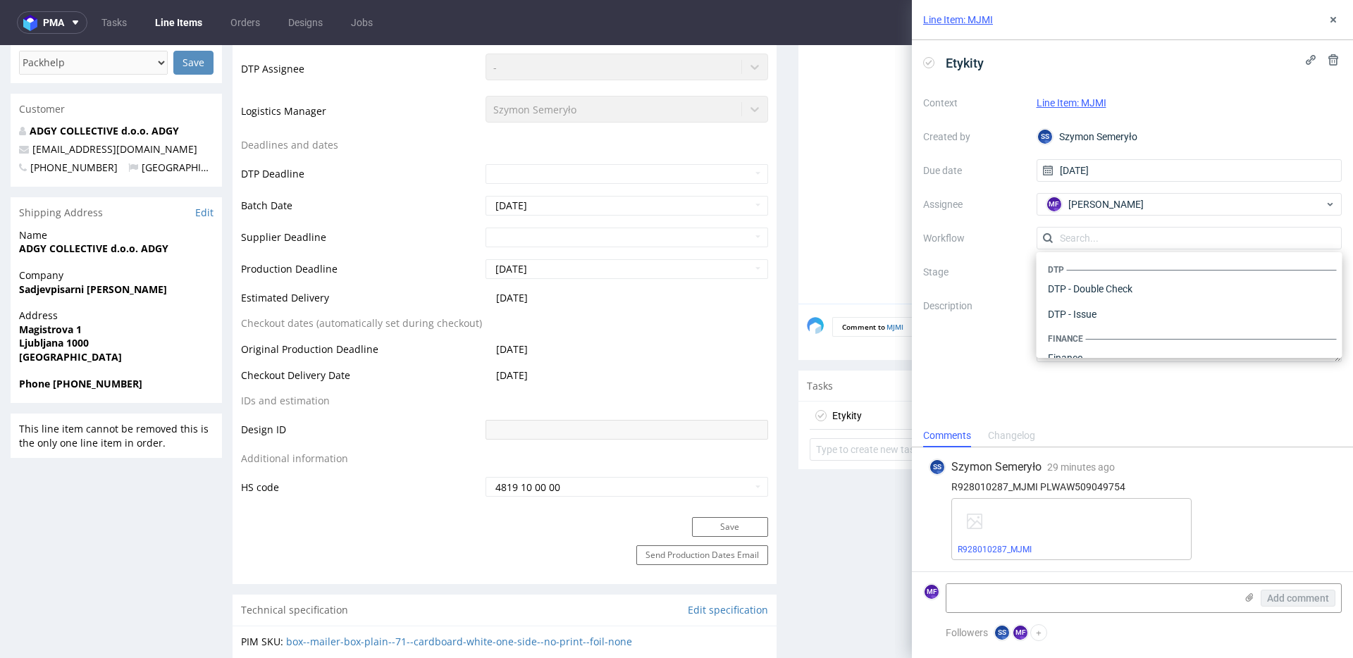
scroll to position [867, 0]
click at [1102, 330] on div "Warehouse - Shipping" at bounding box center [1189, 339] width 295 height 25
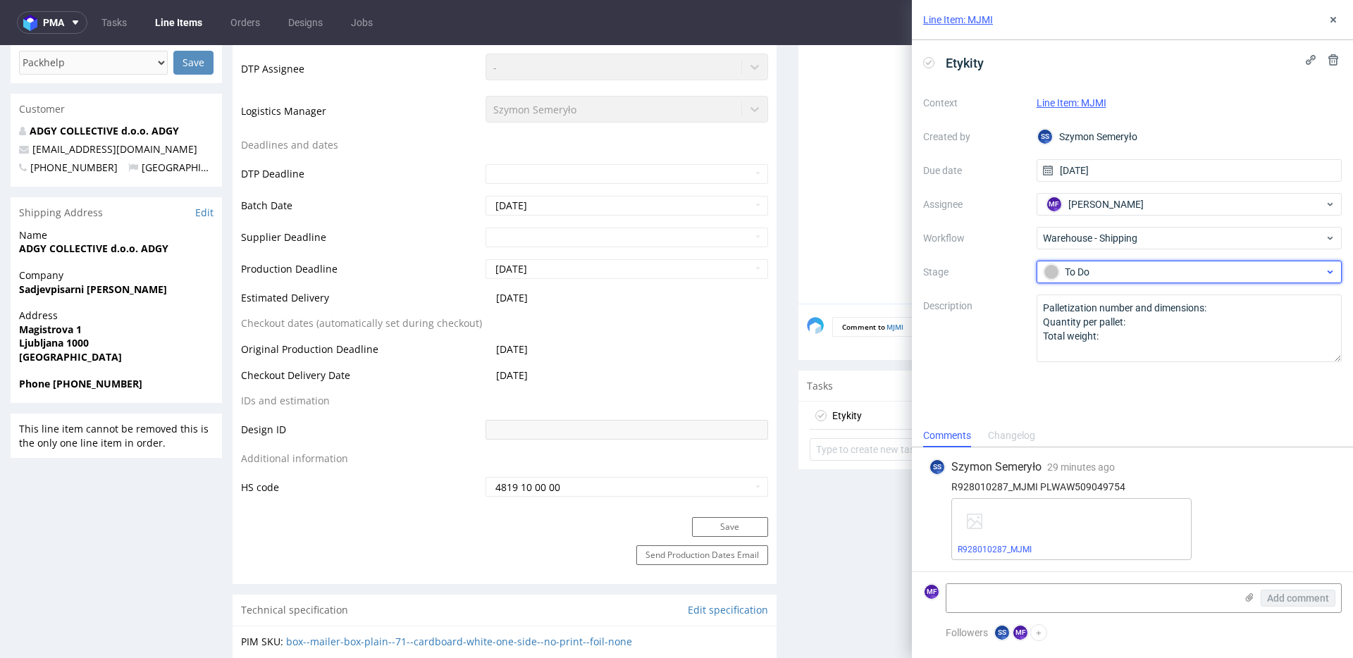
click at [1105, 277] on div "To Do" at bounding box center [1184, 272] width 281 height 16
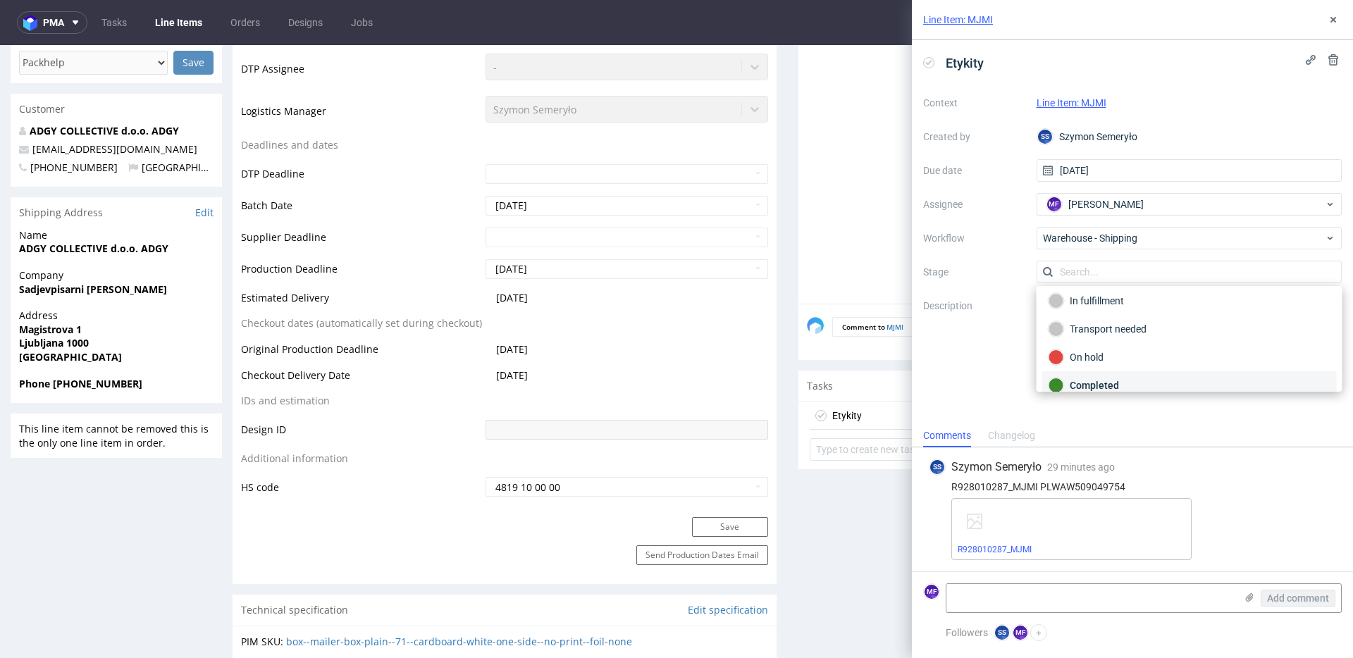
scroll to position [75, 0]
click at [1109, 369] on div "Completed" at bounding box center [1190, 372] width 282 height 16
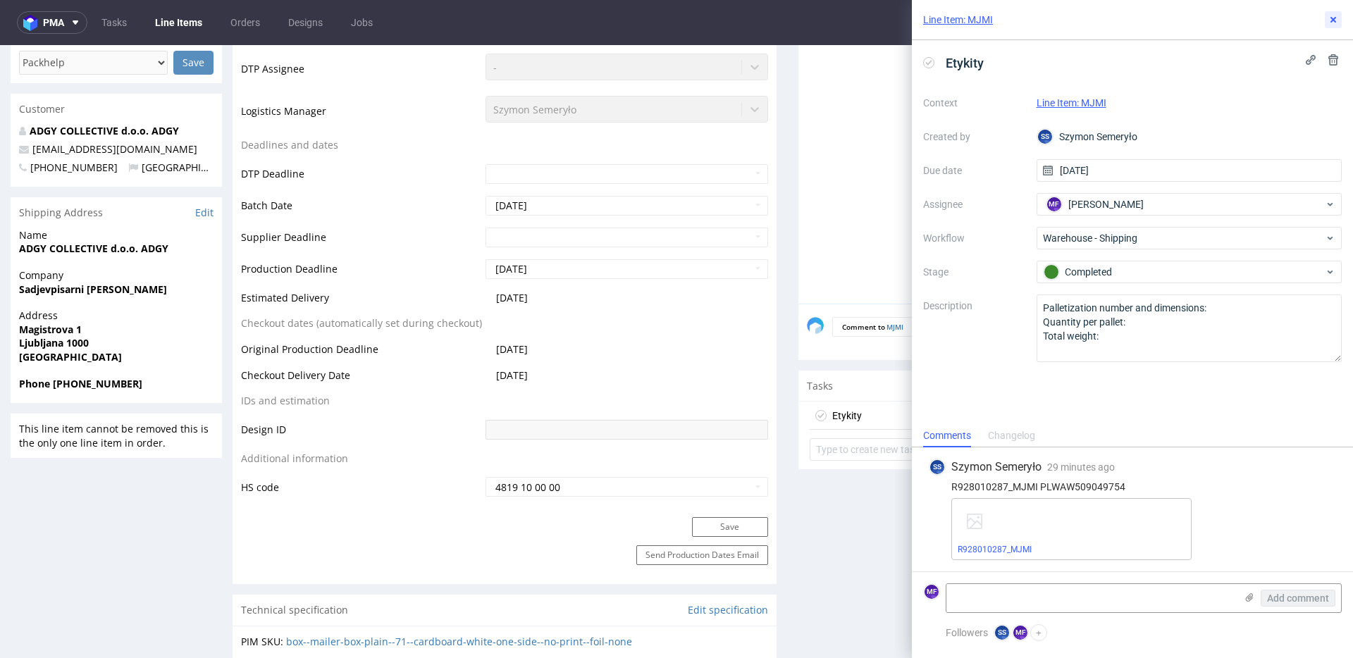
drag, startPoint x: 1334, startPoint y: 18, endPoint x: 1312, endPoint y: 23, distance: 22.3
click at [1334, 18] on use at bounding box center [1334, 20] width 6 height 6
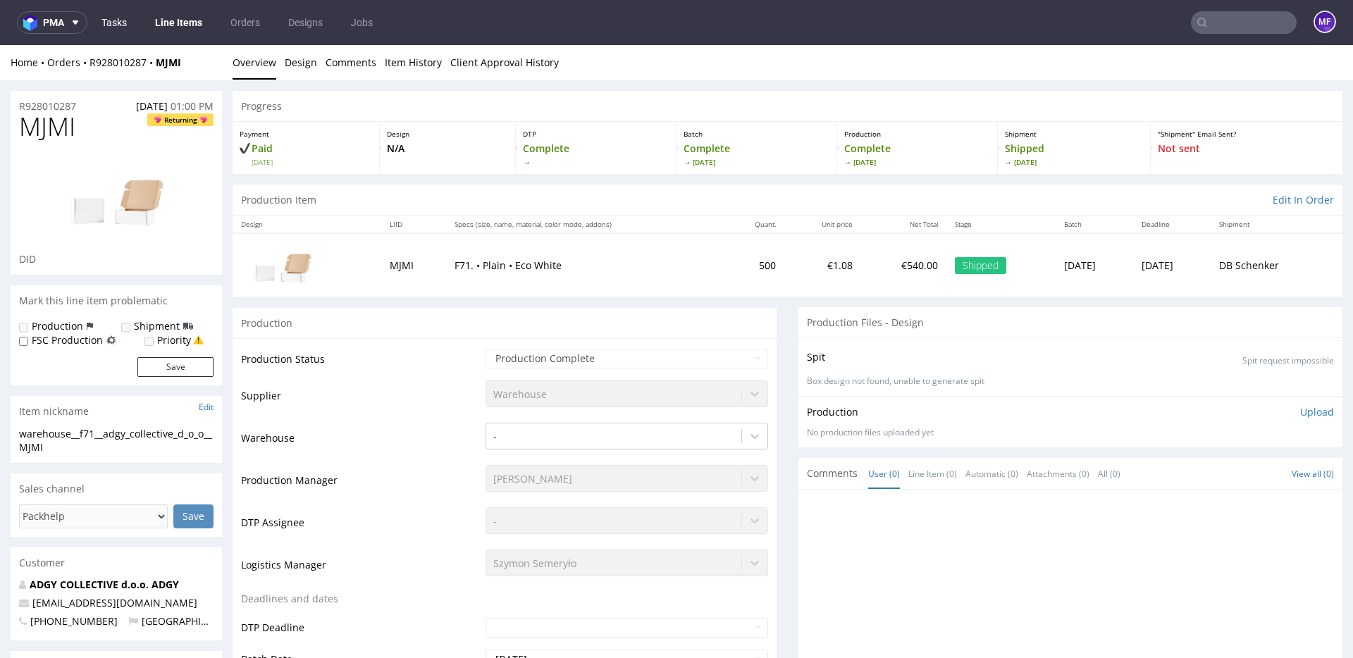
click at [109, 26] on link "Tasks" at bounding box center [114, 22] width 42 height 23
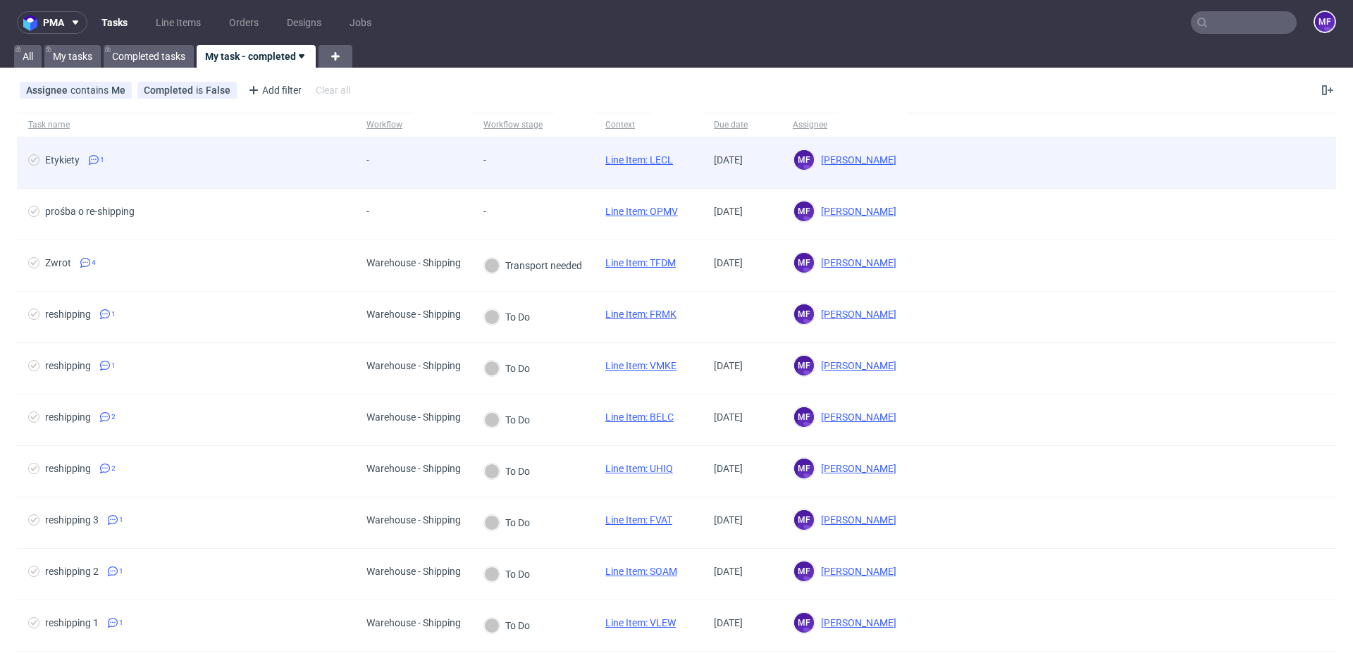
click at [486, 168] on span "-" at bounding box center [501, 162] width 34 height 17
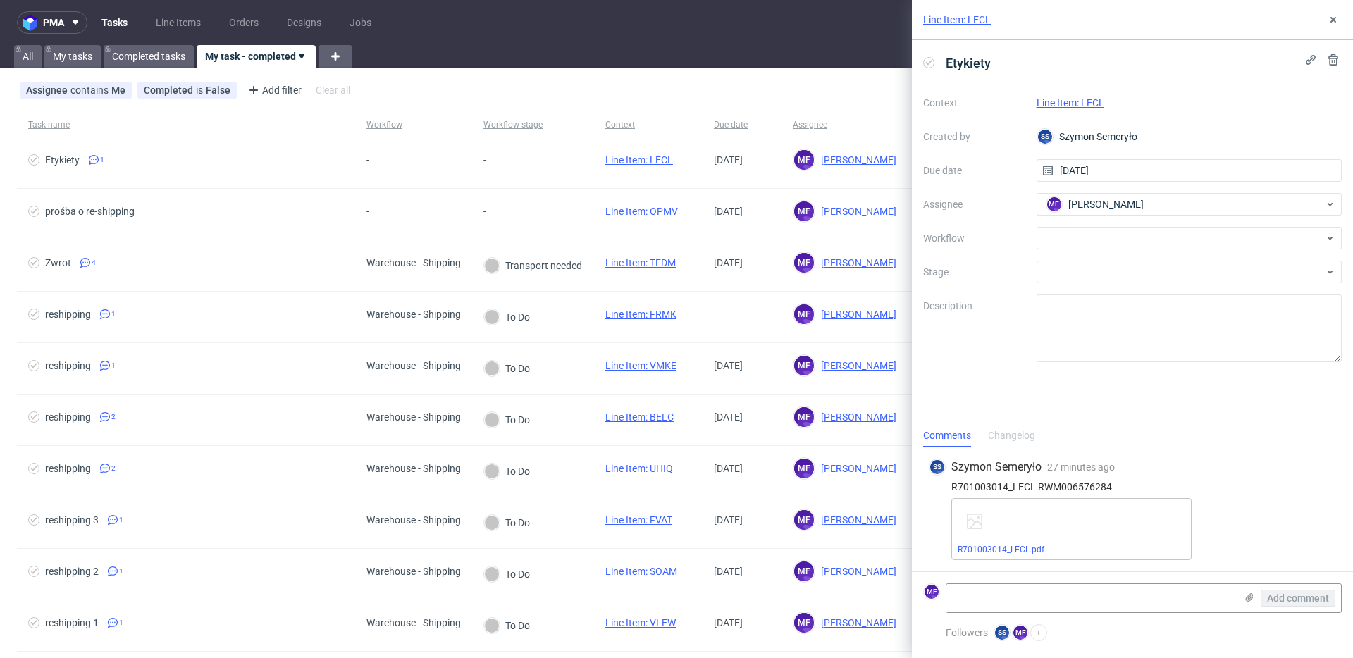
click at [1034, 543] on div "R701003014_LECL.pdf" at bounding box center [1071, 529] width 240 height 62
click at [1030, 548] on link "R701003014_LECL.pdf" at bounding box center [1001, 550] width 87 height 10
click at [1089, 105] on link "Line Item: LECL" at bounding box center [1071, 102] width 68 height 11
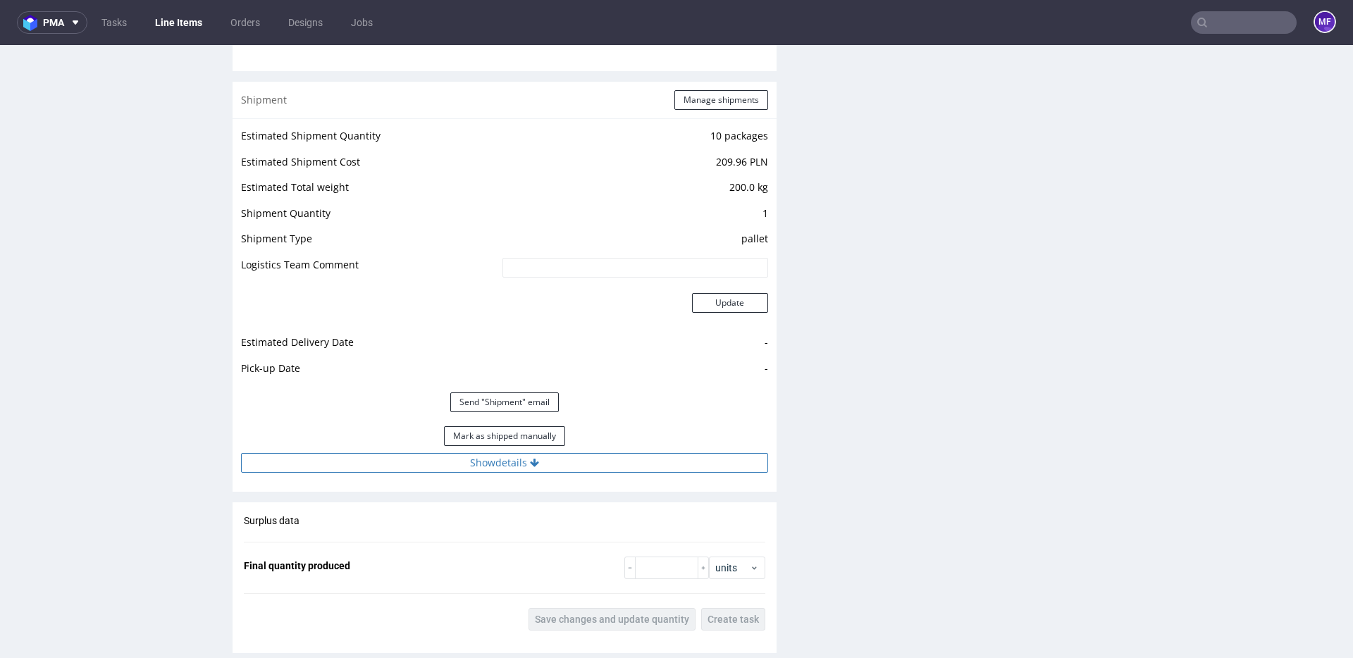
scroll to position [1348, 0]
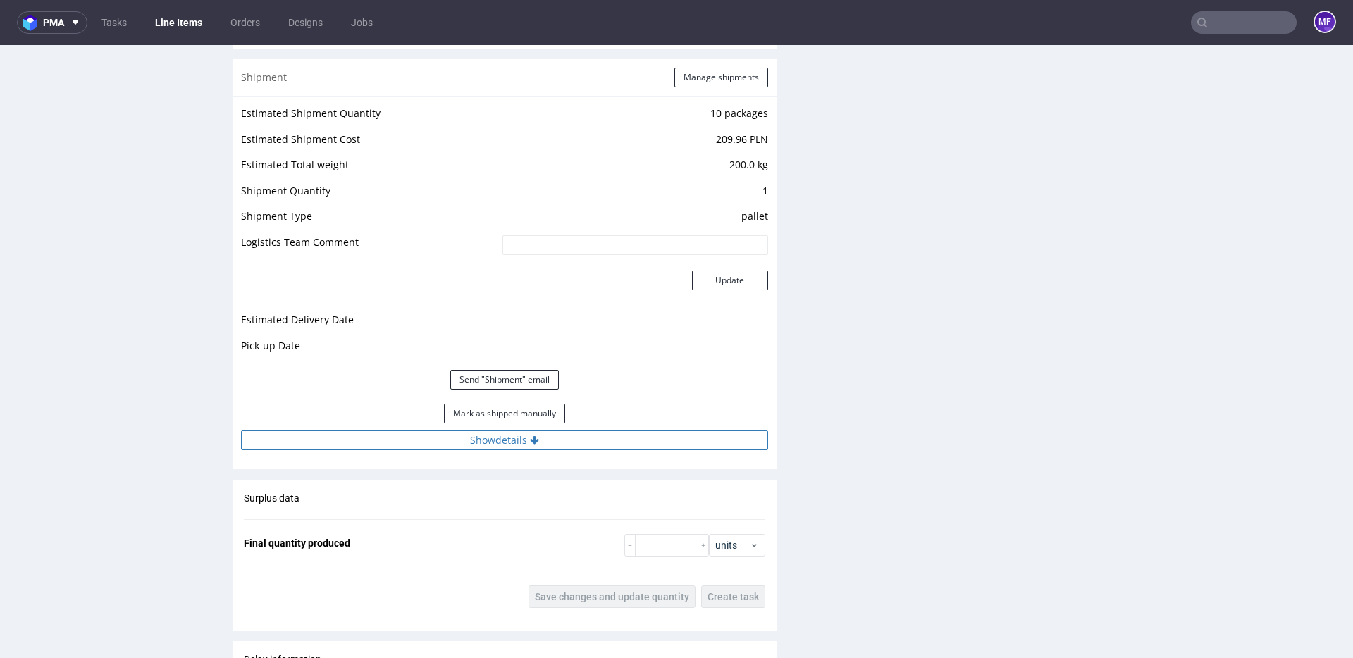
click at [538, 431] on button "Show details" at bounding box center [504, 441] width 527 height 20
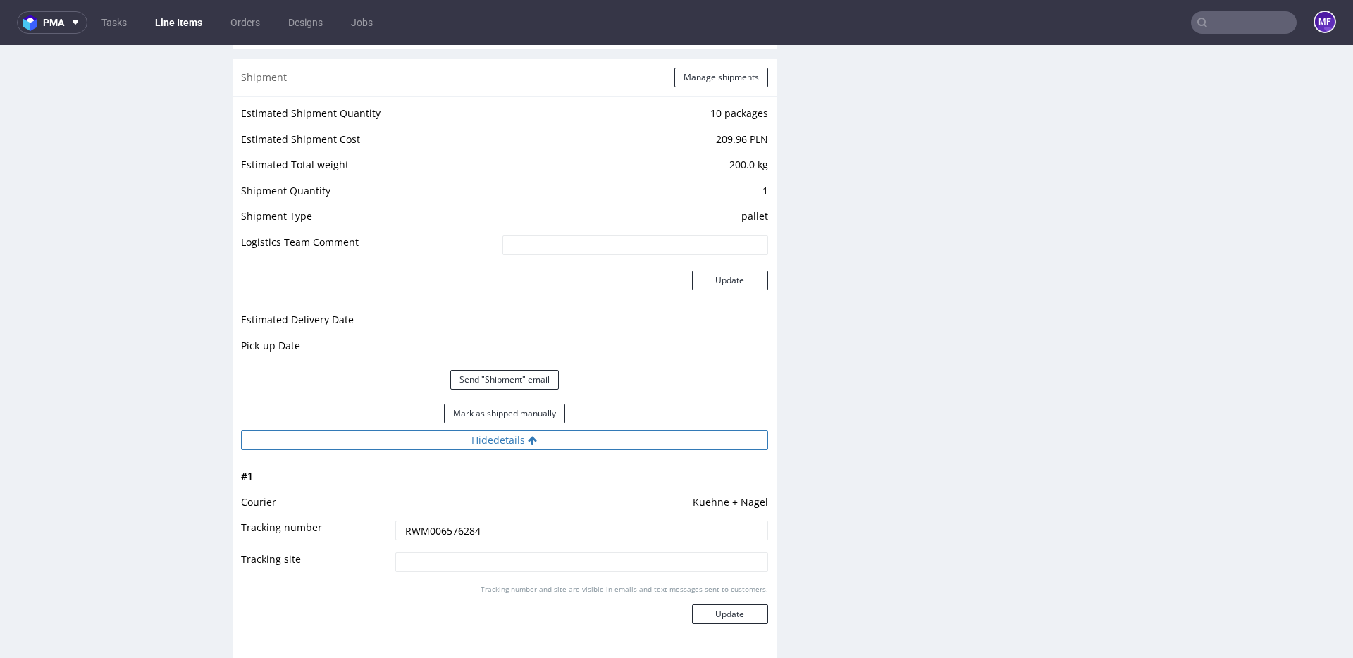
drag, startPoint x: 536, startPoint y: 441, endPoint x: 638, endPoint y: 407, distance: 107.7
click at [536, 441] on button "Hide details" at bounding box center [504, 441] width 527 height 20
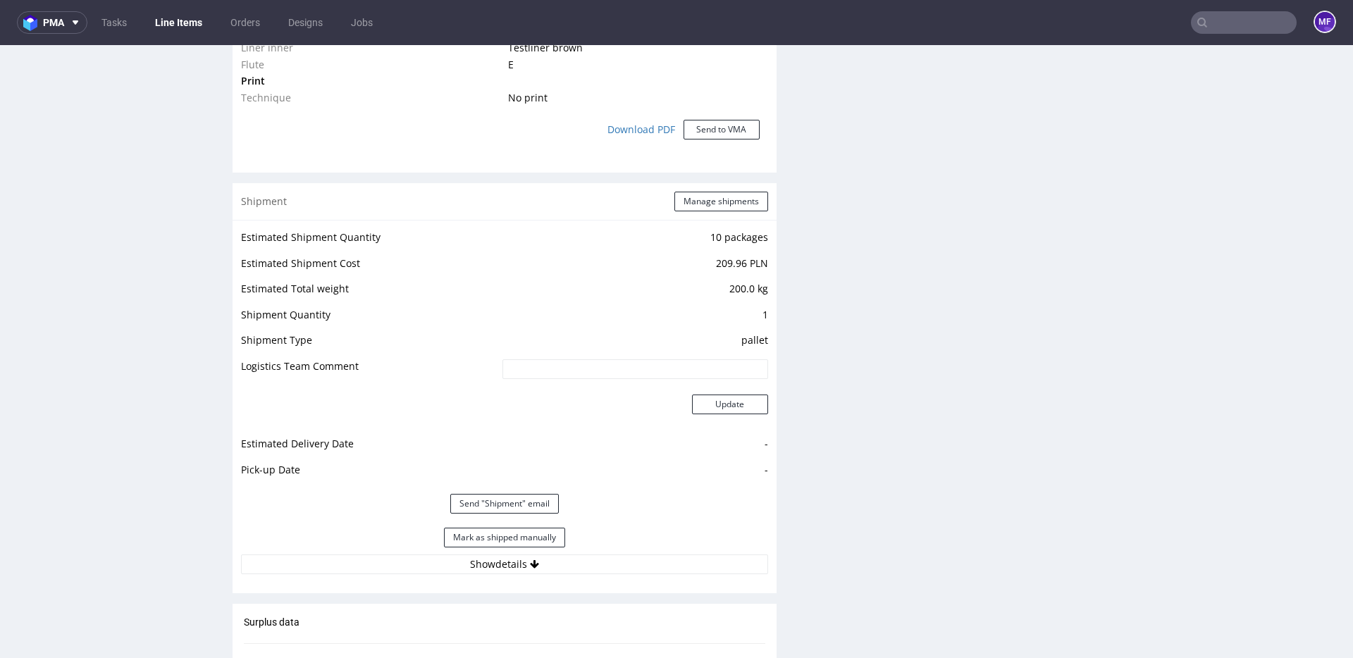
scroll to position [1342, 0]
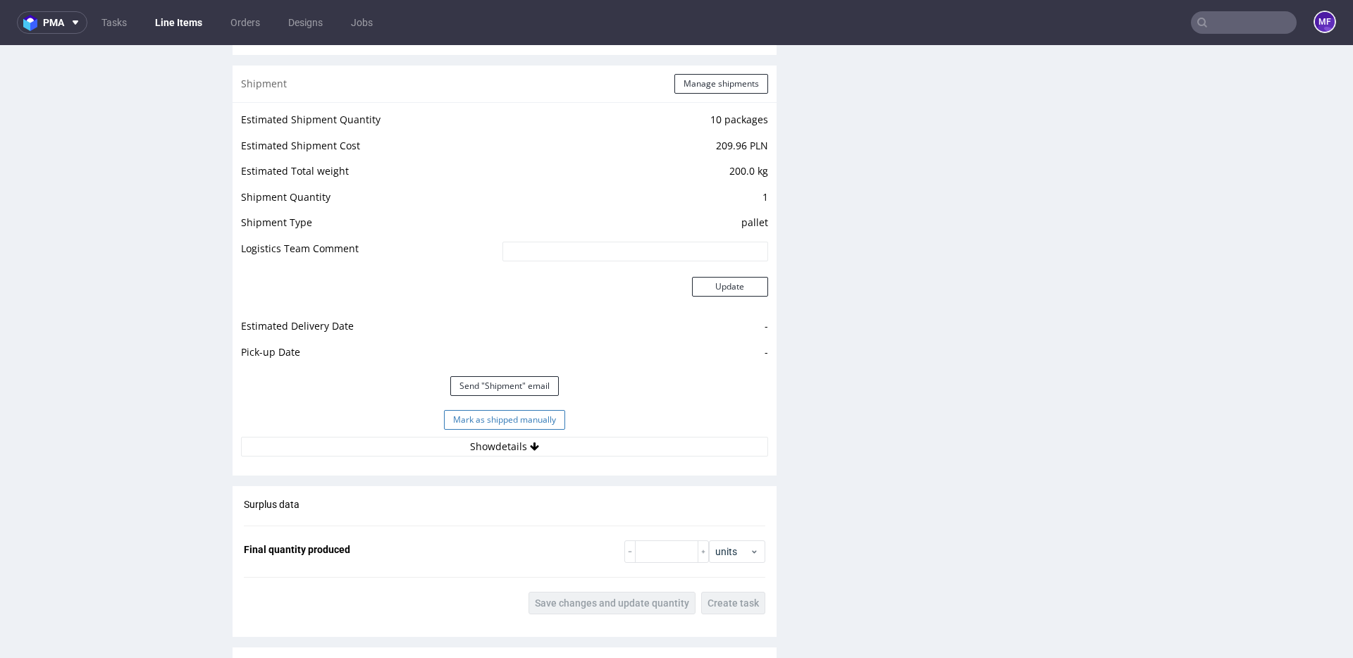
click at [543, 417] on button "Mark as shipped manually" at bounding box center [504, 420] width 121 height 20
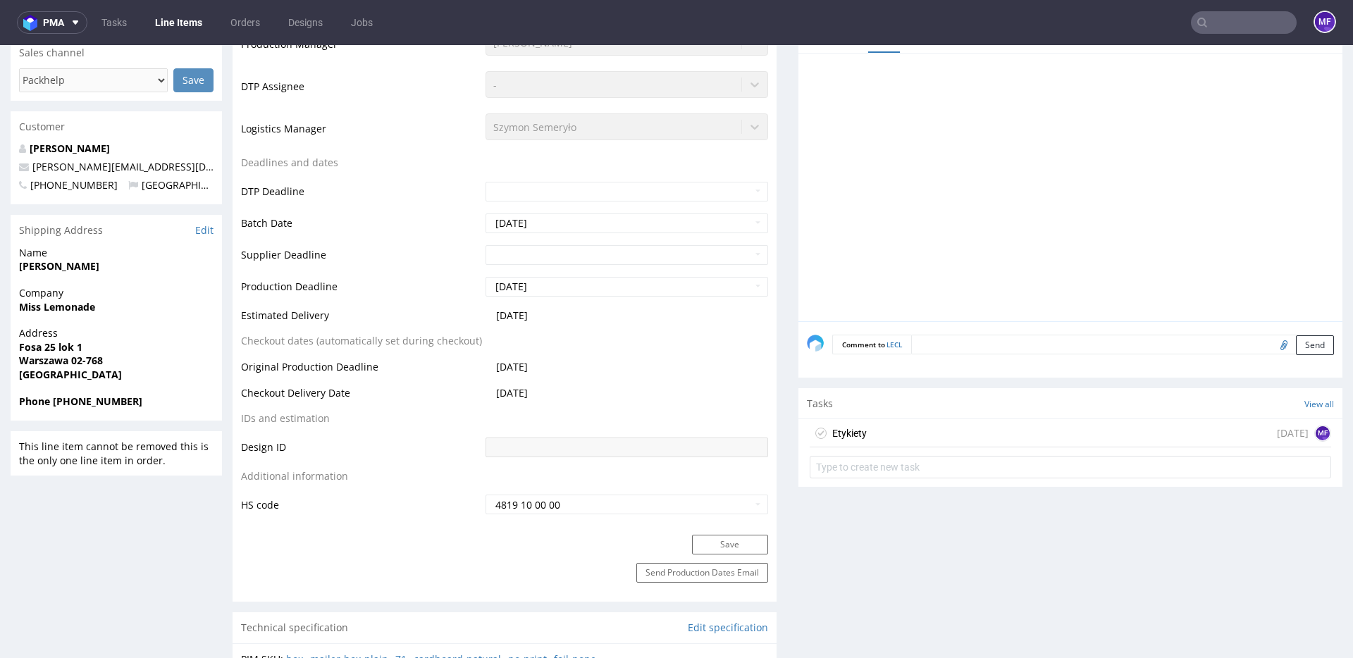
scroll to position [429, 0]
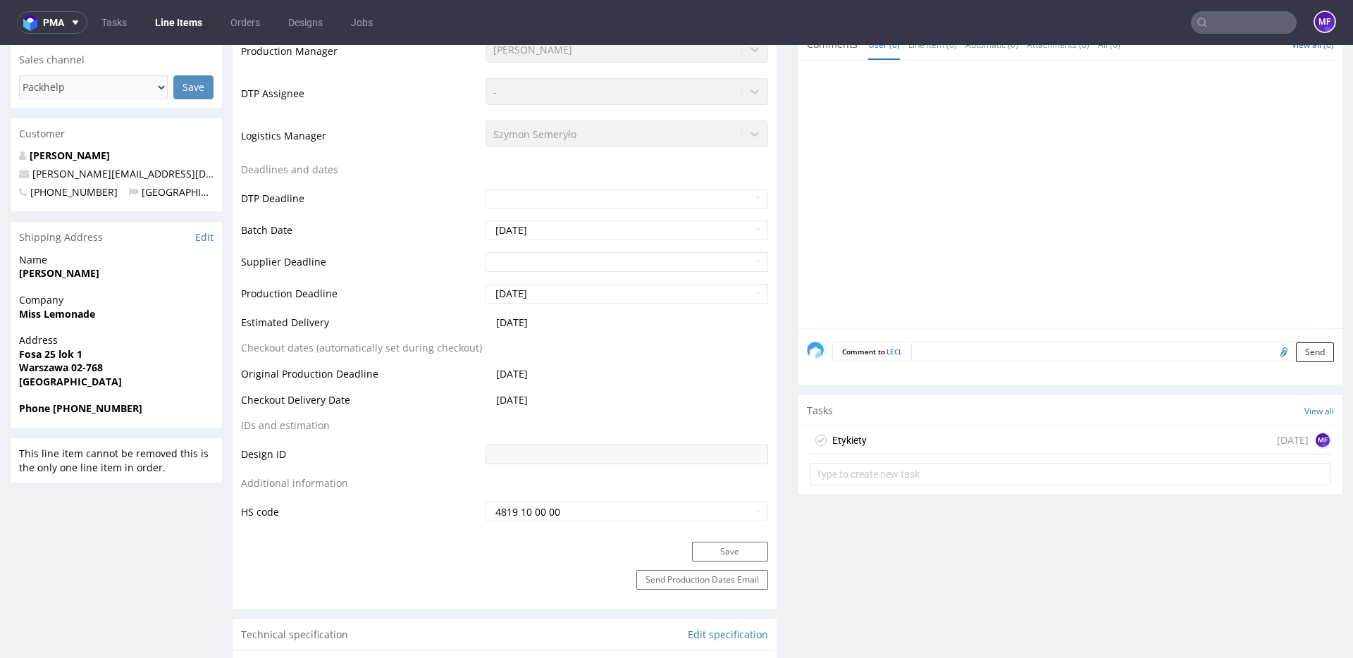
click at [879, 429] on div "Etykiety [DATE] MF" at bounding box center [1071, 440] width 522 height 28
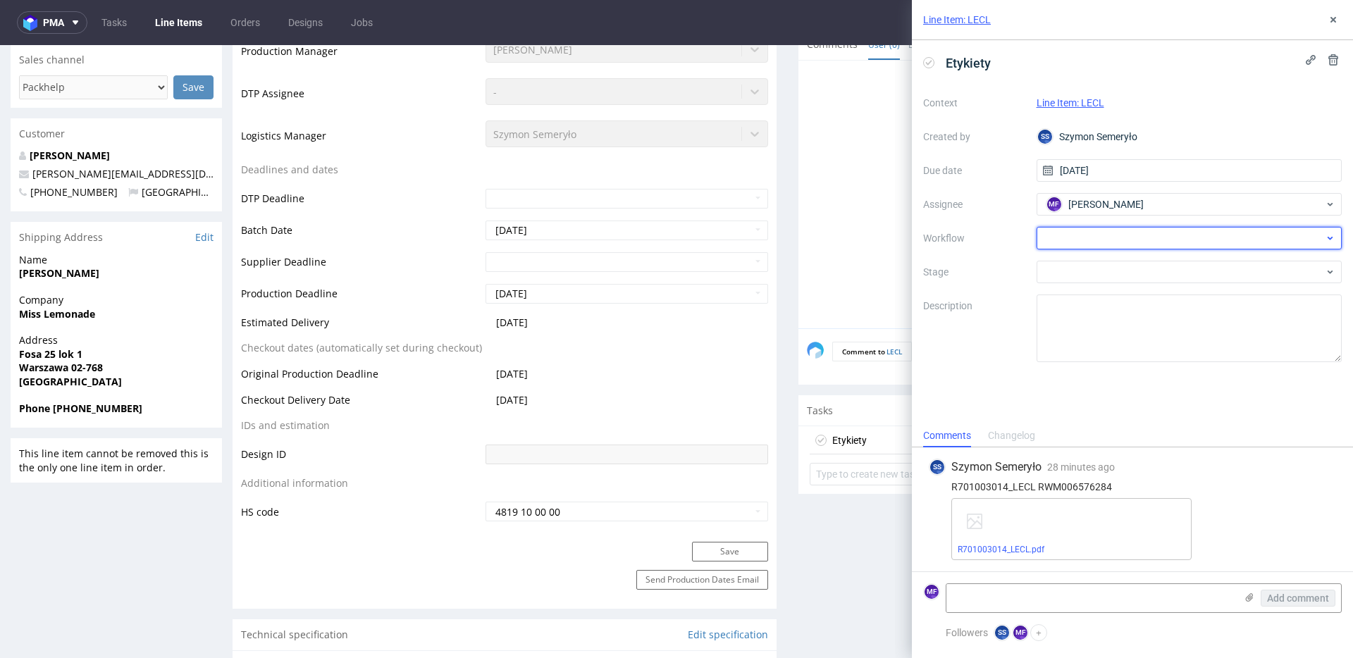
click at [1104, 242] on div at bounding box center [1190, 238] width 306 height 23
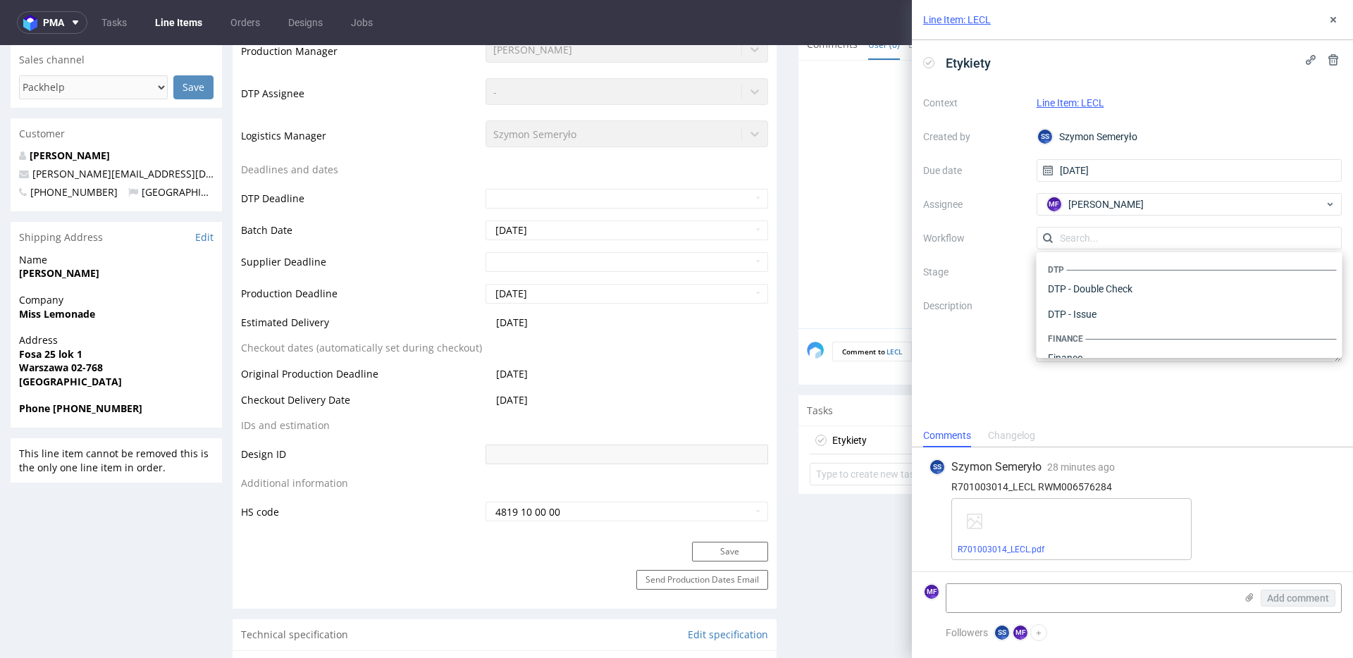
scroll to position [867, 0]
click at [1100, 336] on div "Warehouse - Shipping" at bounding box center [1189, 339] width 295 height 25
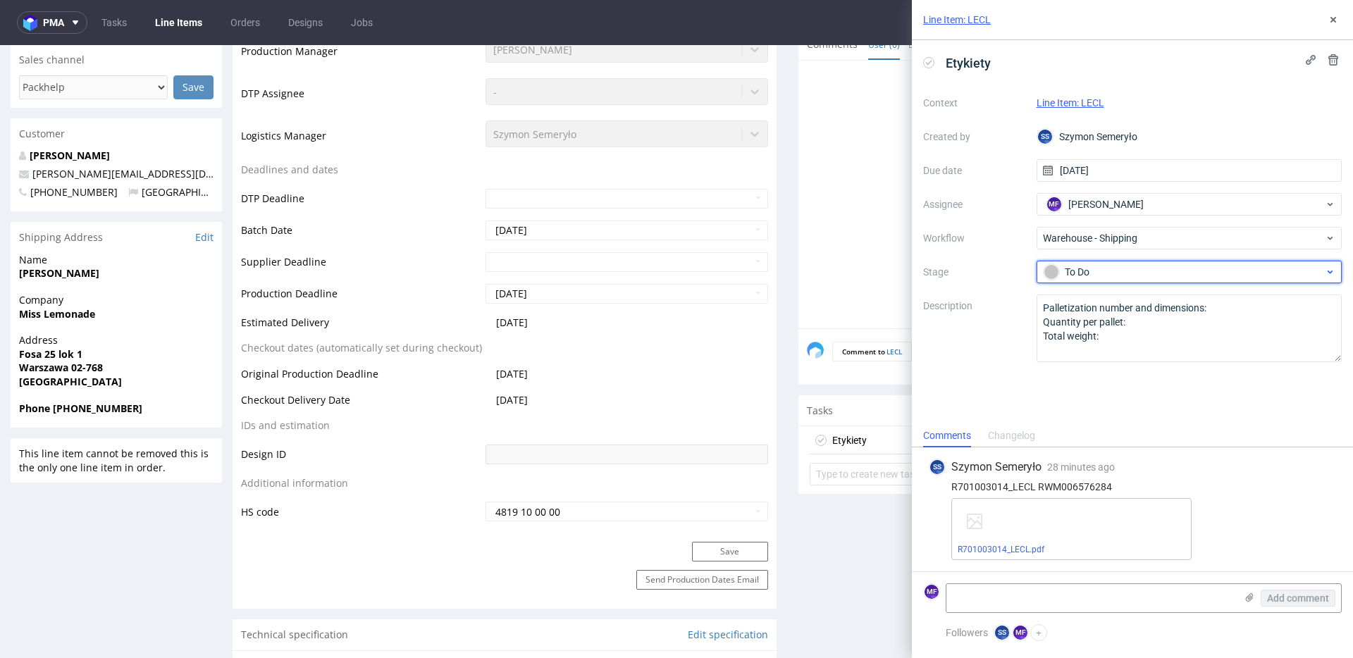
click at [1091, 274] on div "To Do" at bounding box center [1184, 272] width 281 height 16
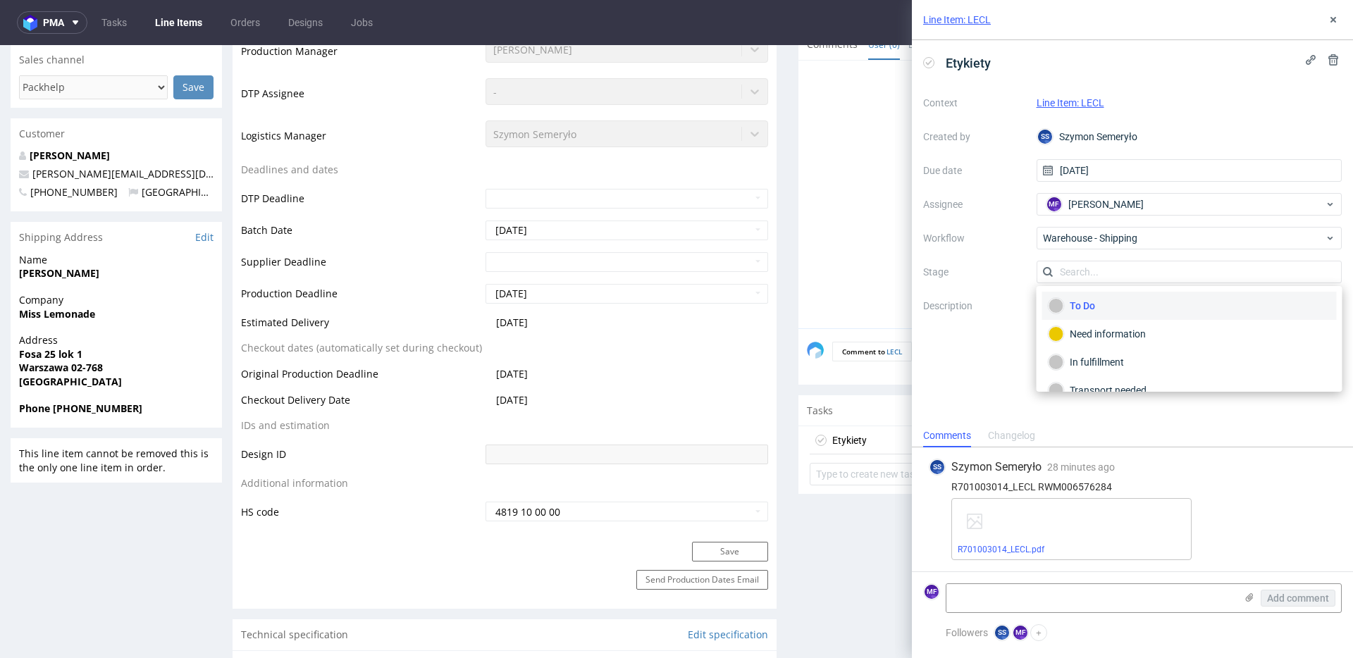
scroll to position [75, 0]
click at [1105, 369] on div "Completed" at bounding box center [1190, 372] width 282 height 16
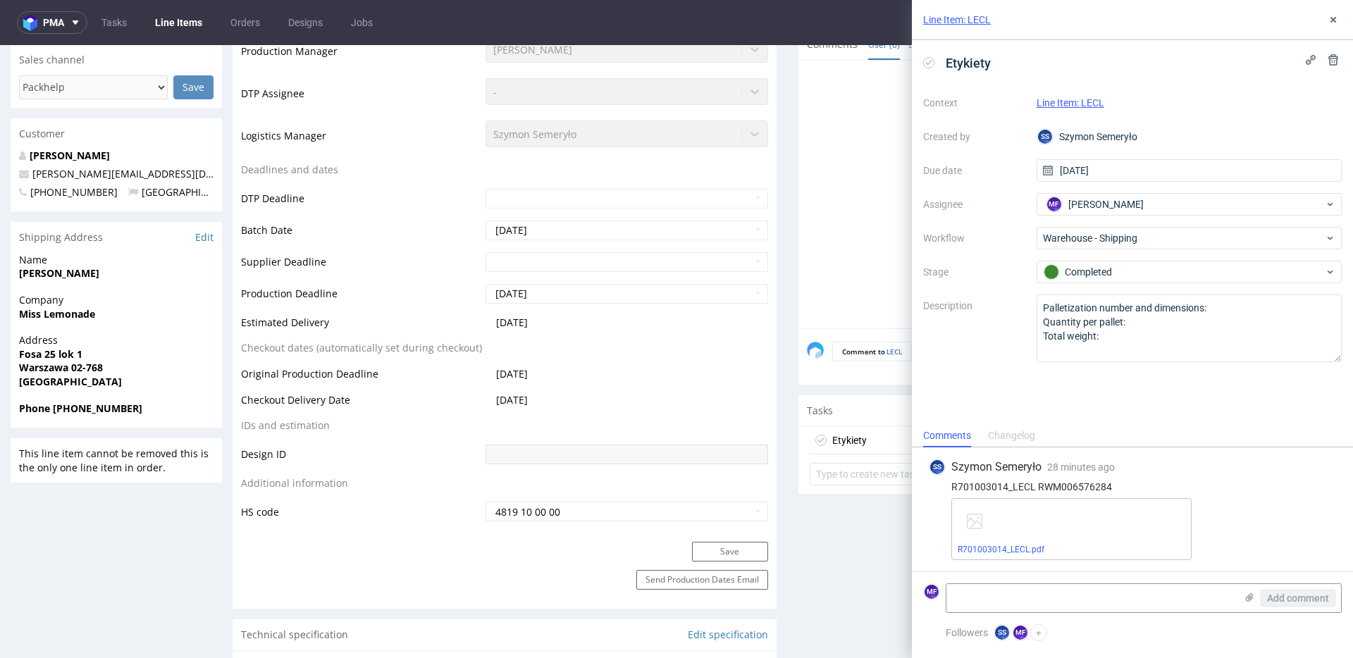
click at [1016, 370] on div "Etykiety Context Line Item: LECL Created by SS [PERSON_NAME] Due date [DATE] As…" at bounding box center [1132, 232] width 441 height 384
click at [1335, 20] on icon at bounding box center [1333, 19] width 11 height 11
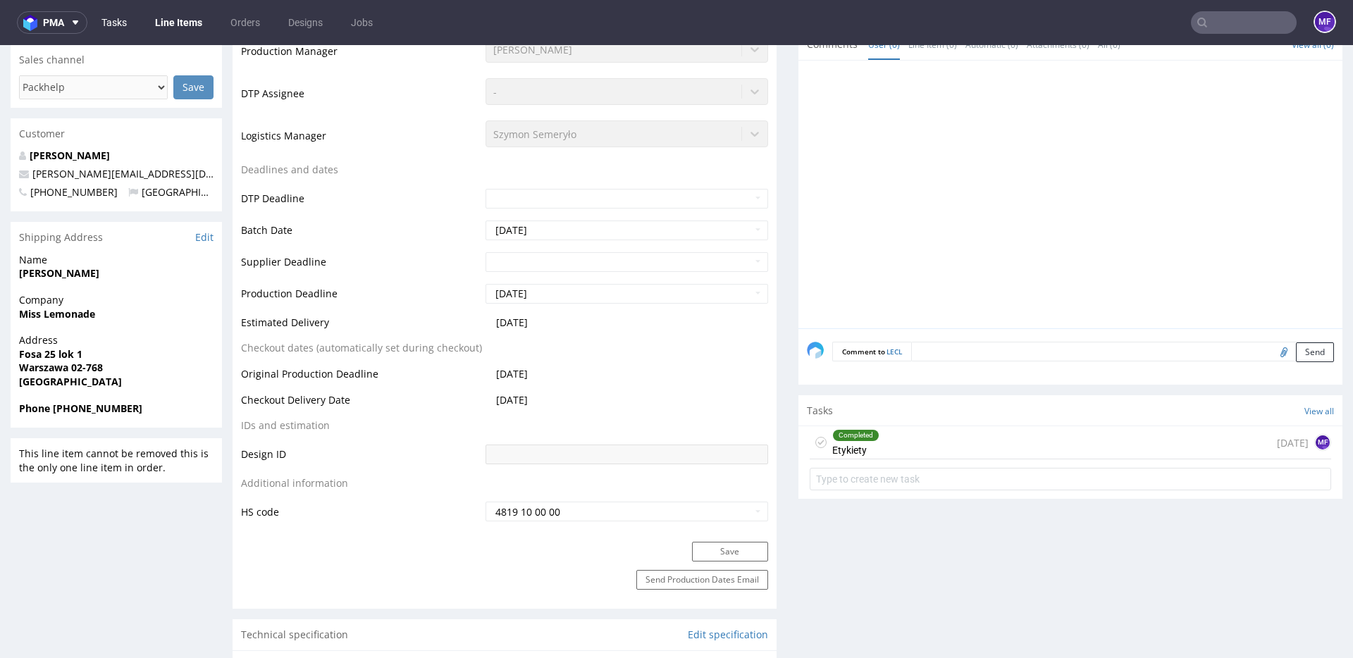
click at [118, 23] on link "Tasks" at bounding box center [114, 22] width 42 height 23
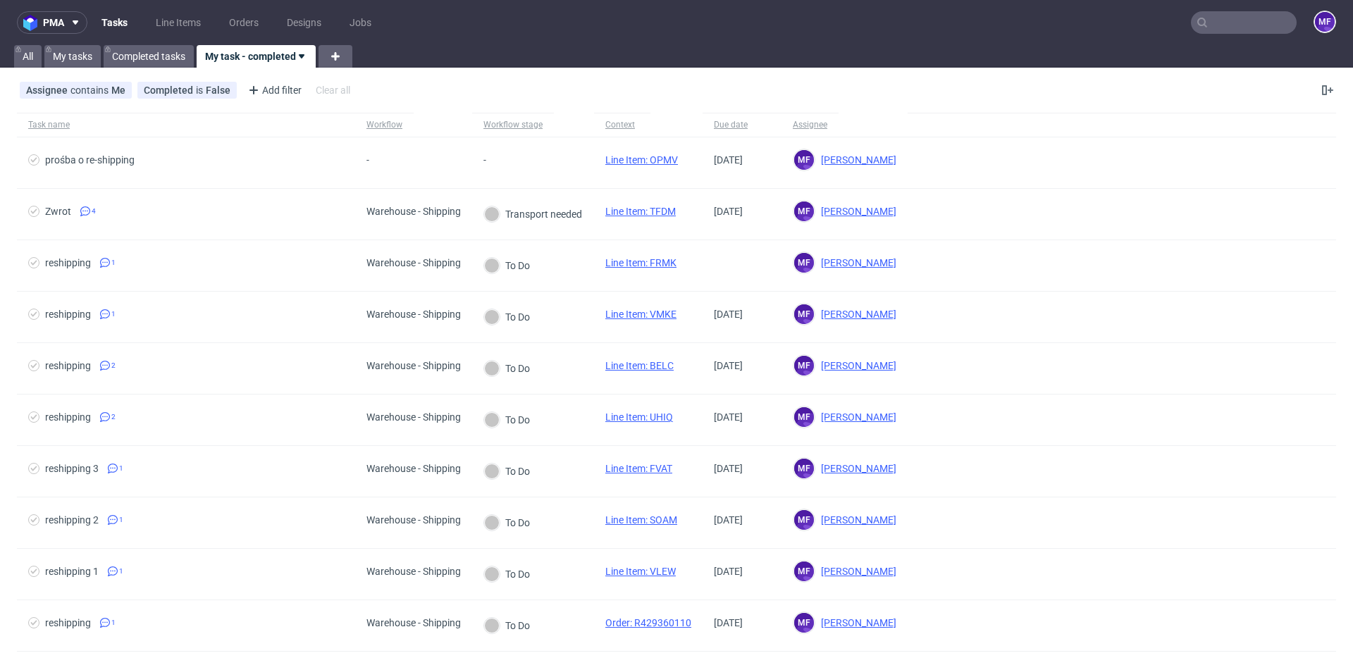
click at [1238, 30] on input "text" at bounding box center [1244, 22] width 106 height 23
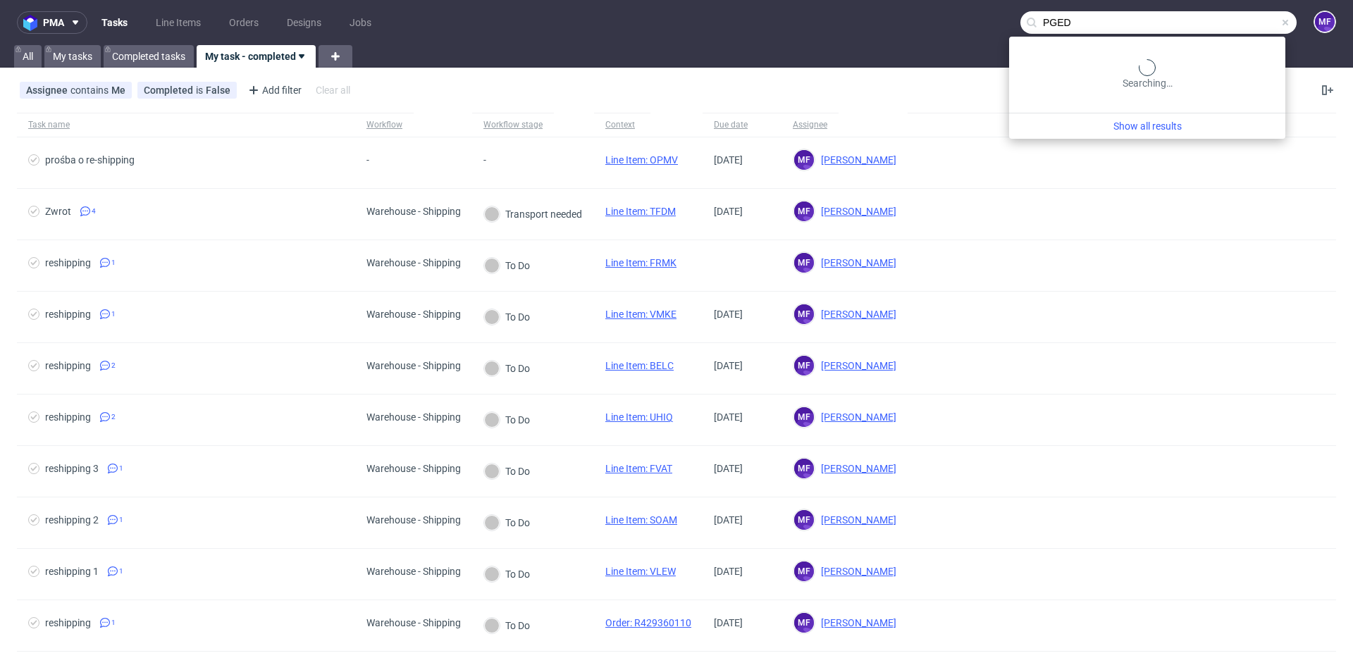
type input "PGED"
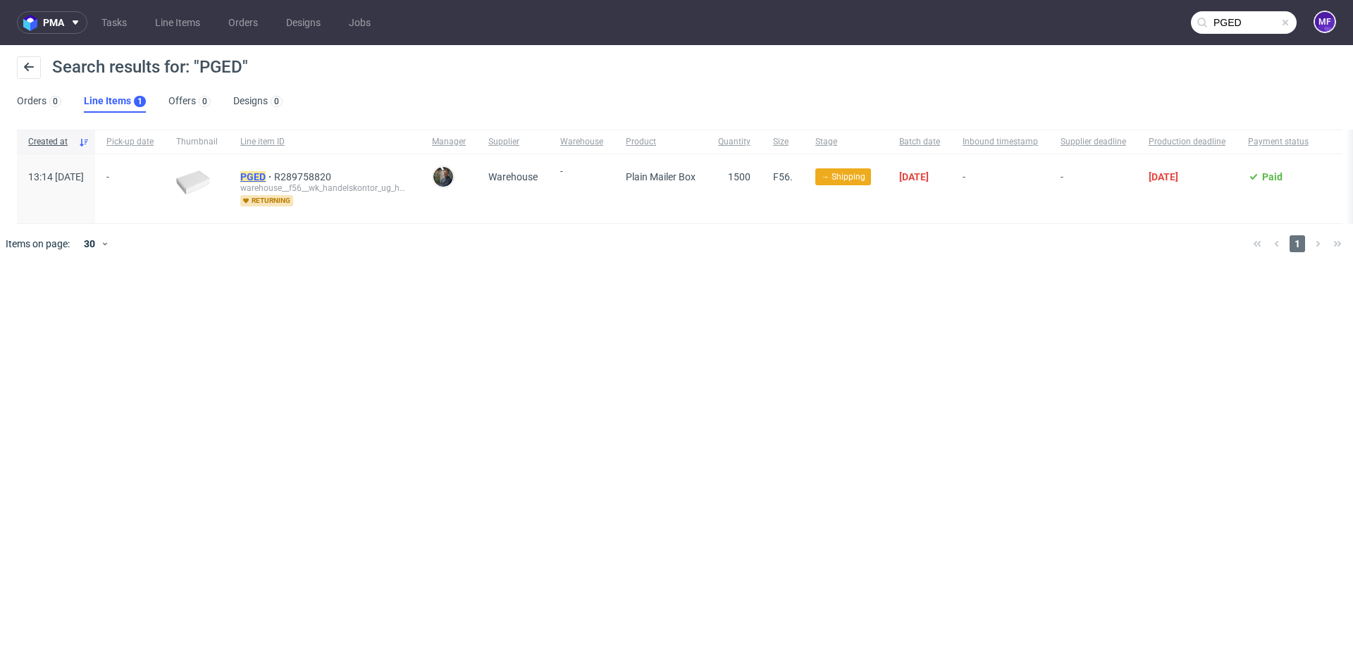
click at [266, 173] on mark "PGED" at bounding box center [252, 176] width 25 height 11
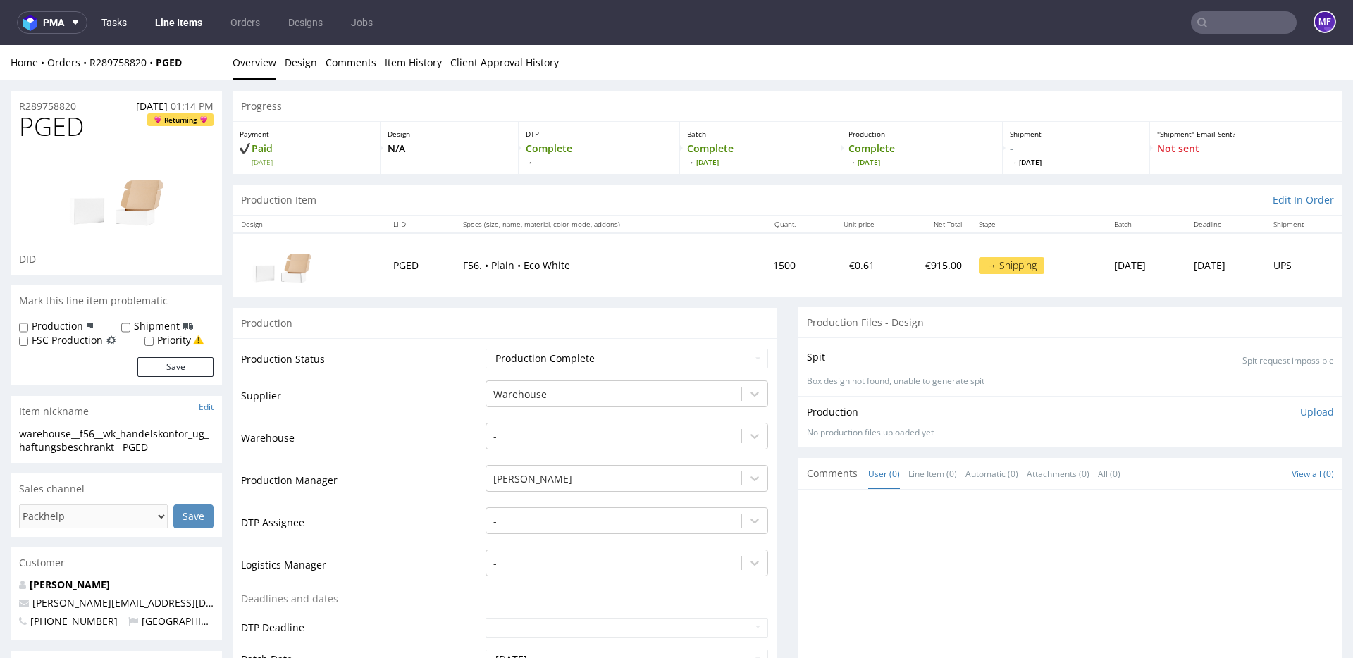
click at [114, 24] on link "Tasks" at bounding box center [114, 22] width 42 height 23
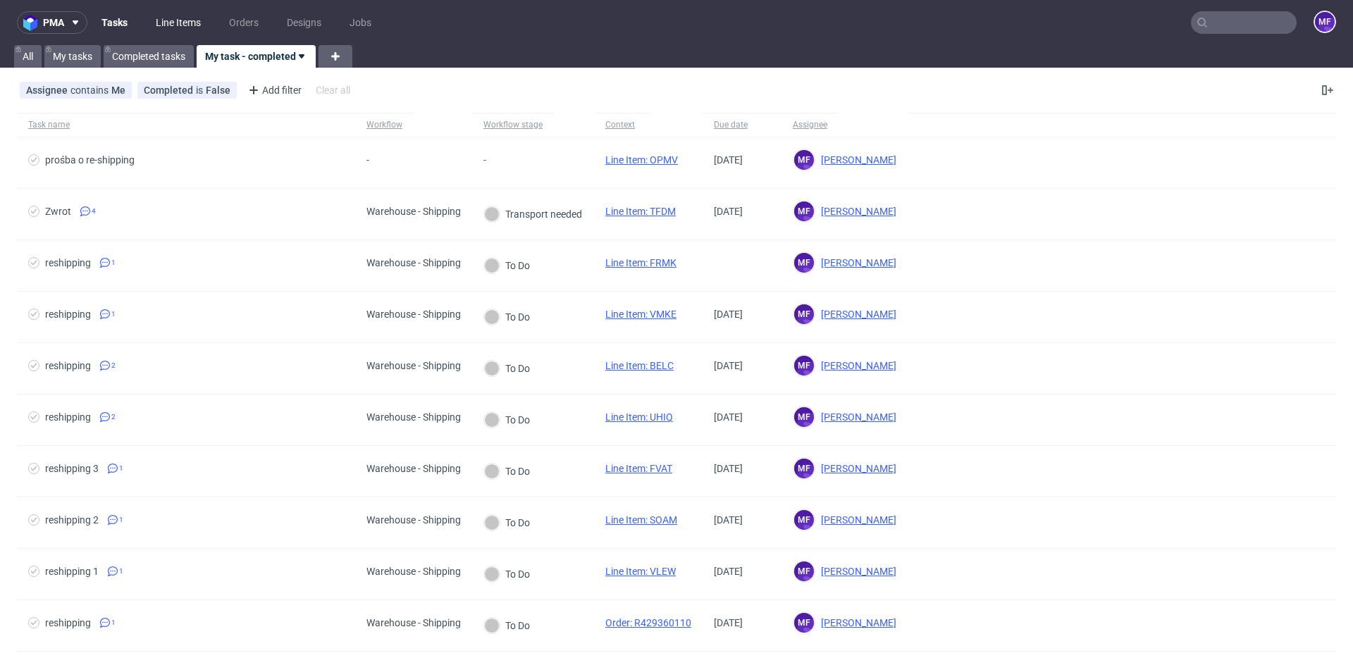
click at [193, 25] on link "Line Items" at bounding box center [178, 22] width 62 height 23
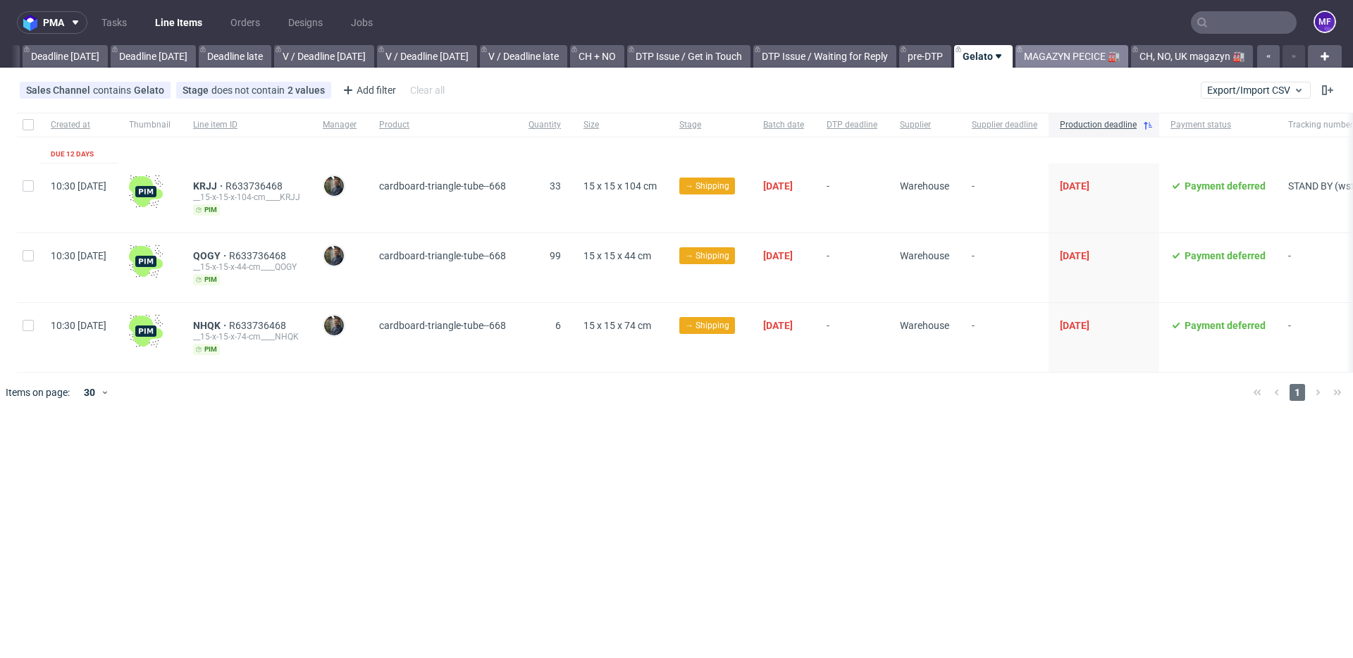
click at [1063, 57] on link "MAGAZYN PECICE 🏭" at bounding box center [1072, 56] width 113 height 23
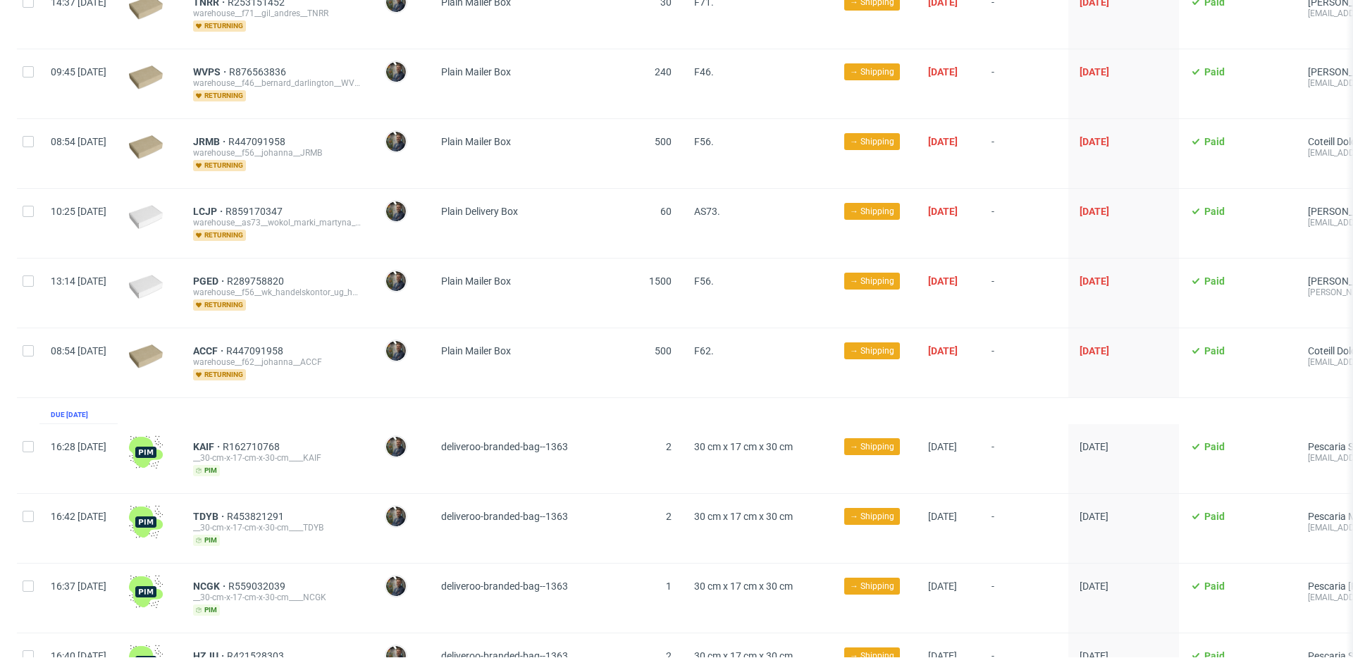
scroll to position [704, 0]
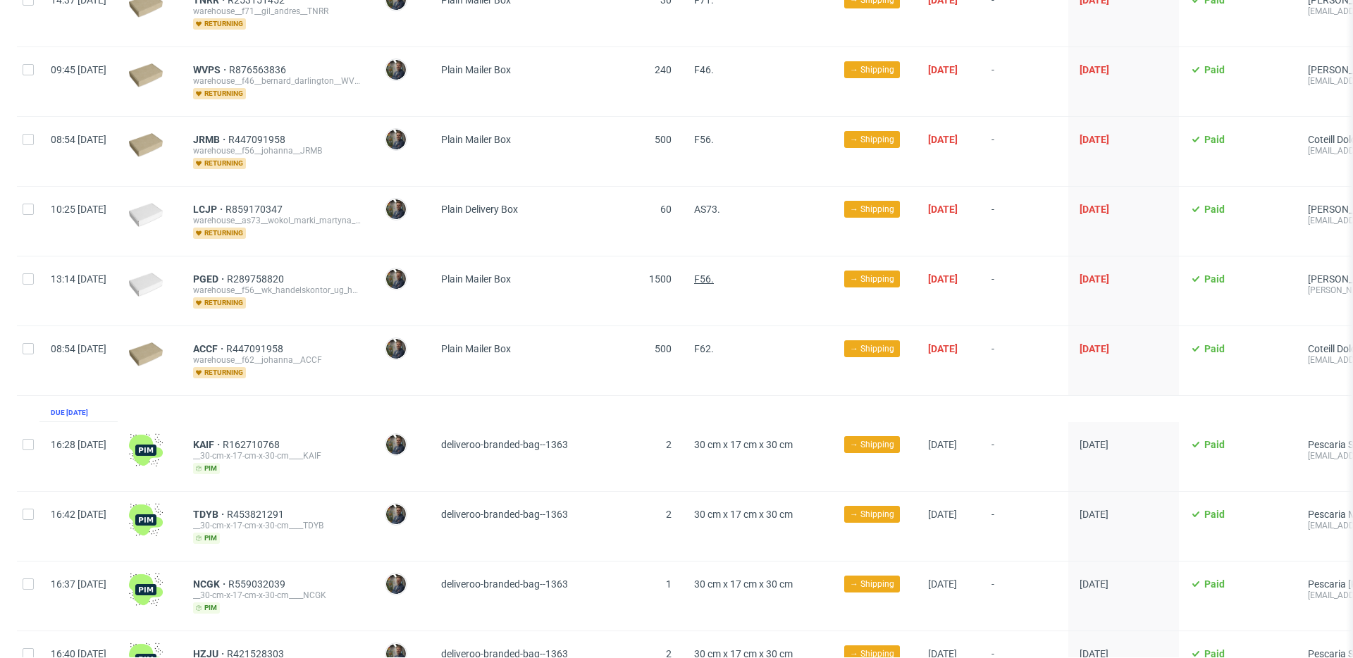
click at [714, 273] on span "F56." at bounding box center [704, 278] width 20 height 11
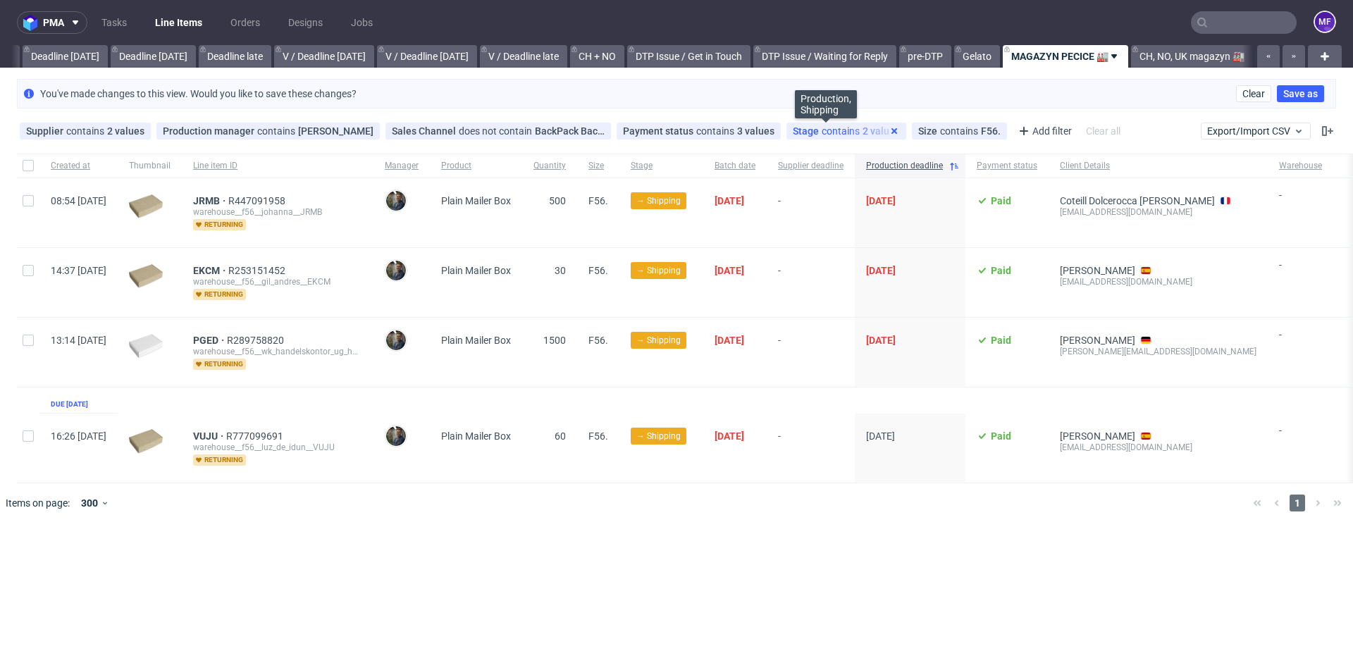
click at [889, 133] on icon at bounding box center [894, 130] width 11 height 11
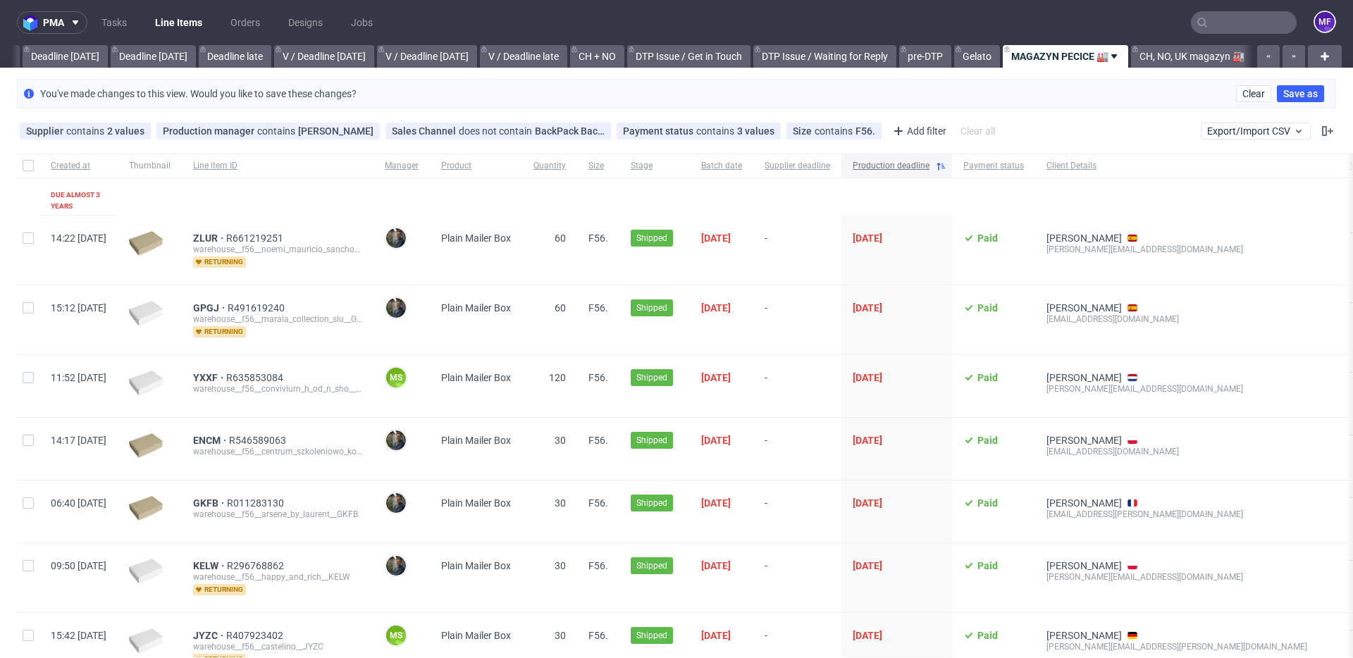
click at [947, 168] on icon at bounding box center [940, 166] width 11 height 11
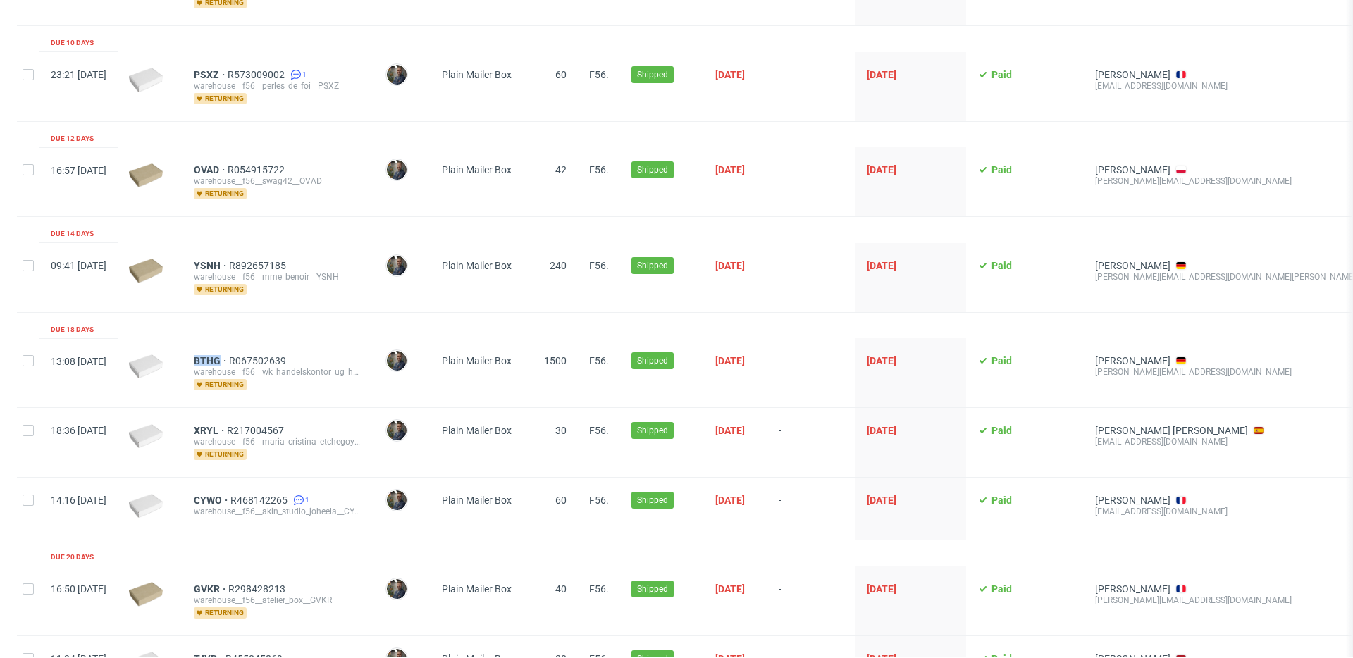
scroll to position [689, 0]
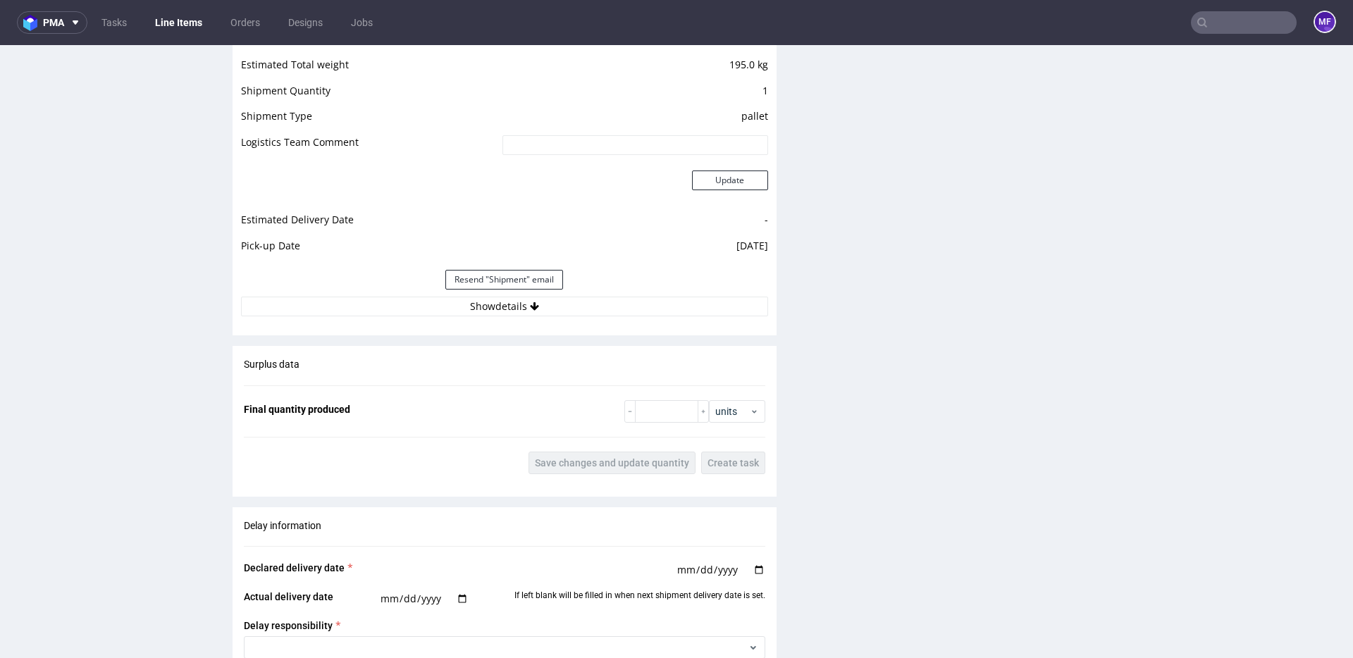
scroll to position [1459, 0]
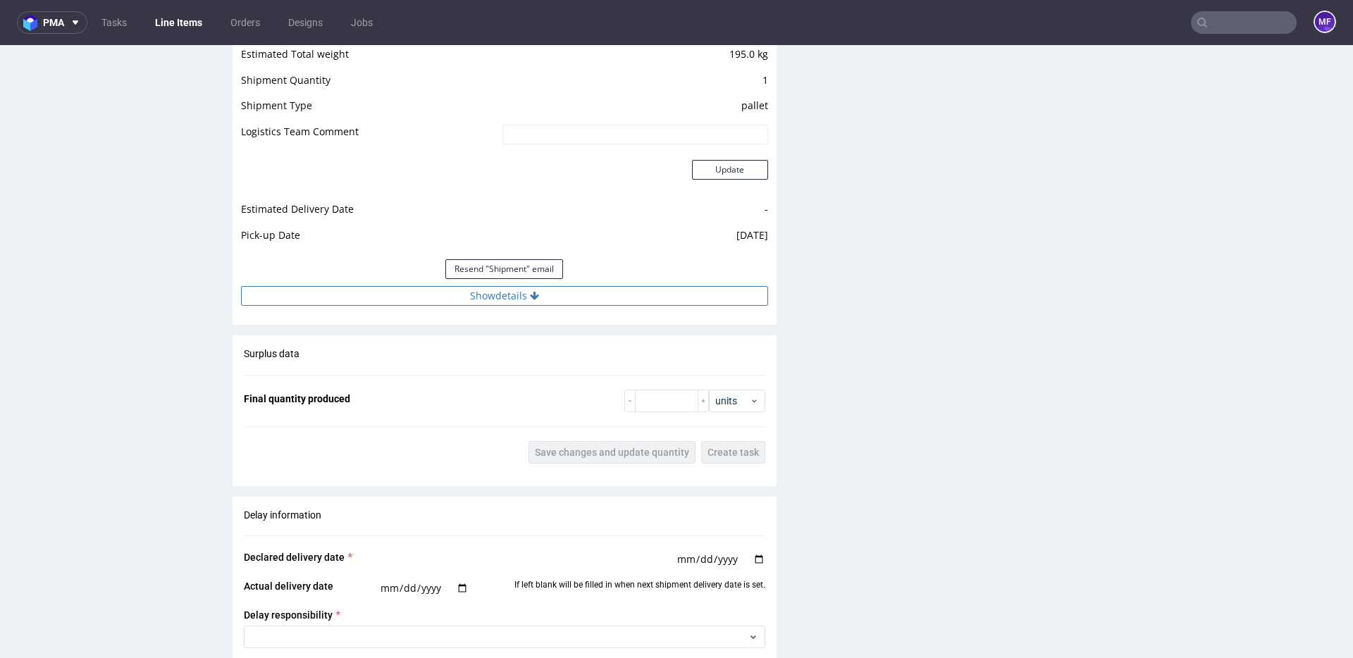
click at [479, 293] on button "Show details" at bounding box center [504, 296] width 527 height 20
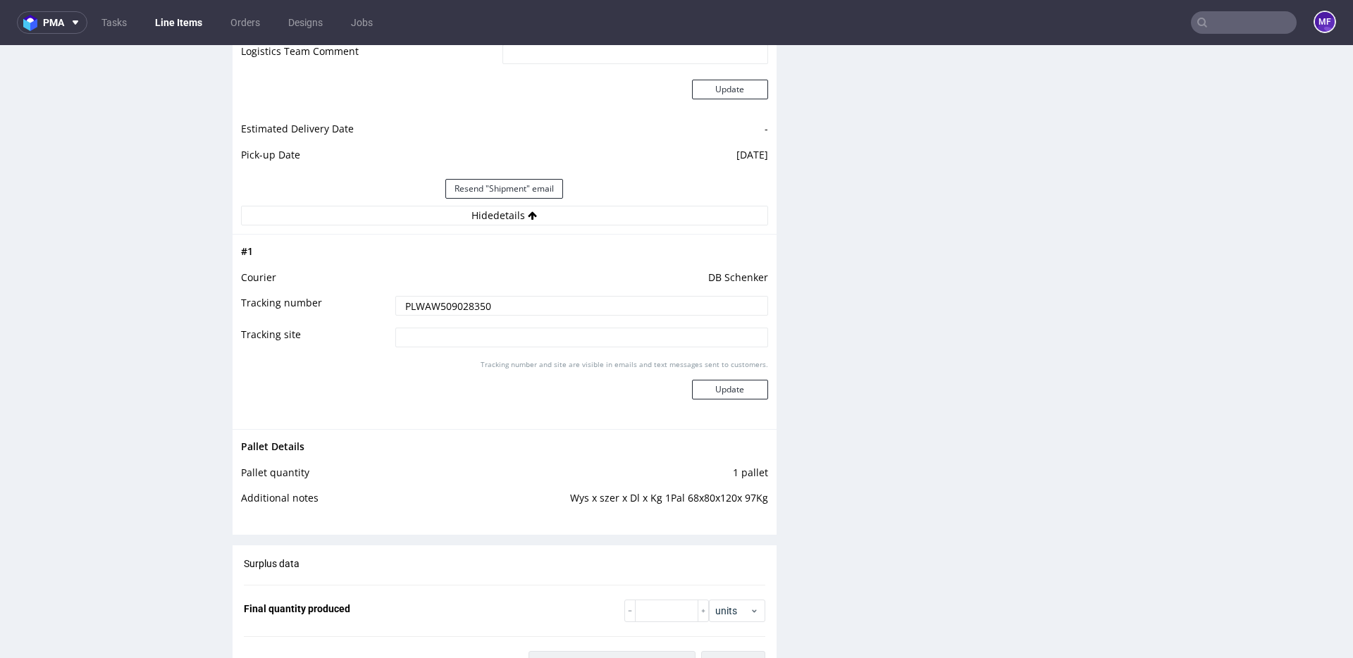
scroll to position [1542, 0]
click at [818, 476] on div "Production Files - Design Spit Spit request impossible Box design not found, un…" at bounding box center [1071, 3] width 544 height 2476
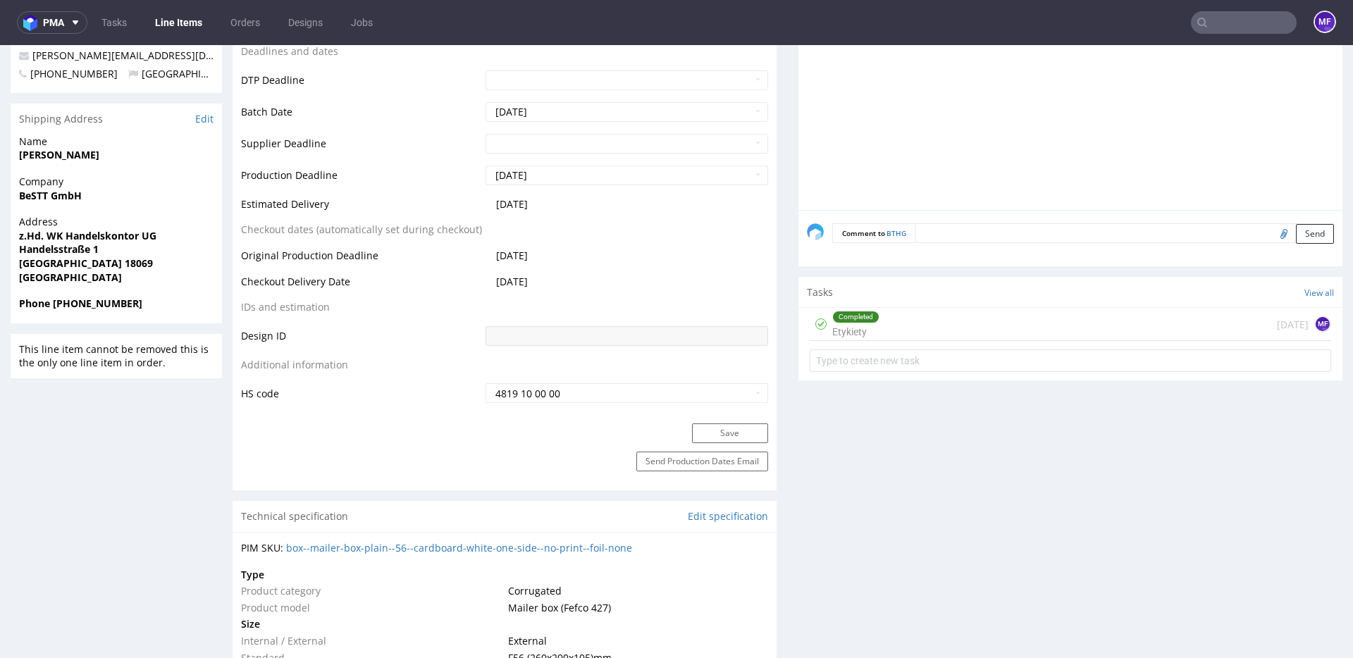
scroll to position [0, 0]
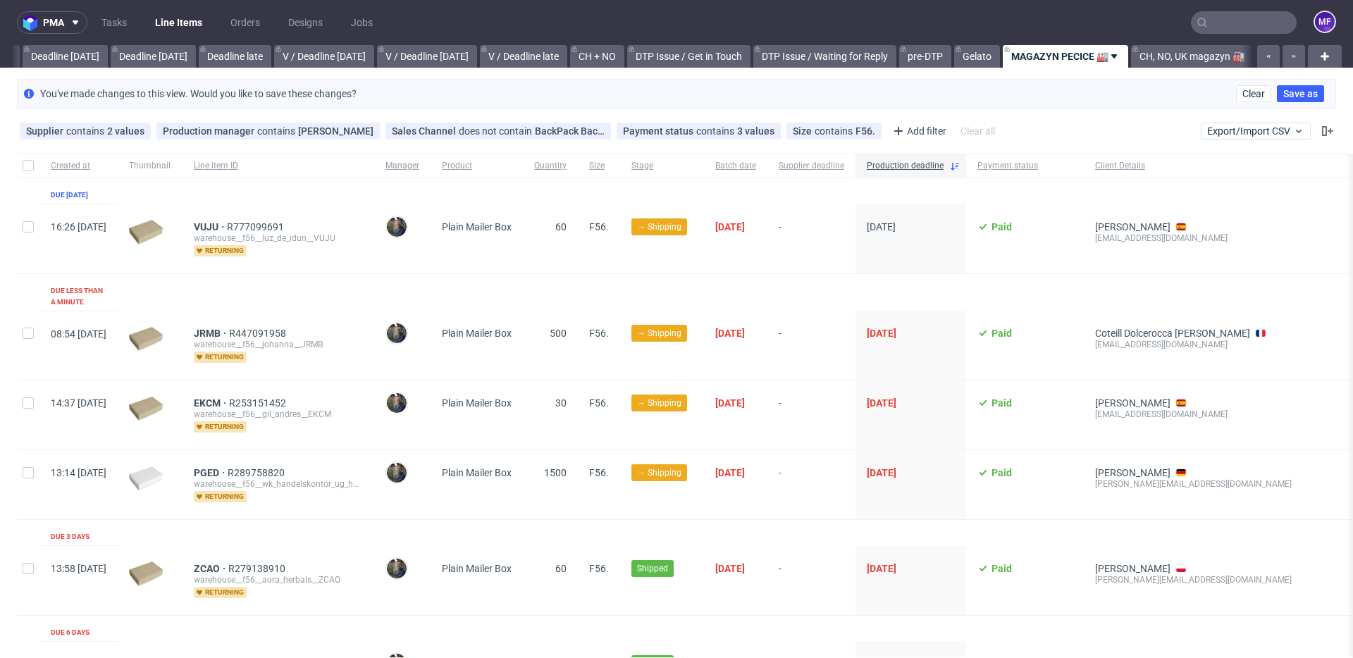
click at [1212, 20] on input "text" at bounding box center [1244, 22] width 106 height 23
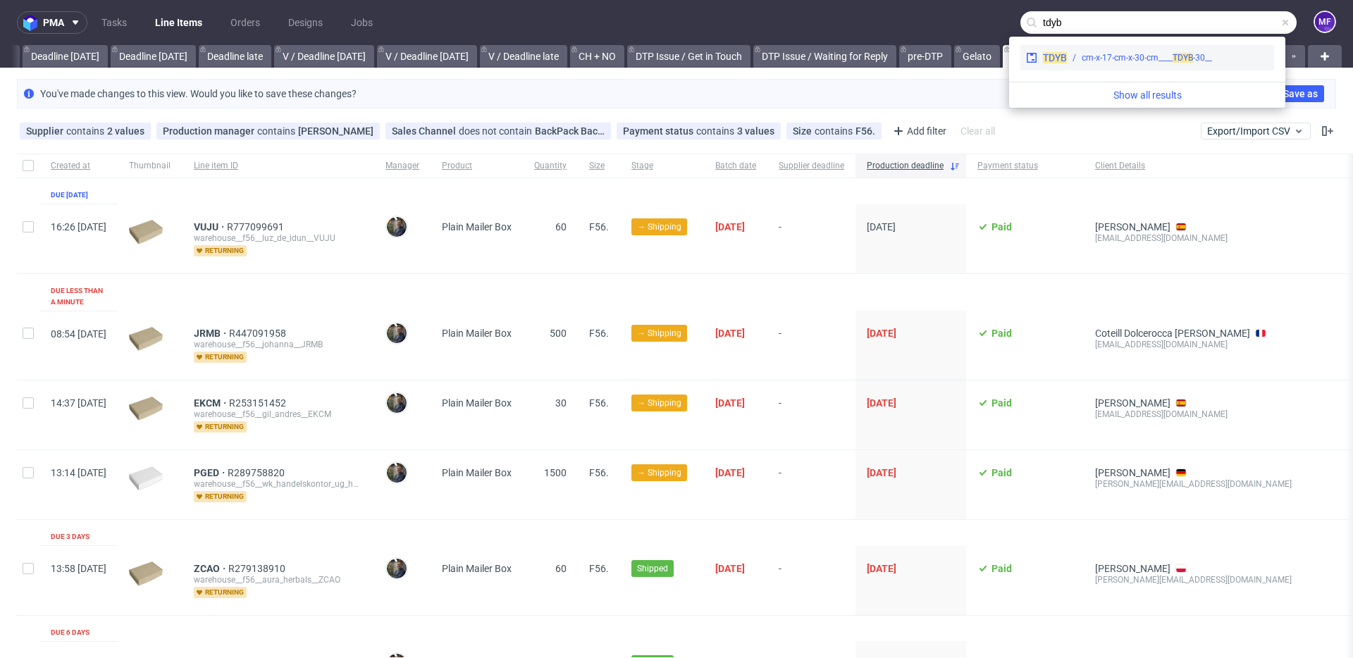
type input "tdyb"
click at [1173, 58] on div "__30-cm-x-17-cm-x-30-cm____ TDYB" at bounding box center [1147, 57] width 130 height 13
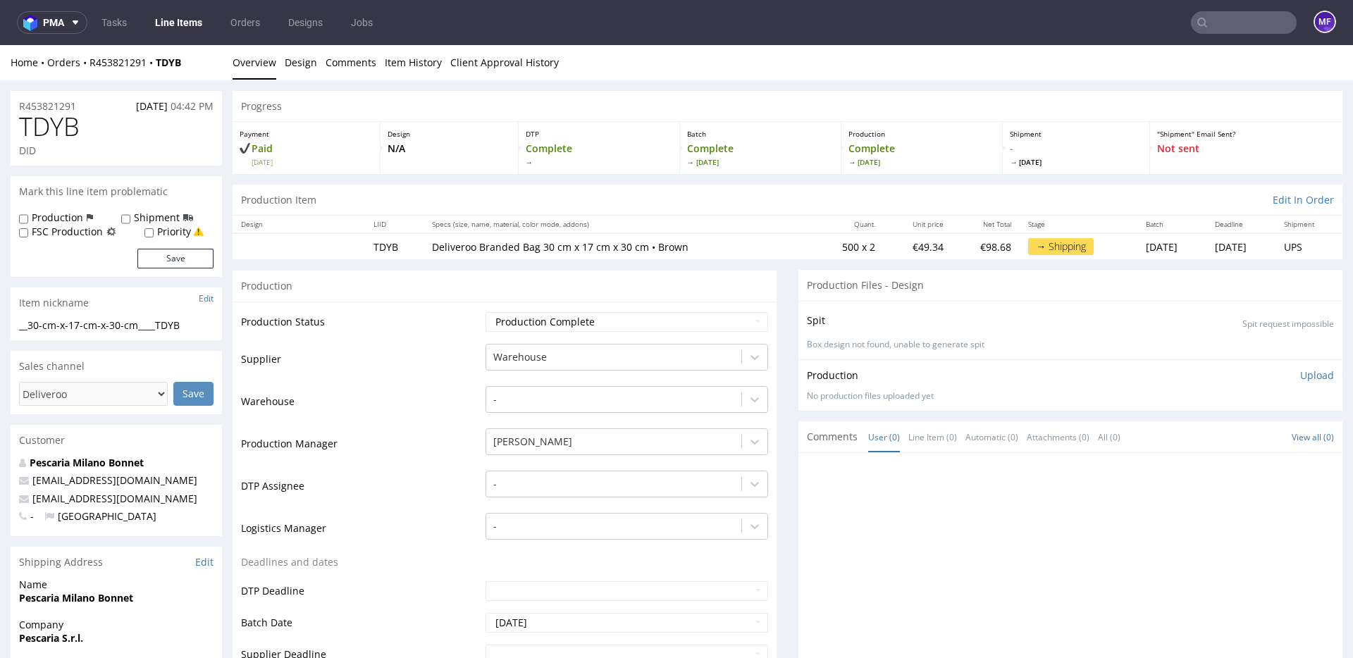
click at [353, 302] on div "Production Status Waiting for Artwork Waiting for Diecut Waiting for Mockup Wai…" at bounding box center [505, 618] width 544 height 633
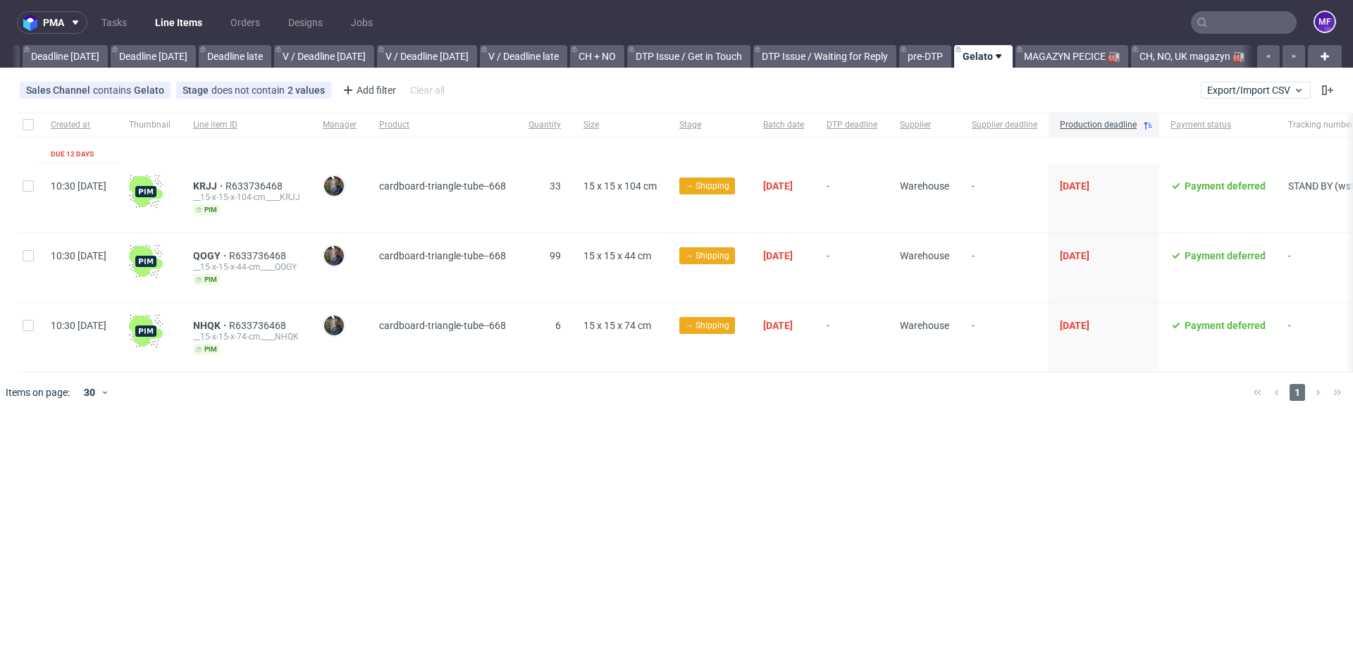
scroll to position [0, 1506]
click at [226, 187] on span "KRJJ" at bounding box center [209, 185] width 32 height 11
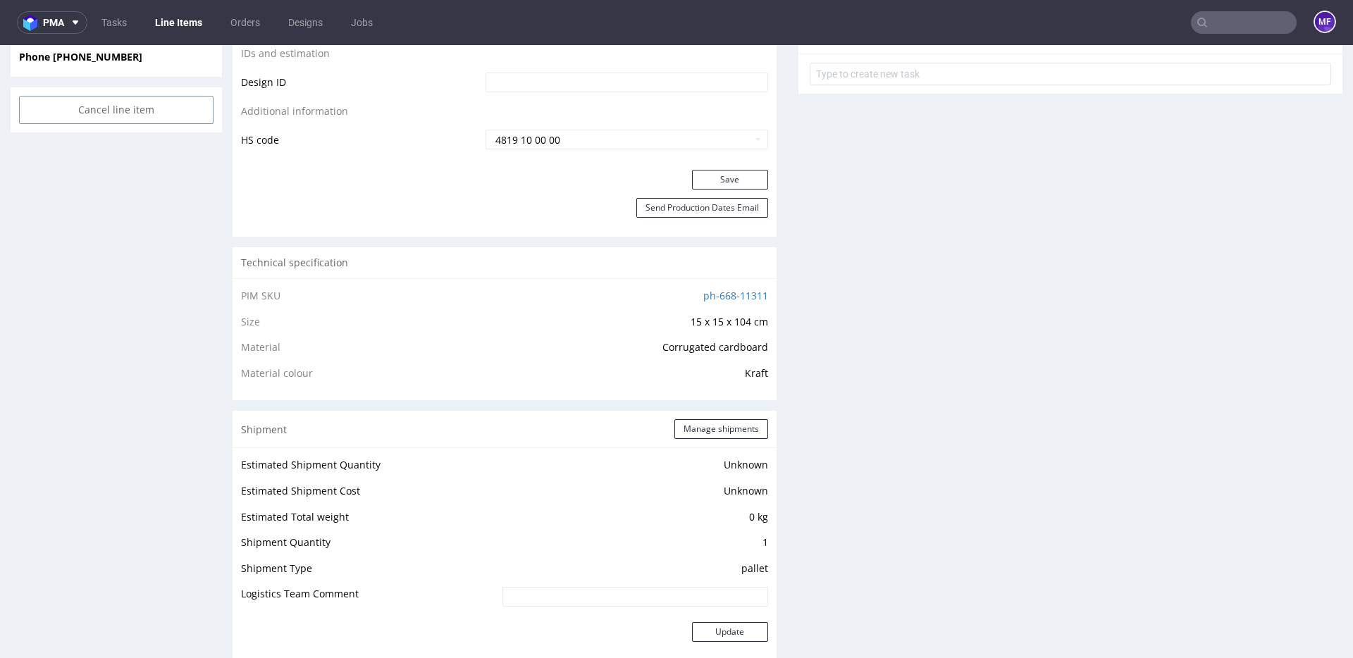
scroll to position [830, 0]
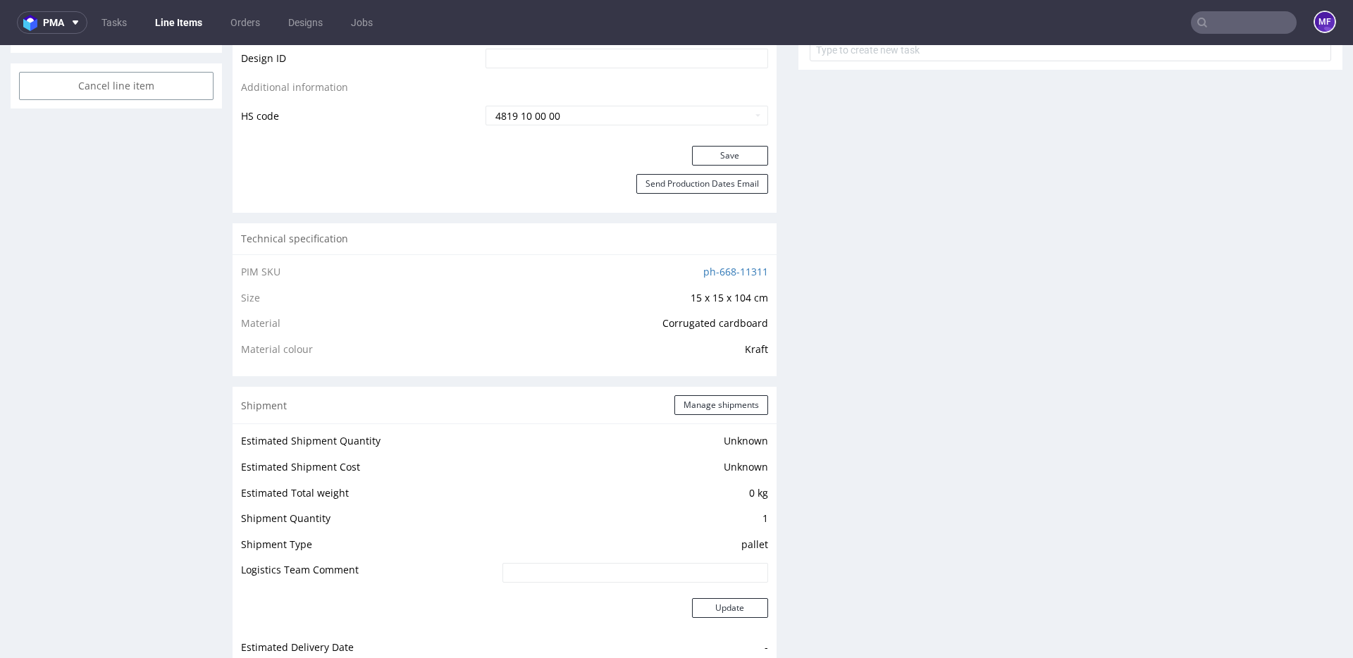
click at [725, 278] on td "ph-668-11311" at bounding box center [610, 277] width 316 height 26
click at [727, 273] on link "ph-668-11311" at bounding box center [735, 271] width 65 height 13
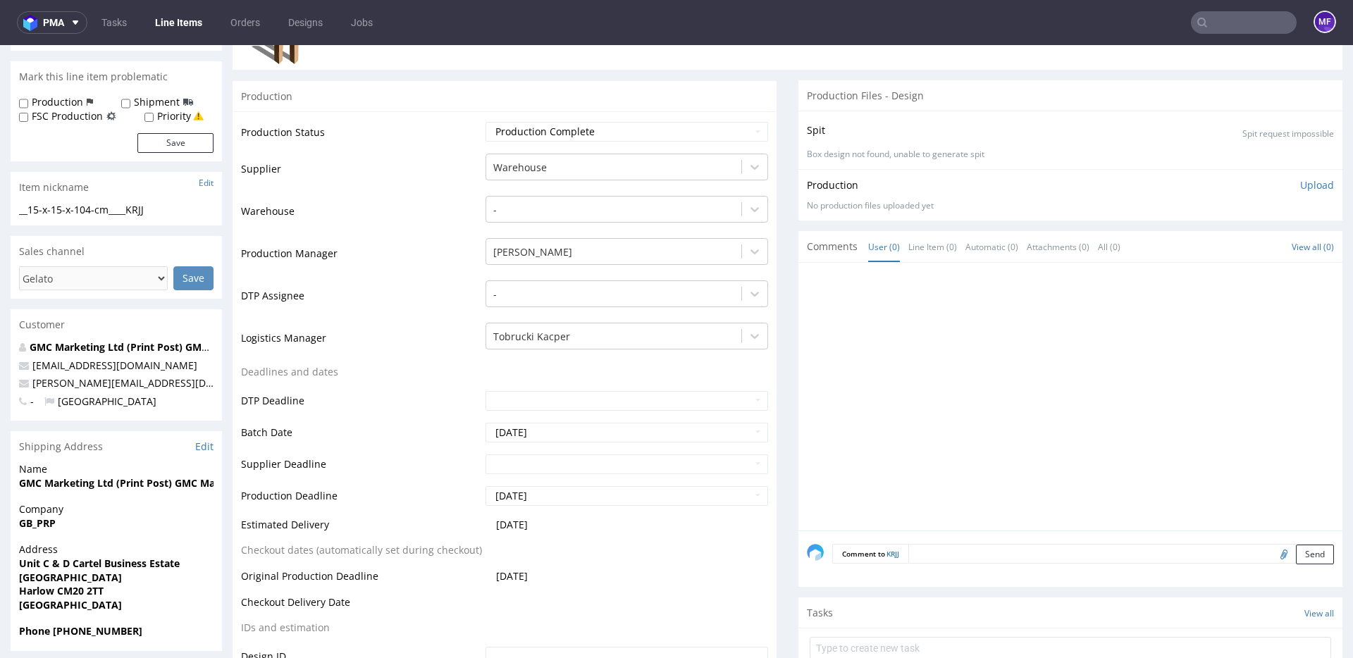
scroll to position [0, 0]
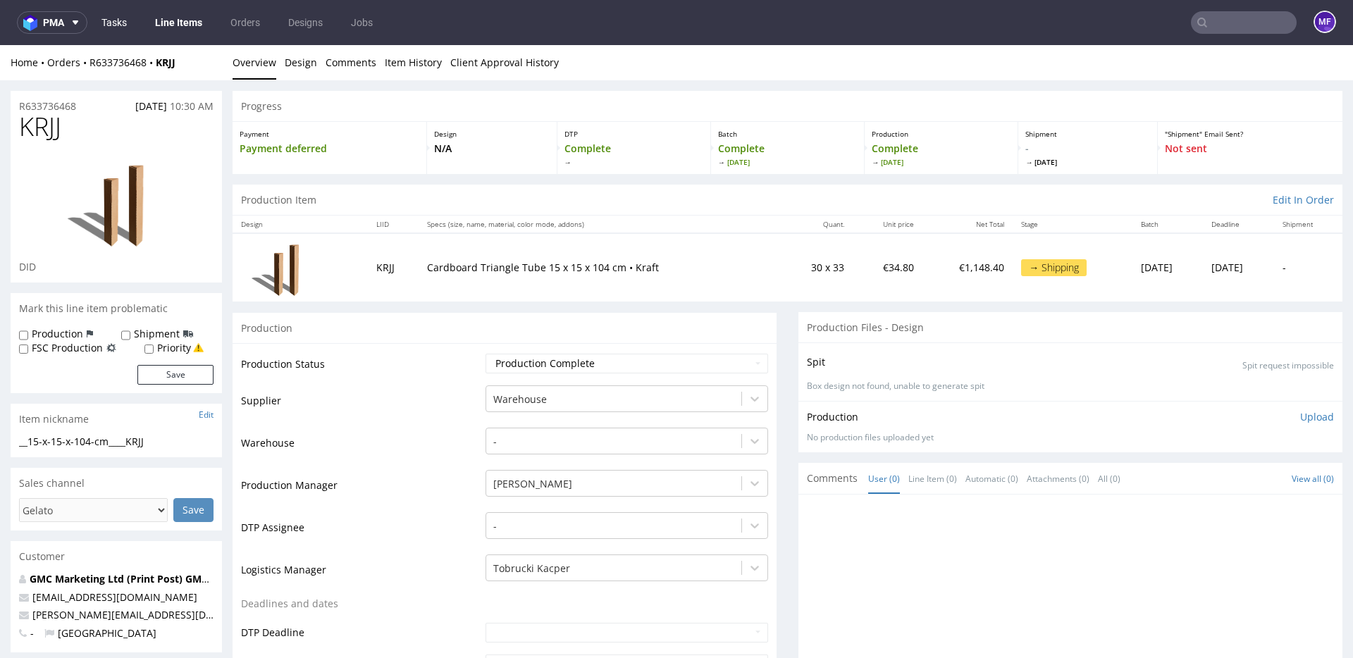
click at [123, 27] on link "Tasks" at bounding box center [114, 22] width 42 height 23
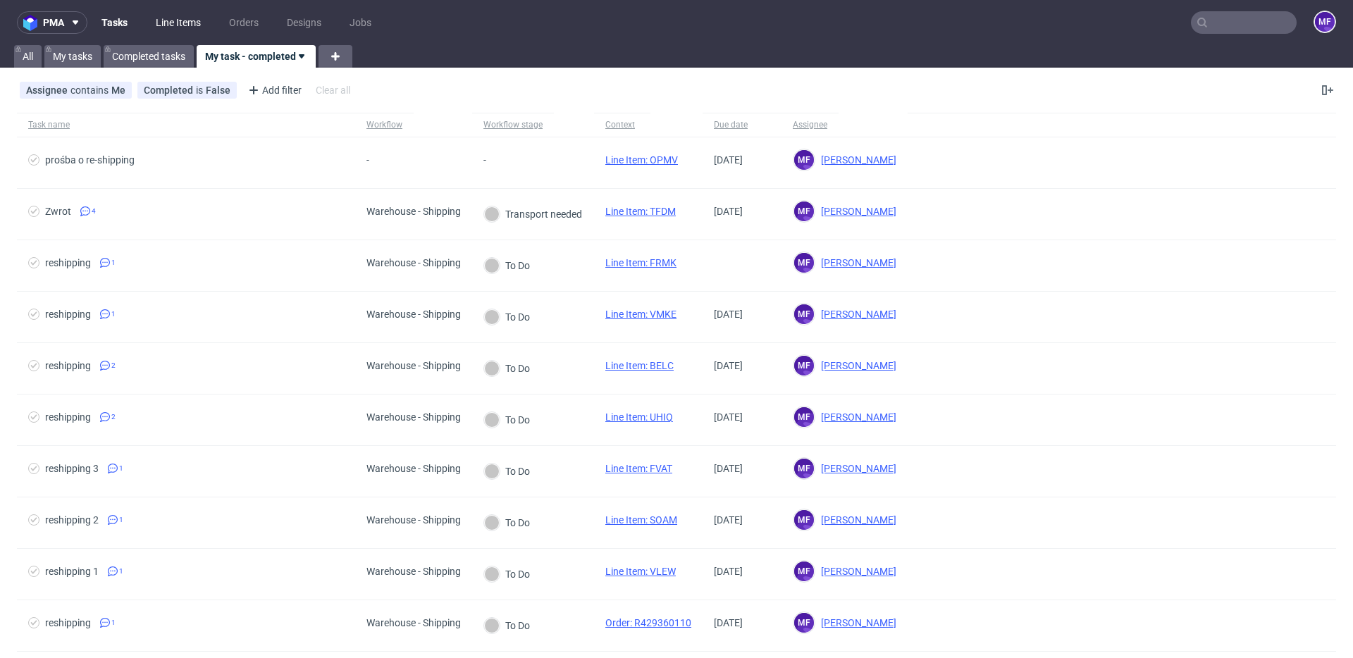
click at [180, 30] on link "Line Items" at bounding box center [178, 22] width 62 height 23
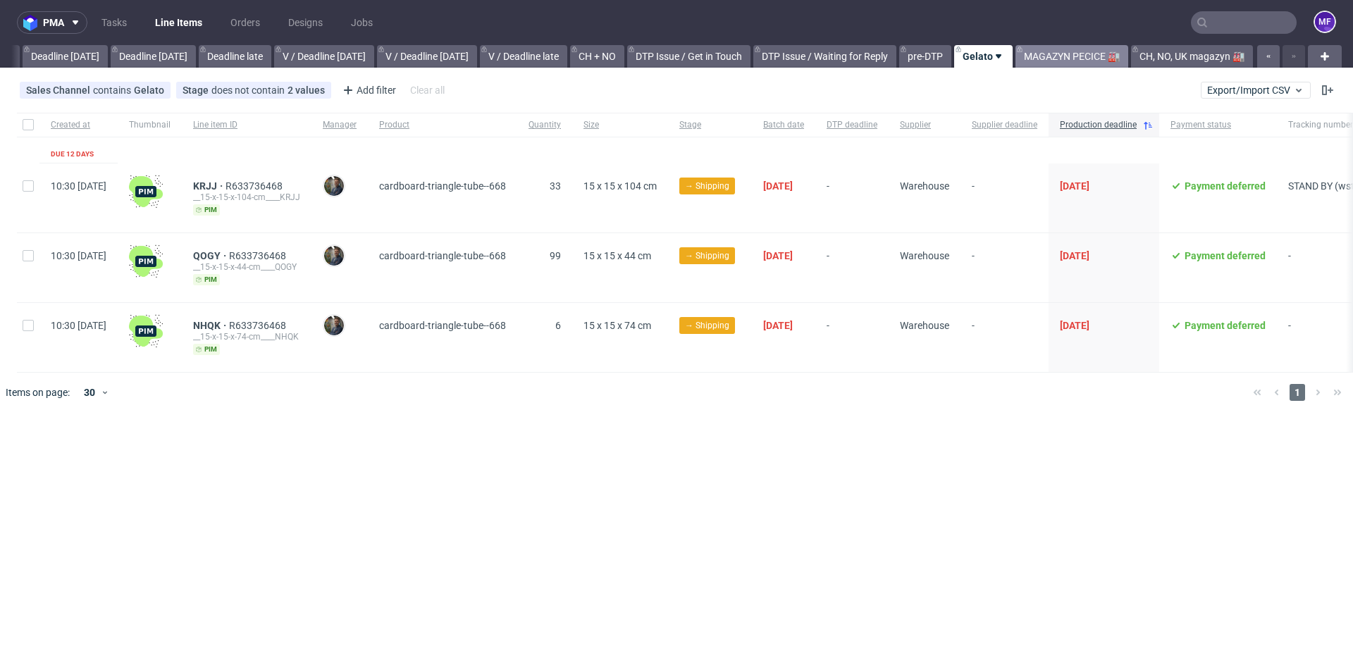
click at [1070, 52] on link "MAGAZYN PECICE 🏭" at bounding box center [1072, 56] width 113 height 23
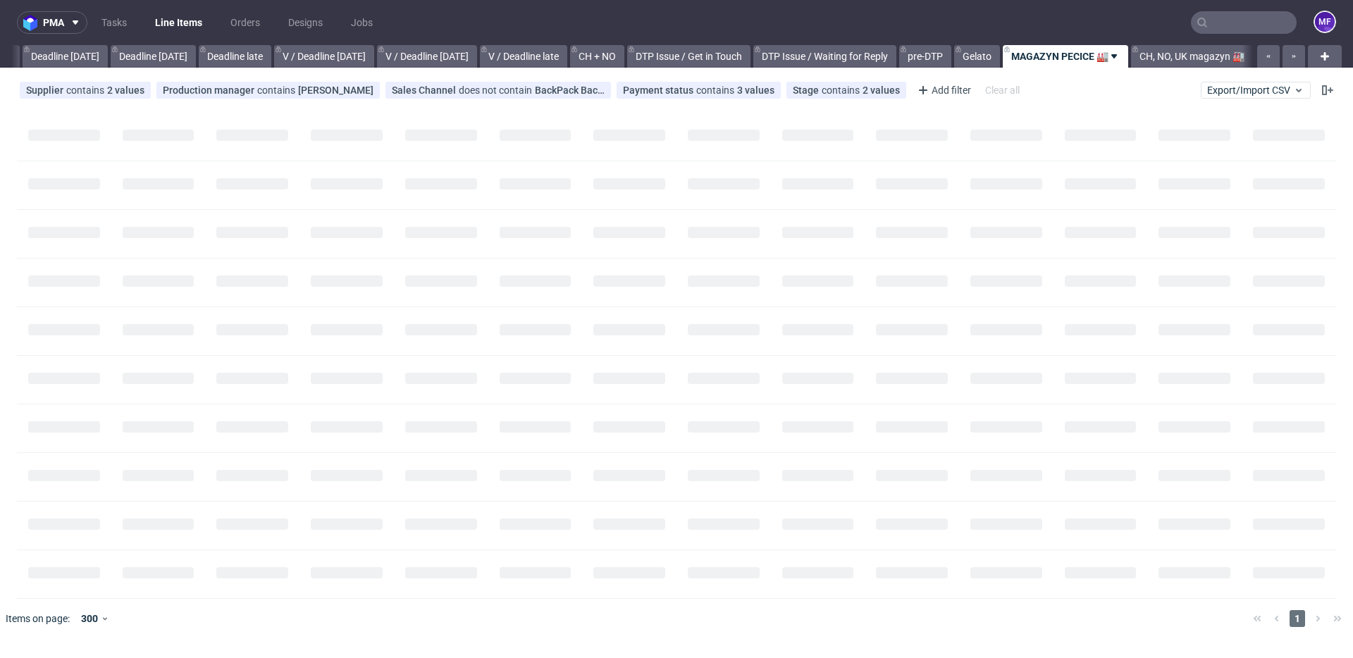
scroll to position [0, 1506]
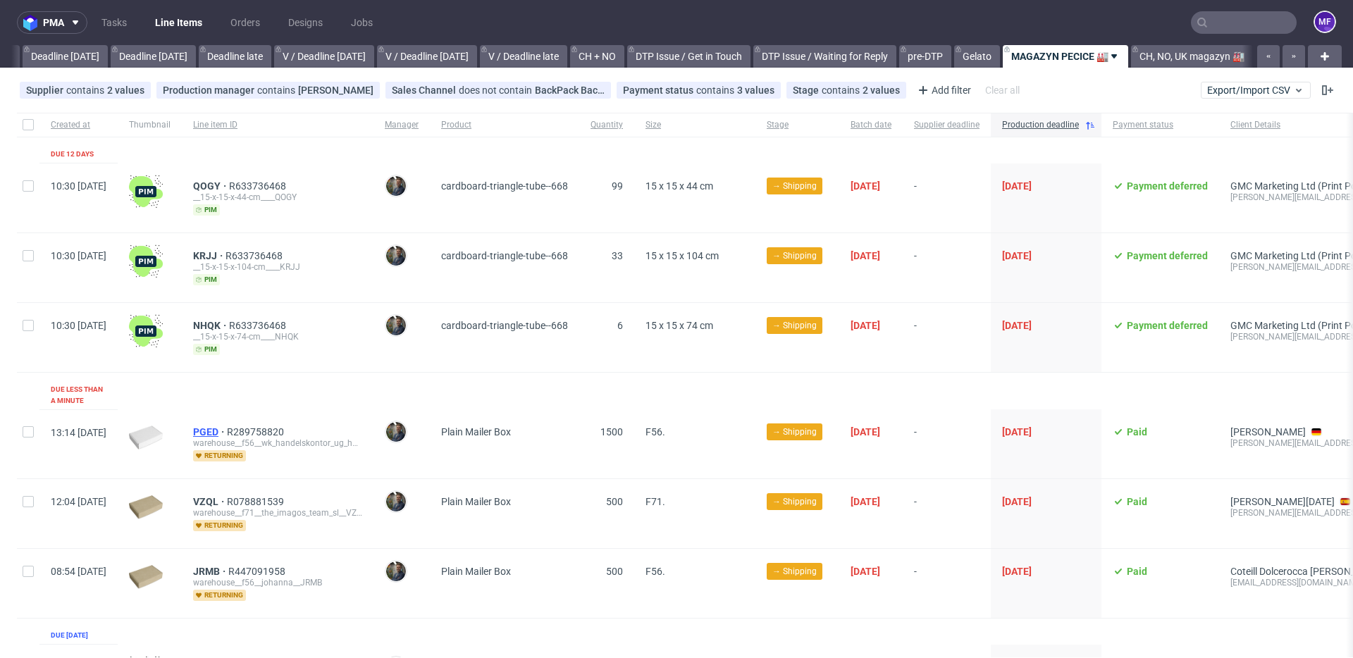
click at [227, 426] on span "PGED" at bounding box center [210, 431] width 34 height 11
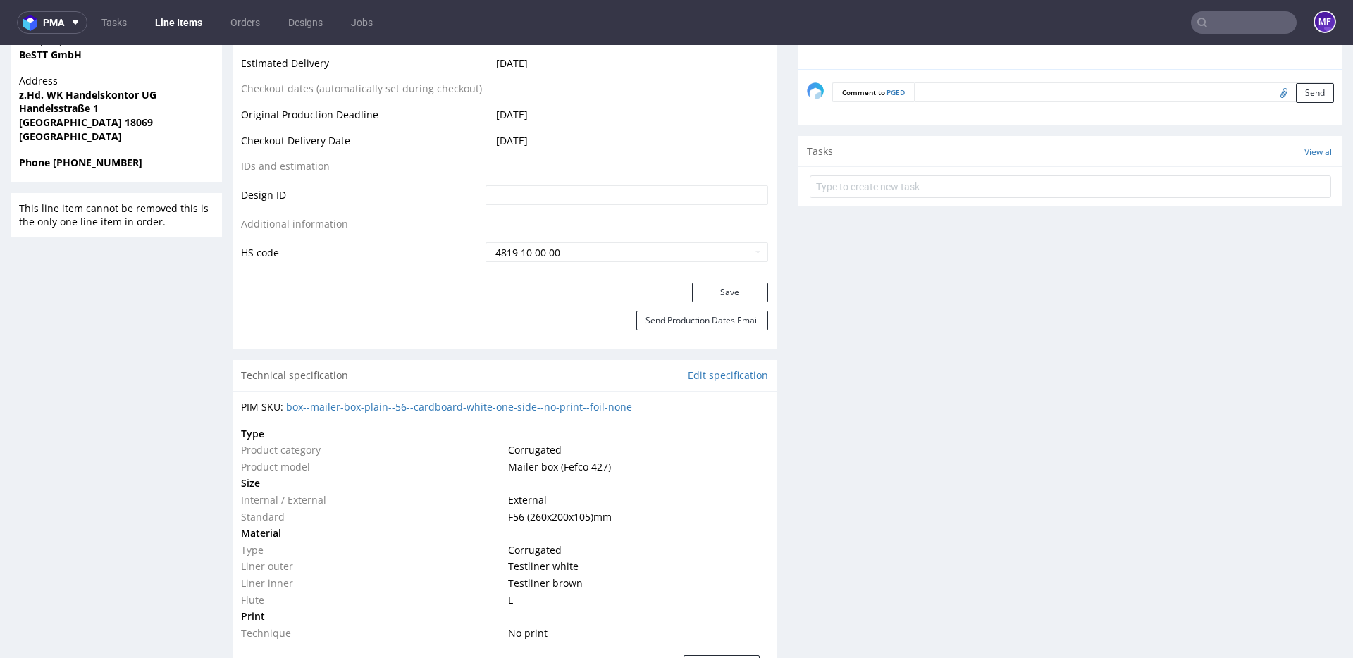
scroll to position [703, 0]
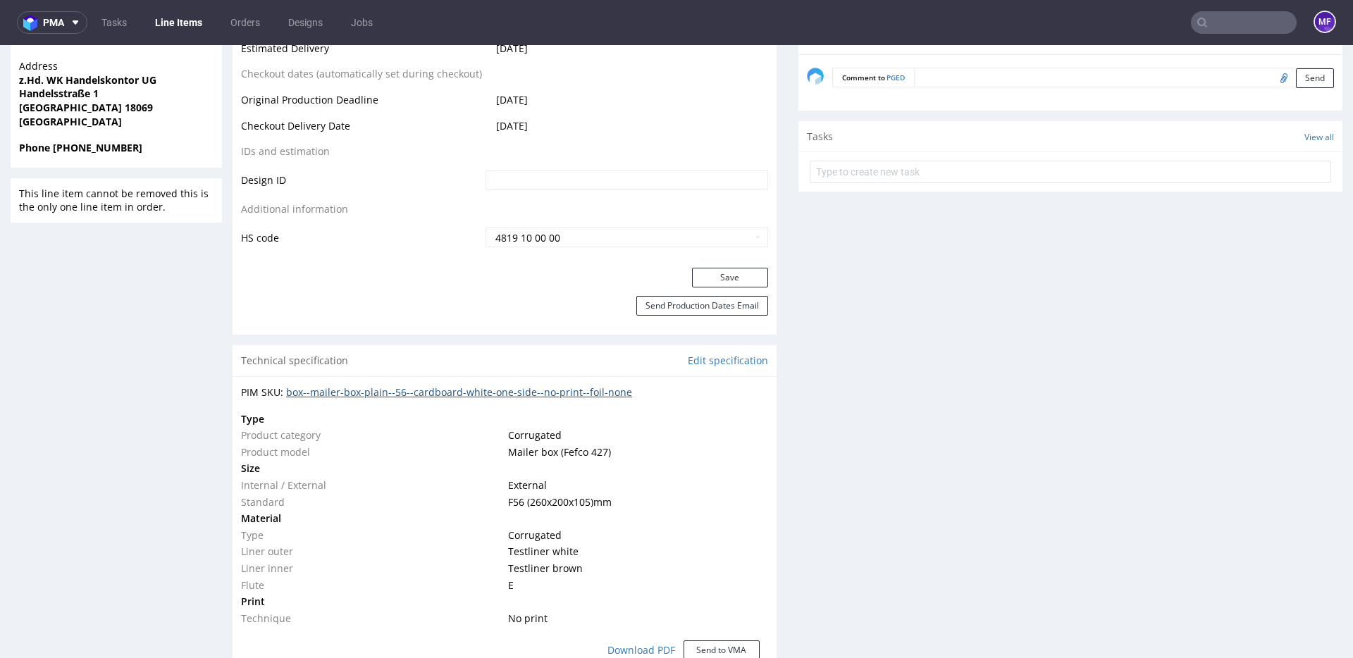
click at [452, 392] on link "box--mailer-box-plain--56--cardboard-white-one-side--no-print--foil-none" at bounding box center [459, 392] width 346 height 13
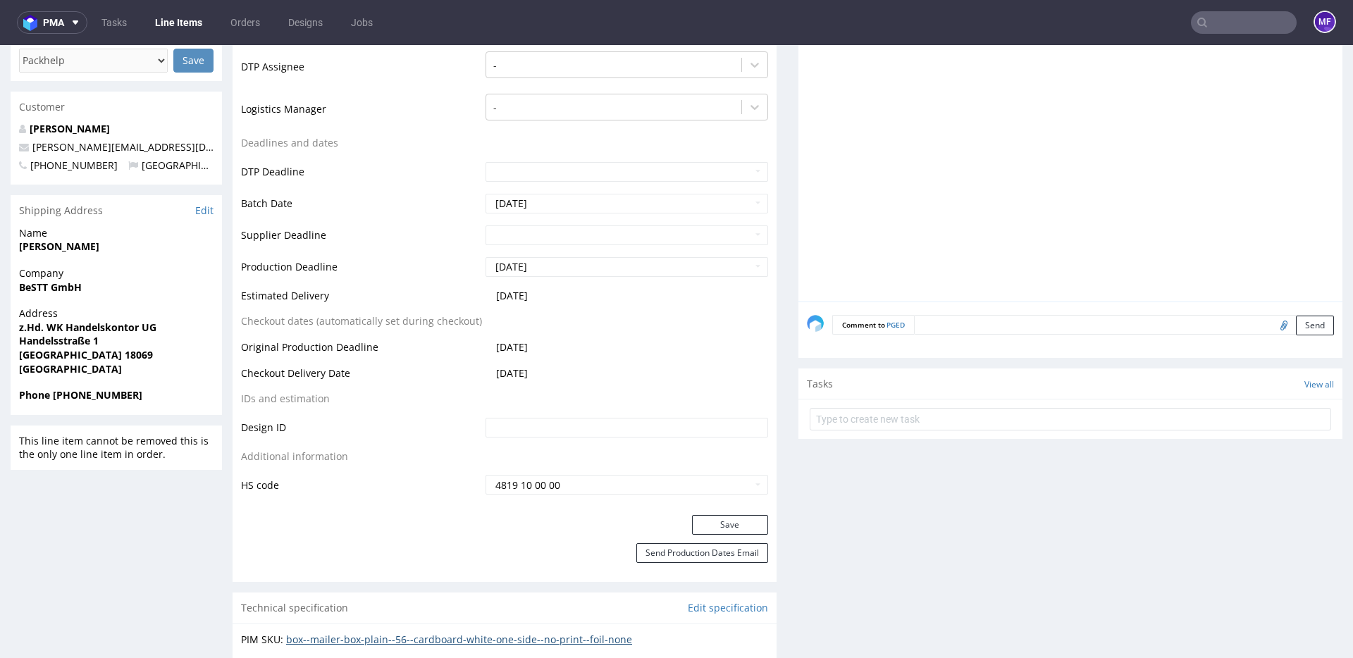
scroll to position [0, 0]
